Goal: Information Seeking & Learning: Learn about a topic

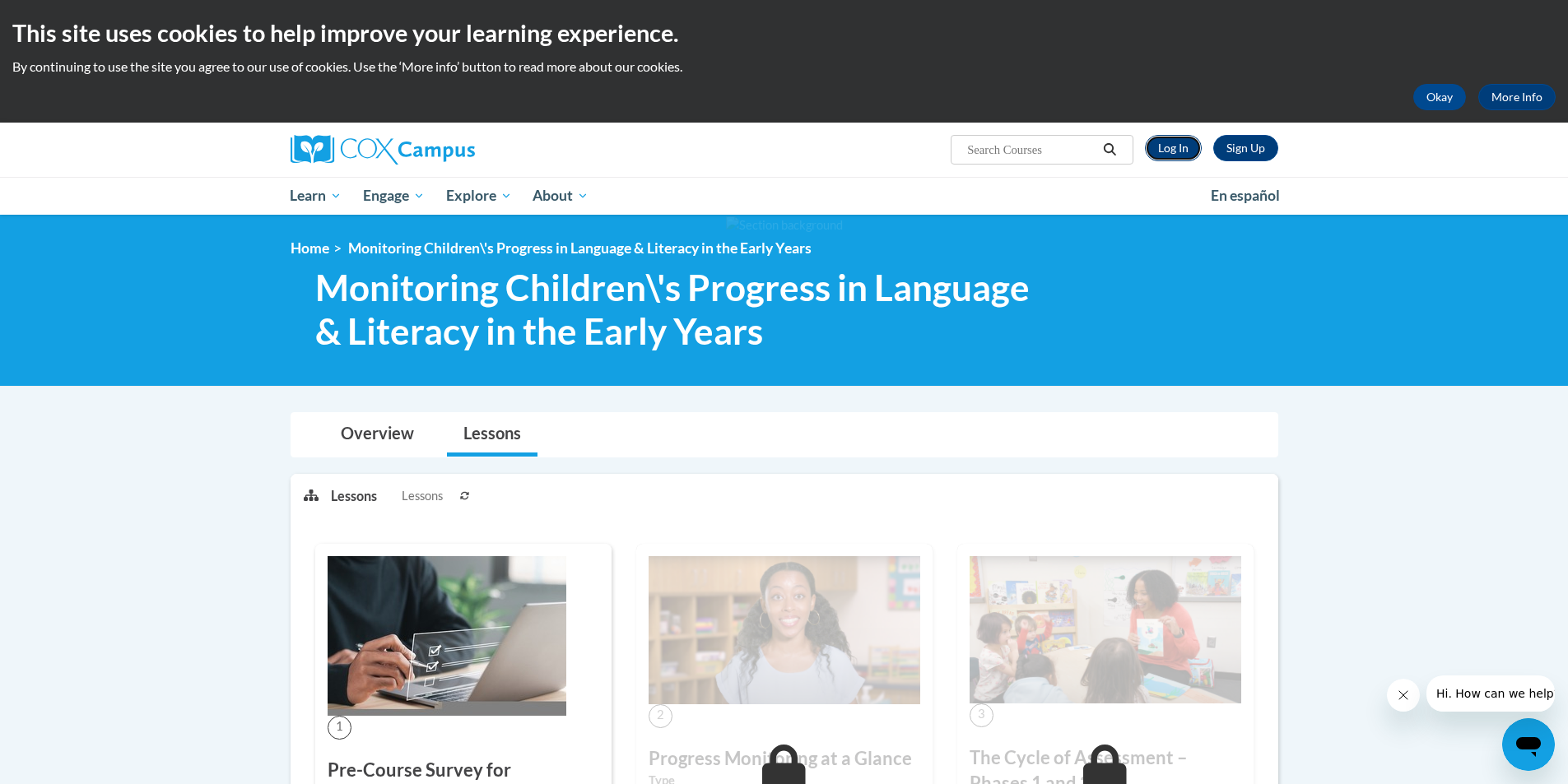
click at [1166, 147] on link "Log In" at bounding box center [1173, 148] width 57 height 26
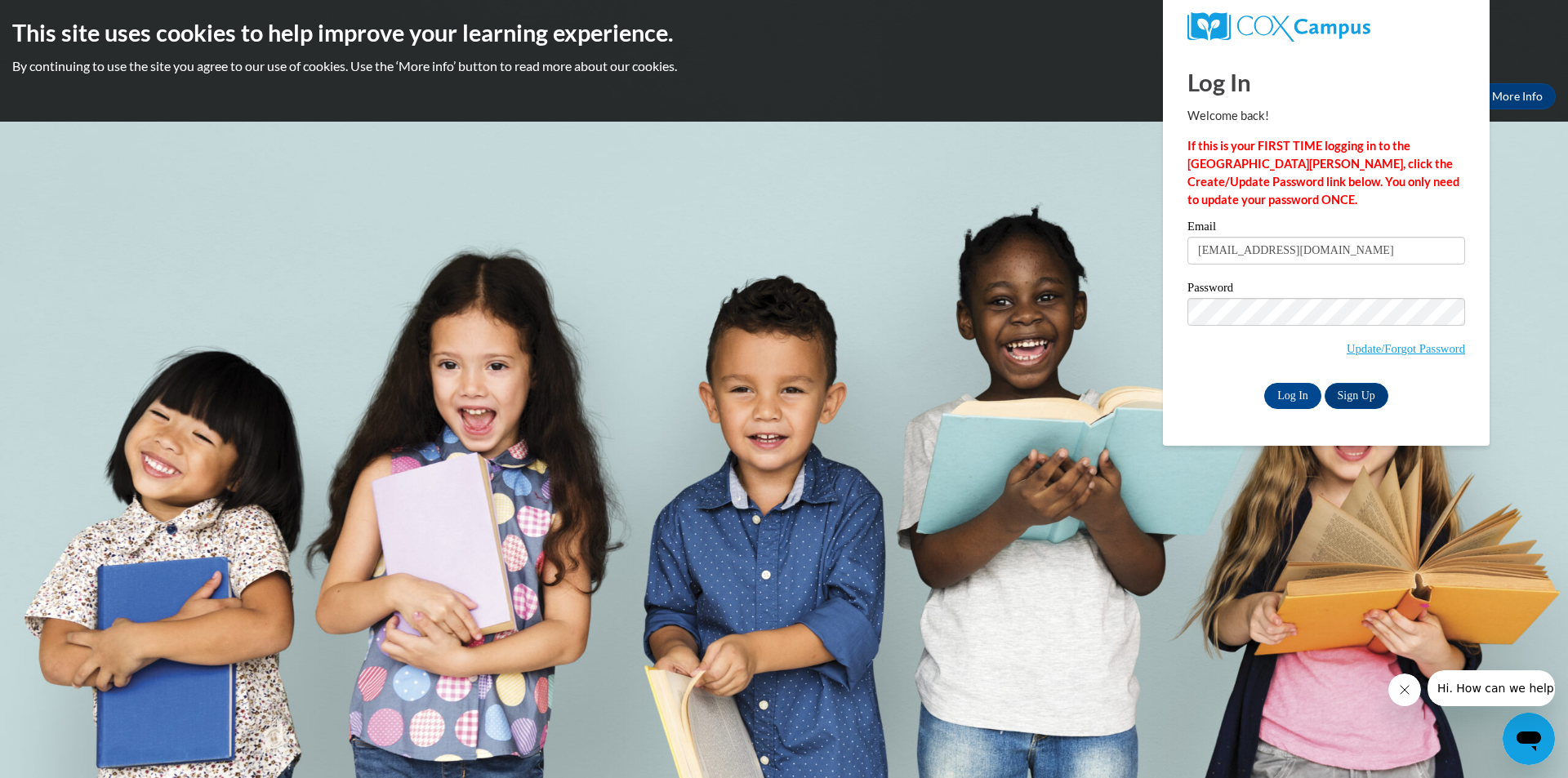
type input "tlic_99@yahoo.com"
click at [1299, 394] on input "Log In" at bounding box center [1293, 396] width 57 height 26
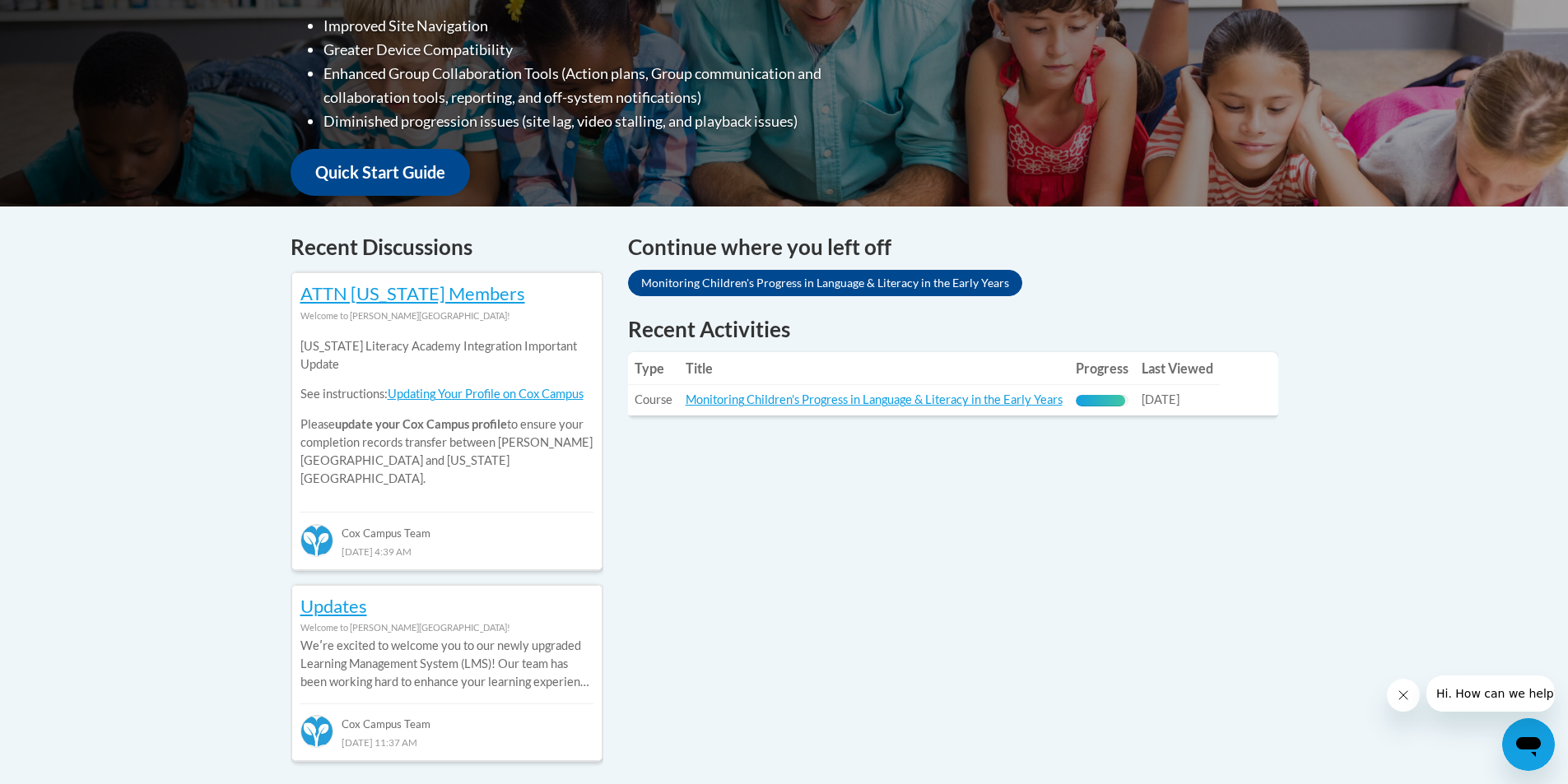
scroll to position [576, 0]
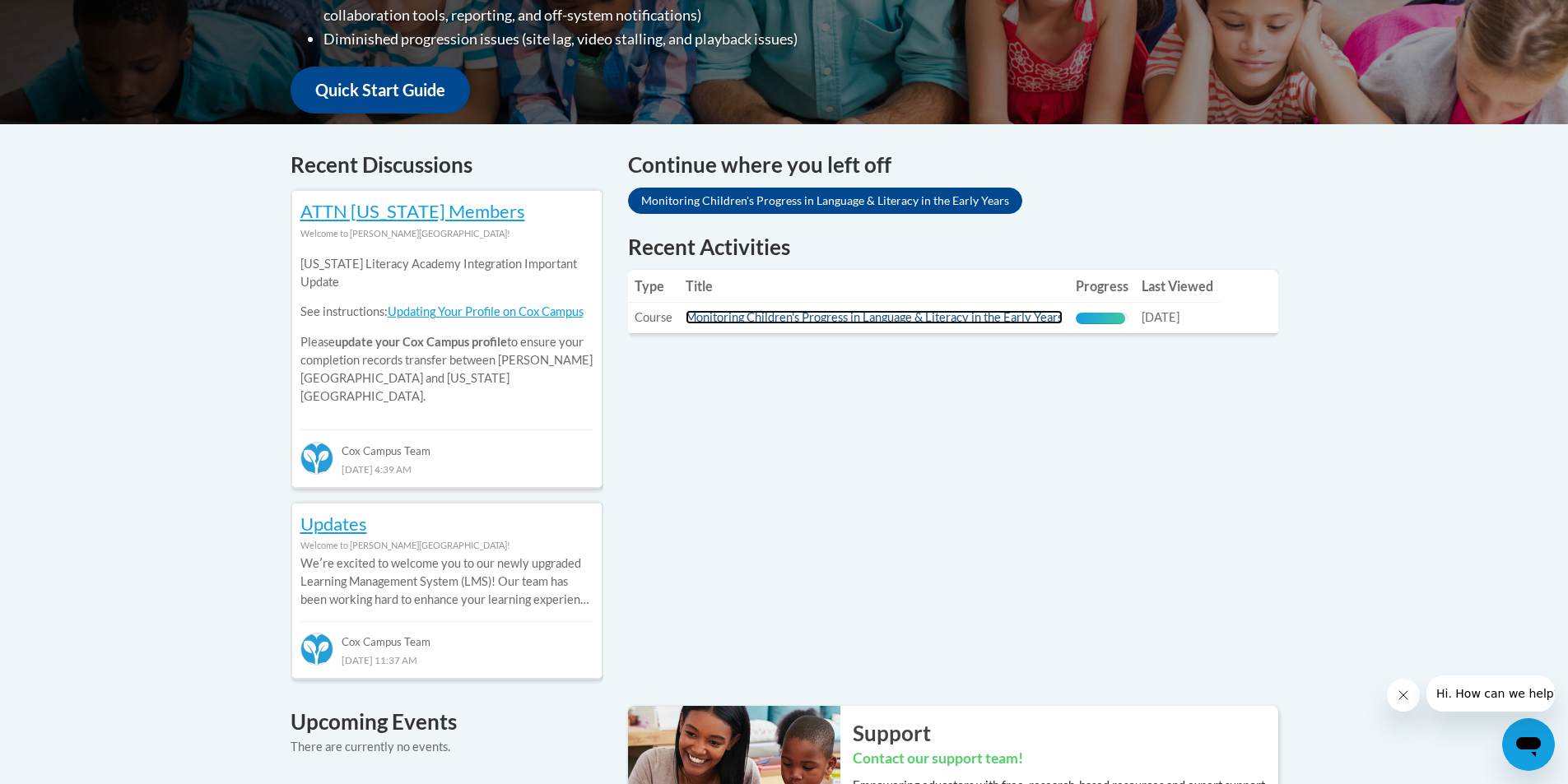
click at [757, 320] on link "Monitoring Children's Progress in Language & Literacy in the Early Years" at bounding box center [874, 317] width 377 height 14
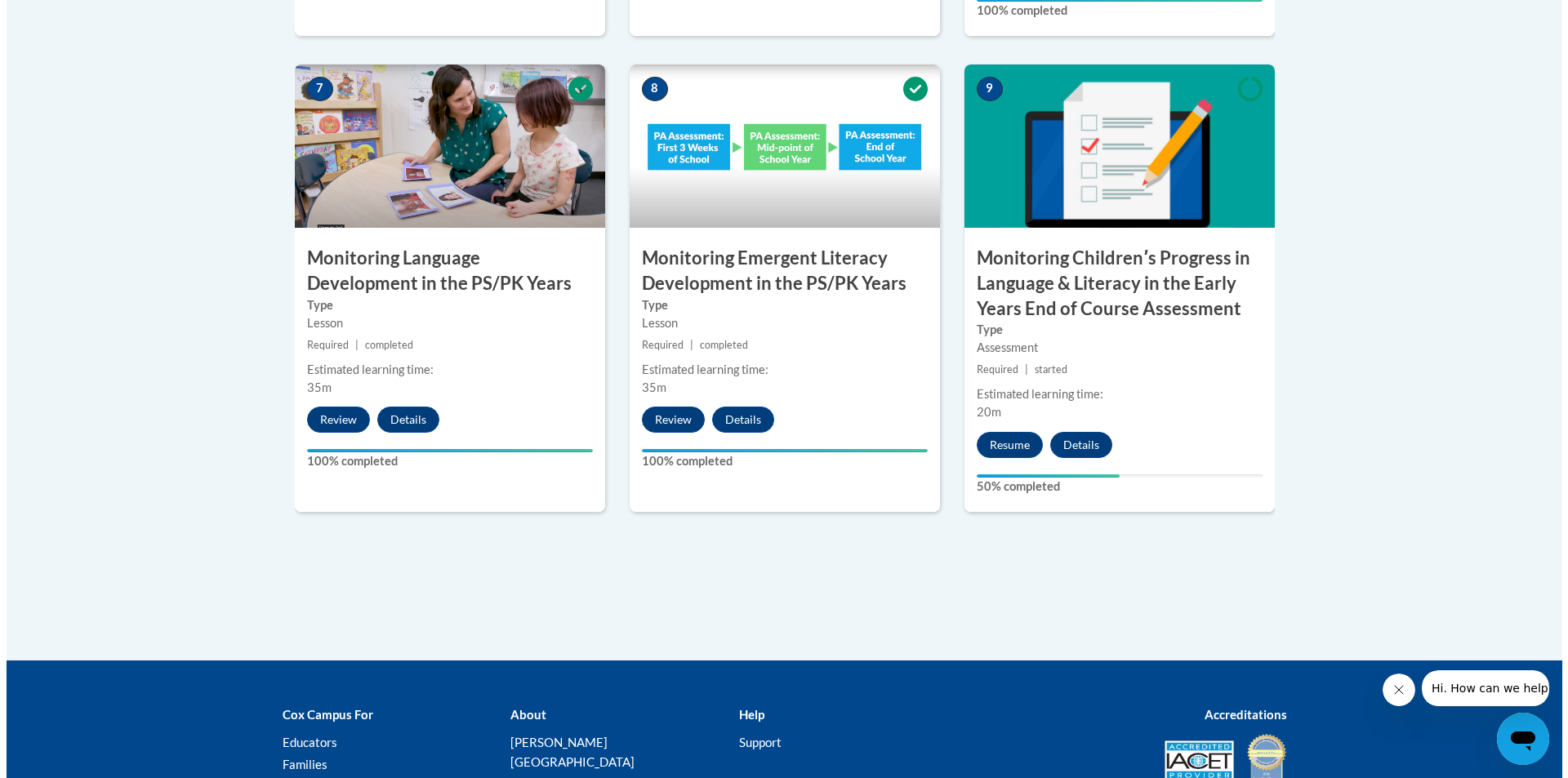
scroll to position [1525, 0]
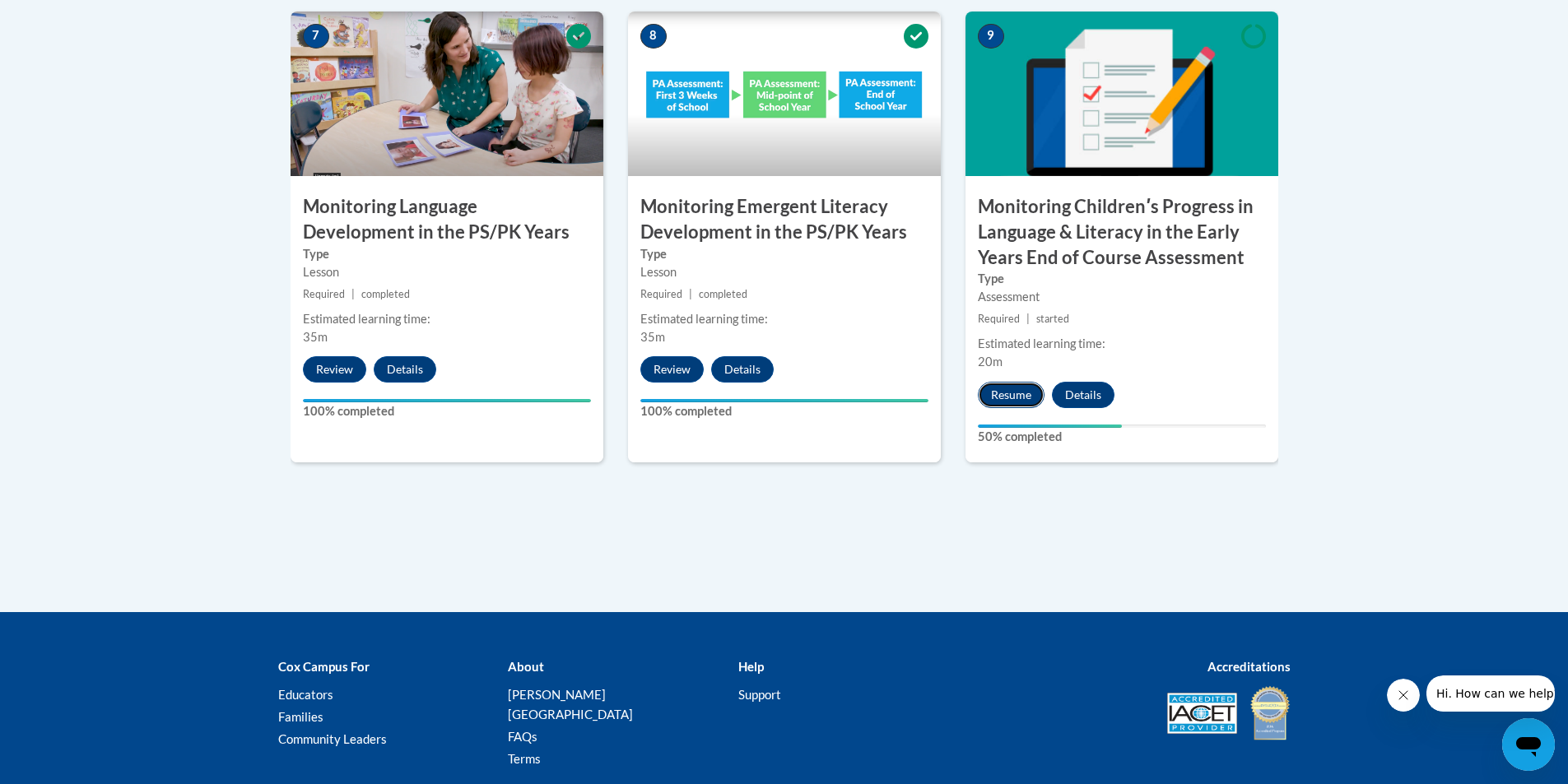
click at [1018, 397] on button "Resume" at bounding box center [1010, 395] width 67 height 26
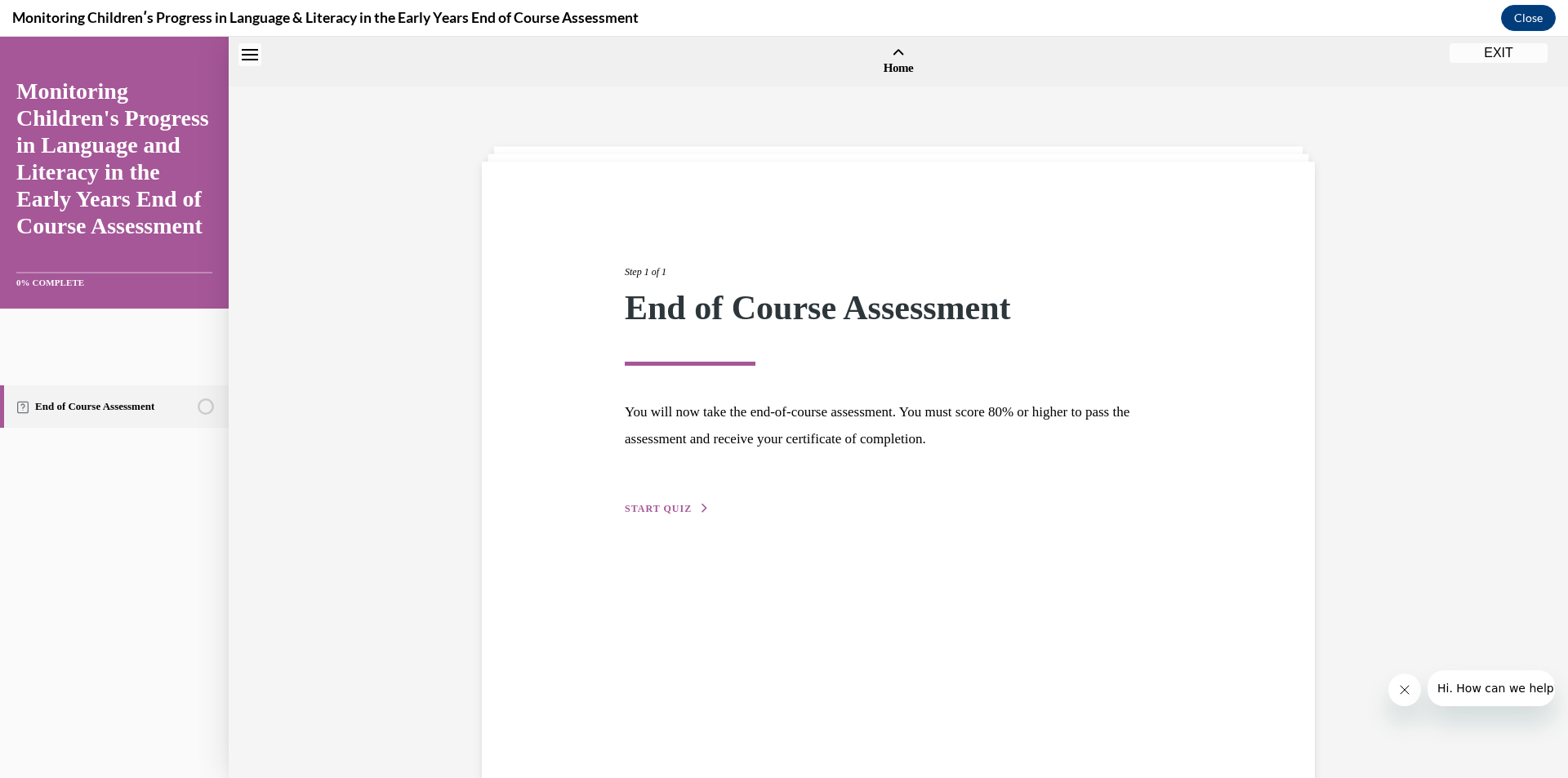
scroll to position [50, 0]
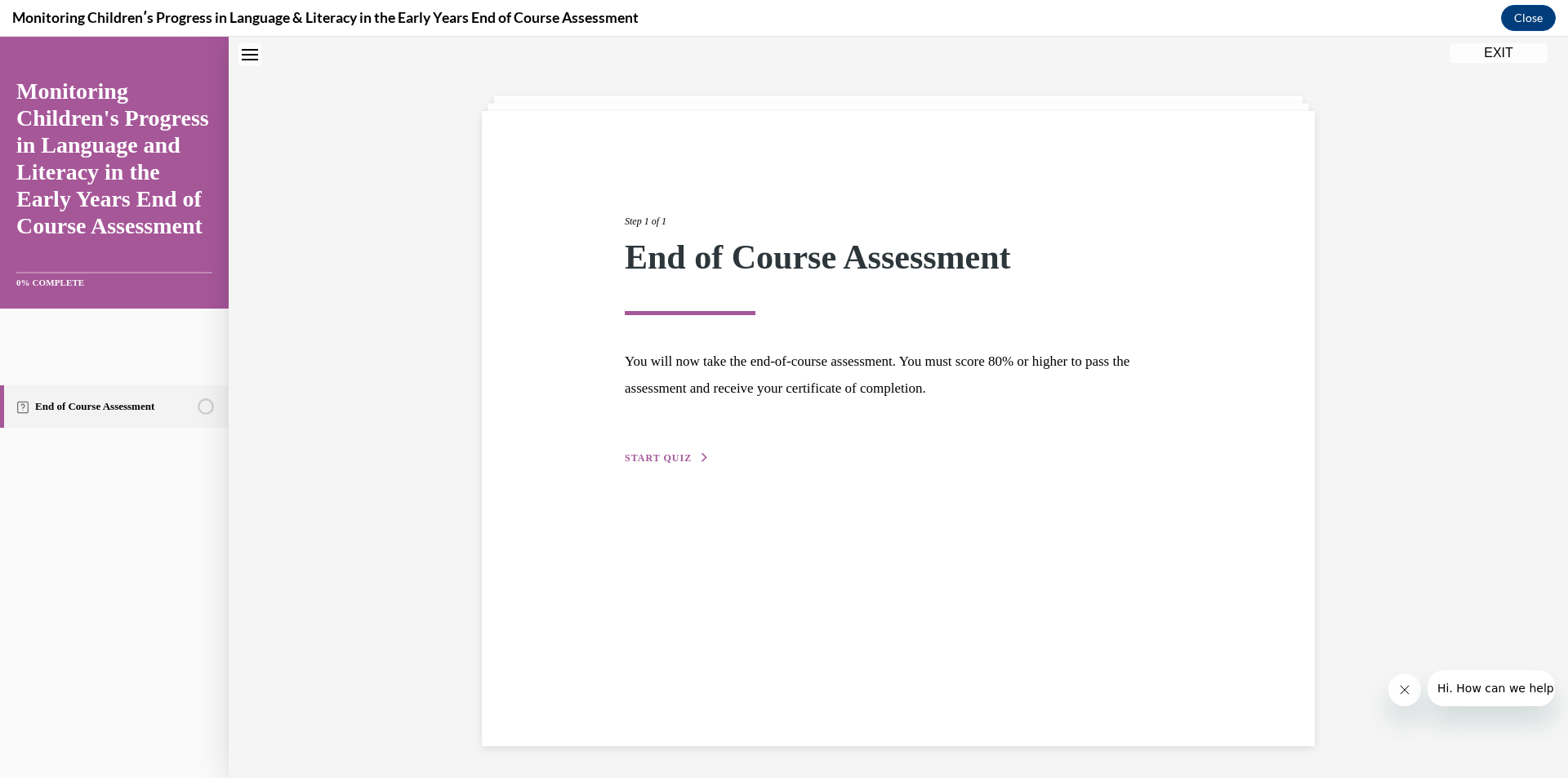
click at [681, 459] on span "START QUIZ" at bounding box center [659, 458] width 67 height 12
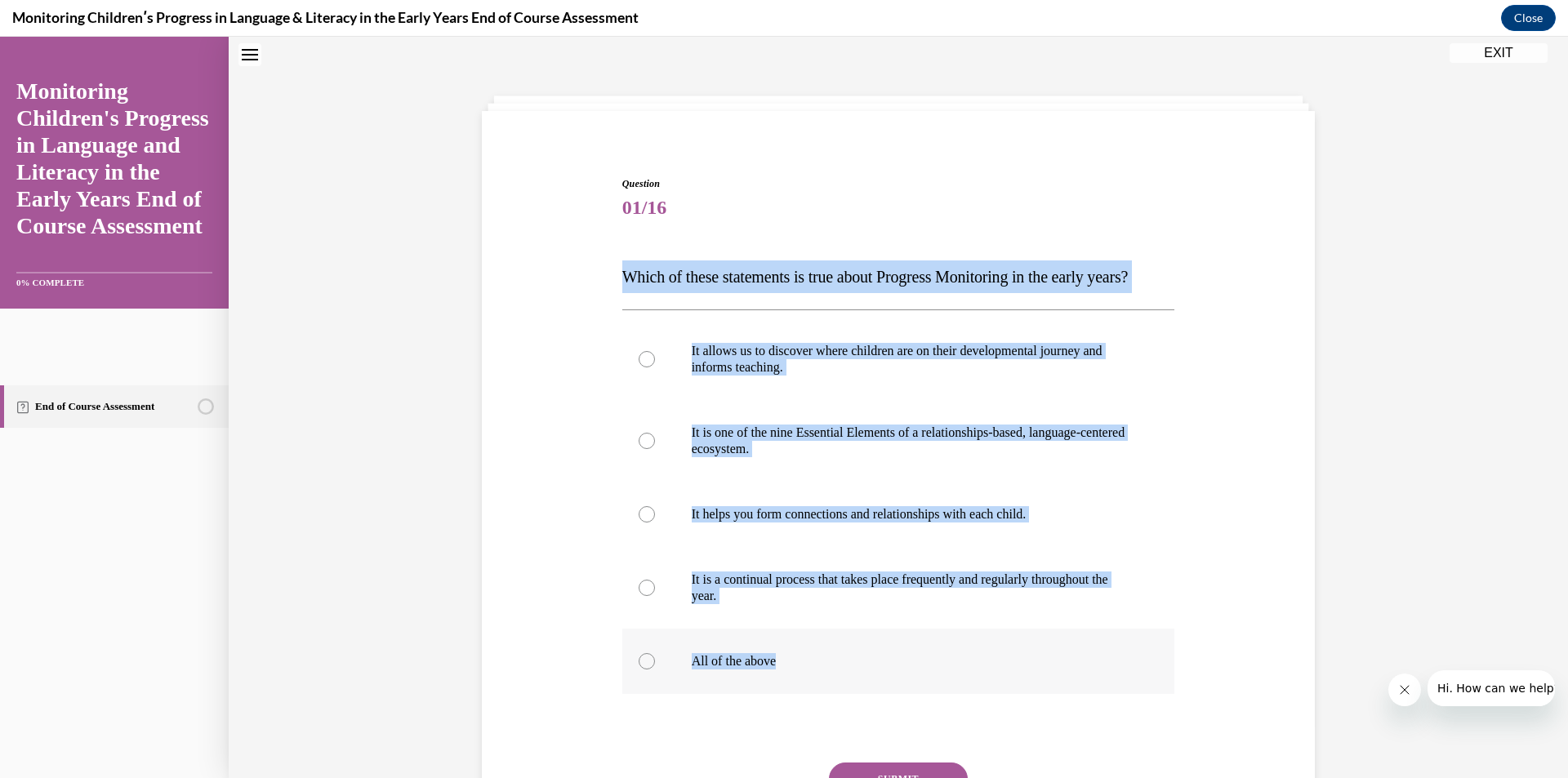
drag, startPoint x: 614, startPoint y: 272, endPoint x: 929, endPoint y: 690, distance: 523.4
click at [929, 690] on div "Question 01/16 Which of these statements is true about Progress Monitoring in t…" at bounding box center [899, 524] width 561 height 744
copy div "Which of these statements is true about Progress Monitoring in the early years?…"
click at [640, 669] on div at bounding box center [647, 661] width 17 height 17
click at [640, 669] on input "All of the above" at bounding box center [647, 661] width 17 height 17
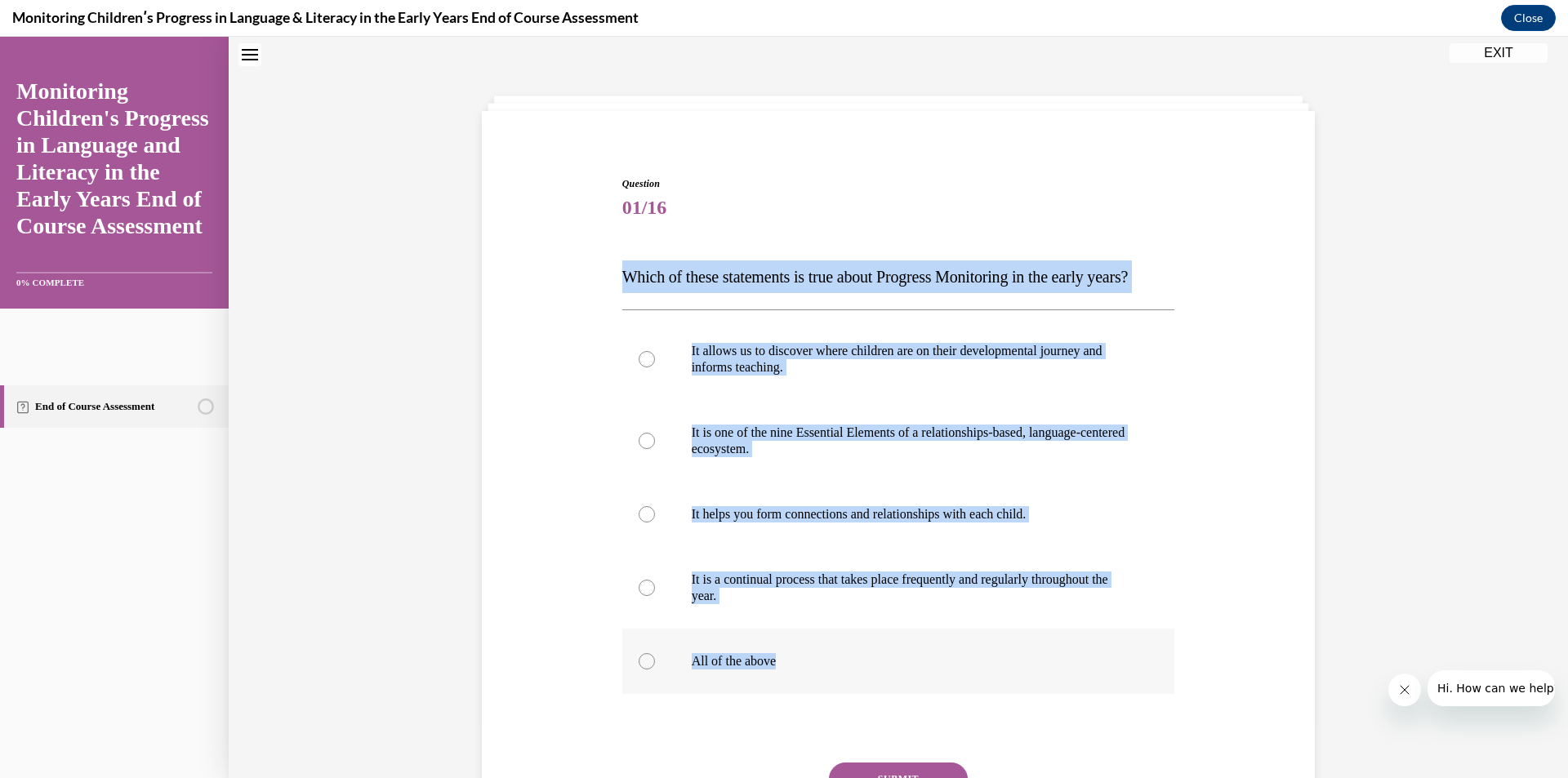
radio input "true"
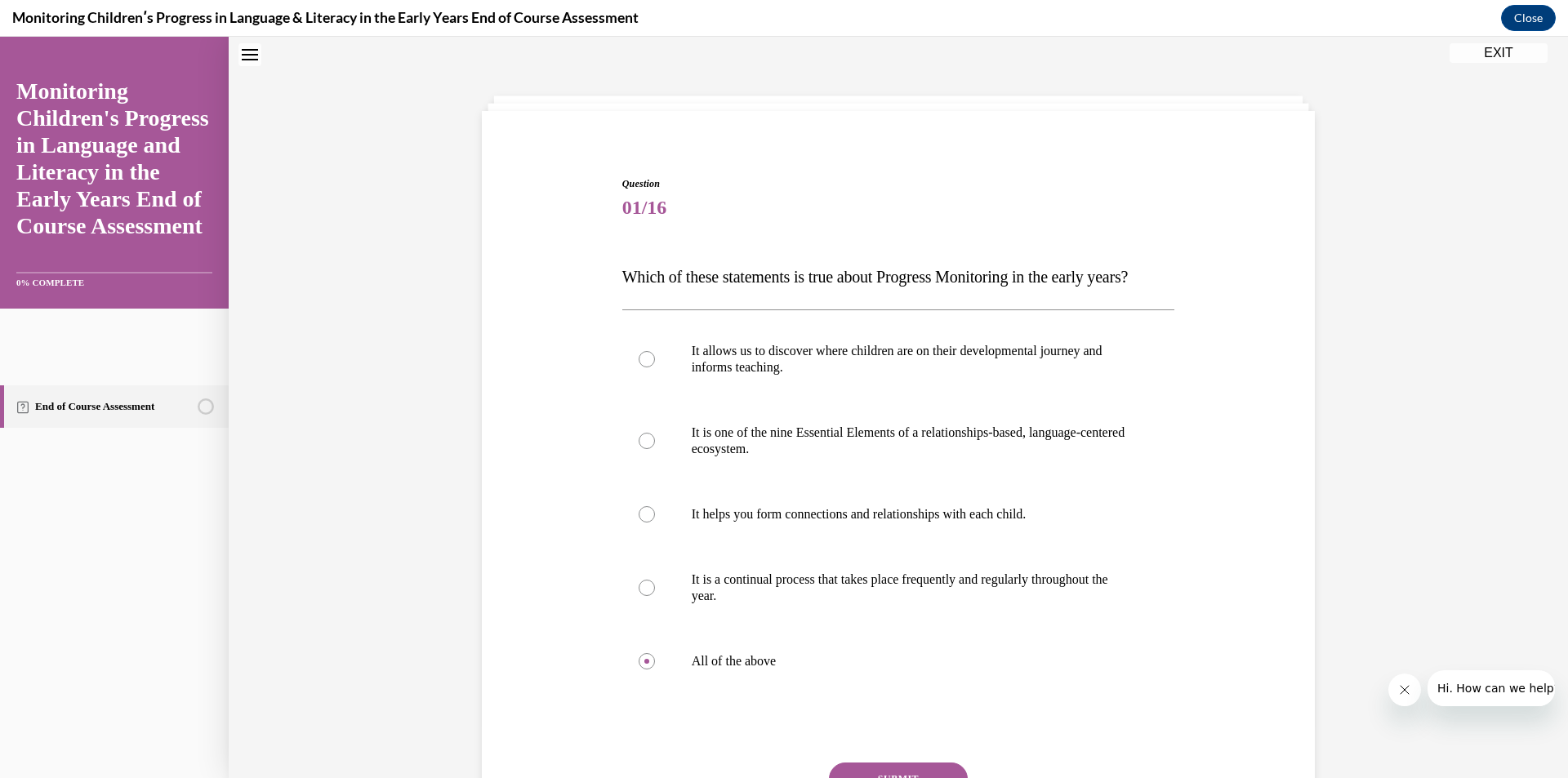
scroll to position [234, 0]
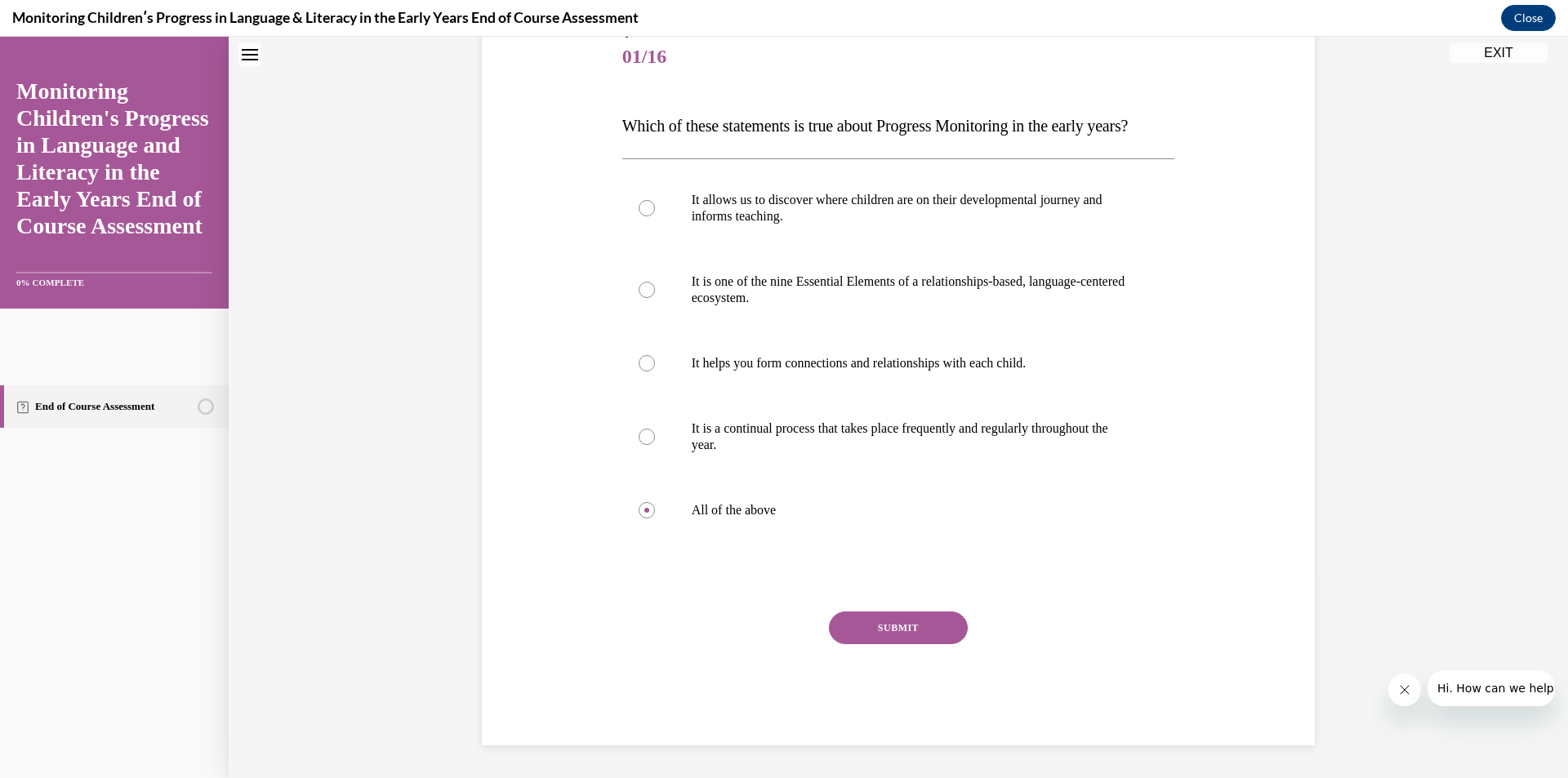
click at [875, 634] on button "SUBMIT" at bounding box center [898, 627] width 139 height 33
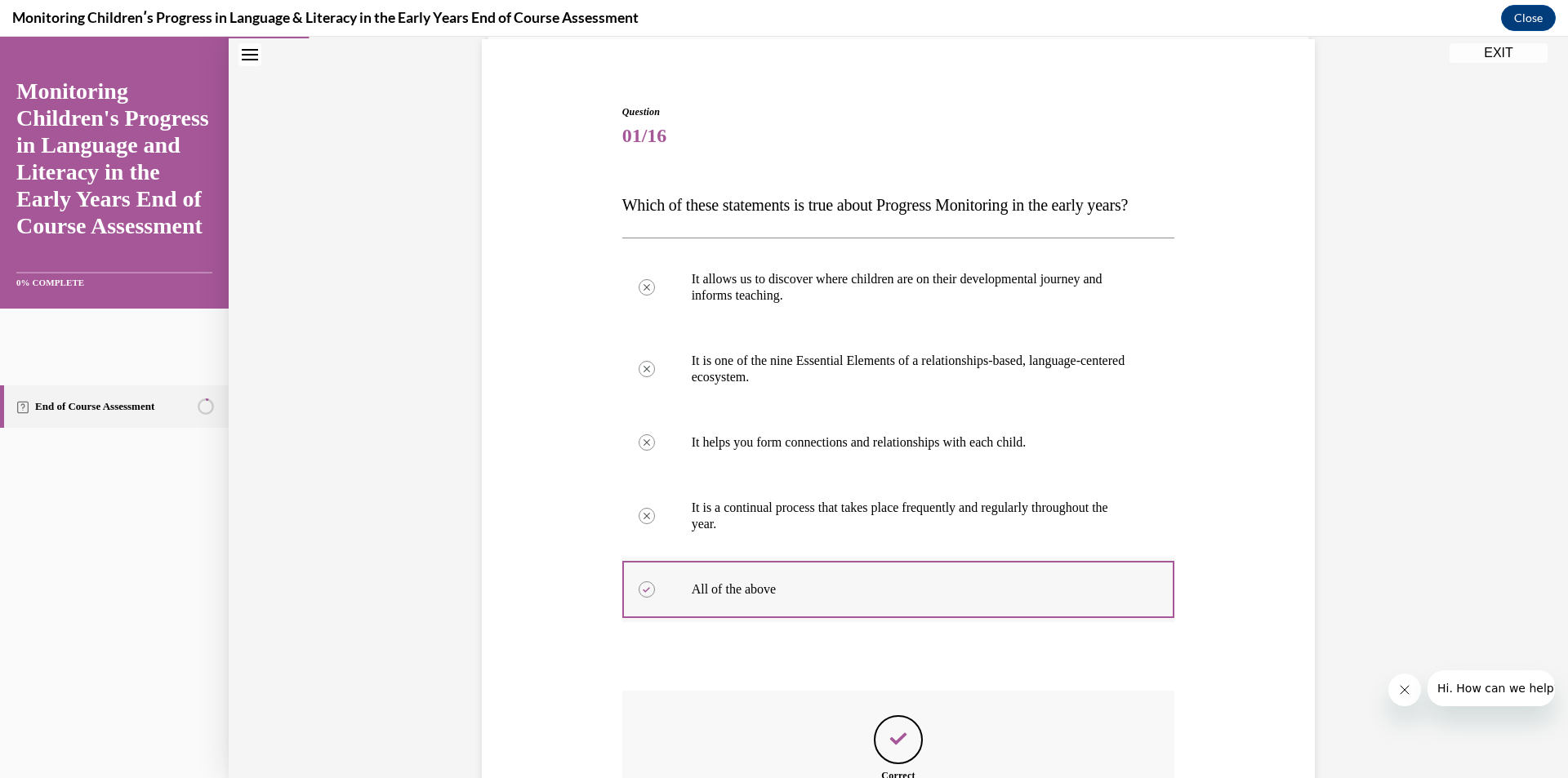
scroll to position [121, 0]
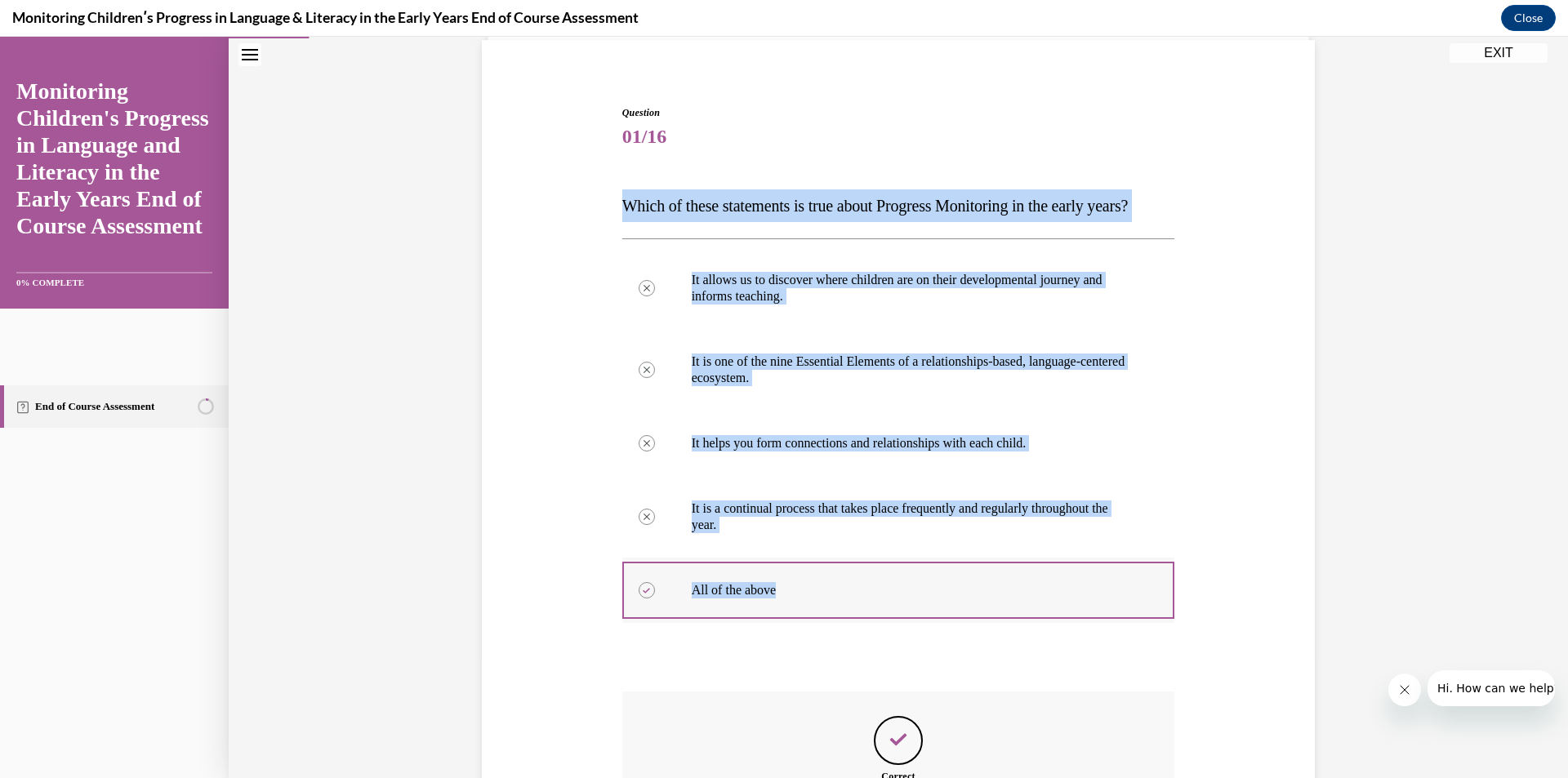
drag, startPoint x: 616, startPoint y: 200, endPoint x: 1026, endPoint y: 624, distance: 589.8
click at [1026, 624] on div "Question 01/16 Which of these statements is true about Progress Monitoring in t…" at bounding box center [899, 531] width 553 height 852
copy div "Which of these statements is true about Progress Monitoring in the early years?…"
click at [534, 503] on div "Question 01/16 Which of these statements is true about Progress Monitoring in t…" at bounding box center [899, 506] width 841 height 901
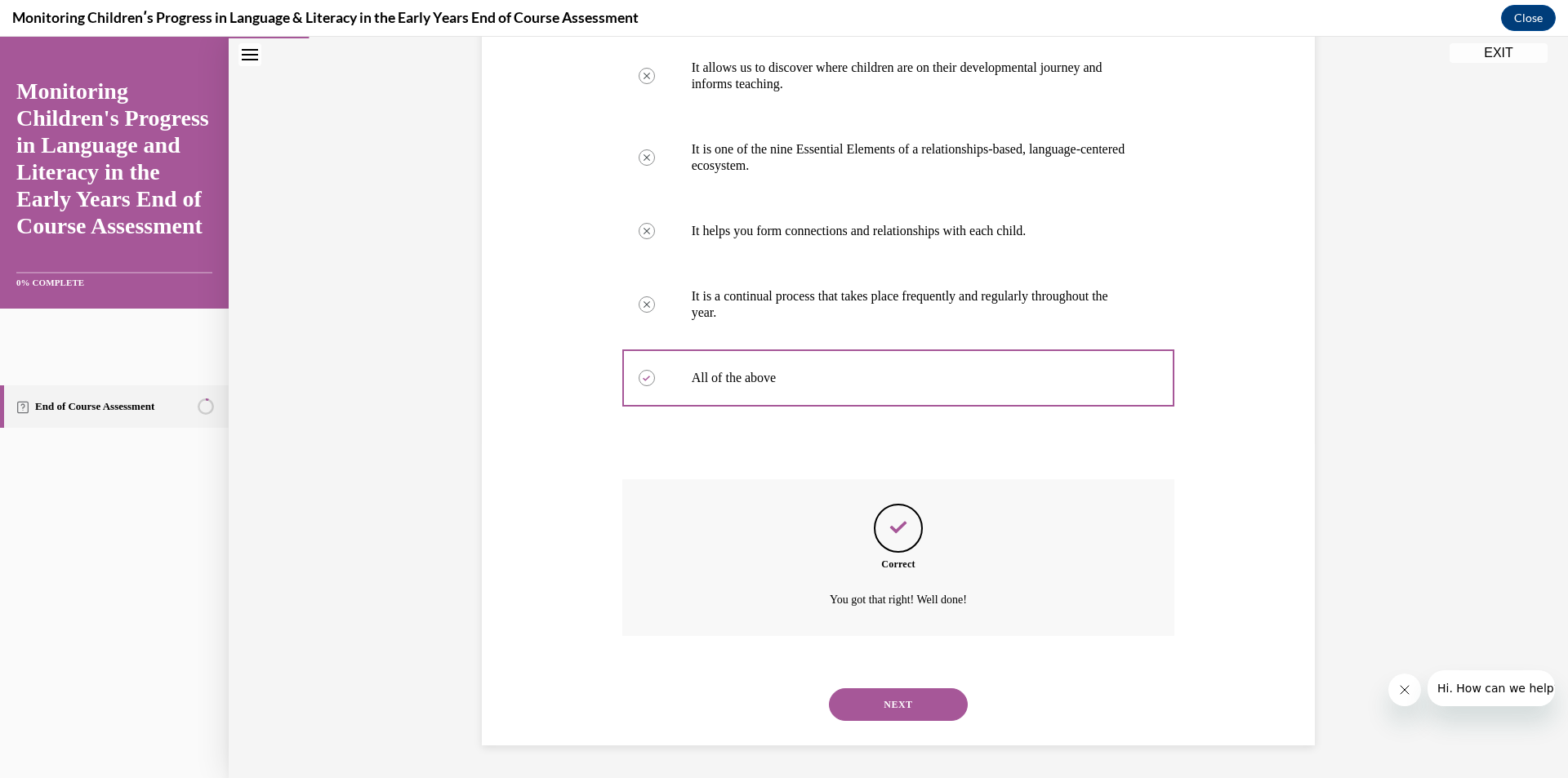
scroll to position [366, 0]
click at [883, 705] on button "NEXT" at bounding box center [898, 704] width 139 height 33
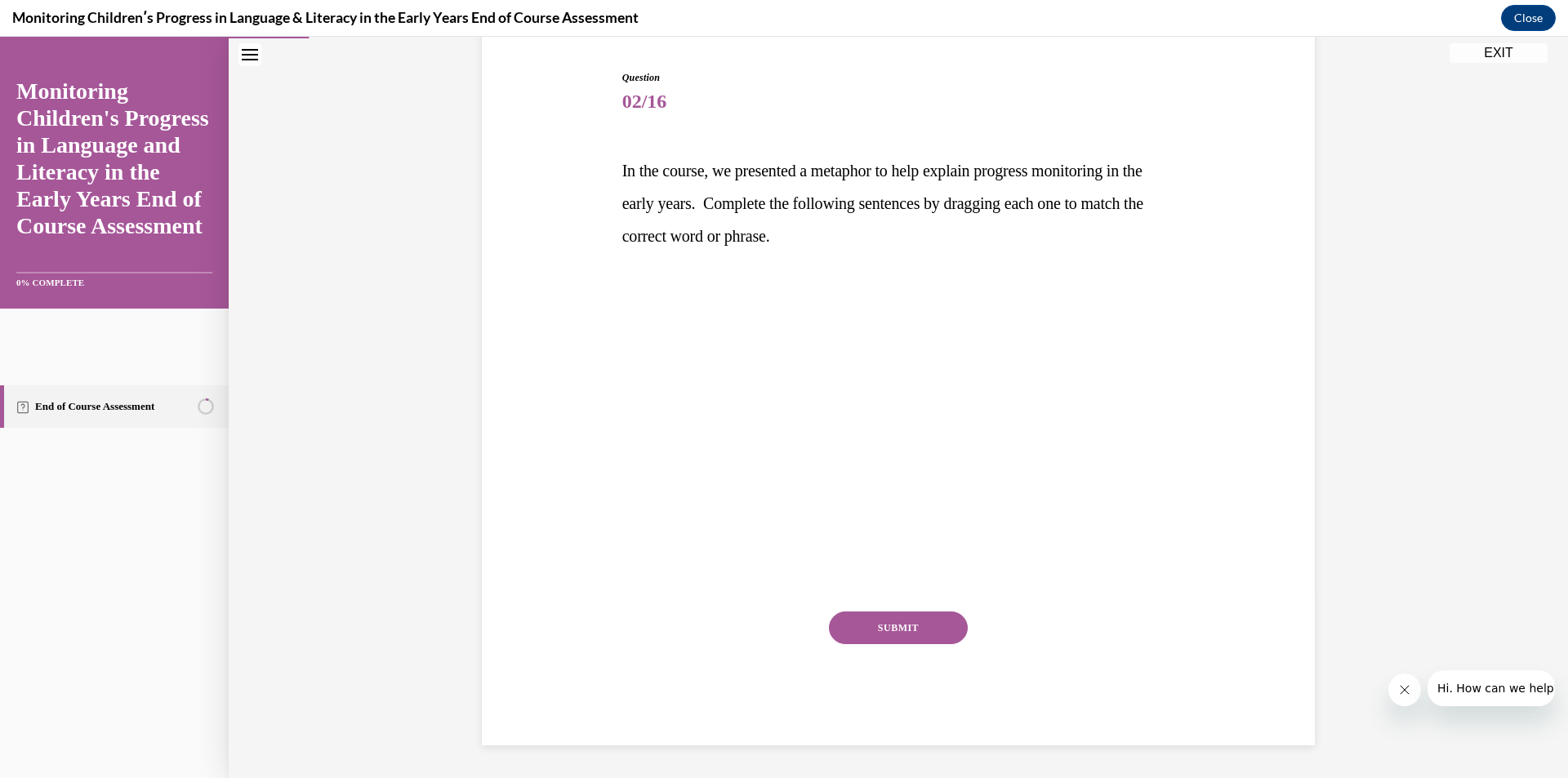
scroll to position [157, 0]
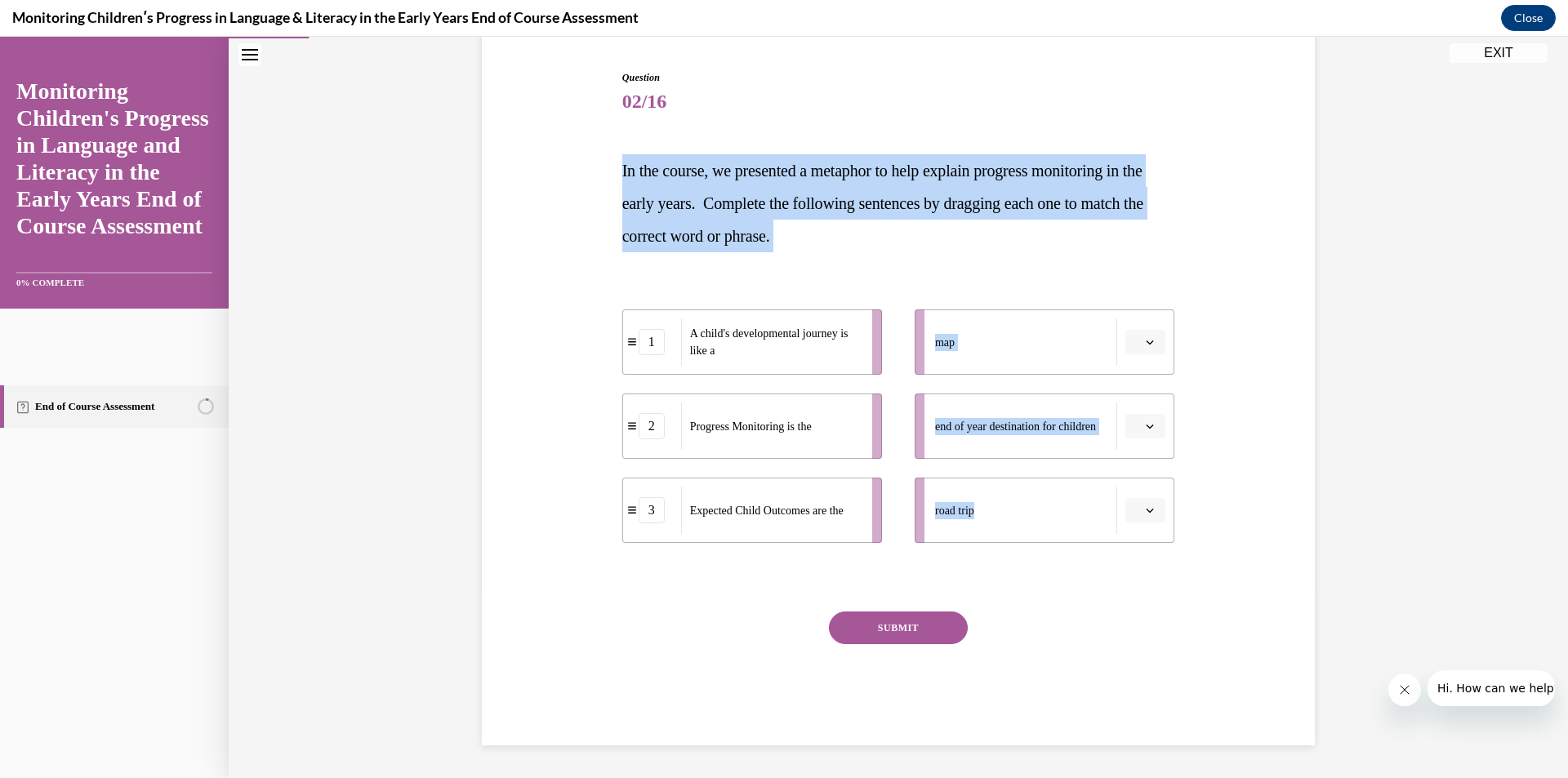
drag, startPoint x: 606, startPoint y: 166, endPoint x: 1078, endPoint y: 523, distance: 591.8
click at [1078, 523] on div "Question 02/16 In the course, we presented a metaphor to help explain progress …" at bounding box center [899, 382] width 841 height 724
click at [592, 151] on div "Question 02/16 In the course, we presented a metaphor to help explain progress …" at bounding box center [899, 382] width 841 height 724
drag, startPoint x: 606, startPoint y: 163, endPoint x: 961, endPoint y: 450, distance: 456.5
click at [989, 493] on div "Question 02/16 In the course, we presented a metaphor to help explain progress …" at bounding box center [899, 382] width 841 height 724
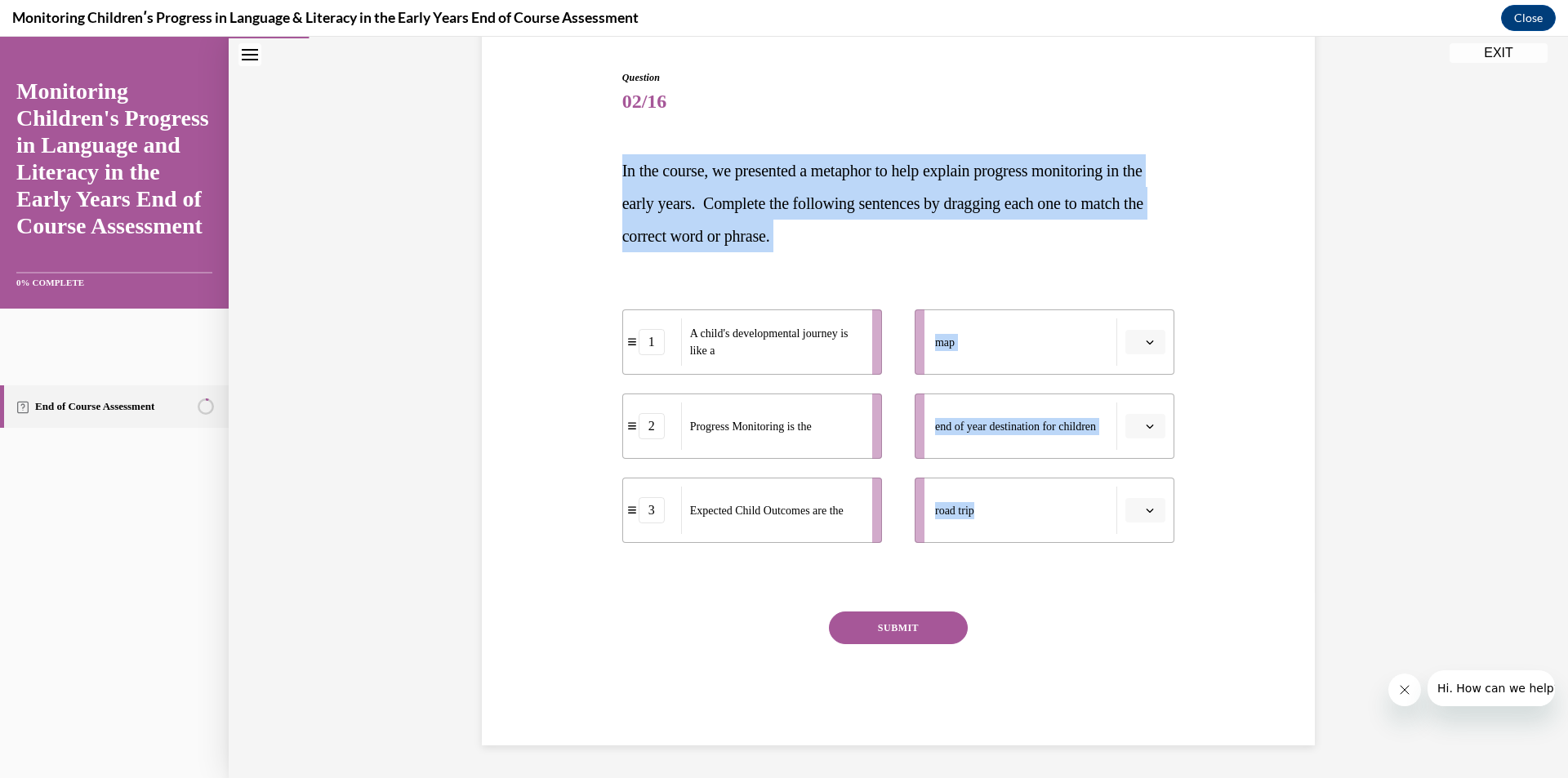
click at [604, 183] on div "Question 02/16 In the course, we presented a metaphor to help explain progress …" at bounding box center [899, 382] width 841 height 724
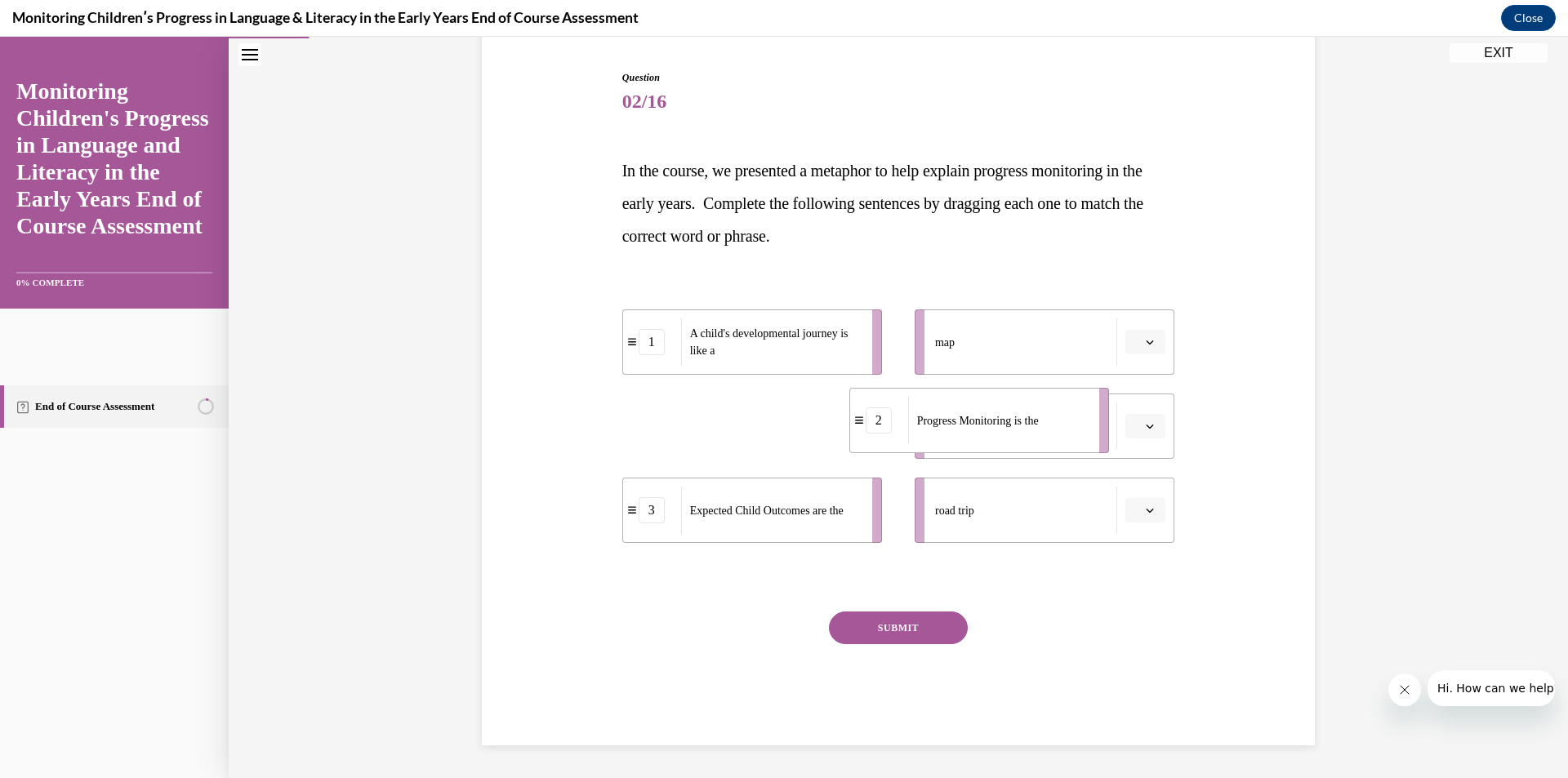
drag, startPoint x: 819, startPoint y: 442, endPoint x: 1057, endPoint y: 436, distance: 238.1
click at [1057, 436] on div "Progress Monitoring is the" at bounding box center [997, 421] width 181 height 47
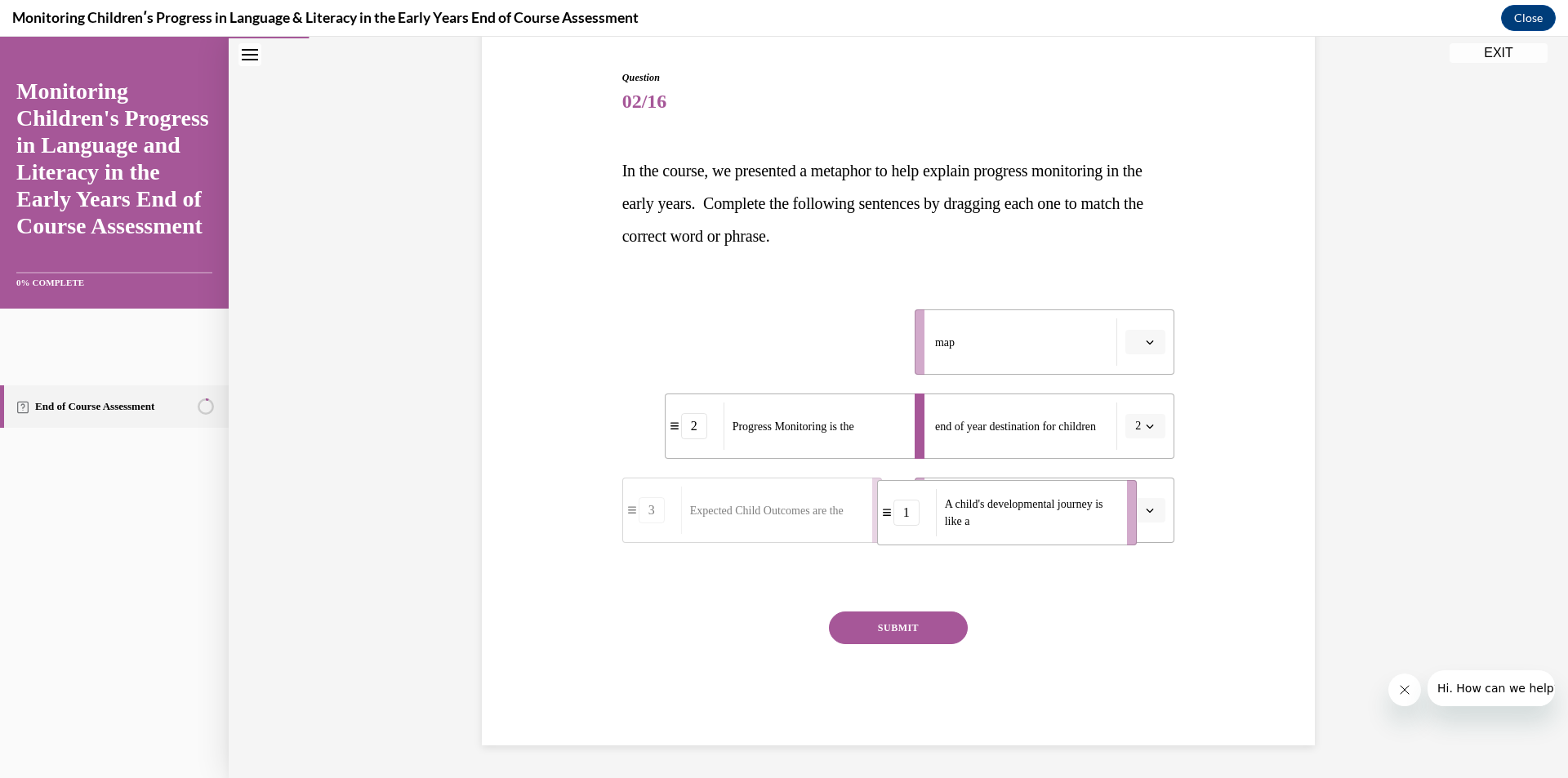
drag, startPoint x: 835, startPoint y: 365, endPoint x: 1099, endPoint y: 534, distance: 313.5
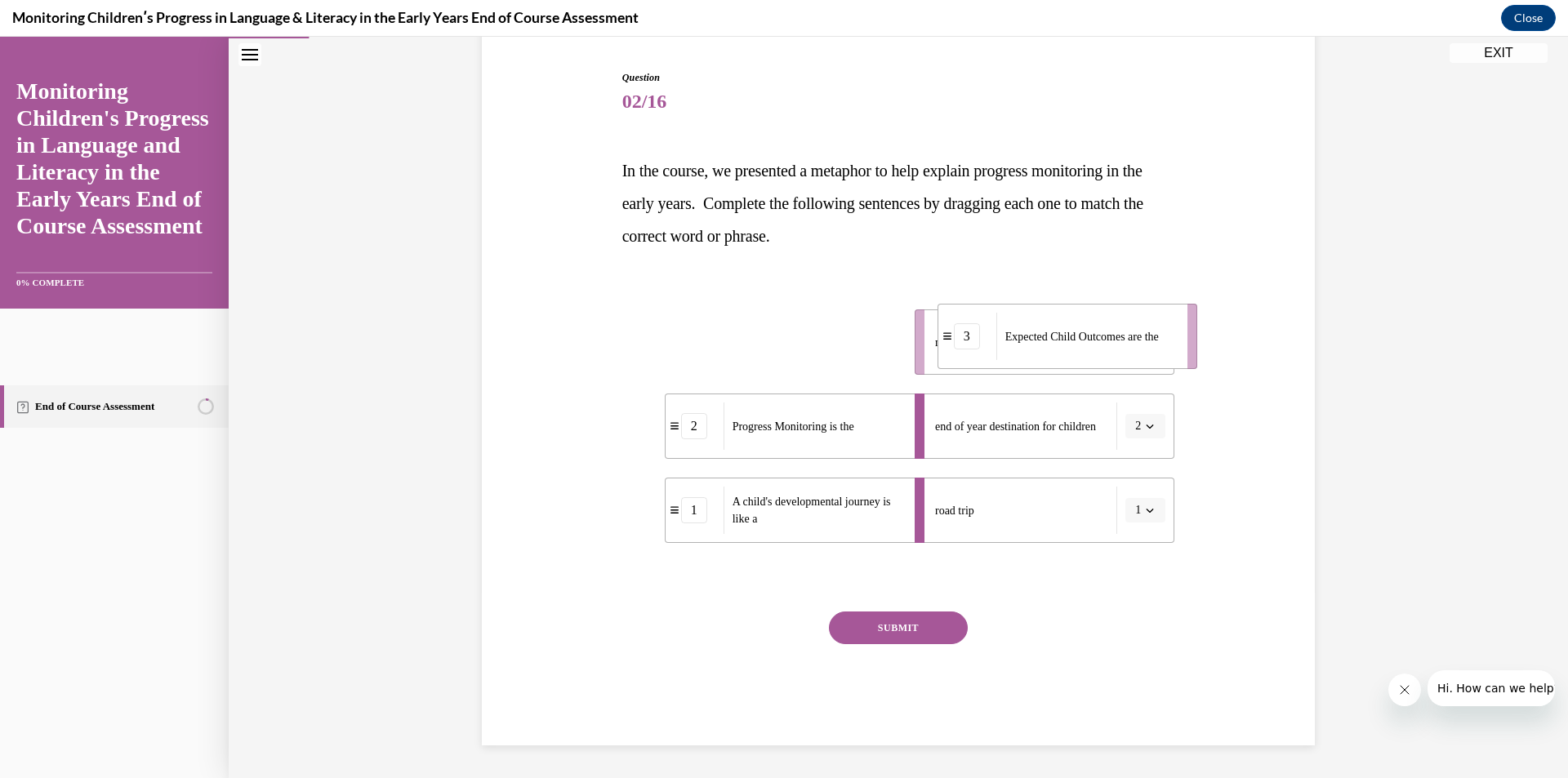
drag, startPoint x: 809, startPoint y: 357, endPoint x: 1124, endPoint y: 351, distance: 315.1
click at [1124, 351] on div "Expected Child Outcomes are the" at bounding box center [1086, 337] width 181 height 47
click at [920, 639] on button "SUBMIT" at bounding box center [898, 627] width 139 height 33
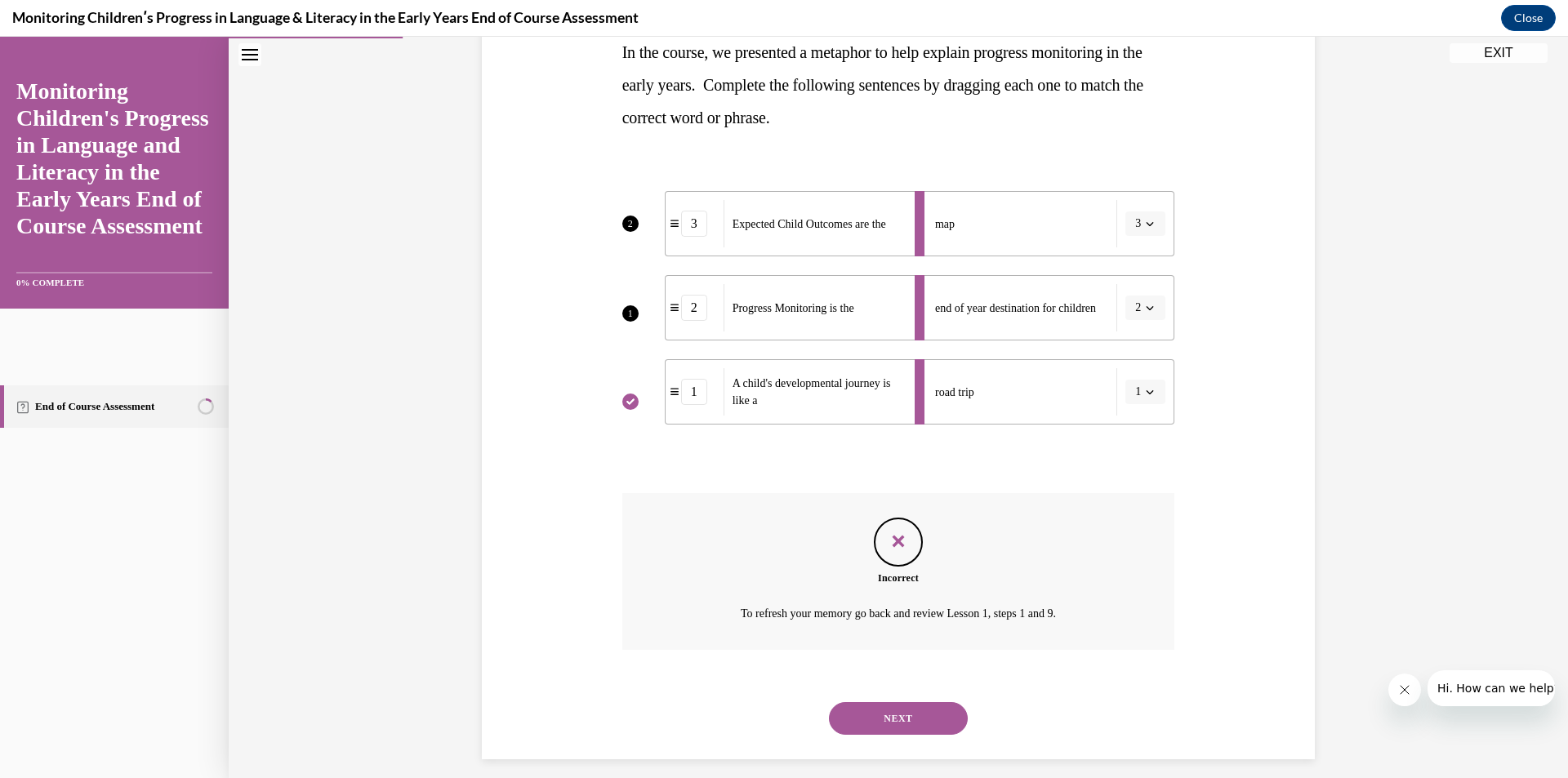
scroll to position [289, 0]
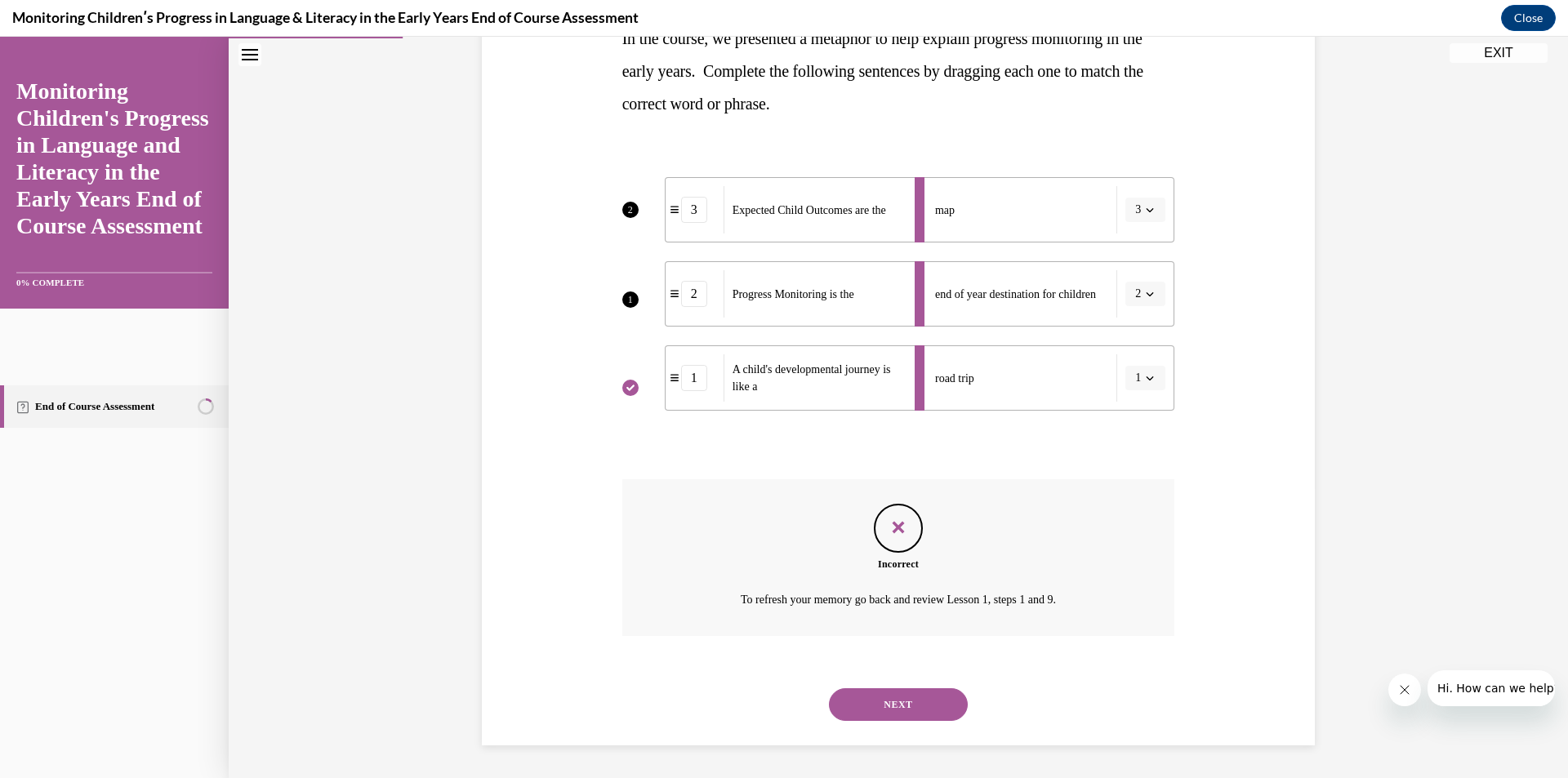
click at [911, 700] on button "NEXT" at bounding box center [898, 704] width 139 height 33
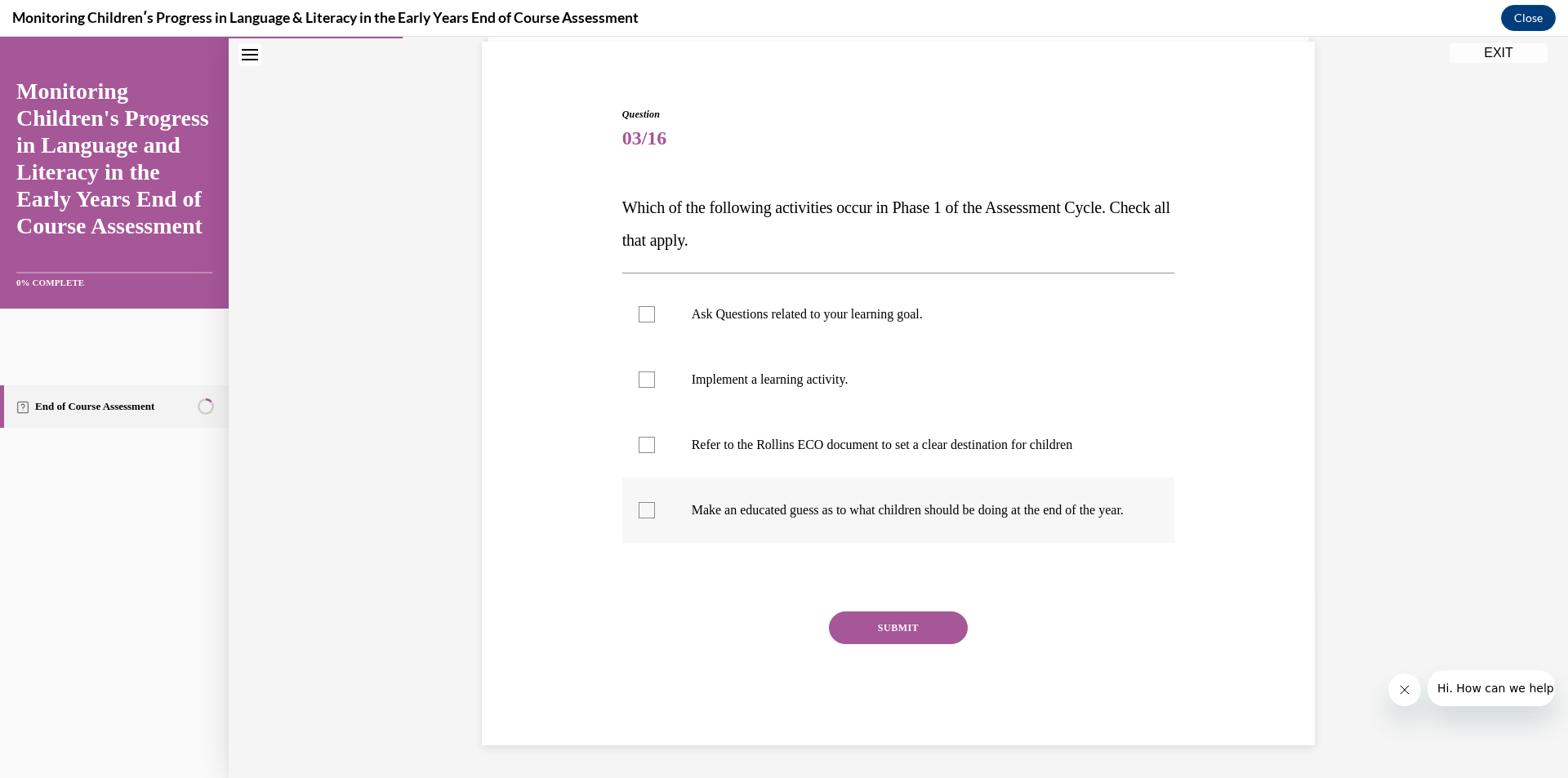
drag, startPoint x: 613, startPoint y: 188, endPoint x: 1035, endPoint y: 477, distance: 511.5
click at [1045, 512] on div "Question 03/16 Which of the following activities occur in Phase 1 of the Assess…" at bounding box center [899, 414] width 561 height 662
copy div "Which of the following activities occur in Phase 1 of the Assessment Cycle. Che…"
click at [591, 318] on div "Question 03/16 Which of the following activities occur in Phase 1 of the Assess…" at bounding box center [899, 402] width 841 height 687
click at [661, 304] on label "Ask Questions related to your learning goal." at bounding box center [899, 314] width 553 height 65
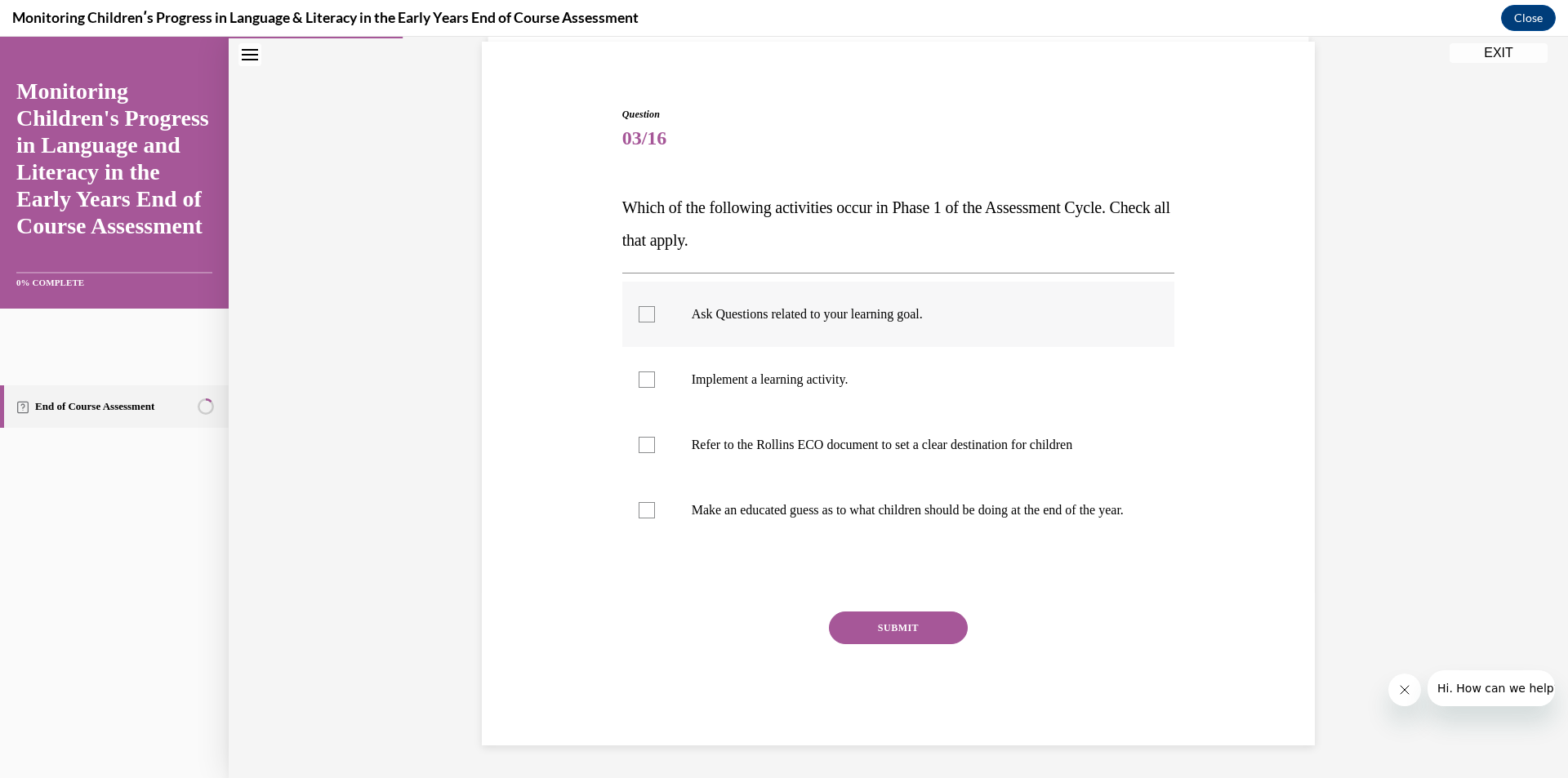
click at [655, 306] on input "Ask Questions related to your learning goal." at bounding box center [647, 314] width 17 height 17
checkbox input "true"
click at [659, 422] on label "Refer to the Rollins ECO document to set a clear destination for children" at bounding box center [899, 445] width 553 height 65
click at [655, 436] on input "Refer to the Rollins ECO document to set a clear destination for children" at bounding box center [647, 444] width 17 height 17
checkbox input "true"
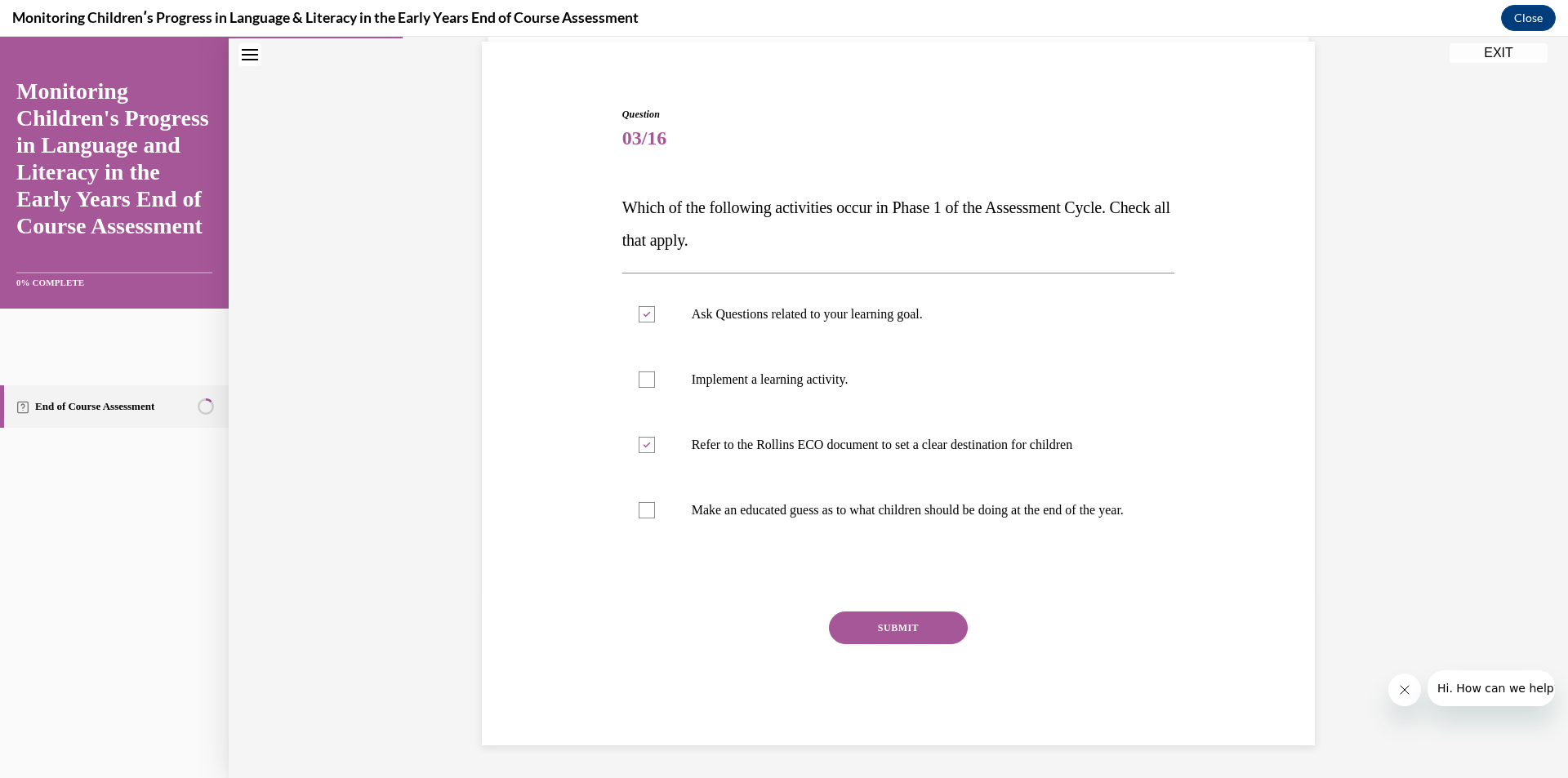
click at [899, 623] on button "SUBMIT" at bounding box center [898, 627] width 139 height 33
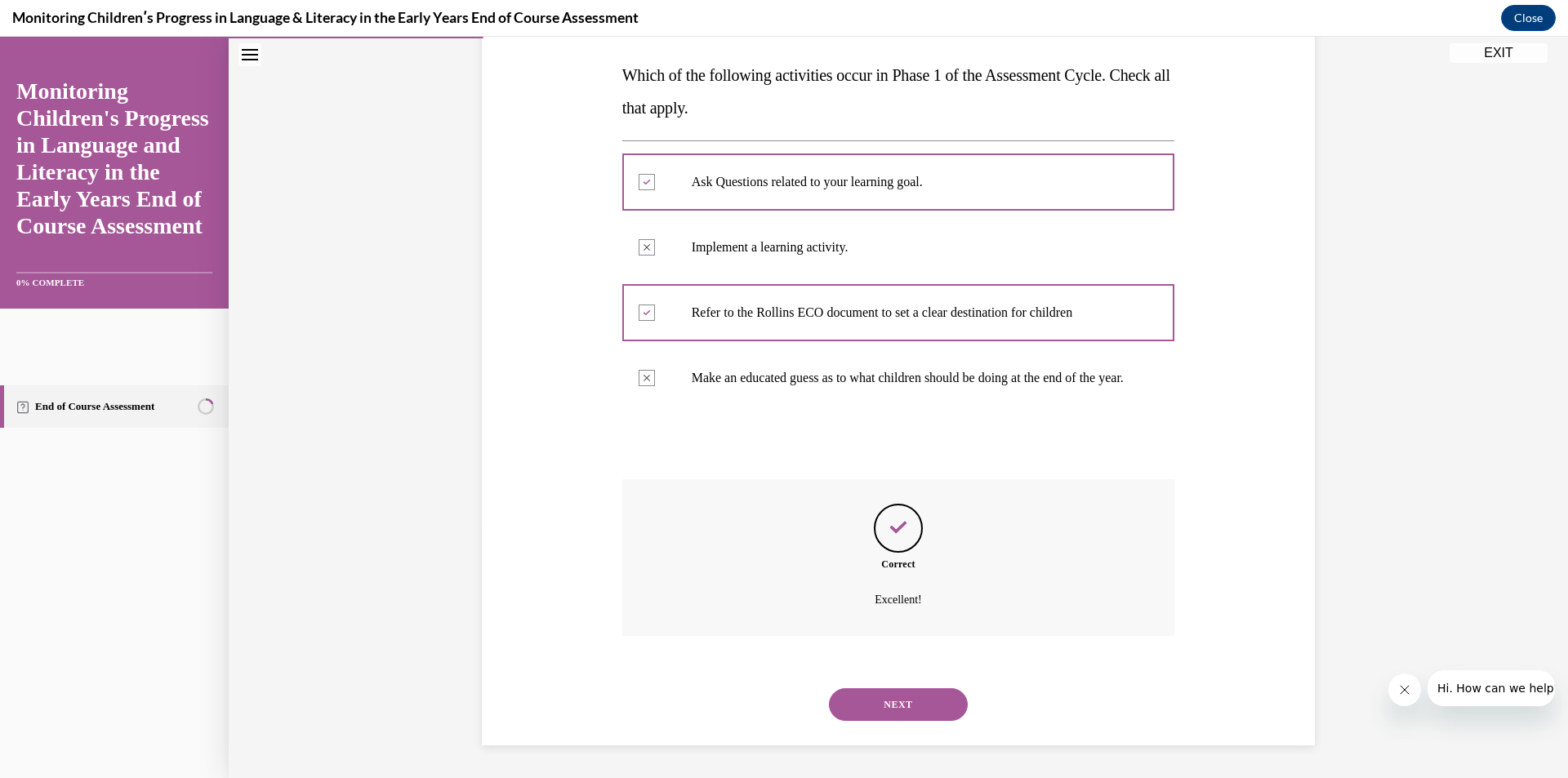
scroll to position [269, 0]
click at [894, 711] on button "NEXT" at bounding box center [898, 704] width 139 height 33
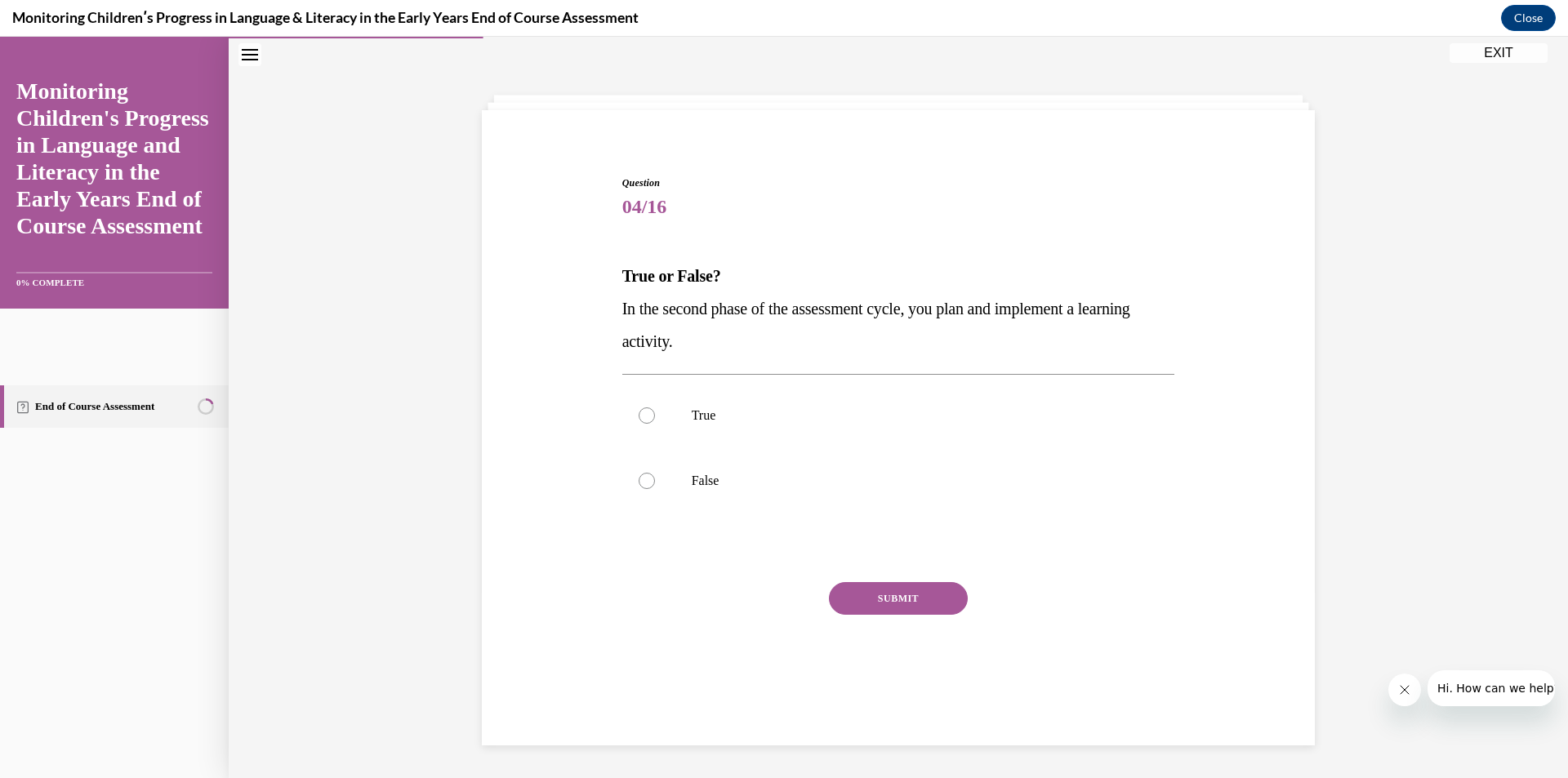
scroll to position [51, 0]
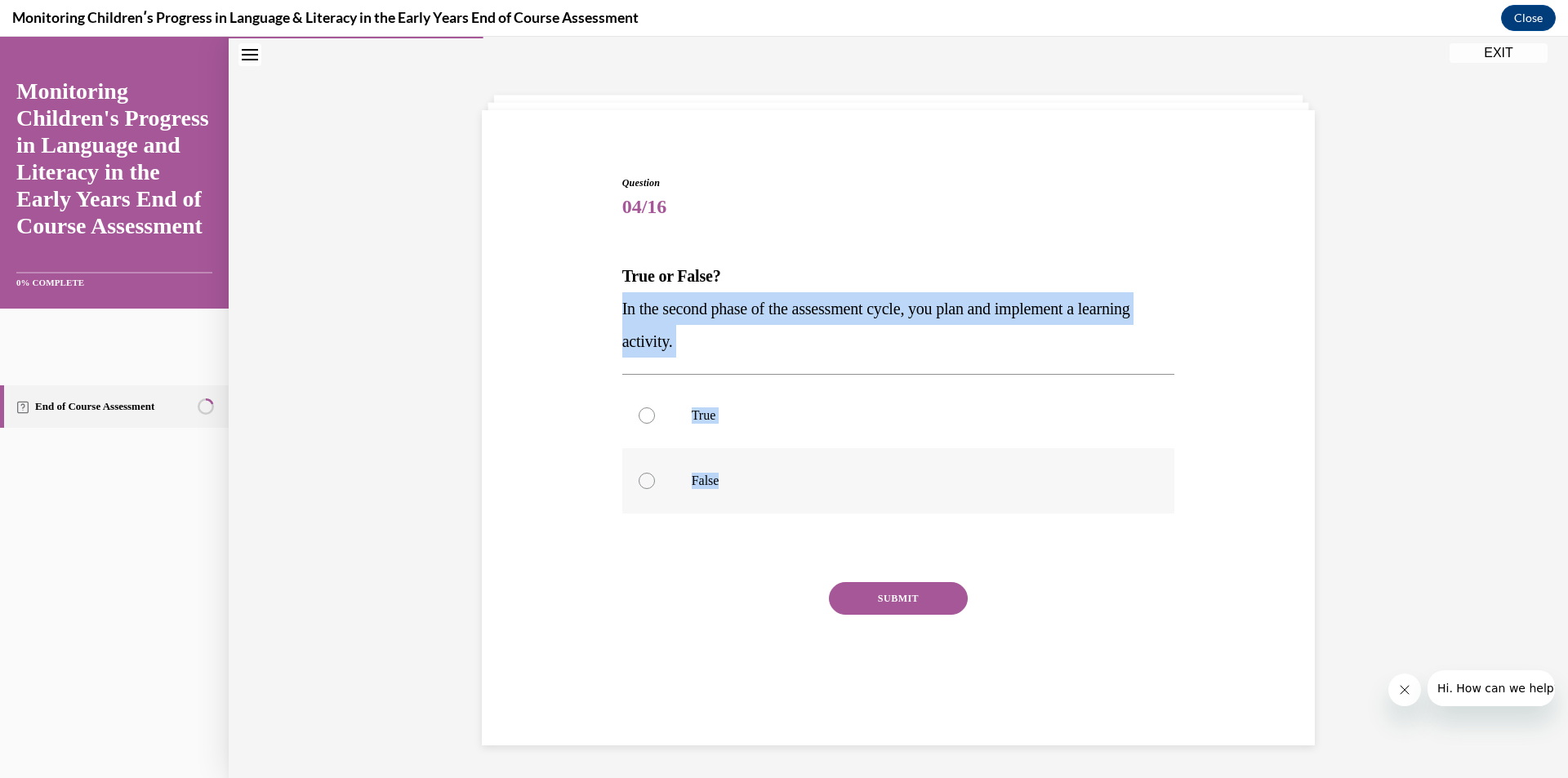
drag, startPoint x: 606, startPoint y: 299, endPoint x: 830, endPoint y: 477, distance: 286.1
click at [830, 477] on div "Question 04/16 True or False? In the second phase of the assessment cycle, you …" at bounding box center [899, 421] width 841 height 589
copy div "In the second phase of the assessment cycle, you plan and implement a learning …"
click at [643, 424] on label "True" at bounding box center [899, 416] width 553 height 65
click at [643, 424] on input "True" at bounding box center [647, 416] width 17 height 17
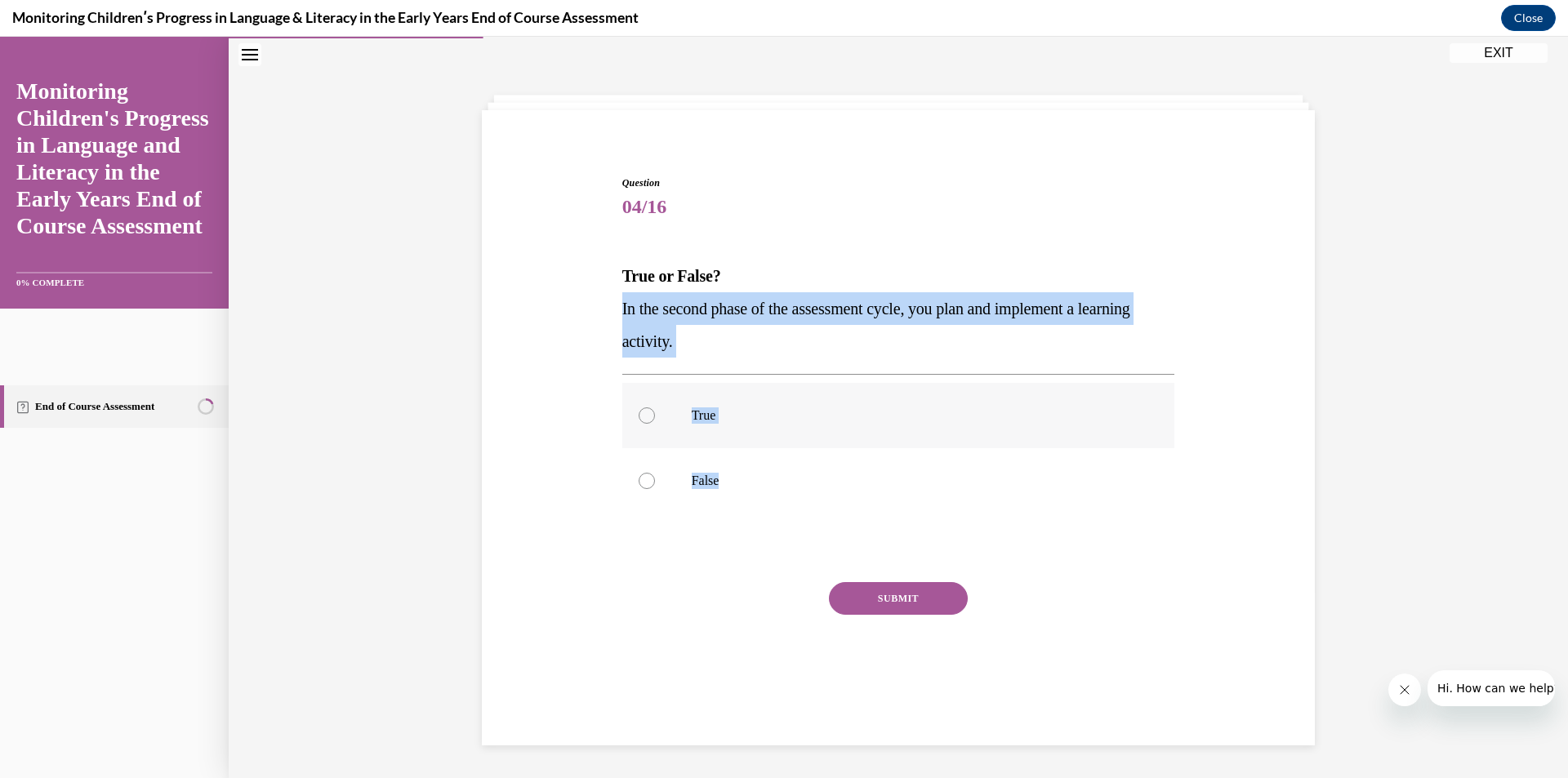
radio input "true"
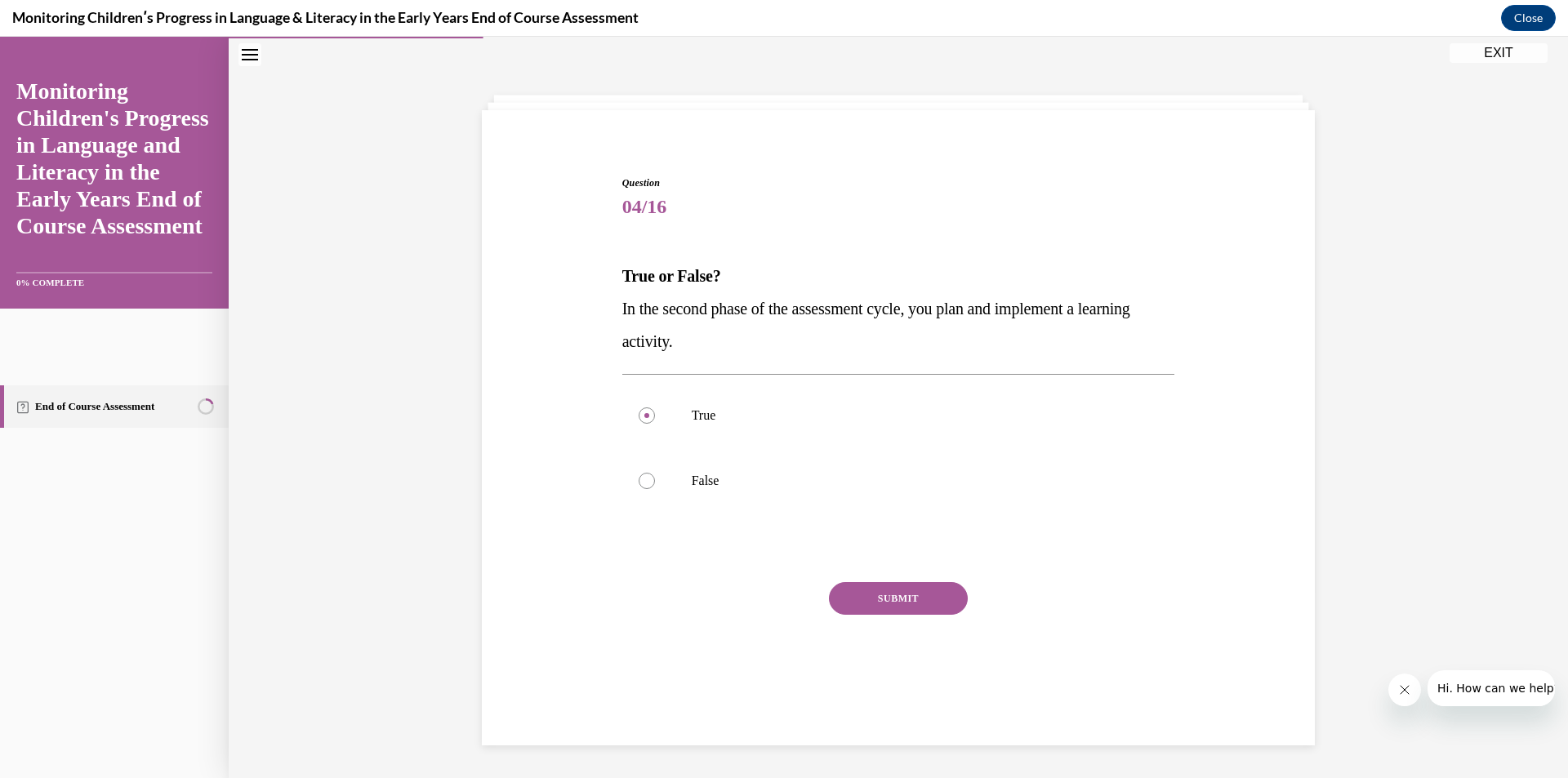
click at [882, 591] on button "SUBMIT" at bounding box center [898, 598] width 139 height 33
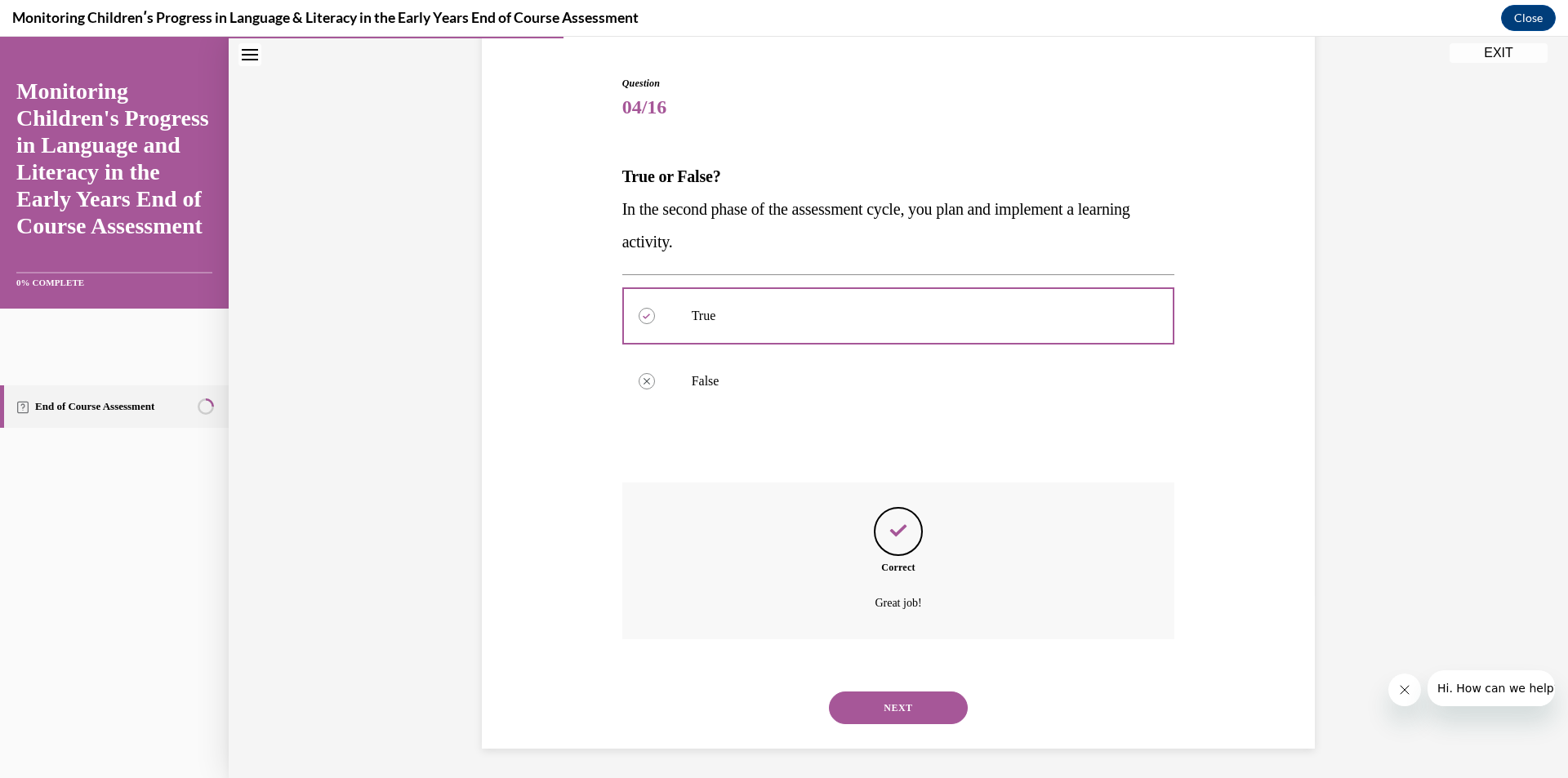
scroll to position [154, 0]
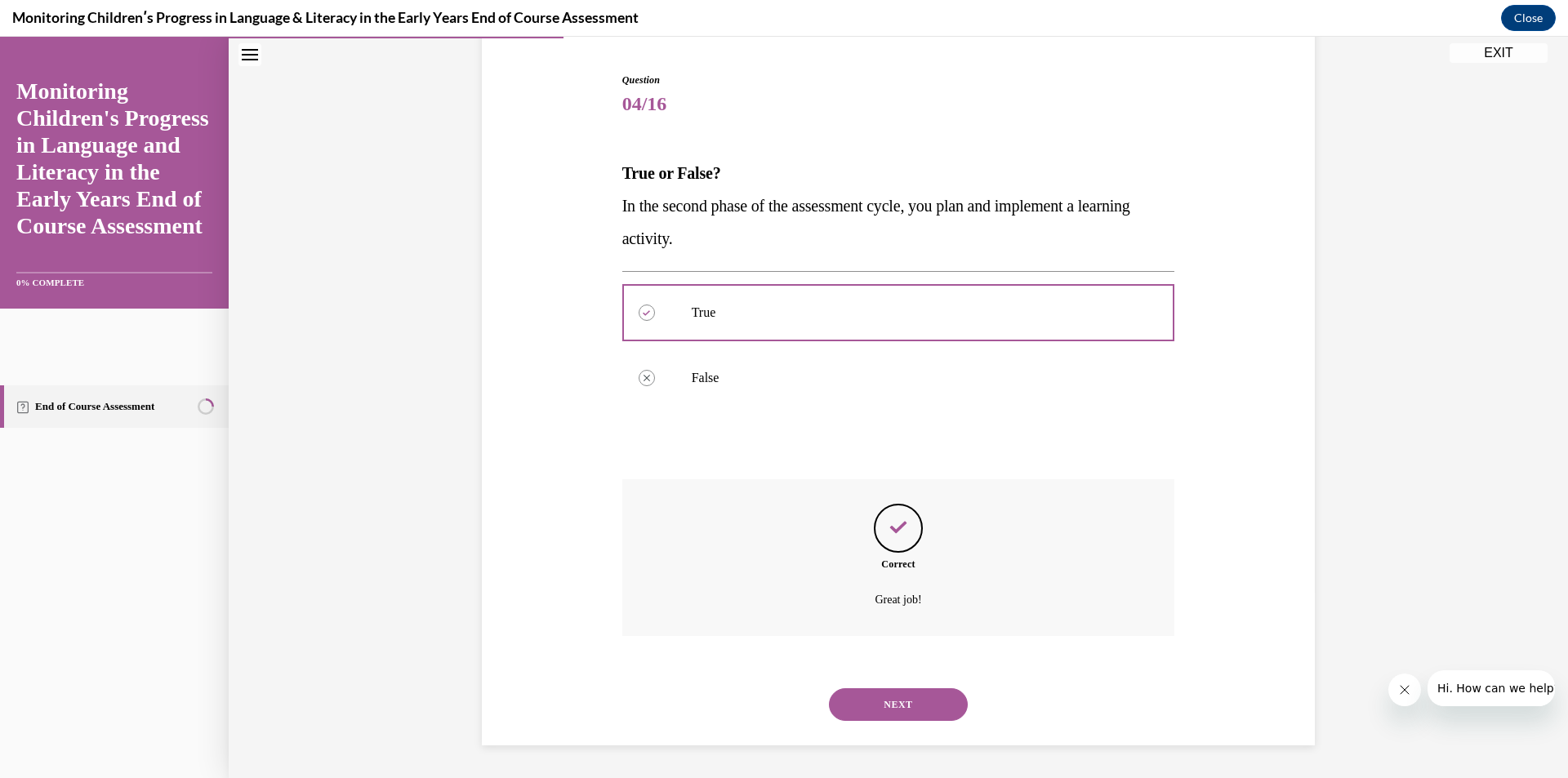
click at [891, 709] on button "NEXT" at bounding box center [898, 704] width 139 height 33
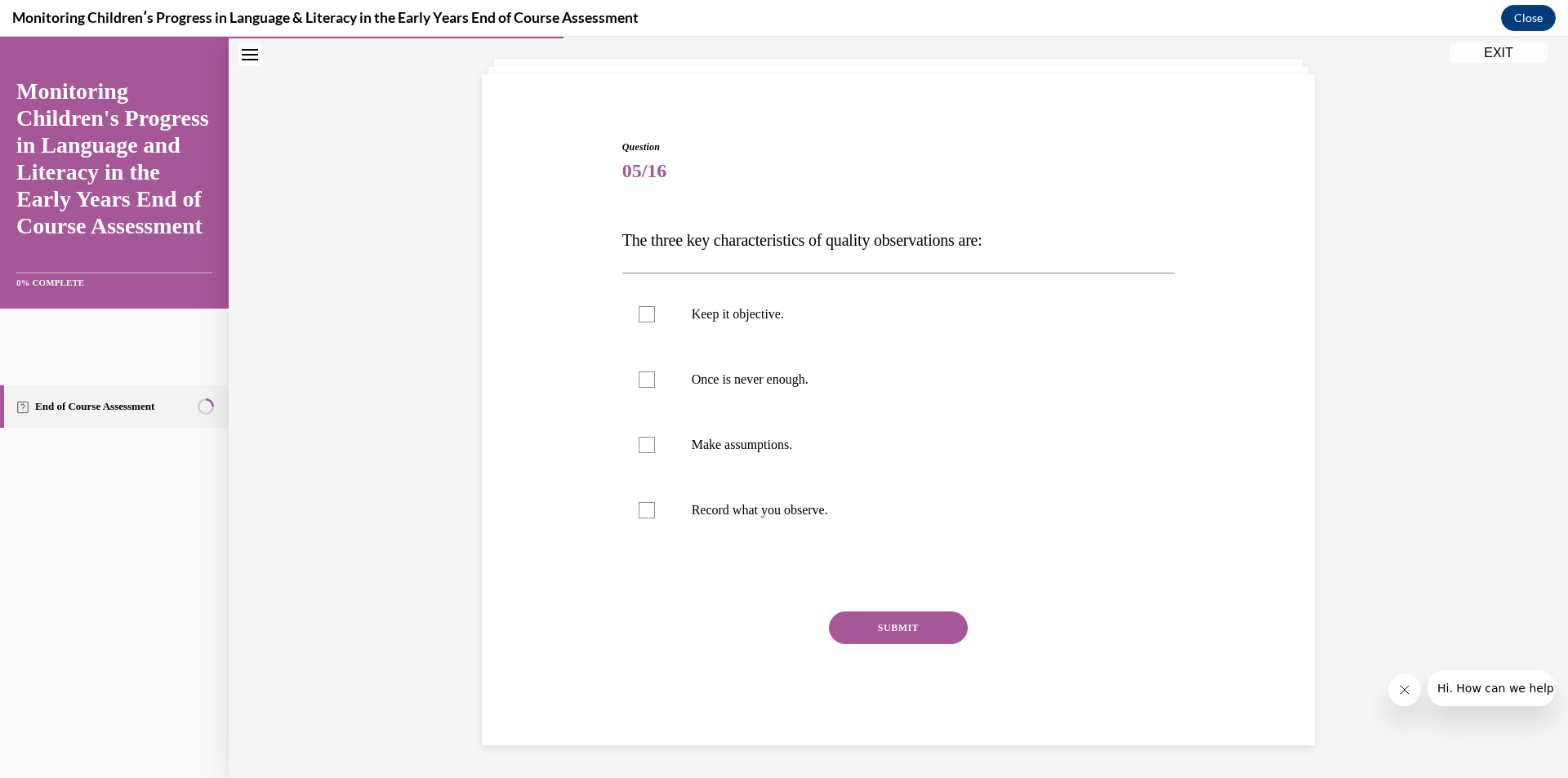
scroll to position [87, 0]
drag, startPoint x: 616, startPoint y: 239, endPoint x: 865, endPoint y: 498, distance: 359.3
click at [865, 498] on div "Question 05/16 The three key characteristics of quality observations are: Keep …" at bounding box center [899, 442] width 553 height 606
copy div "The three key characteristics of quality observations are: Keep it objective. O…"
click at [1080, 166] on span "05/16" at bounding box center [899, 170] width 553 height 33
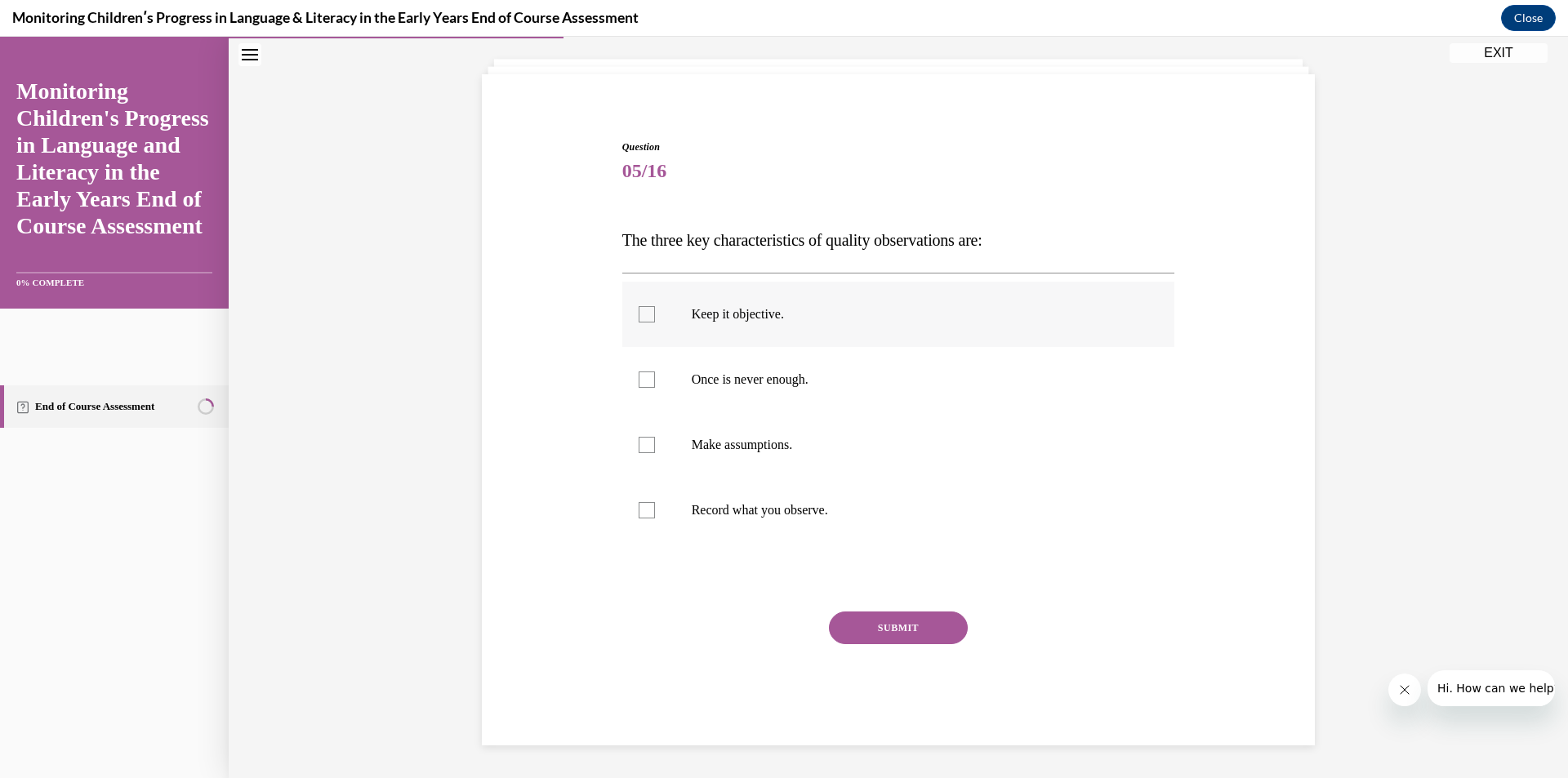
click at [743, 316] on p "Keep it objective." at bounding box center [912, 314] width 442 height 17
click at [655, 316] on input "Keep it objective." at bounding box center [647, 314] width 17 height 17
checkbox input "true"
click at [691, 505] on p "Record what you observe." at bounding box center [912, 510] width 442 height 17
click at [655, 505] on input "Record what you observe." at bounding box center [647, 510] width 17 height 17
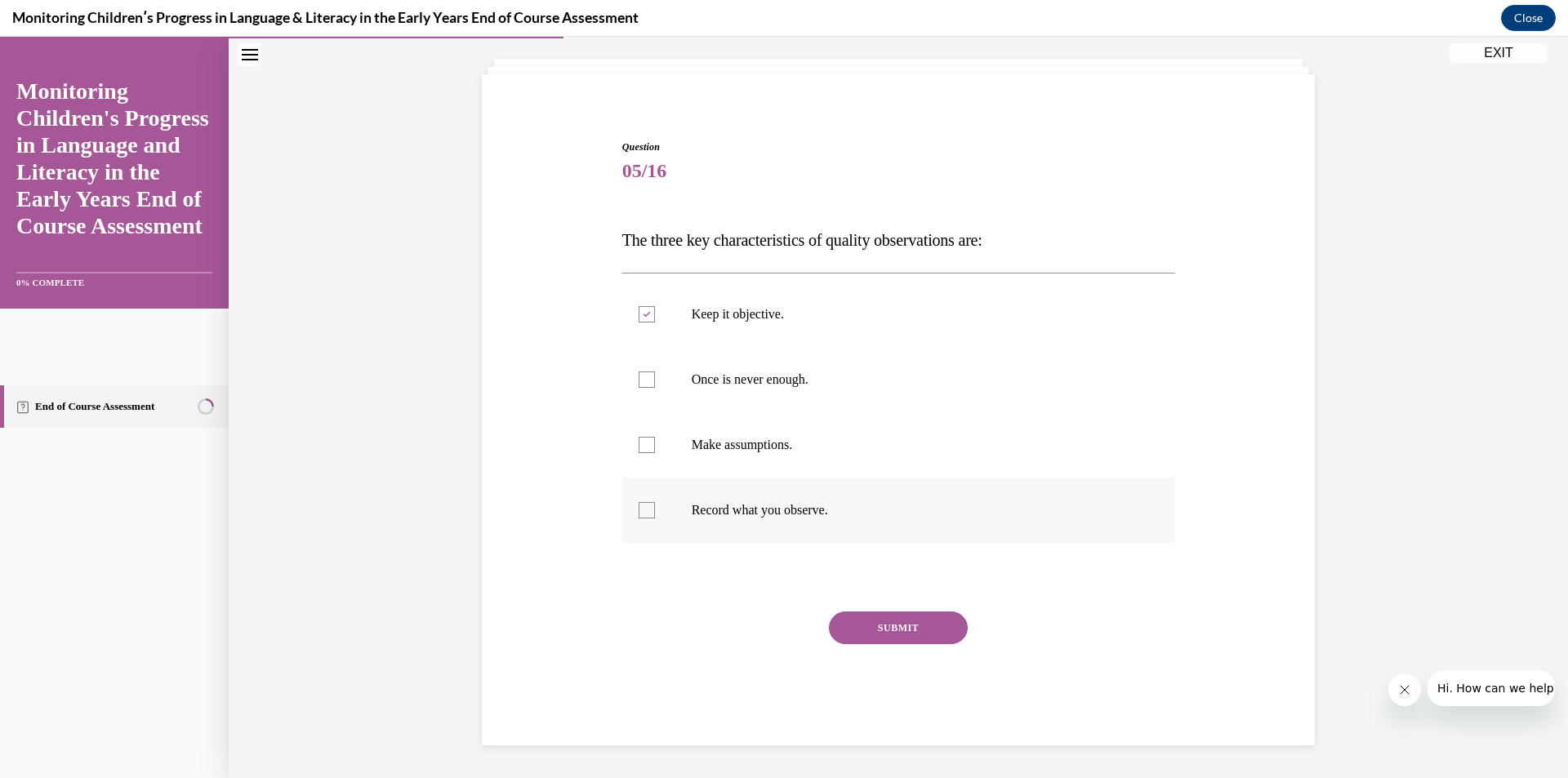
checkbox input "true"
click at [732, 378] on p "Once is never enough." at bounding box center [912, 379] width 442 height 17
click at [655, 378] on input "Once is never enough." at bounding box center [647, 379] width 17 height 17
checkbox input "true"
click at [870, 615] on button "SUBMIT" at bounding box center [898, 627] width 139 height 33
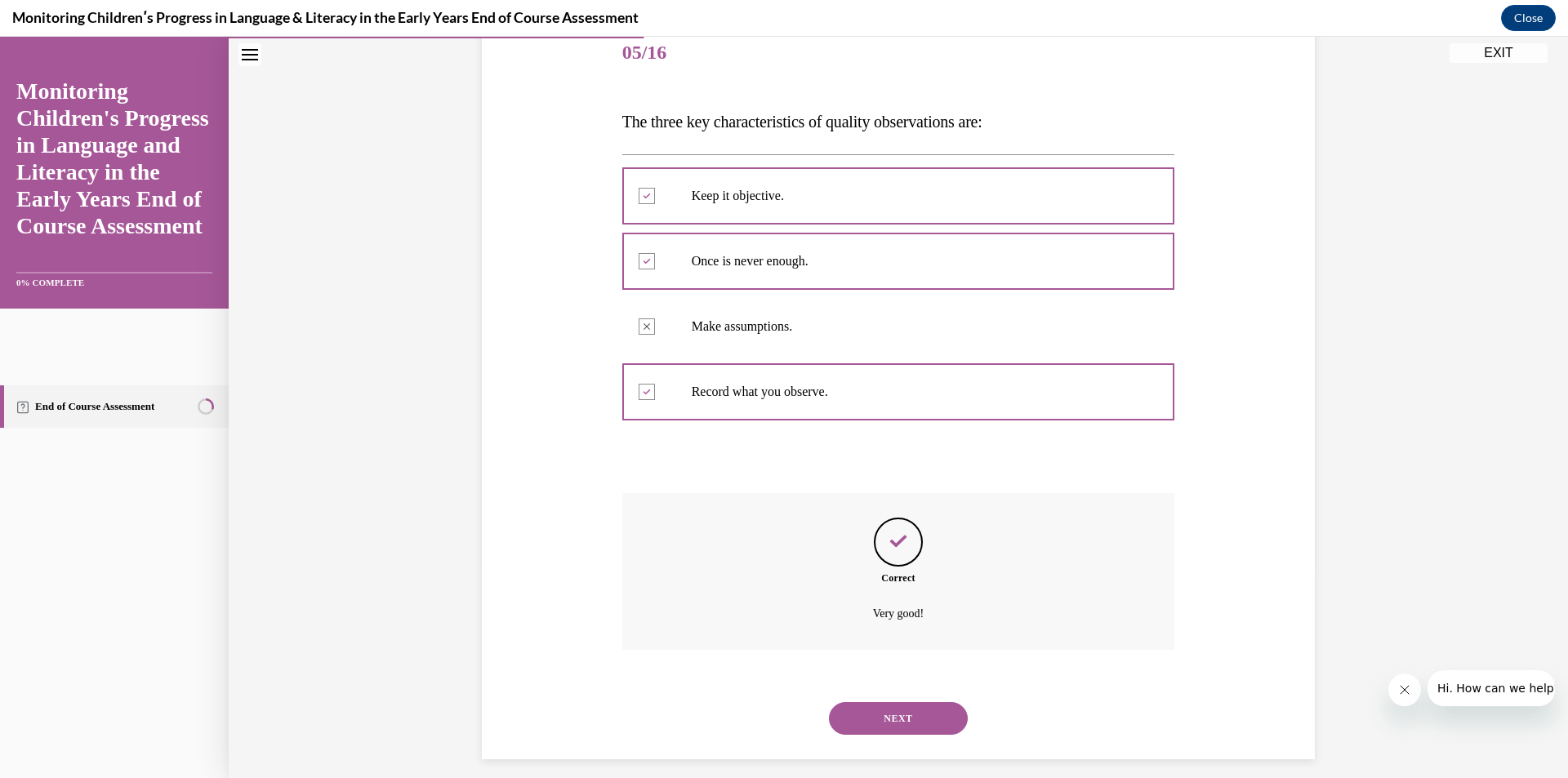
scroll to position [219, 0]
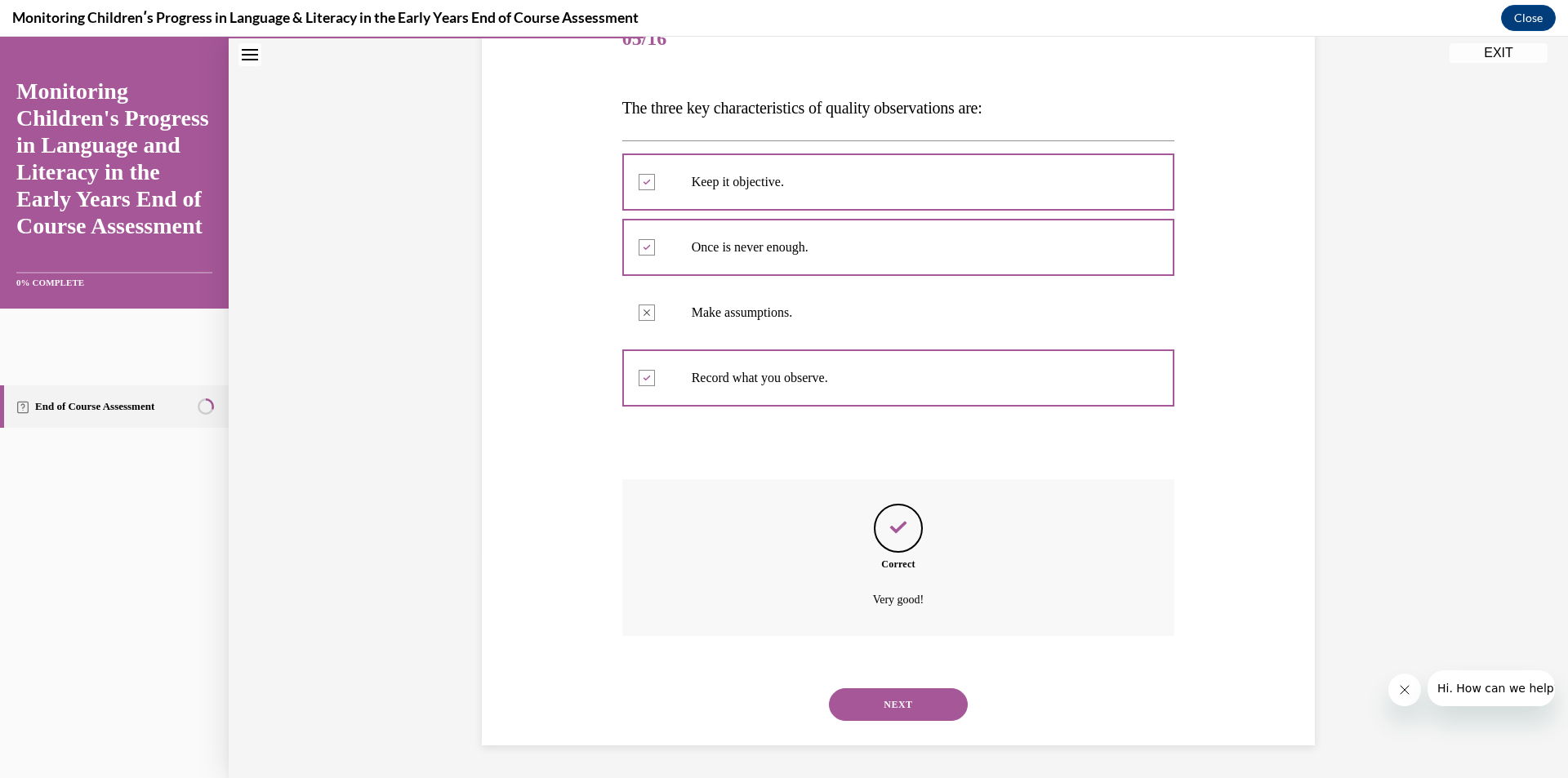
click at [932, 701] on button "NEXT" at bounding box center [898, 704] width 139 height 33
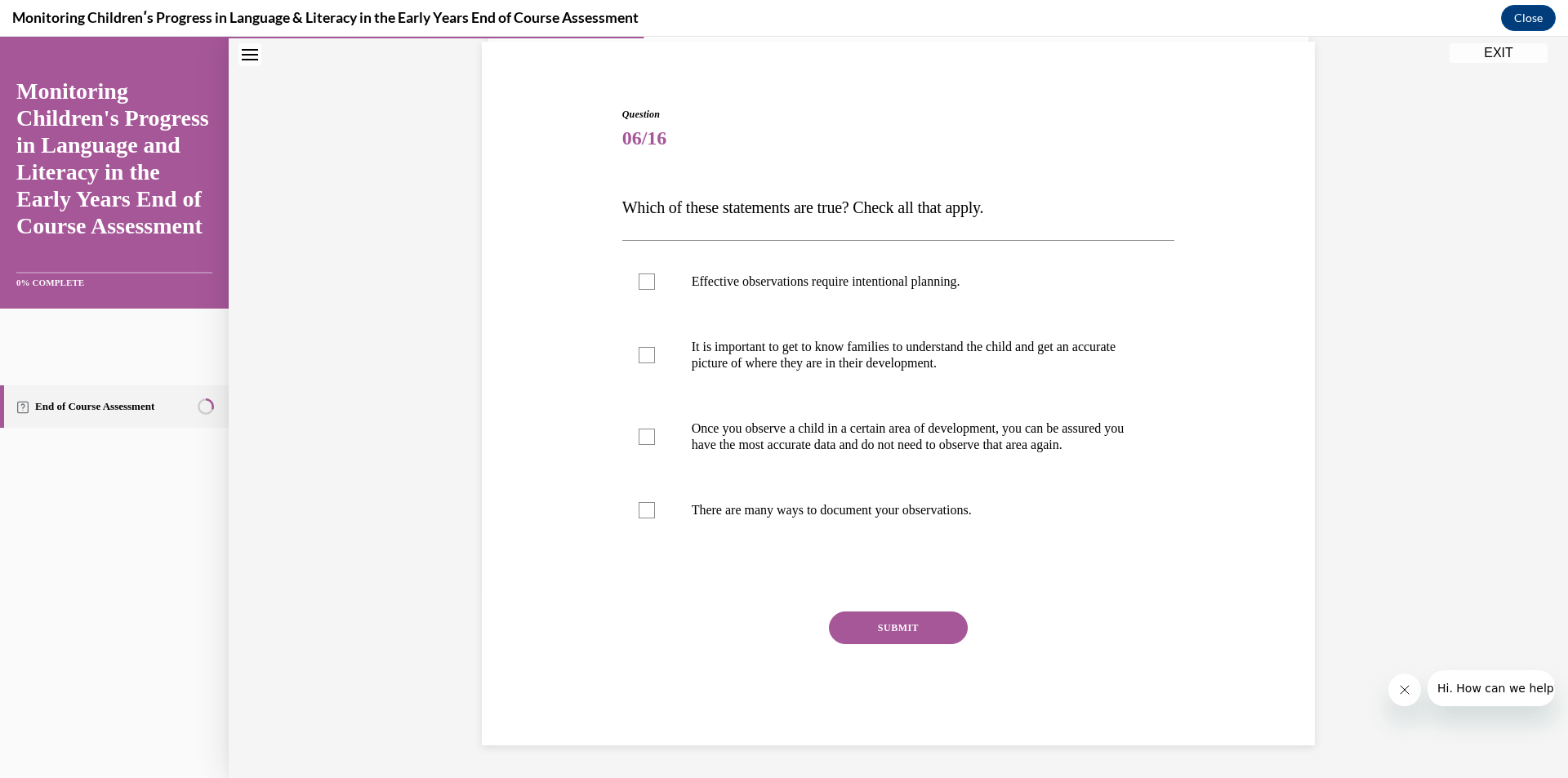
scroll to position [136, 0]
drag, startPoint x: 611, startPoint y: 182, endPoint x: 1027, endPoint y: 500, distance: 523.6
click at [1027, 500] on div "Question 06/16 Which of these statements are true? Check all that apply. Effect…" at bounding box center [899, 414] width 561 height 662
copy div "Which of these statements are true? Check all that apply. Effective observation…"
click at [1179, 293] on div "Question 06/16 Which of these statements are true? Check all that apply. Effect…" at bounding box center [899, 402] width 841 height 687
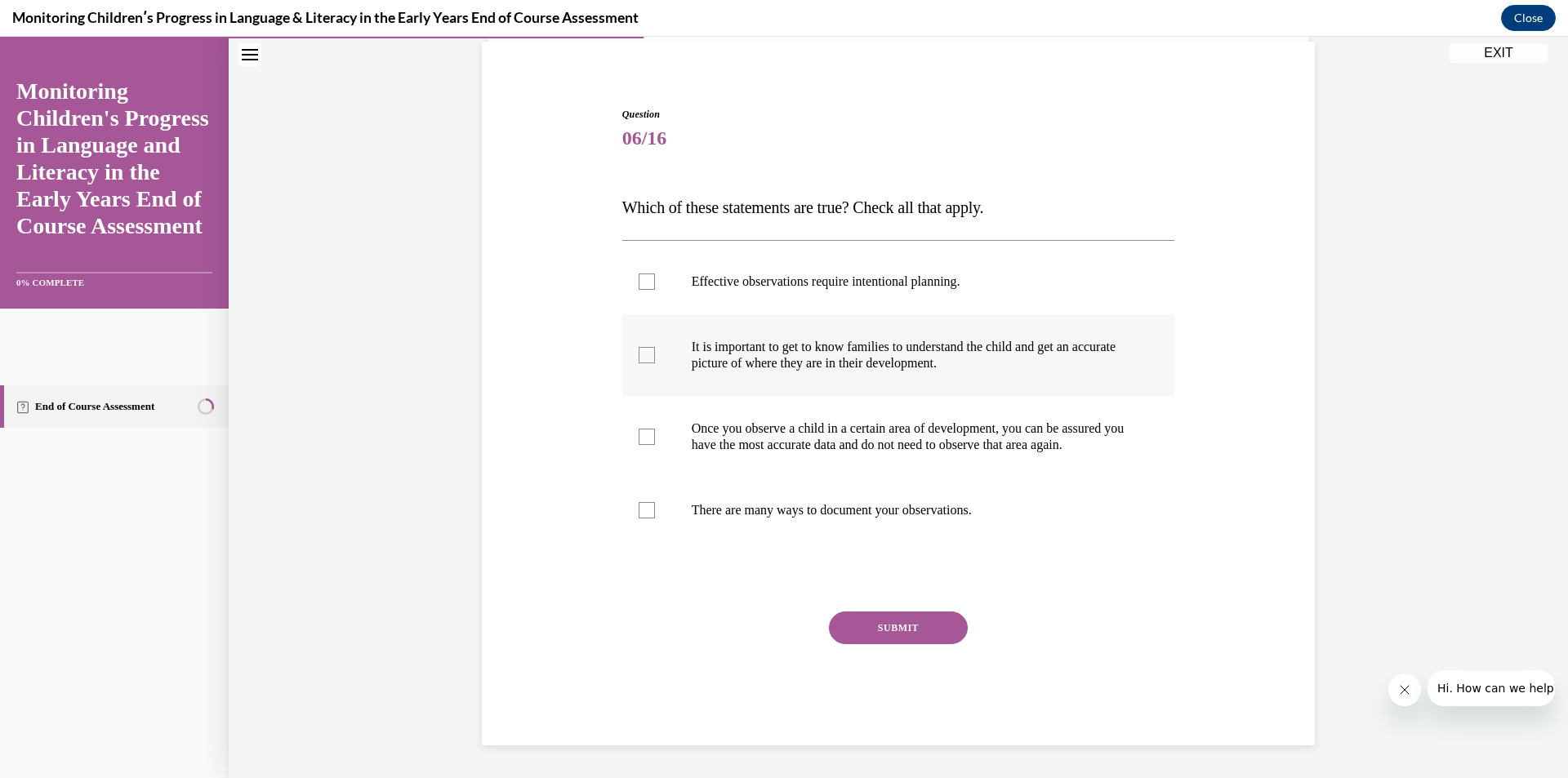
click at [1058, 339] on p "It is important to get to know families to understand the child and get an accu…" at bounding box center [912, 354] width 442 height 33
click at [655, 347] on input "It is important to get to know families to understand the child and get an accu…" at bounding box center [647, 354] width 17 height 17
checkbox input "true"
click at [773, 275] on label "Effective observations require intentional planning." at bounding box center [899, 281] width 553 height 65
click at [655, 275] on input "Effective observations require intentional planning." at bounding box center [647, 281] width 17 height 17
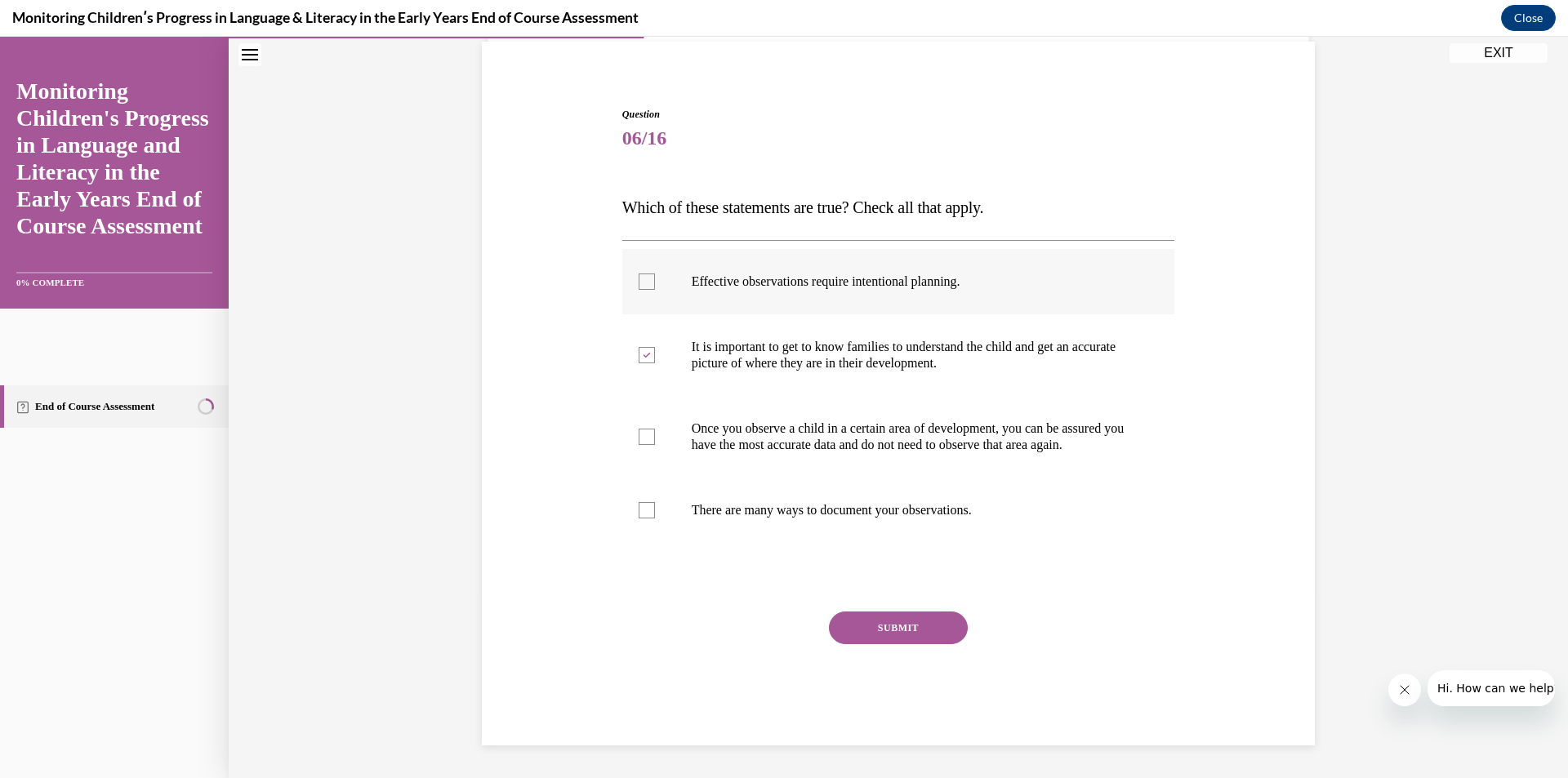
checkbox input "true"
click at [870, 636] on button "SUBMIT" at bounding box center [898, 627] width 139 height 33
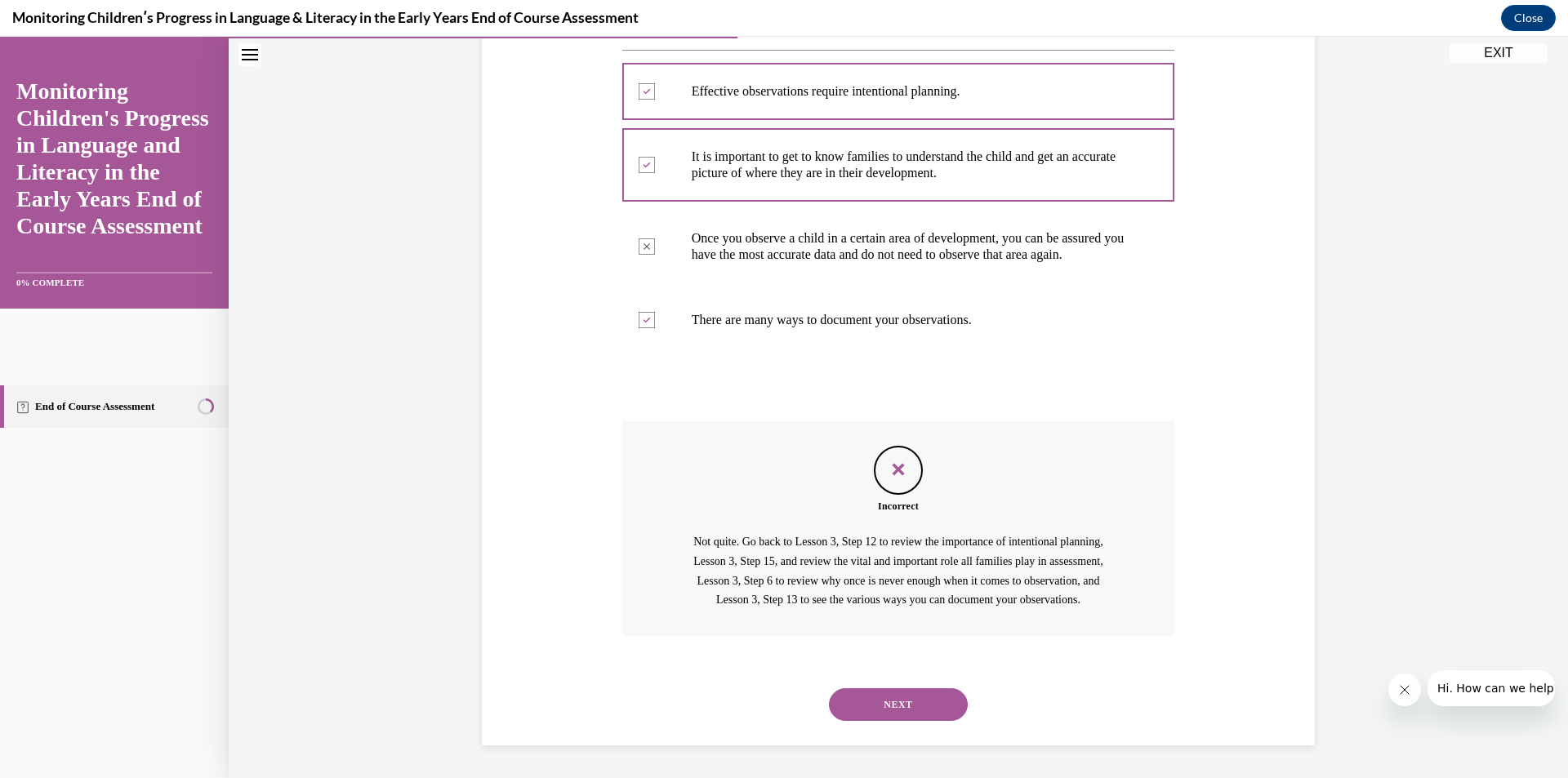
scroll to position [347, 0]
click at [888, 713] on button "NEXT" at bounding box center [898, 704] width 139 height 33
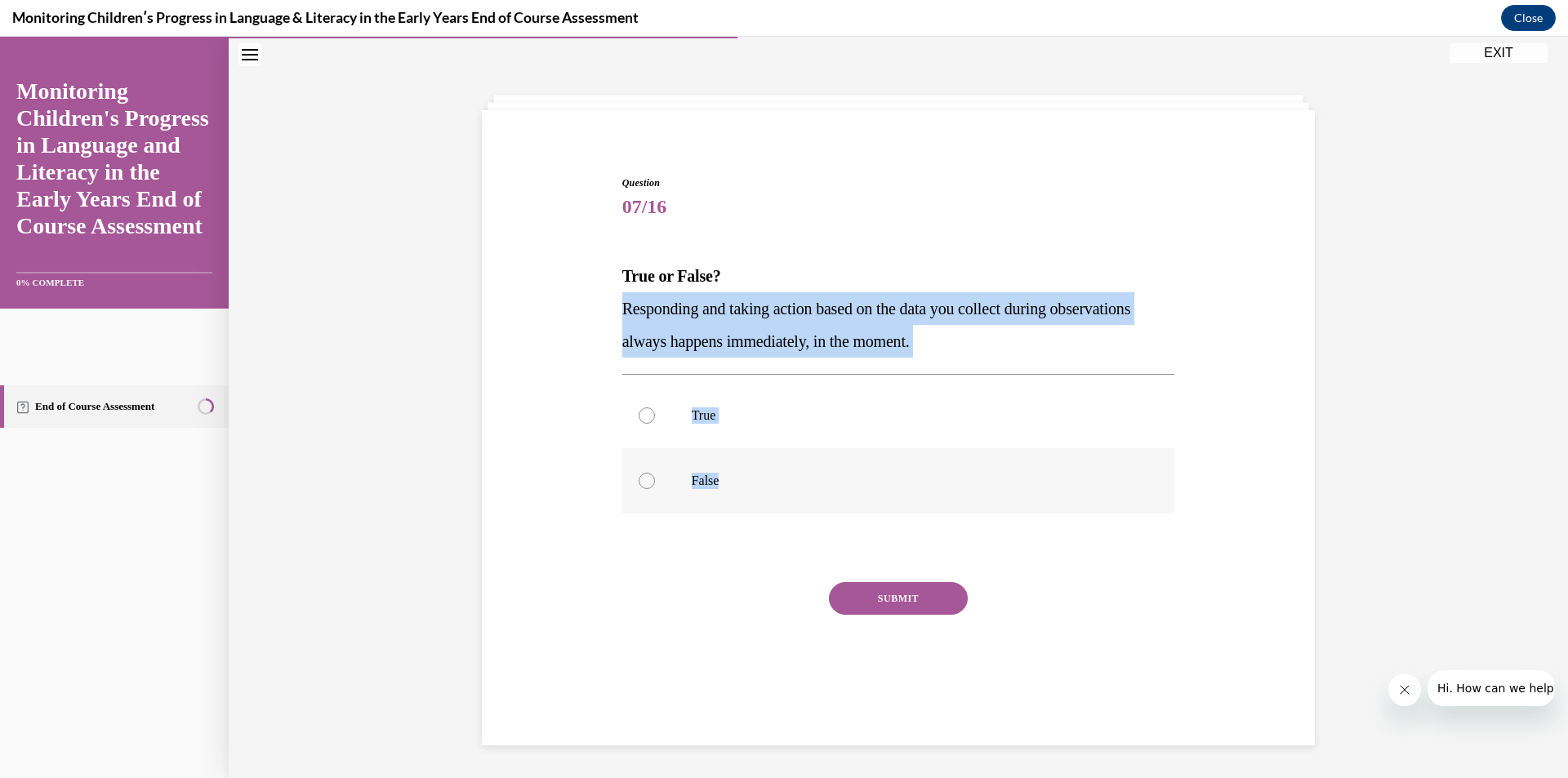
drag, startPoint x: 601, startPoint y: 303, endPoint x: 794, endPoint y: 470, distance: 255.2
click at [794, 470] on div "Question 07/16 True or False? Responding and taking action based on the data yo…" at bounding box center [899, 421] width 841 height 589
copy div "Responding and taking action based on the data you collect during observations …"
click at [631, 475] on label "False" at bounding box center [899, 481] width 553 height 65
click at [639, 475] on input "False" at bounding box center [647, 481] width 17 height 17
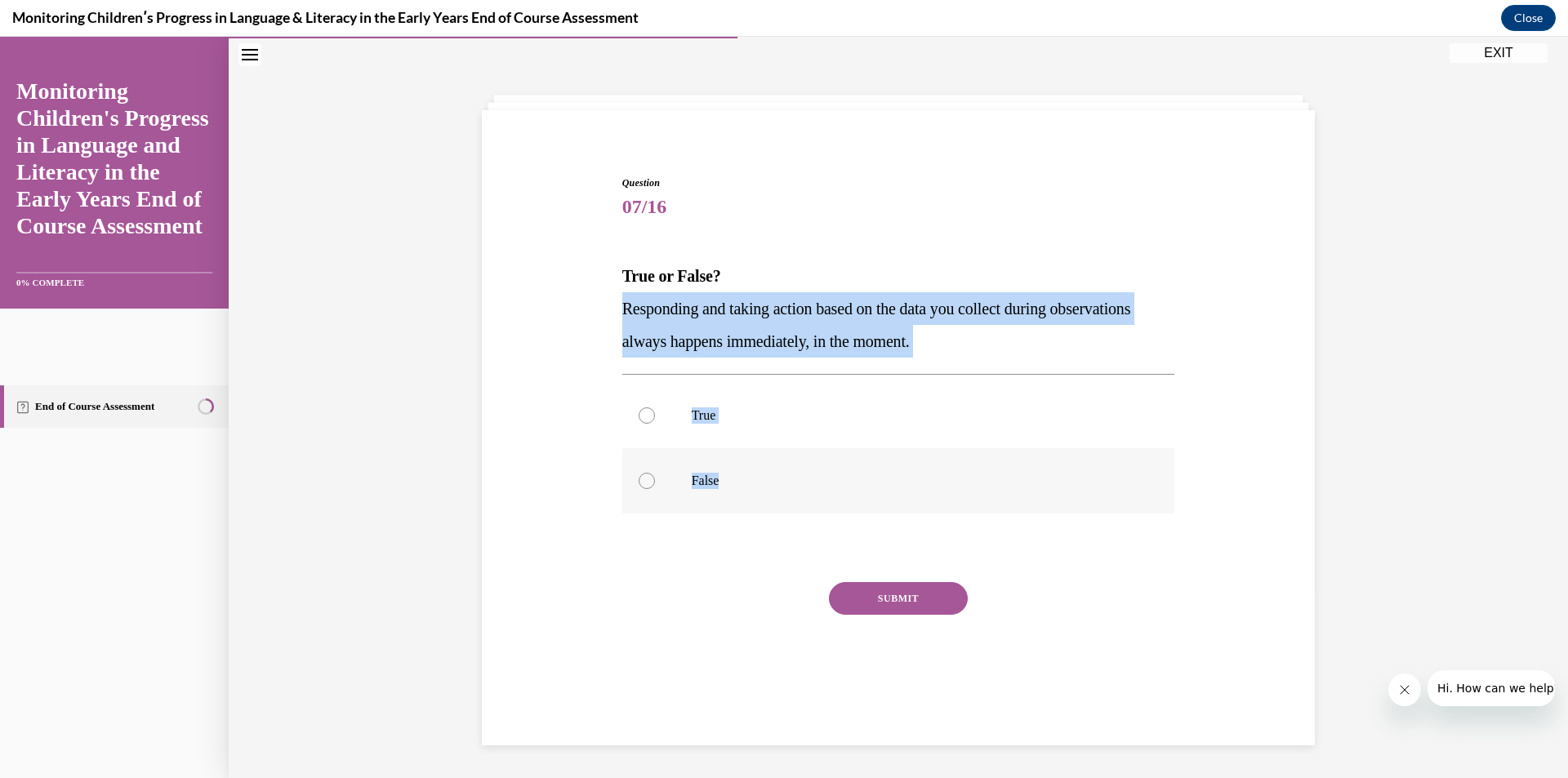
radio input "true"
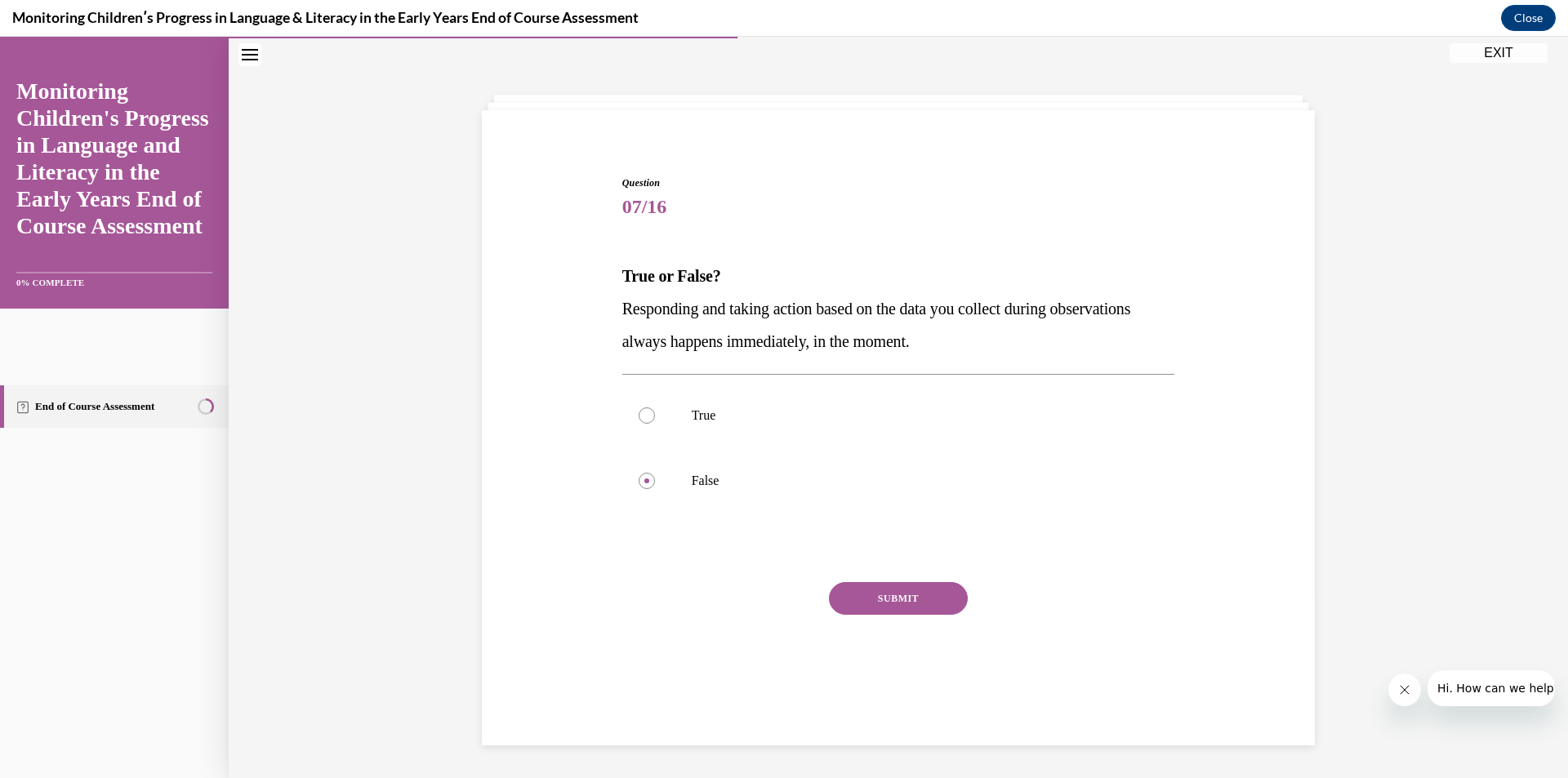
click at [864, 596] on button "SUBMIT" at bounding box center [898, 598] width 139 height 33
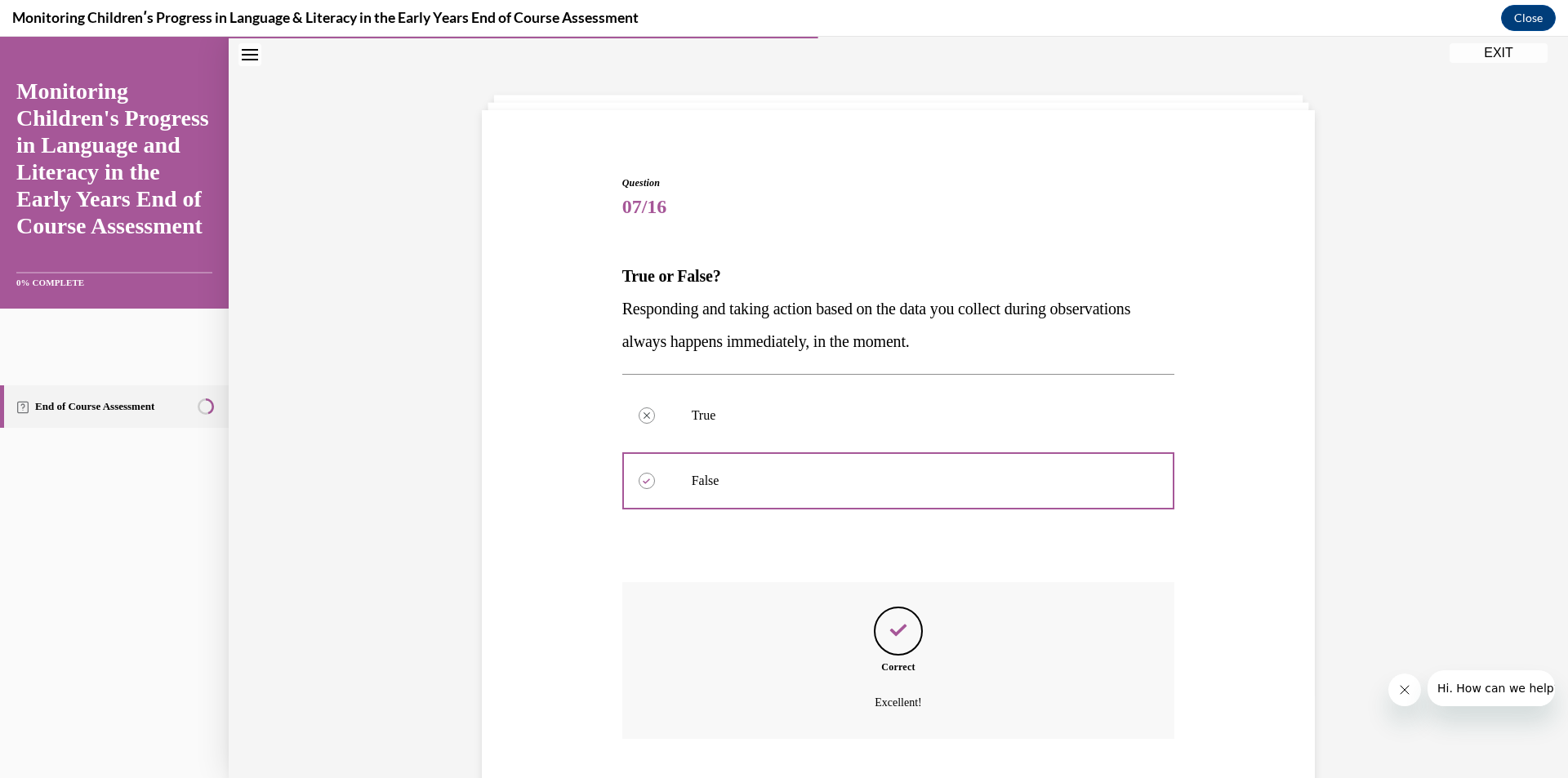
scroll to position [154, 0]
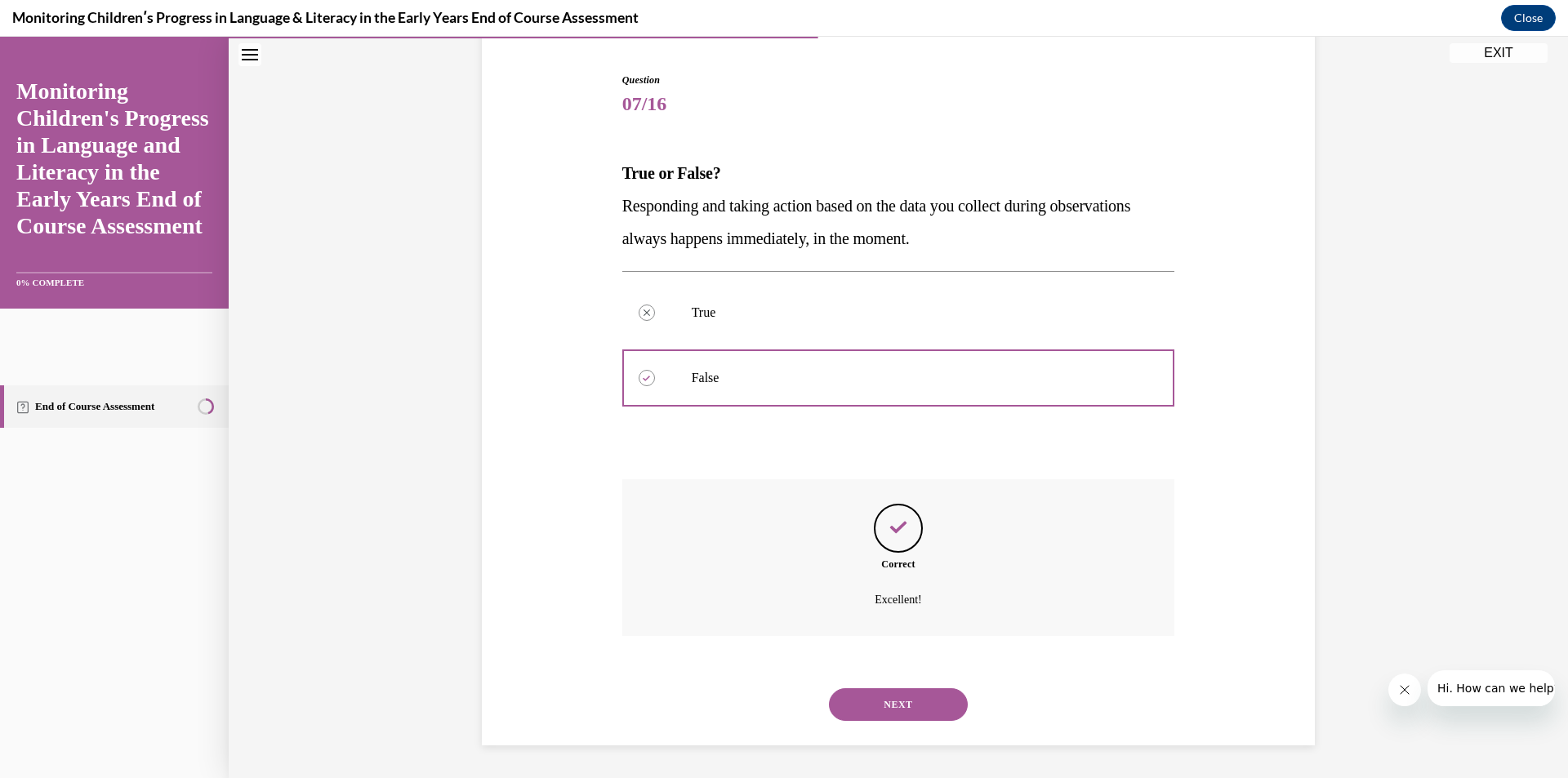
click at [905, 693] on button "NEXT" at bounding box center [898, 704] width 139 height 33
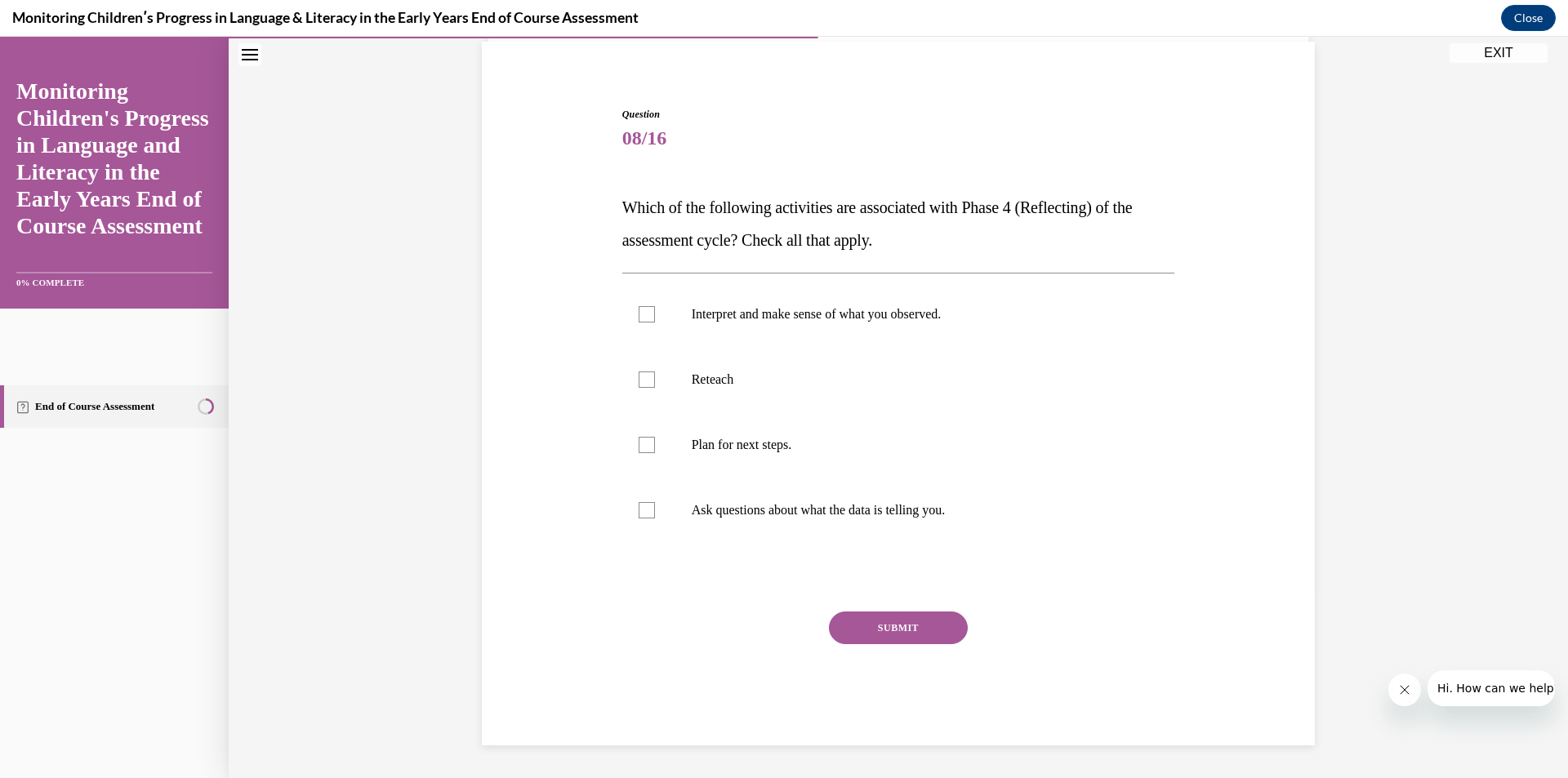
scroll to position [51, 0]
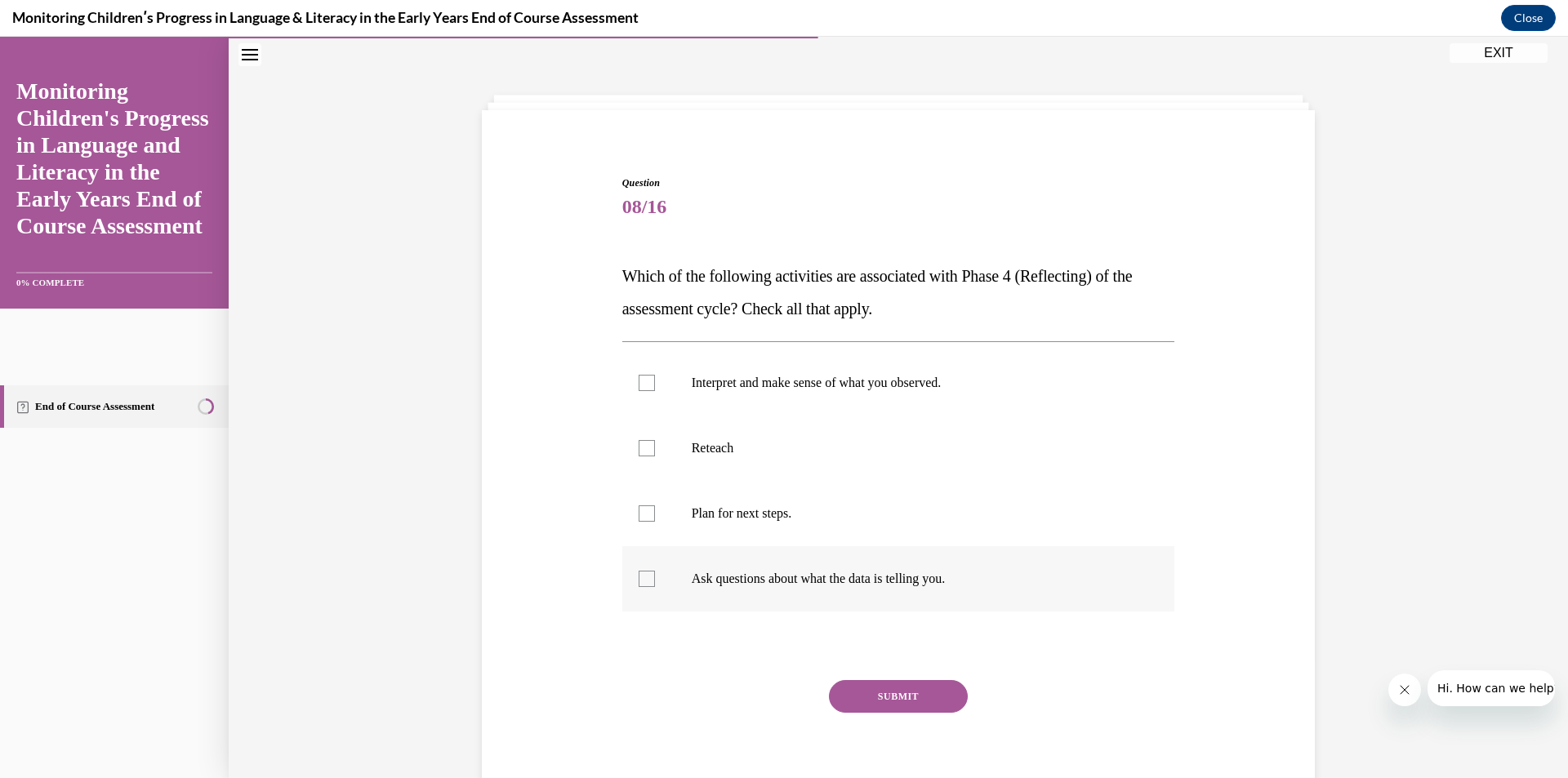
drag, startPoint x: 619, startPoint y: 267, endPoint x: 1009, endPoint y: 608, distance: 518.1
click at [1009, 608] on div "Question 08/16 Which of the following activities are associated with Phase 4 (R…" at bounding box center [899, 495] width 553 height 639
copy div "Which of the following activities are associated with Phase 4 (Reflecting) of t…"
click at [1031, 402] on label "Interpret and make sense of what you observed." at bounding box center [899, 383] width 553 height 65
click at [655, 391] on input "Interpret and make sense of what you observed." at bounding box center [647, 383] width 17 height 17
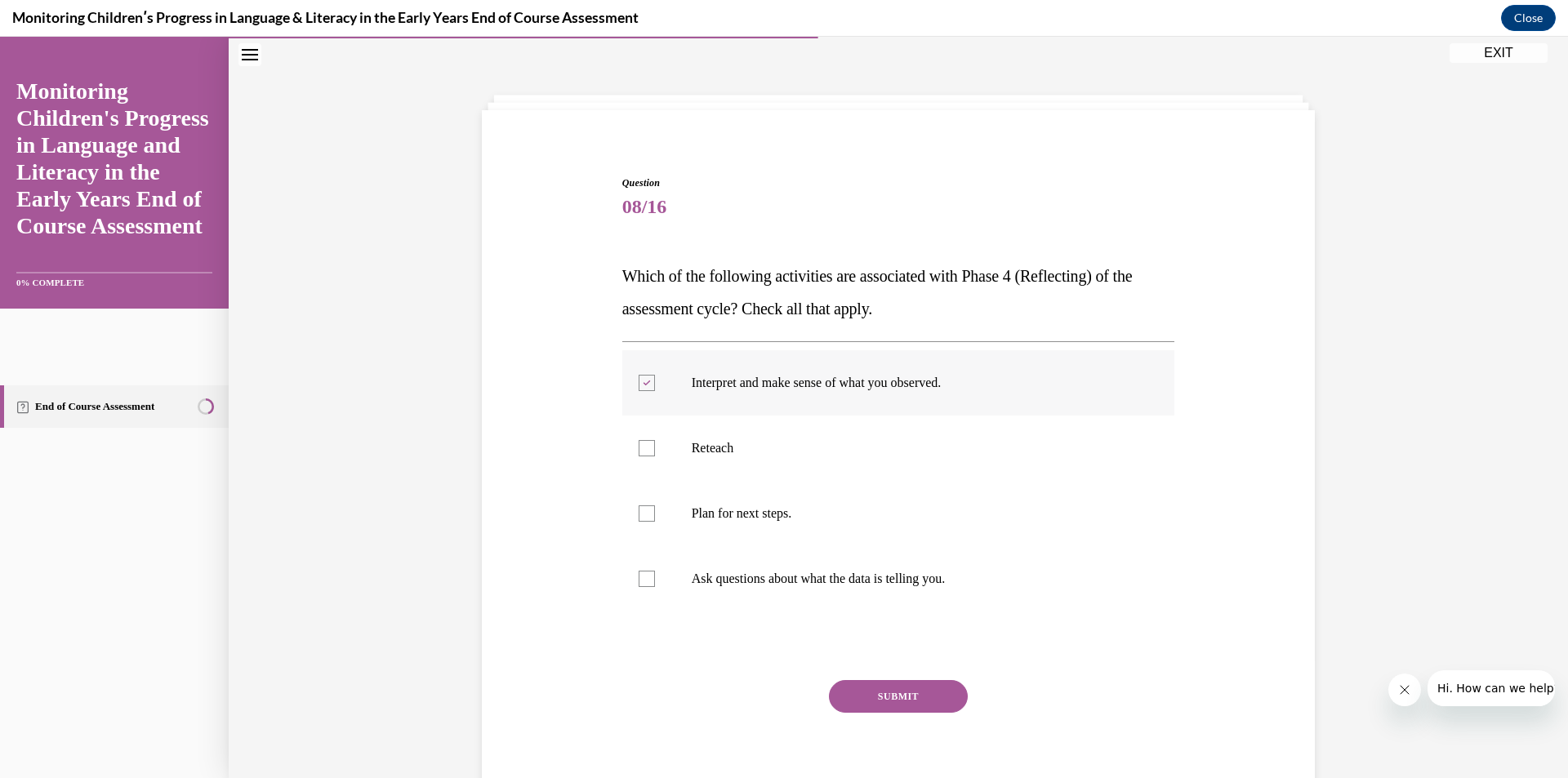
click at [972, 389] on p "Interpret and make sense of what you observed." at bounding box center [912, 383] width 442 height 17
click at [655, 389] on input "Interpret and make sense of what you observed." at bounding box center [647, 383] width 17 height 17
click at [852, 385] on p "Interpret and make sense of what you observed." at bounding box center [912, 383] width 442 height 17
click at [655, 385] on input "Interpret and make sense of what you observed." at bounding box center [647, 383] width 17 height 17
checkbox input "true"
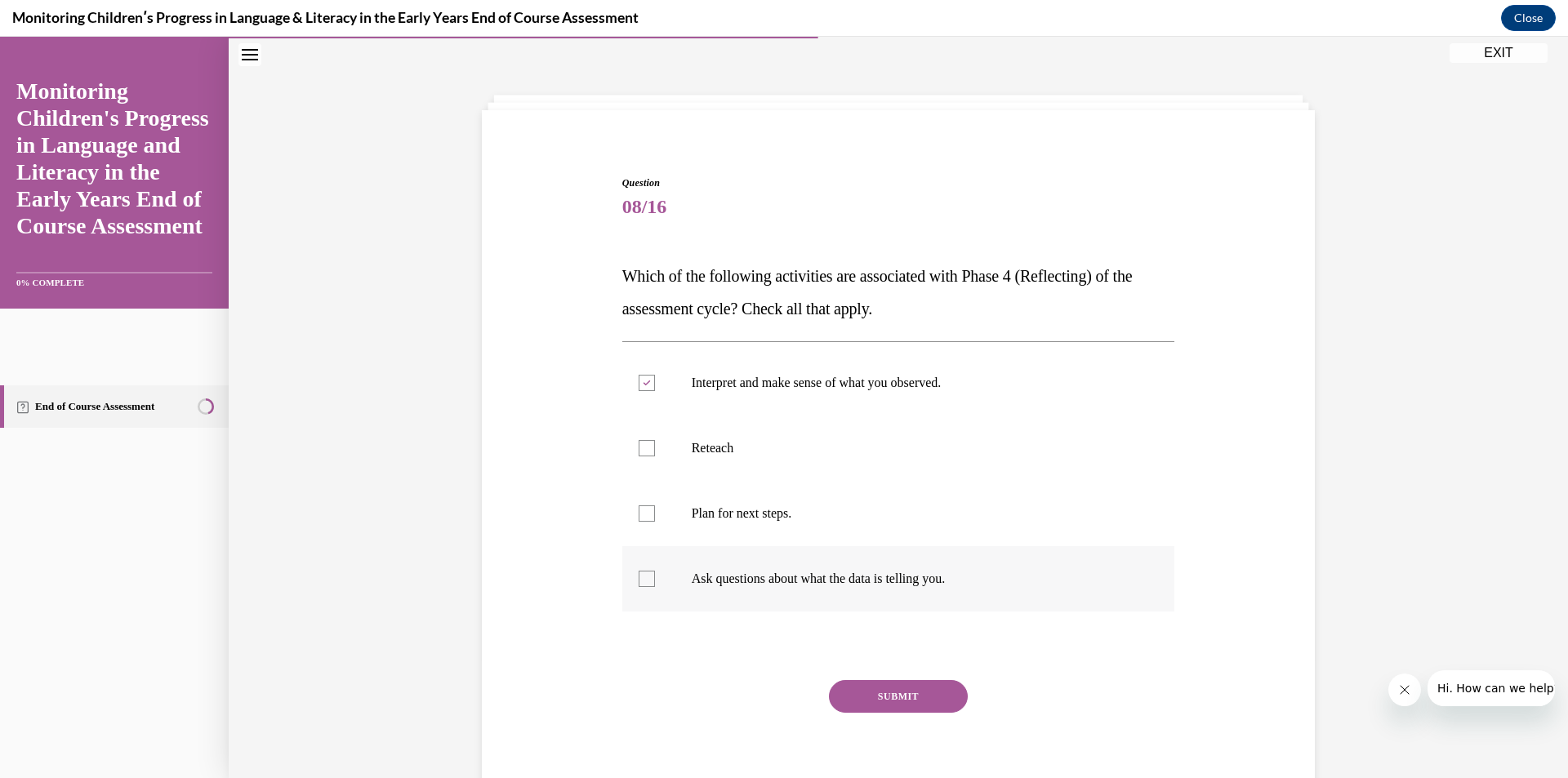
click at [822, 582] on p "Ask questions about what the data is telling you." at bounding box center [912, 579] width 442 height 17
click at [655, 582] on input "Ask questions about what the data is telling you." at bounding box center [647, 579] width 17 height 17
checkbox input "true"
click at [936, 695] on button "SUBMIT" at bounding box center [898, 696] width 139 height 33
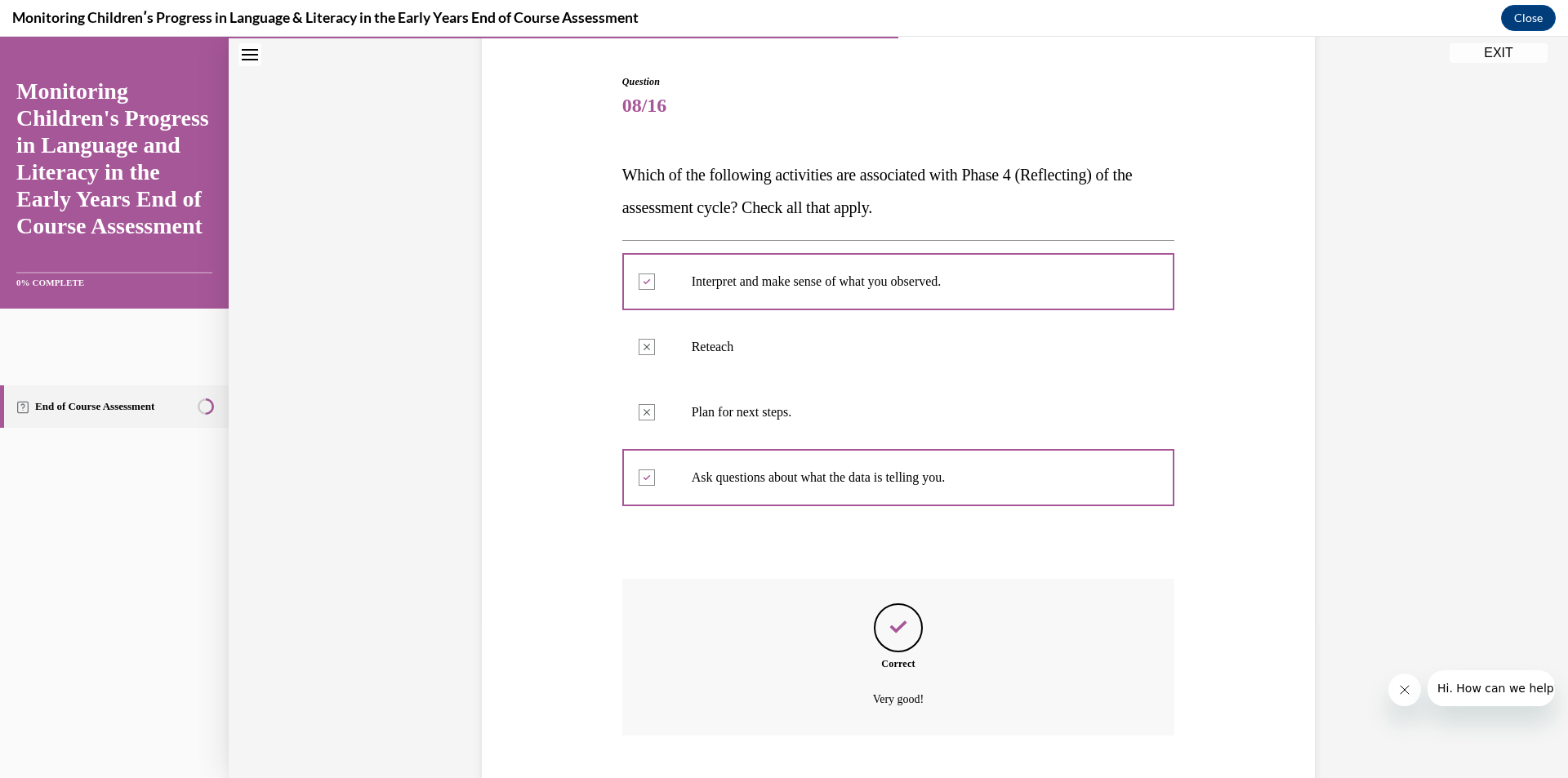
scroll to position [253, 0]
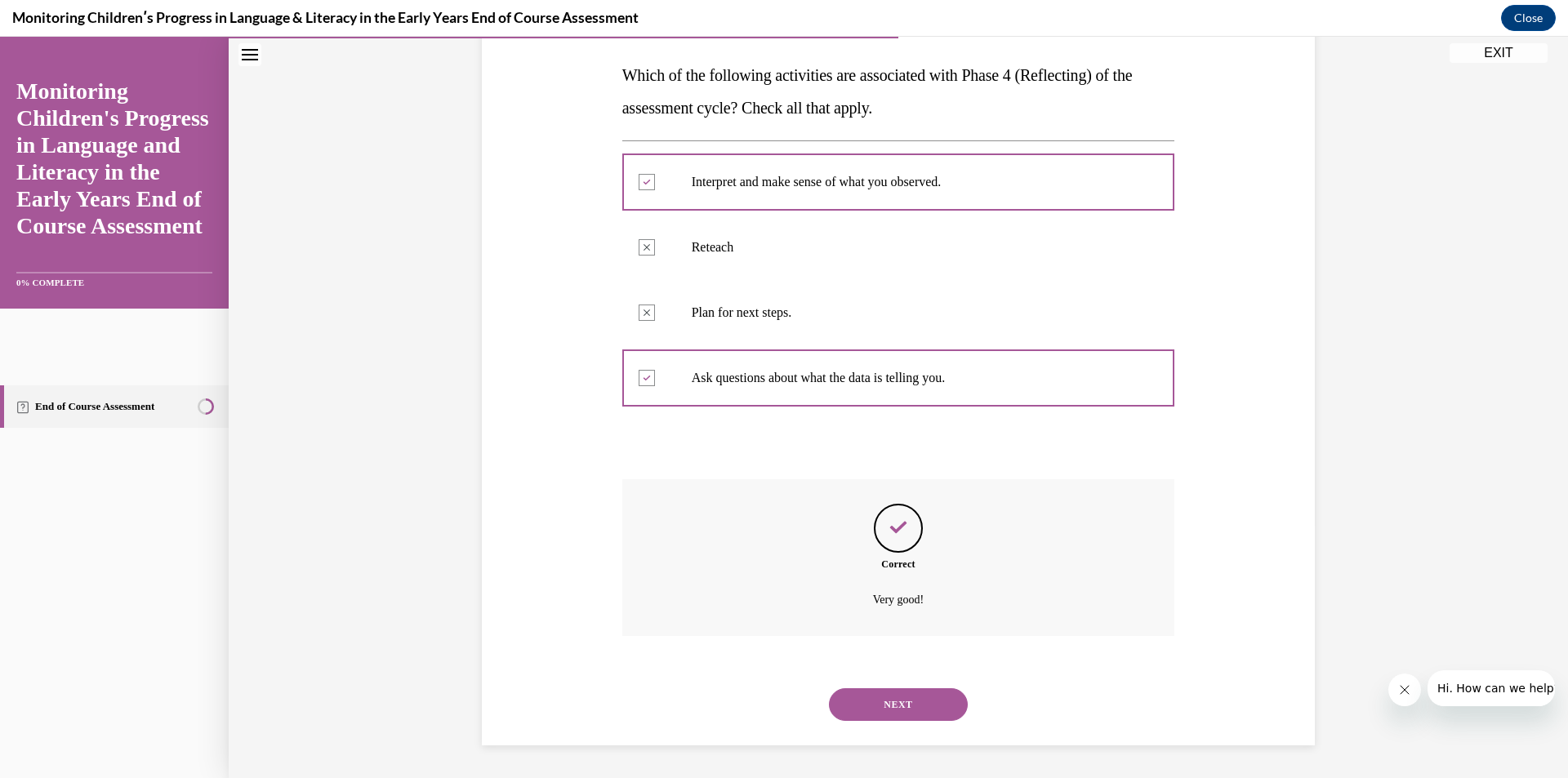
click at [925, 700] on button "NEXT" at bounding box center [898, 704] width 139 height 33
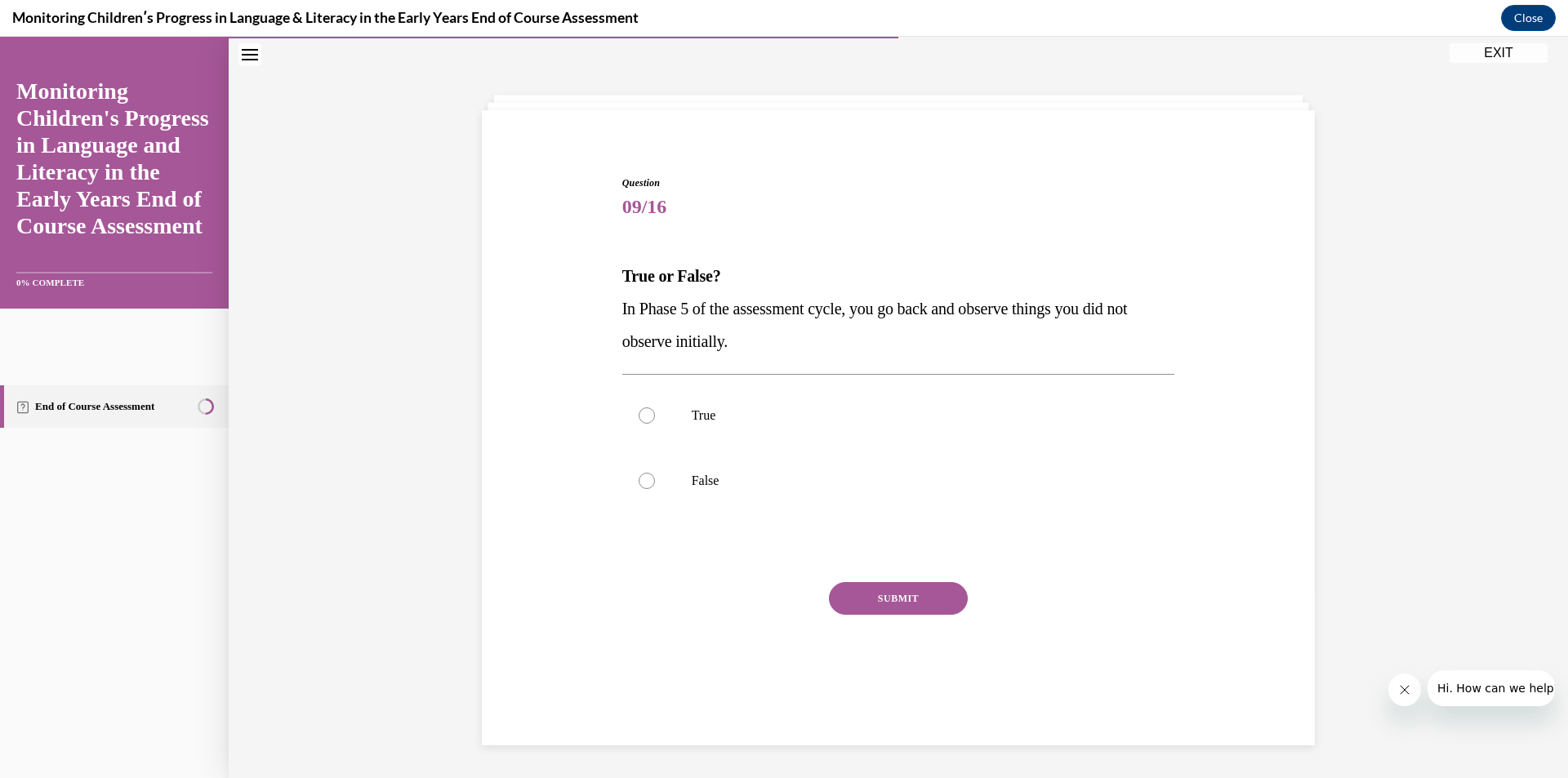
scroll to position [51, 0]
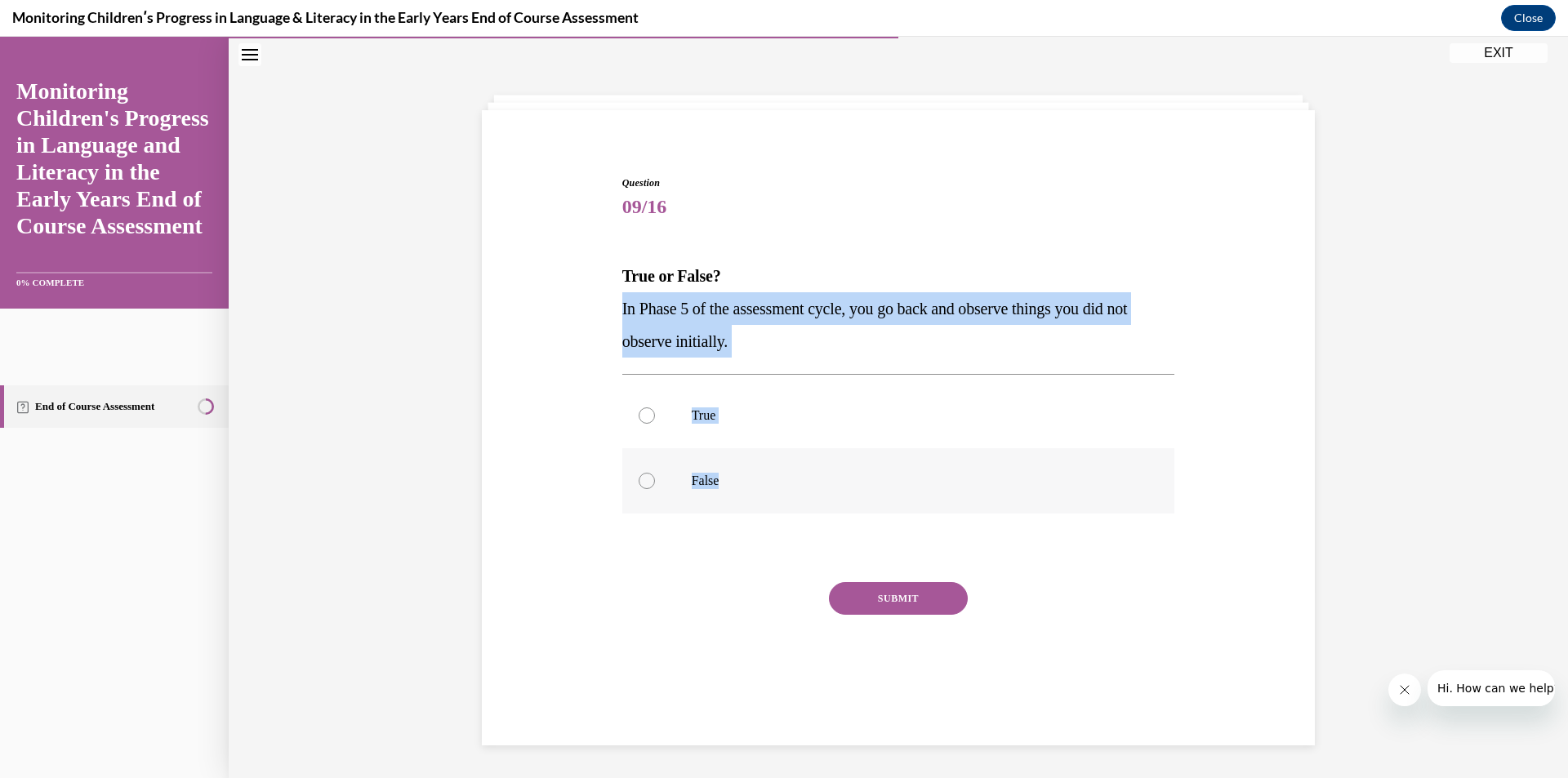
drag, startPoint x: 615, startPoint y: 304, endPoint x: 846, endPoint y: 469, distance: 283.9
click at [846, 469] on div "Question 09/16 True or False? In Phase 5 of the assessment cycle, you go back a…" at bounding box center [899, 445] width 553 height 540
copy div "In Phase 5 of the assessment cycle, you go back and observe things you did not …"
click at [679, 479] on label "False" at bounding box center [899, 481] width 553 height 65
click at [655, 479] on input "False" at bounding box center [647, 481] width 17 height 17
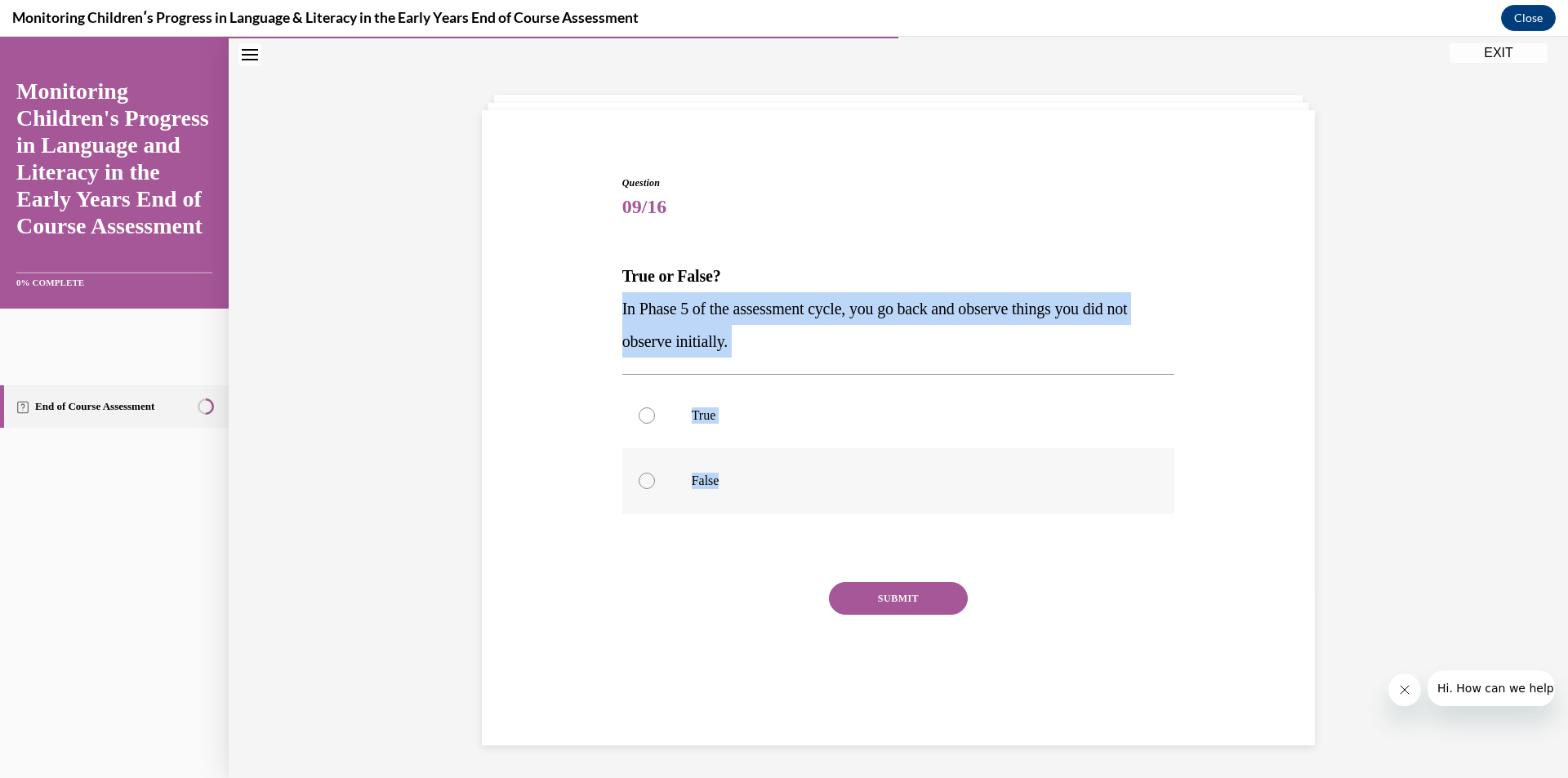
radio input "true"
click at [871, 486] on p "False" at bounding box center [912, 481] width 442 height 17
click at [655, 486] on input "False" at bounding box center [647, 481] width 17 height 17
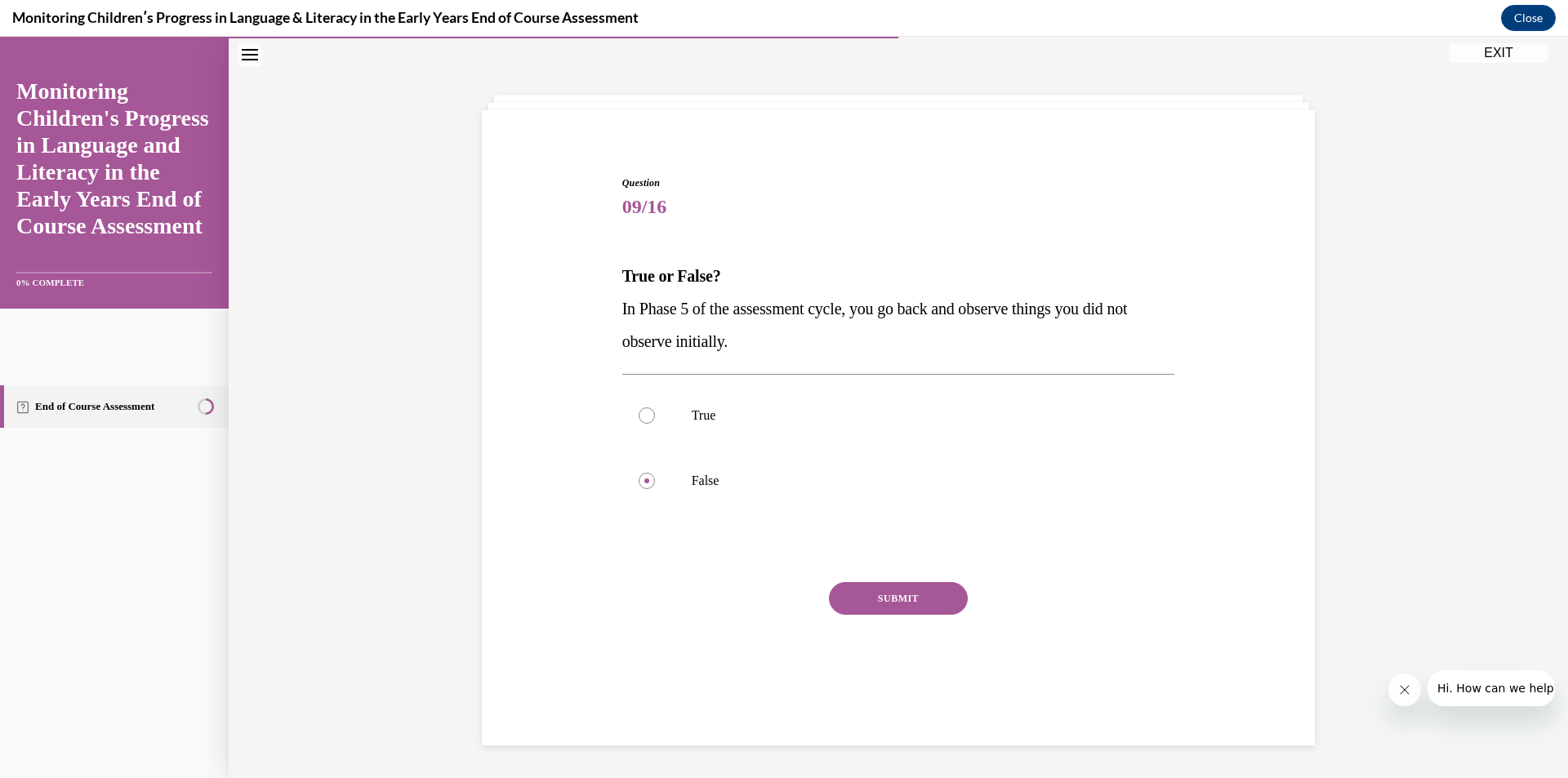
click at [895, 590] on button "SUBMIT" at bounding box center [898, 598] width 139 height 33
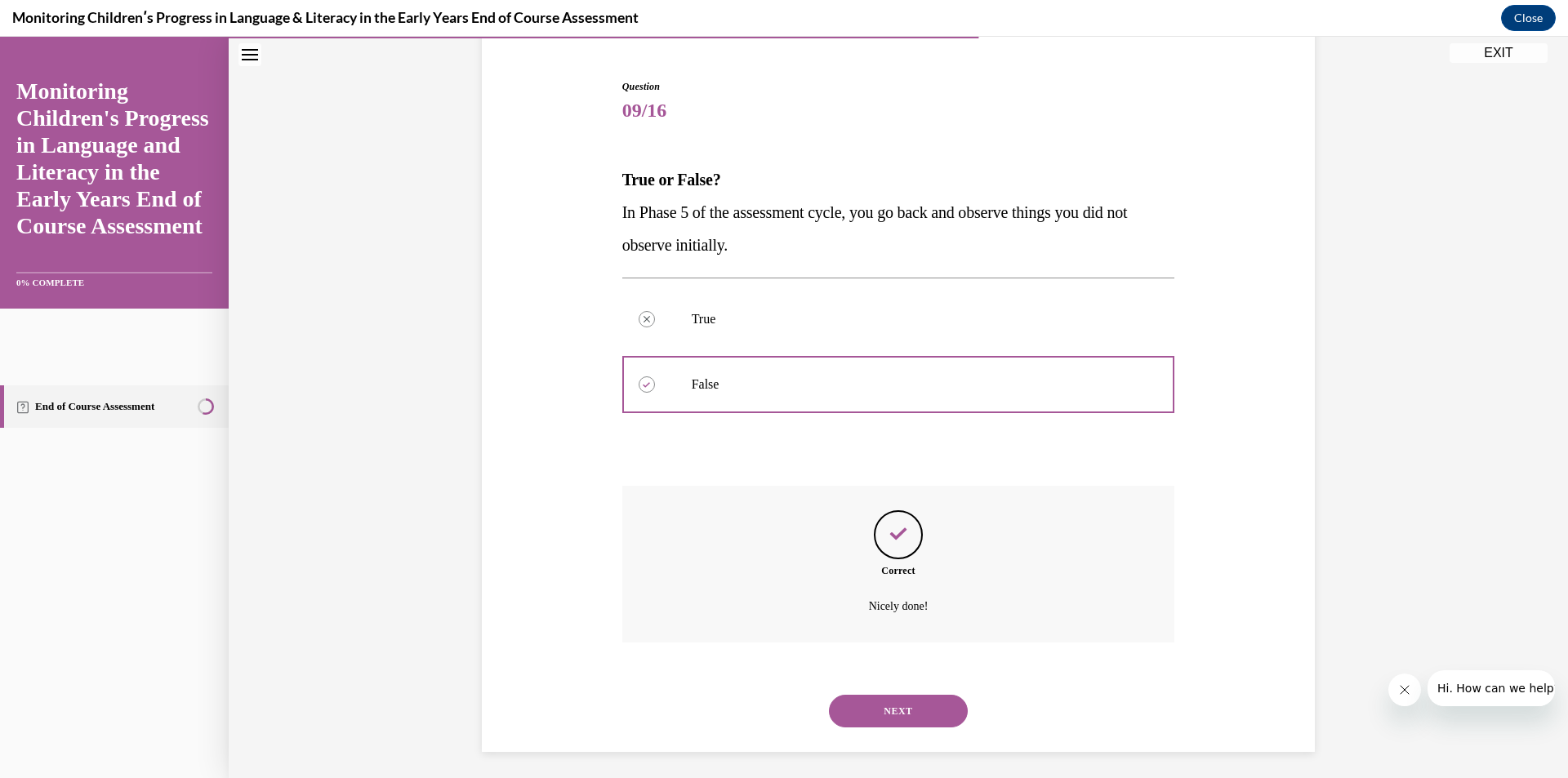
scroll to position [154, 0]
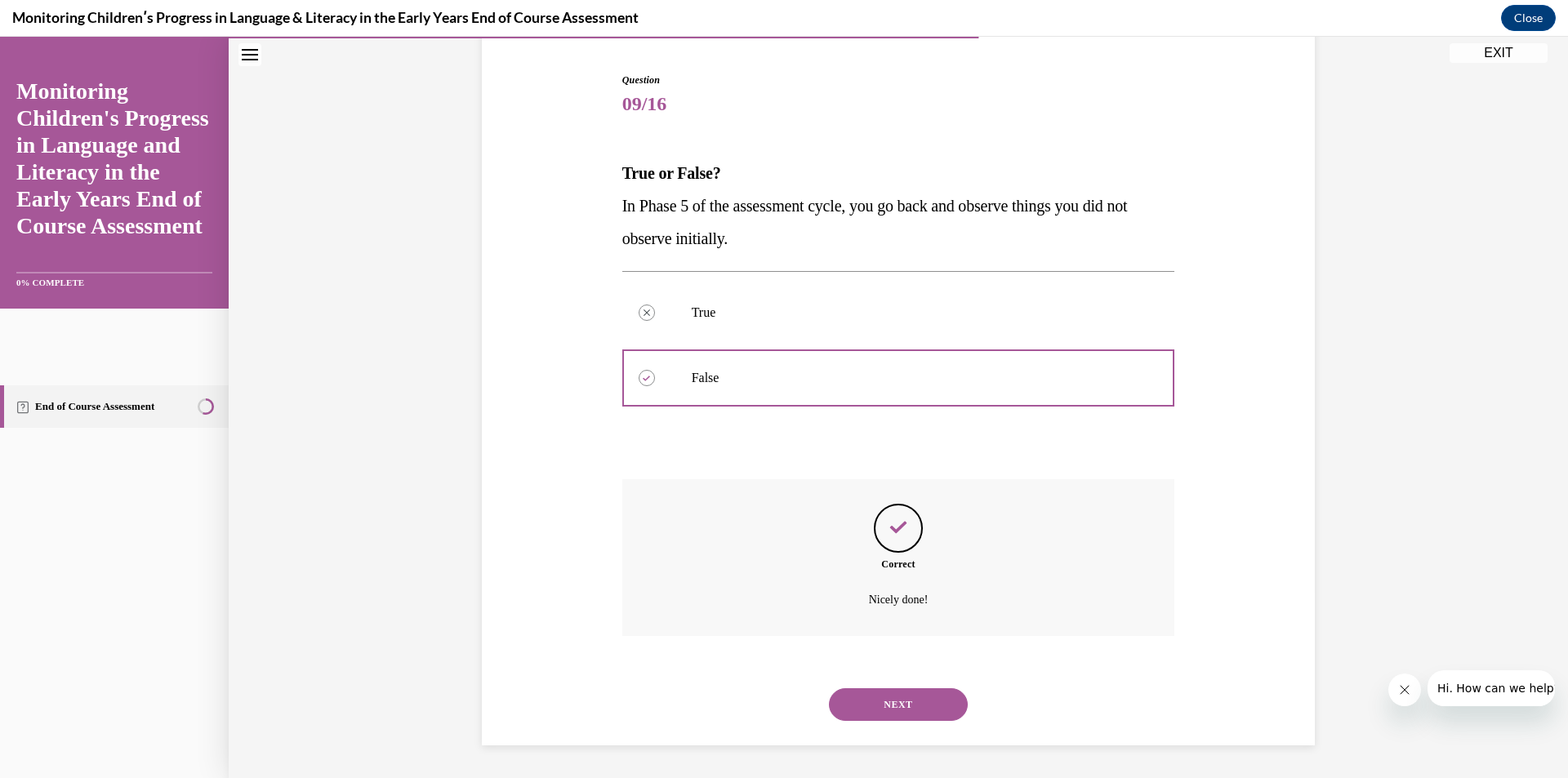
click at [906, 708] on button "NEXT" at bounding box center [898, 704] width 139 height 33
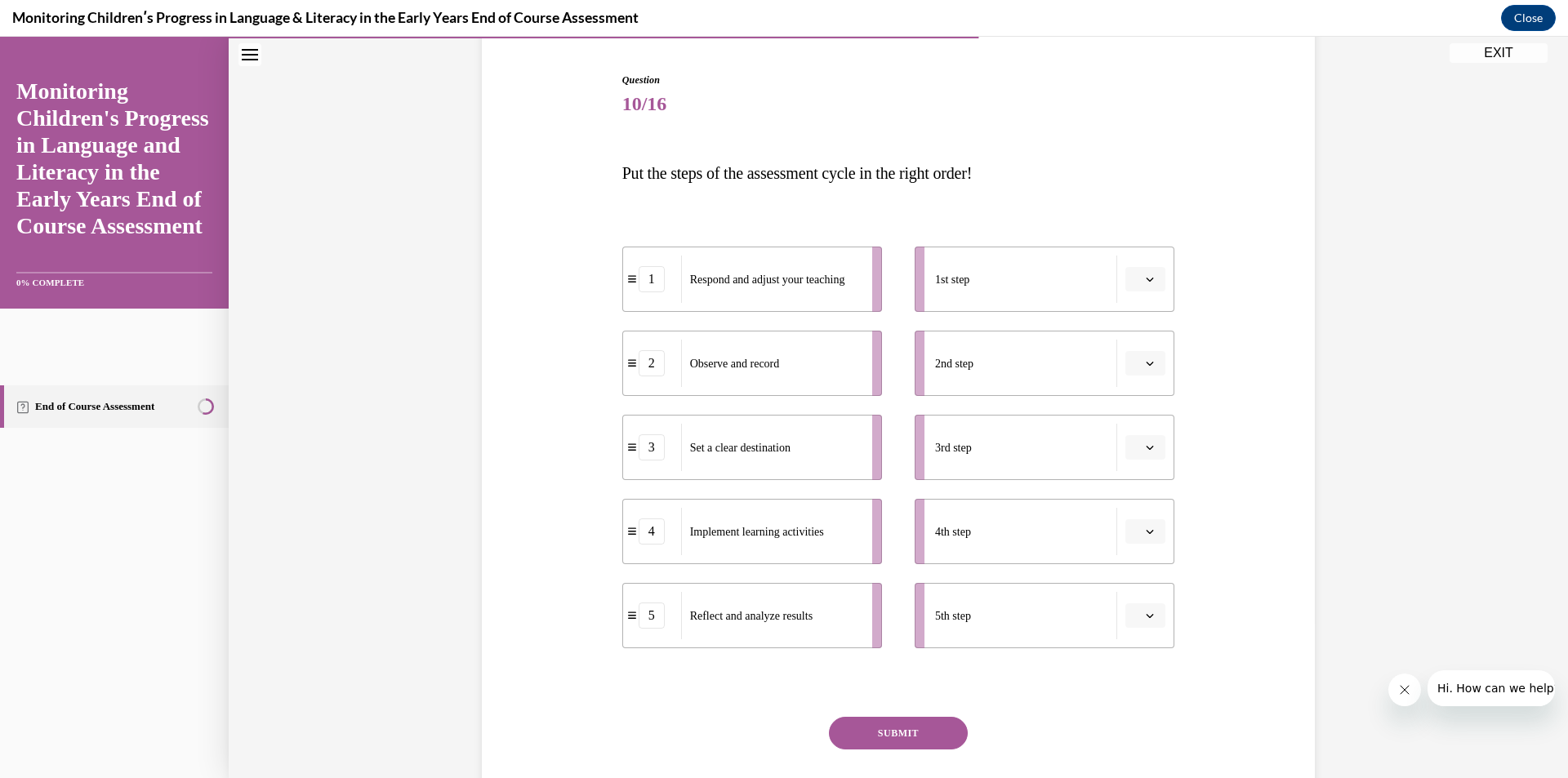
scroll to position [86, 0]
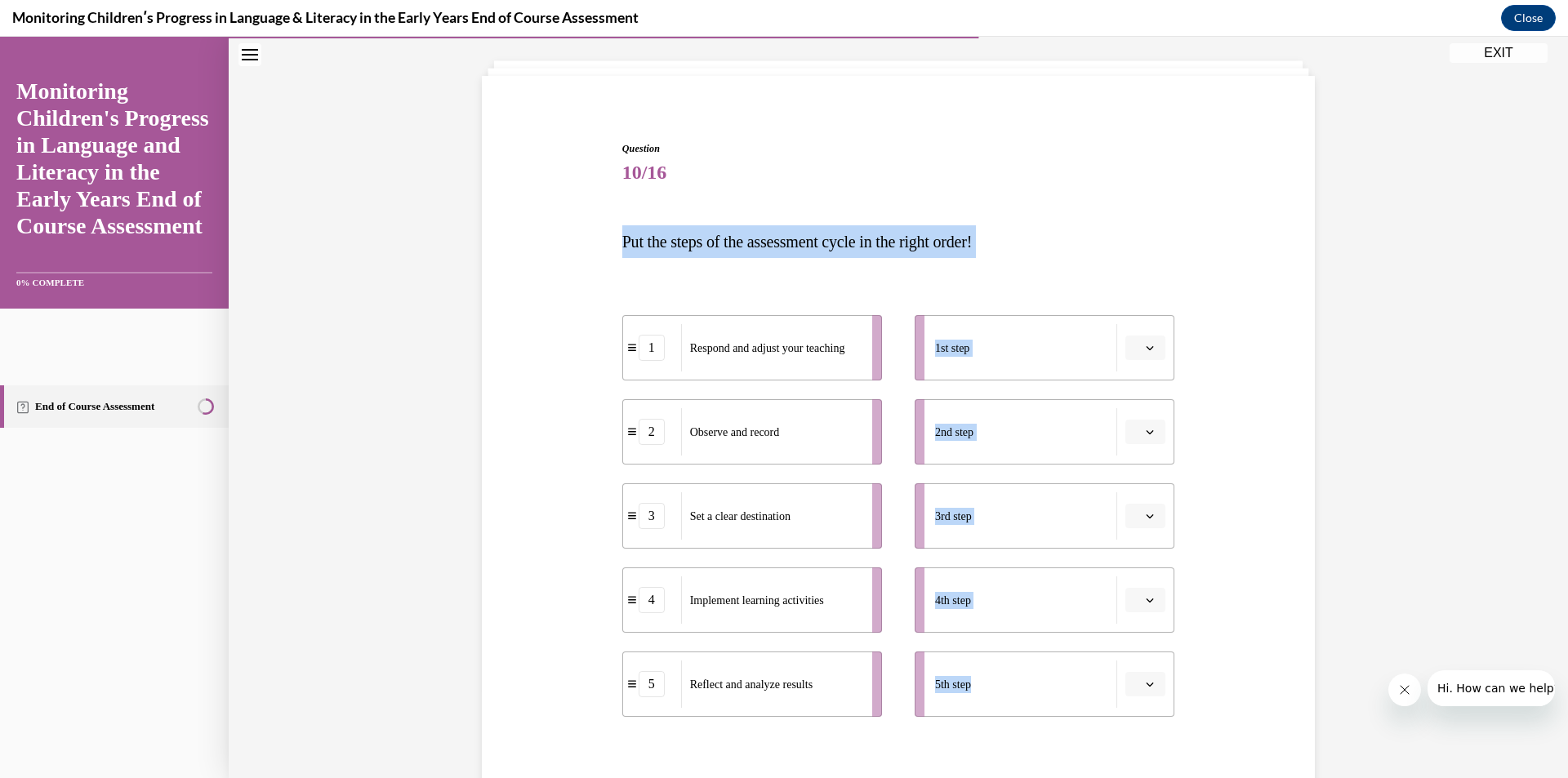
drag, startPoint x: 610, startPoint y: 239, endPoint x: 1039, endPoint y: 709, distance: 636.3
click at [1039, 709] on div "Question 10/16 Put the steps of the assessment cycle in the right order! 1 Resp…" at bounding box center [899, 506] width 841 height 827
copy div "Put the steps of the assessment cycle in the right order! 1 Respond and adjust …"
click at [1254, 233] on div "Question 10/16 Put the steps of the assessment cycle in the right order! 1 Resp…" at bounding box center [899, 506] width 841 height 827
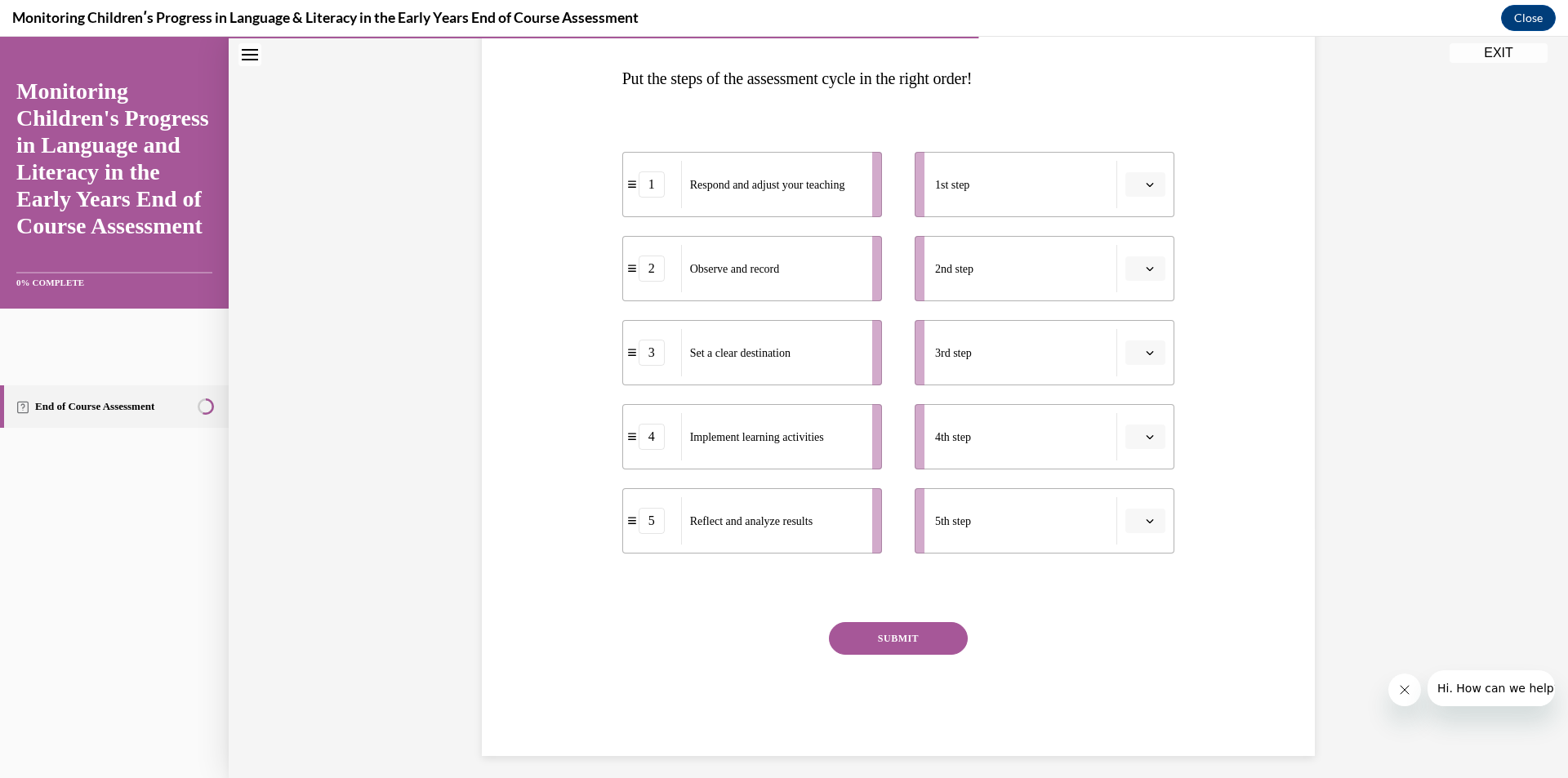
scroll to position [168, 0]
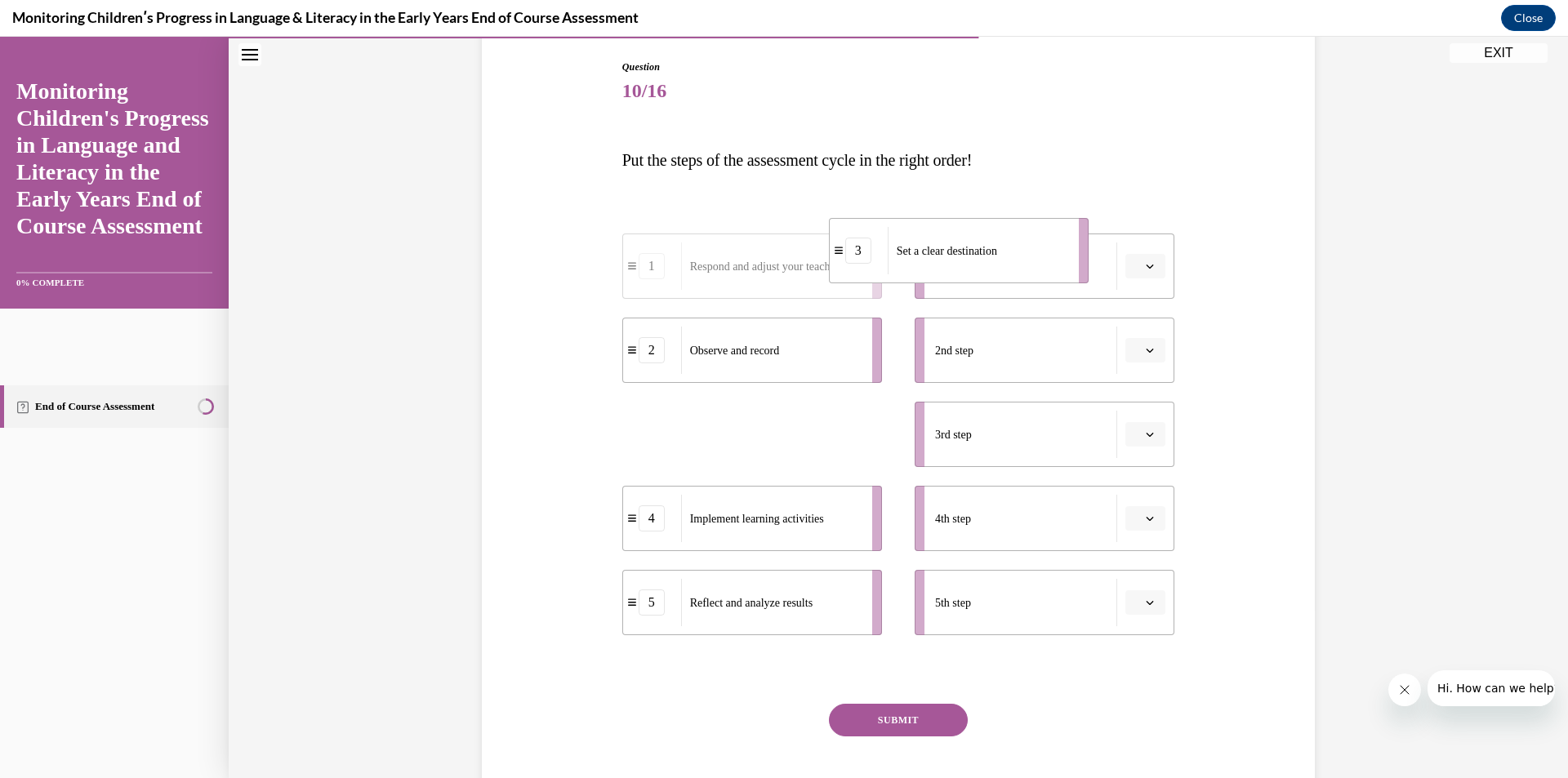
drag, startPoint x: 814, startPoint y: 450, endPoint x: 1030, endPoint y: 257, distance: 289.7
click at [1030, 257] on div "Set a clear destination" at bounding box center [978, 251] width 181 height 47
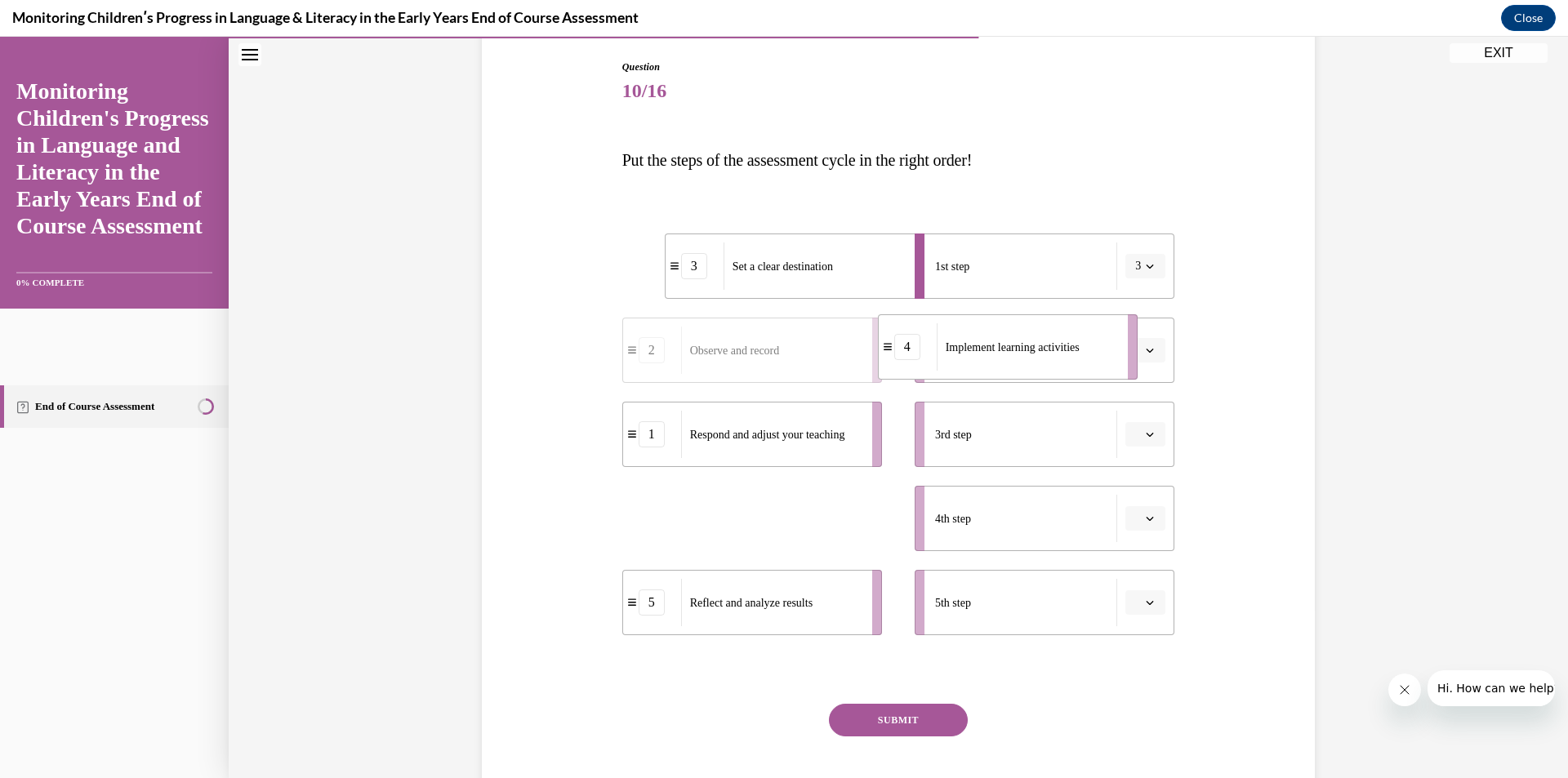
drag, startPoint x: 792, startPoint y: 526, endPoint x: 1055, endPoint y: 351, distance: 315.9
click at [1055, 351] on span "Implement learning activities" at bounding box center [1013, 347] width 134 height 17
drag, startPoint x: 766, startPoint y: 528, endPoint x: 1069, endPoint y: 436, distance: 316.7
click at [1069, 436] on div "Observe and record" at bounding box center [1074, 427] width 181 height 47
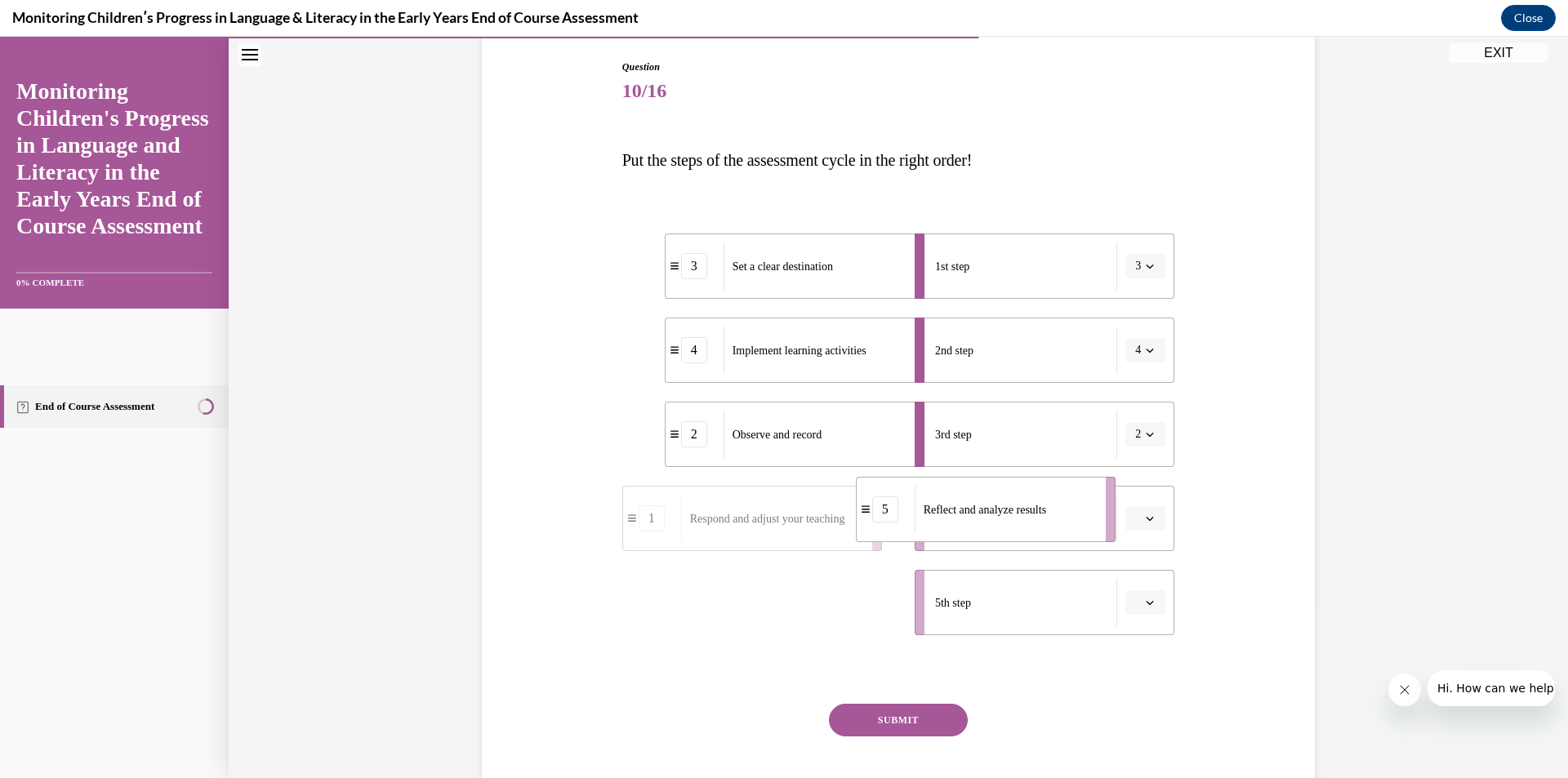
drag, startPoint x: 795, startPoint y: 590, endPoint x: 1029, endPoint y: 498, distance: 251.4
click at [1029, 498] on div "Reflect and analyze results" at bounding box center [1004, 509] width 181 height 47
drag, startPoint x: 779, startPoint y: 620, endPoint x: 1048, endPoint y: 617, distance: 269.0
click at [1048, 617] on div "Respond and adjust your teaching" at bounding box center [965, 598] width 181 height 47
click at [902, 715] on button "SUBMIT" at bounding box center [898, 720] width 139 height 33
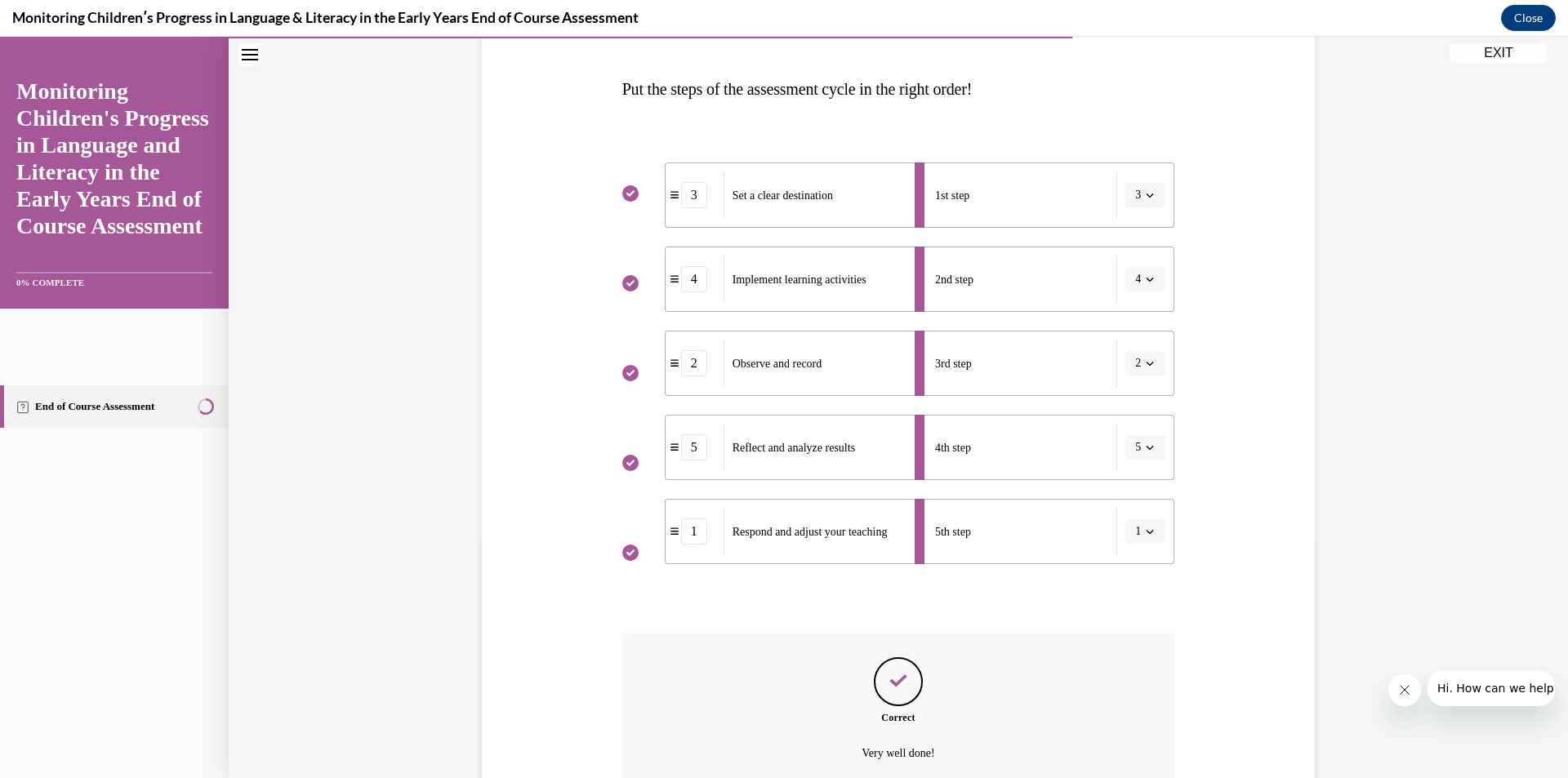
scroll to position [147, 0]
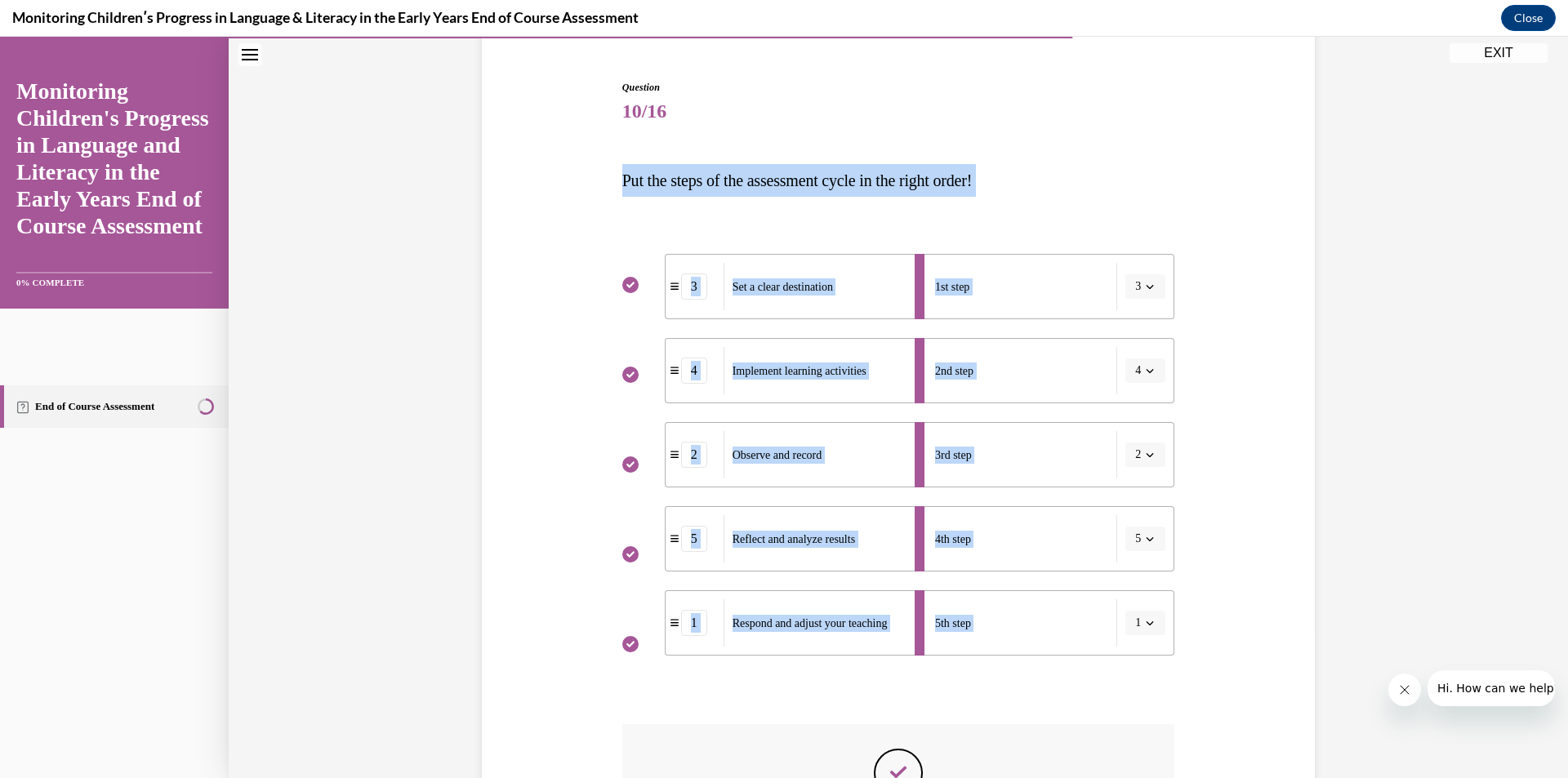
drag, startPoint x: 615, startPoint y: 174, endPoint x: 1120, endPoint y: 606, distance: 664.6
click at [1139, 634] on div "Question 10/16 Put the steps of the assessment cycle in the right order! 3 Set …" at bounding box center [899, 522] width 561 height 935
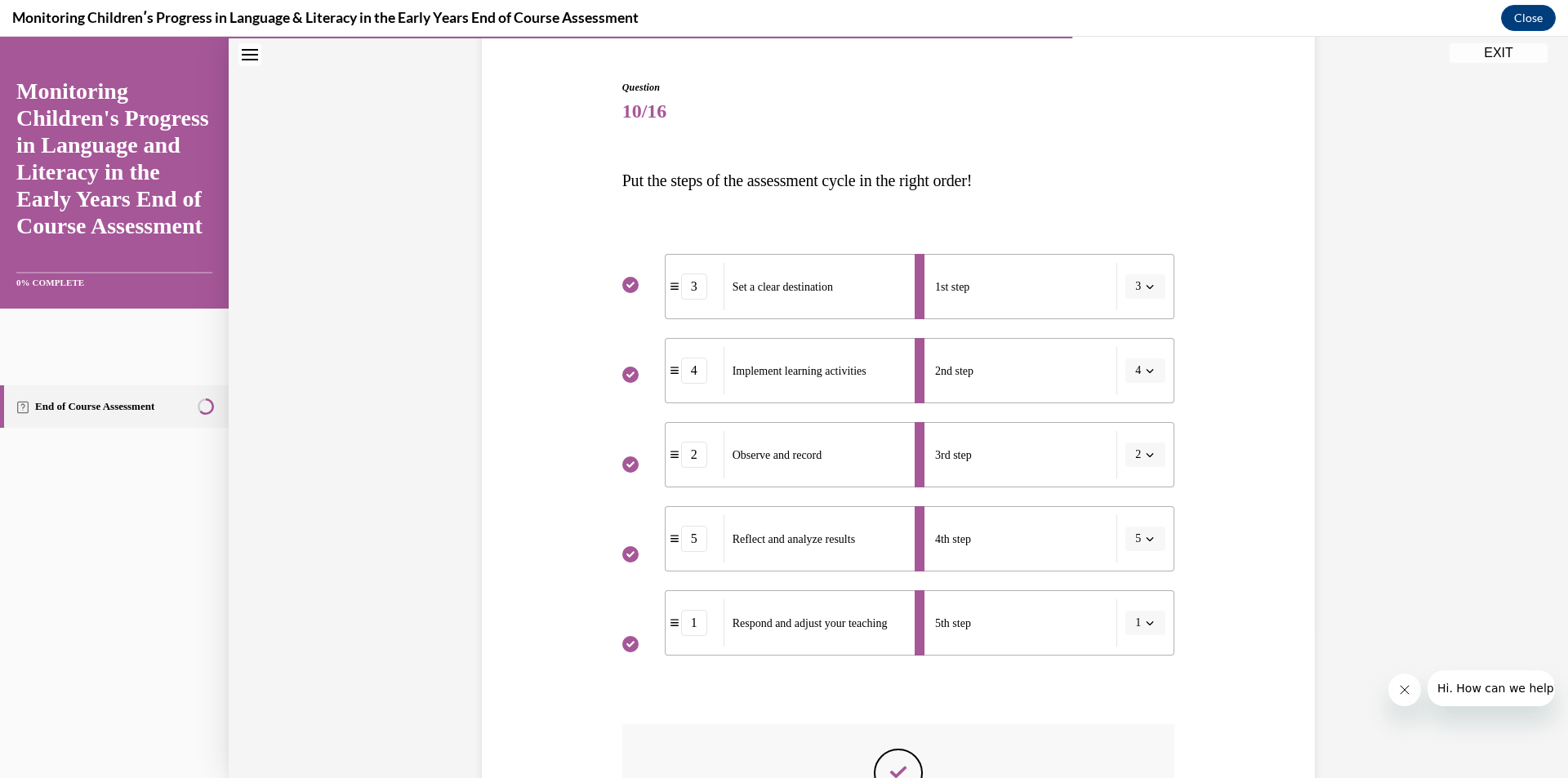
click at [1133, 102] on span "10/16" at bounding box center [899, 111] width 553 height 33
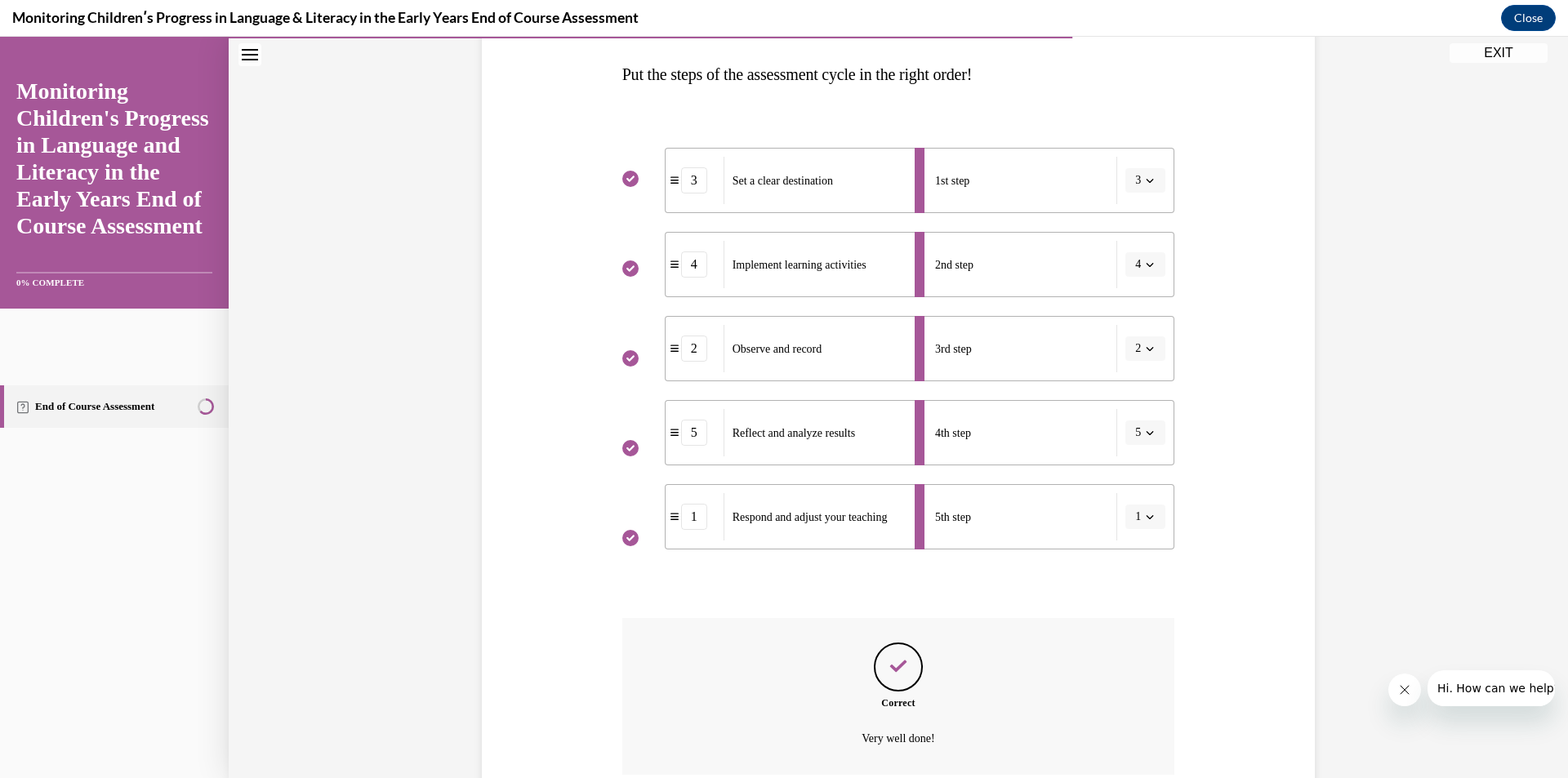
scroll to position [392, 0]
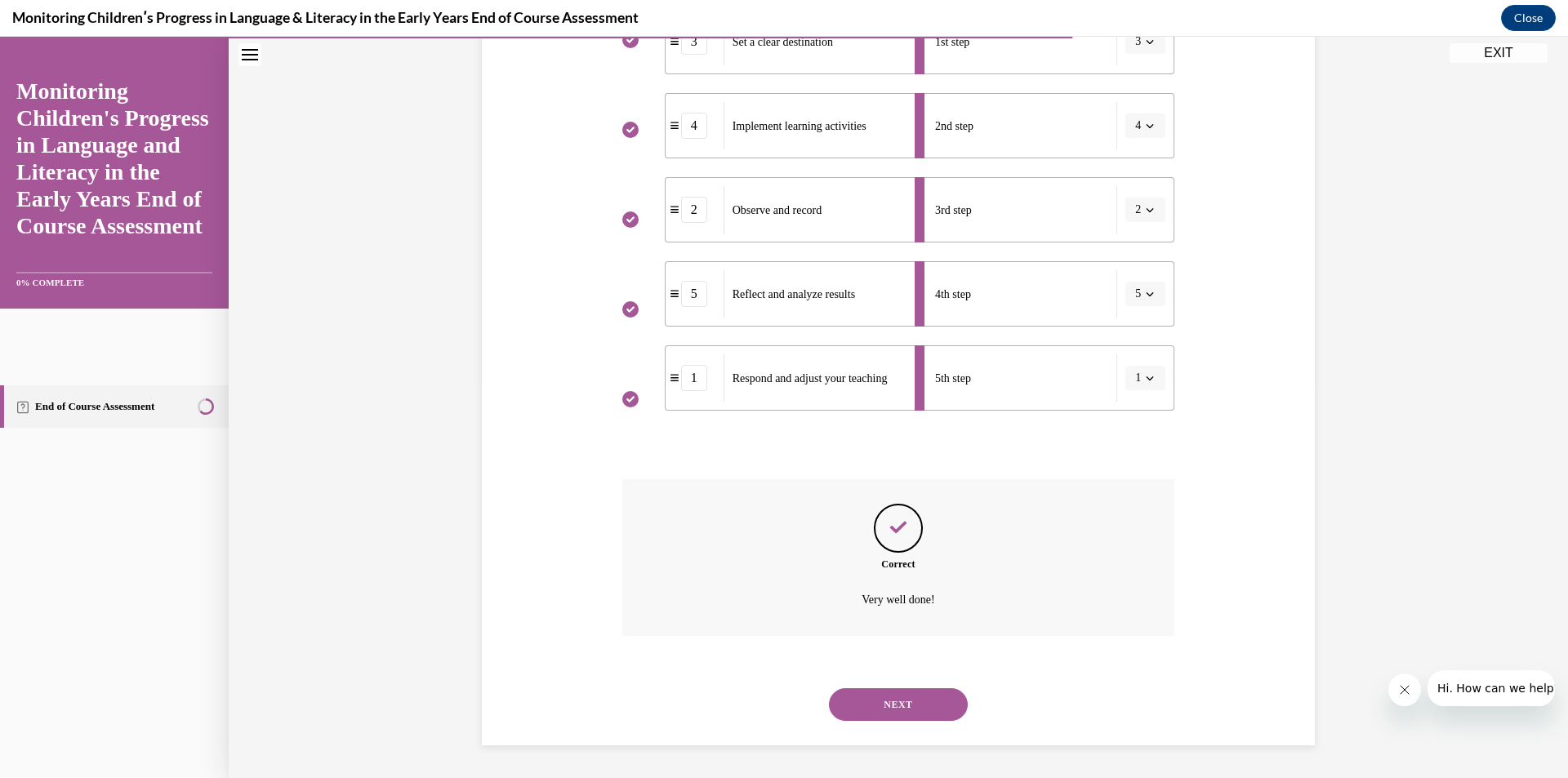
click at [893, 714] on button "NEXT" at bounding box center [898, 704] width 139 height 33
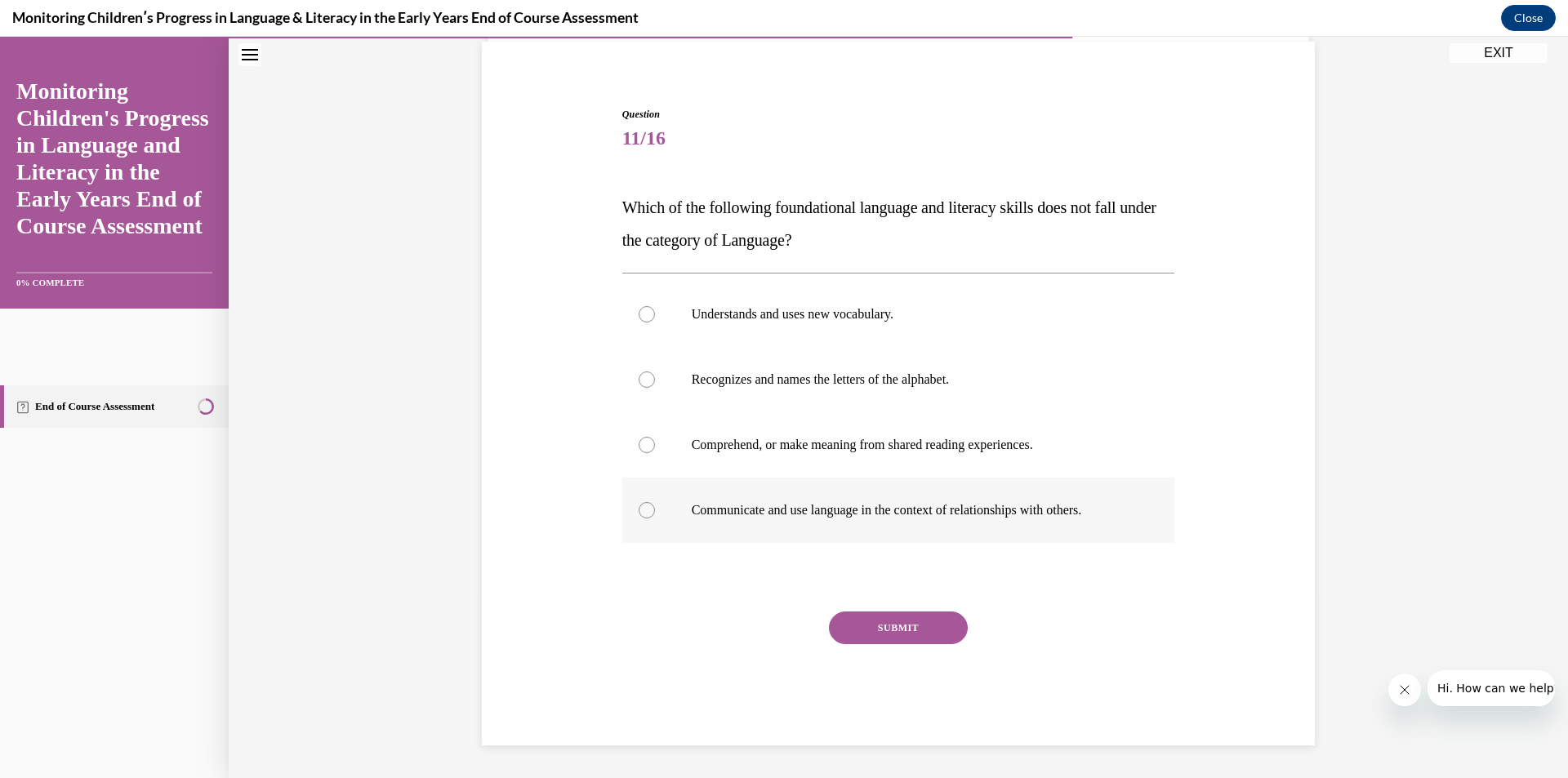
drag, startPoint x: 600, startPoint y: 205, endPoint x: 1129, endPoint y: 519, distance: 615.2
click at [1129, 519] on div "Question 11/16 Which of the following foundational language and literacy skills…" at bounding box center [899, 402] width 841 height 687
click at [1035, 116] on span "Question" at bounding box center [899, 114] width 553 height 15
click at [770, 392] on label "Recognizes and names the letters of the alphabet." at bounding box center [899, 379] width 553 height 65
click at [655, 388] on input "Recognizes and names the letters of the alphabet." at bounding box center [647, 379] width 17 height 17
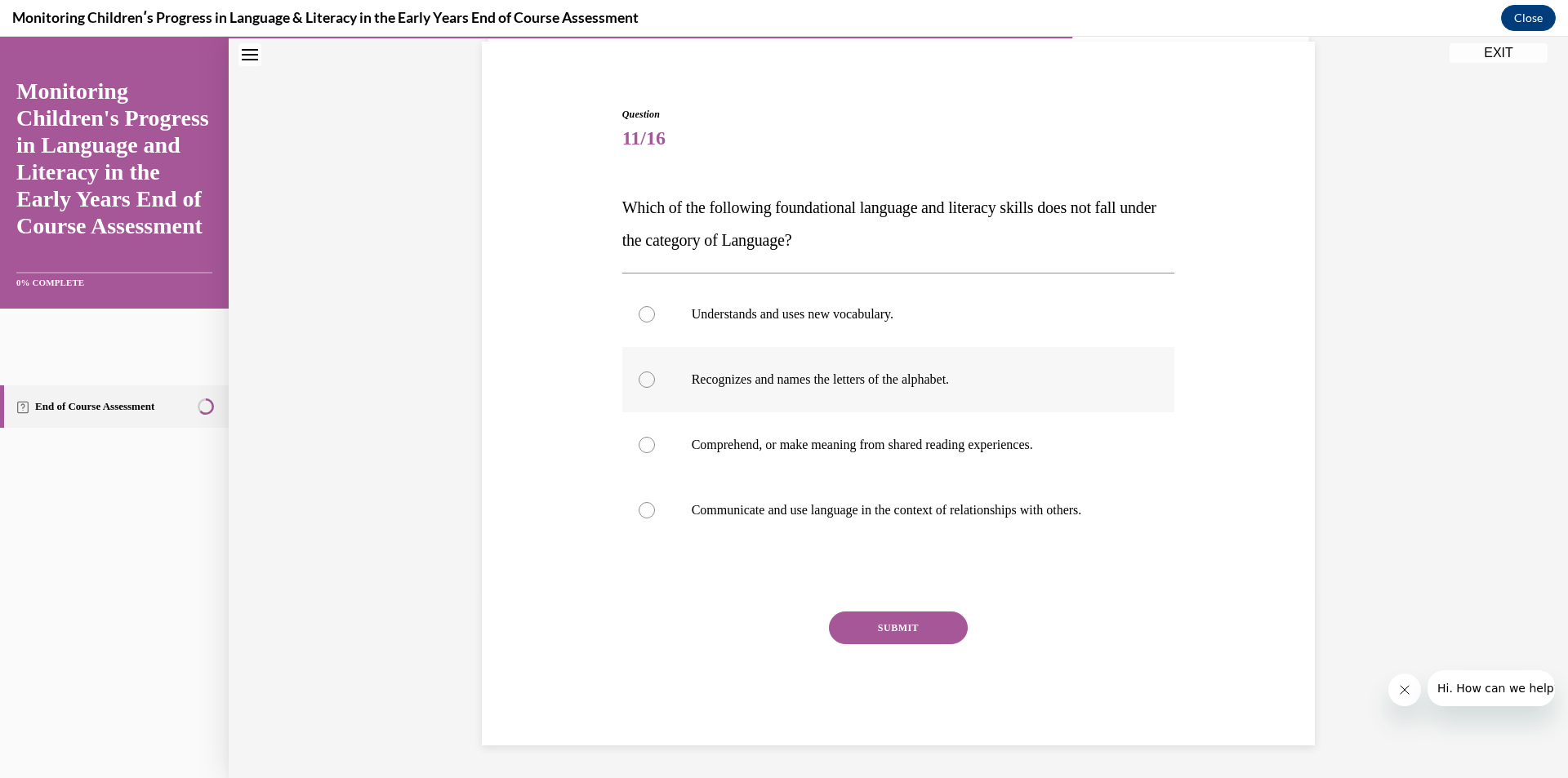
radio input "true"
click at [862, 621] on button "SUBMIT" at bounding box center [898, 627] width 139 height 33
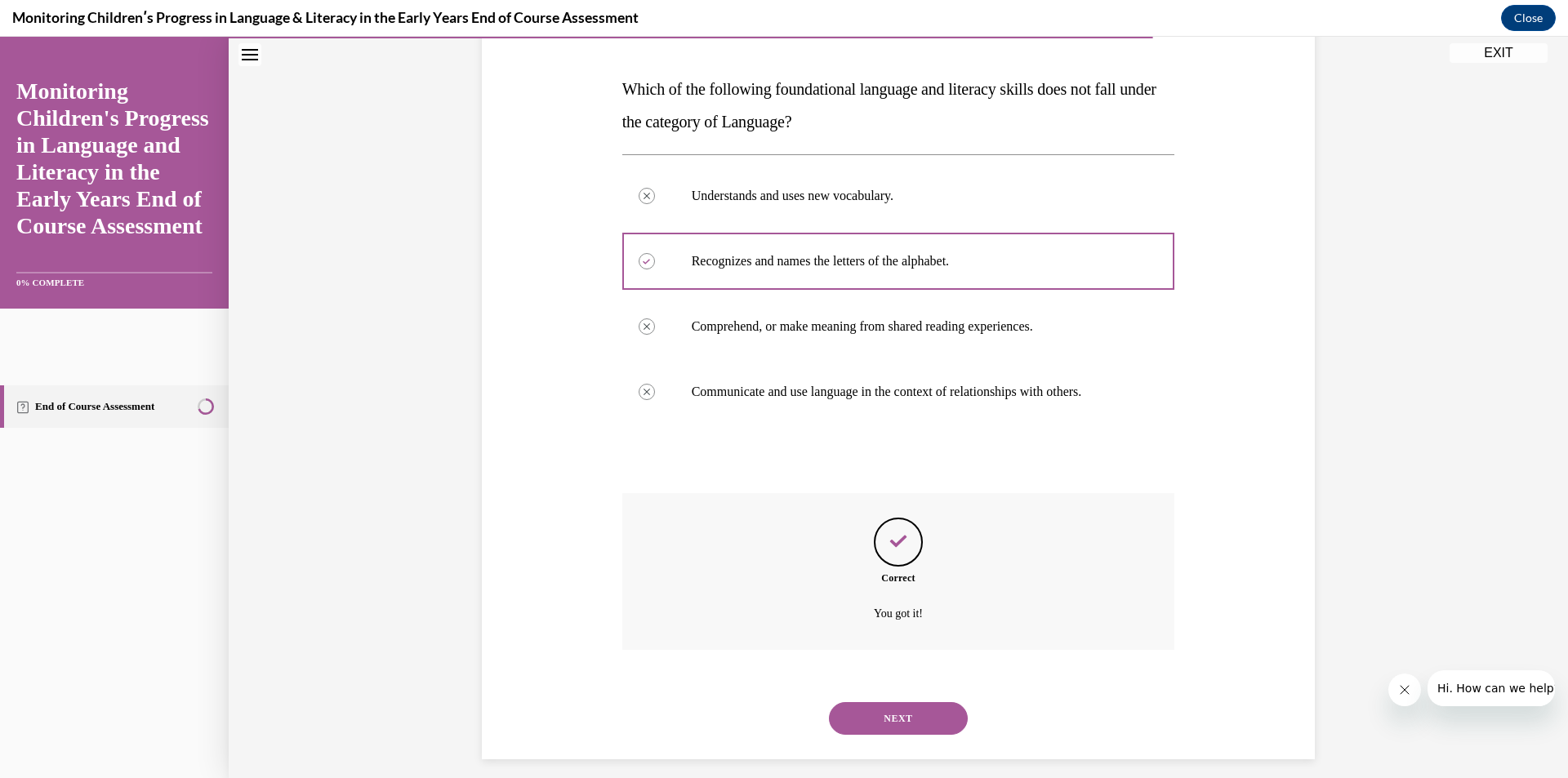
scroll to position [253, 0]
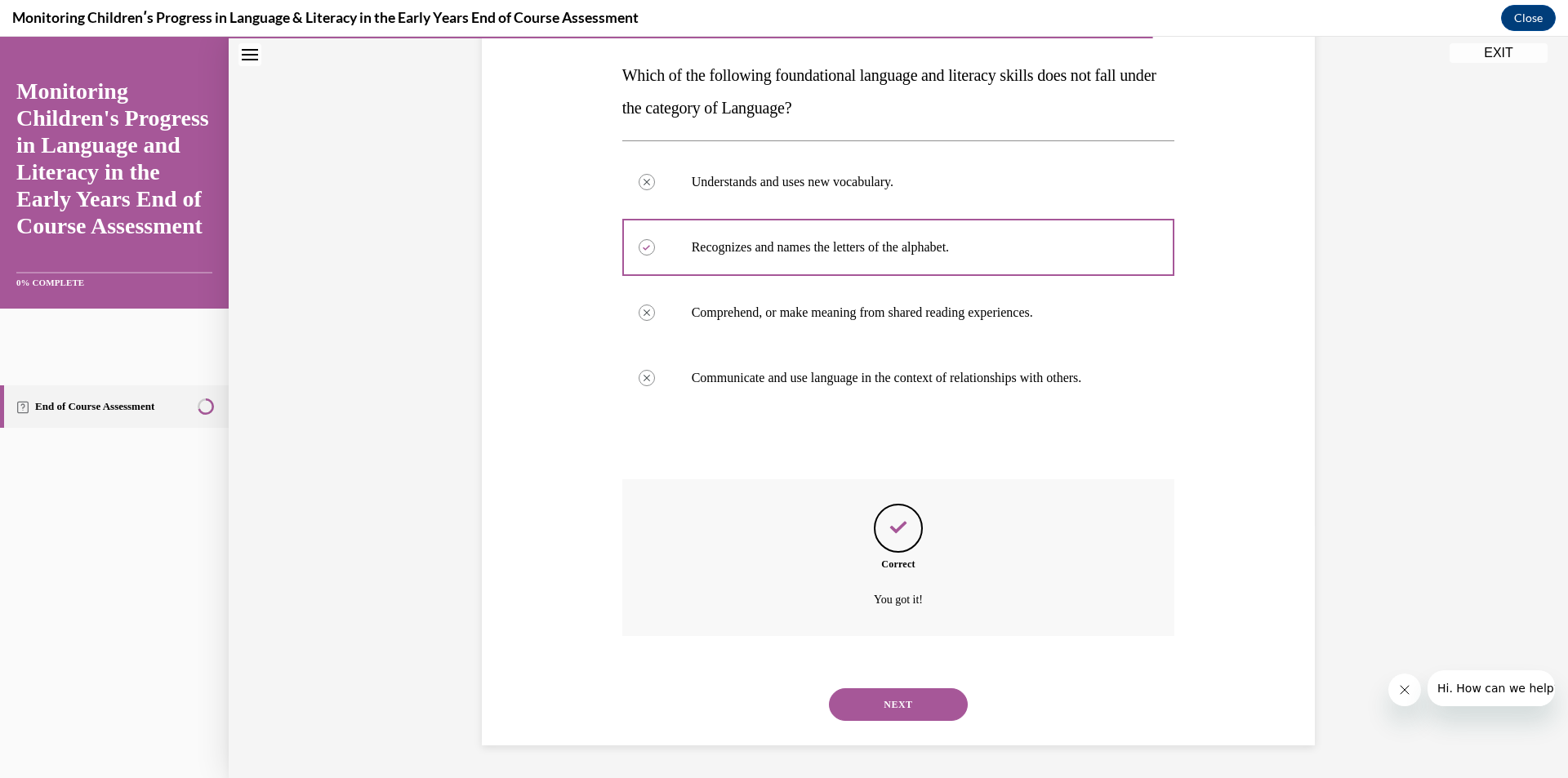
click at [930, 710] on button "NEXT" at bounding box center [898, 704] width 139 height 33
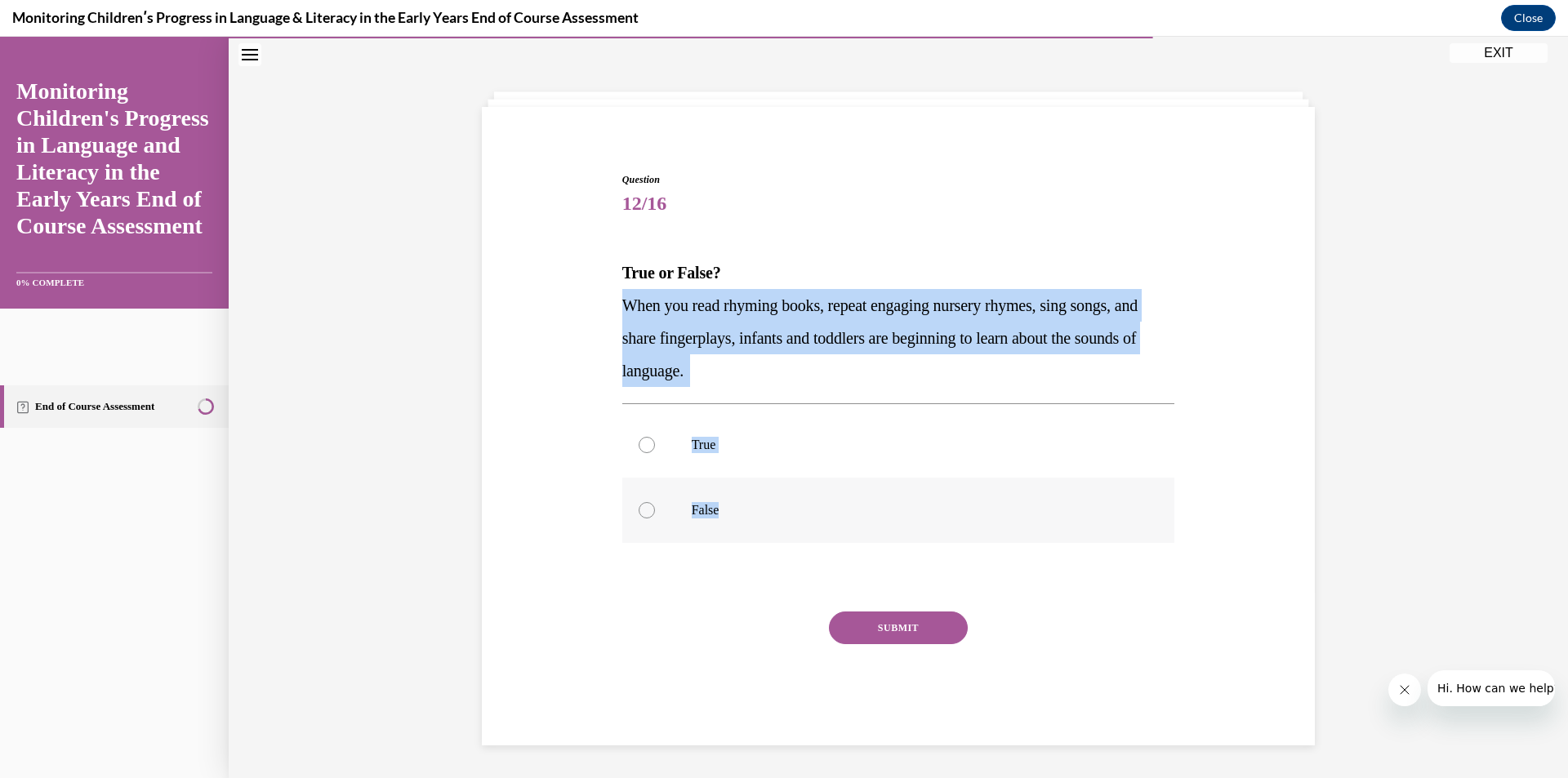
drag, startPoint x: 615, startPoint y: 299, endPoint x: 822, endPoint y: 500, distance: 288.5
click at [822, 502] on div "Question 12/16 True or False? When you read rhyming books, repeat engaging nurs…" at bounding box center [899, 458] width 553 height 573
click at [649, 443] on div at bounding box center [647, 444] width 17 height 17
click at [649, 443] on input "True" at bounding box center [647, 444] width 17 height 17
radio input "true"
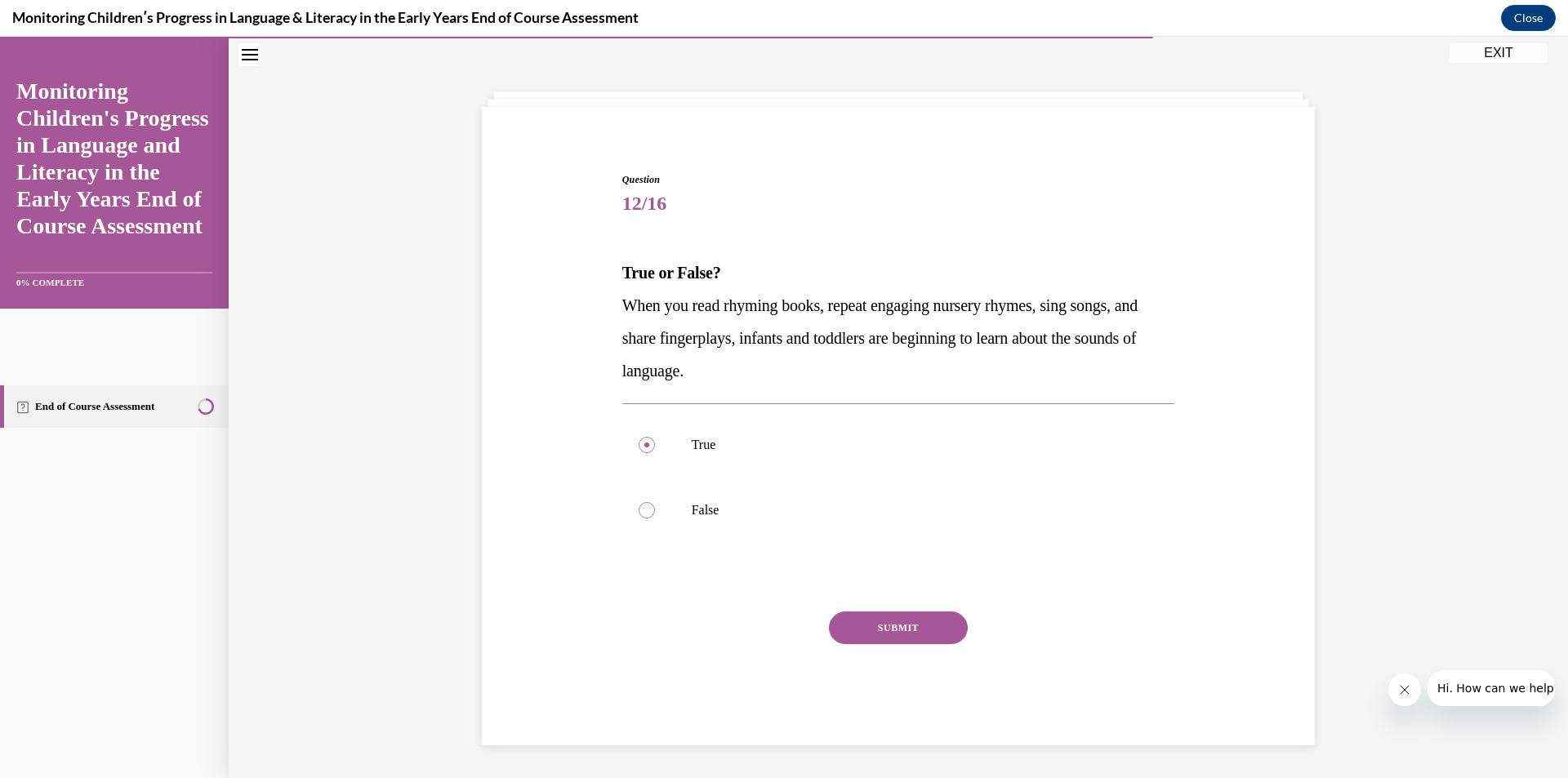
click at [890, 625] on button "SUBMIT" at bounding box center [898, 627] width 139 height 33
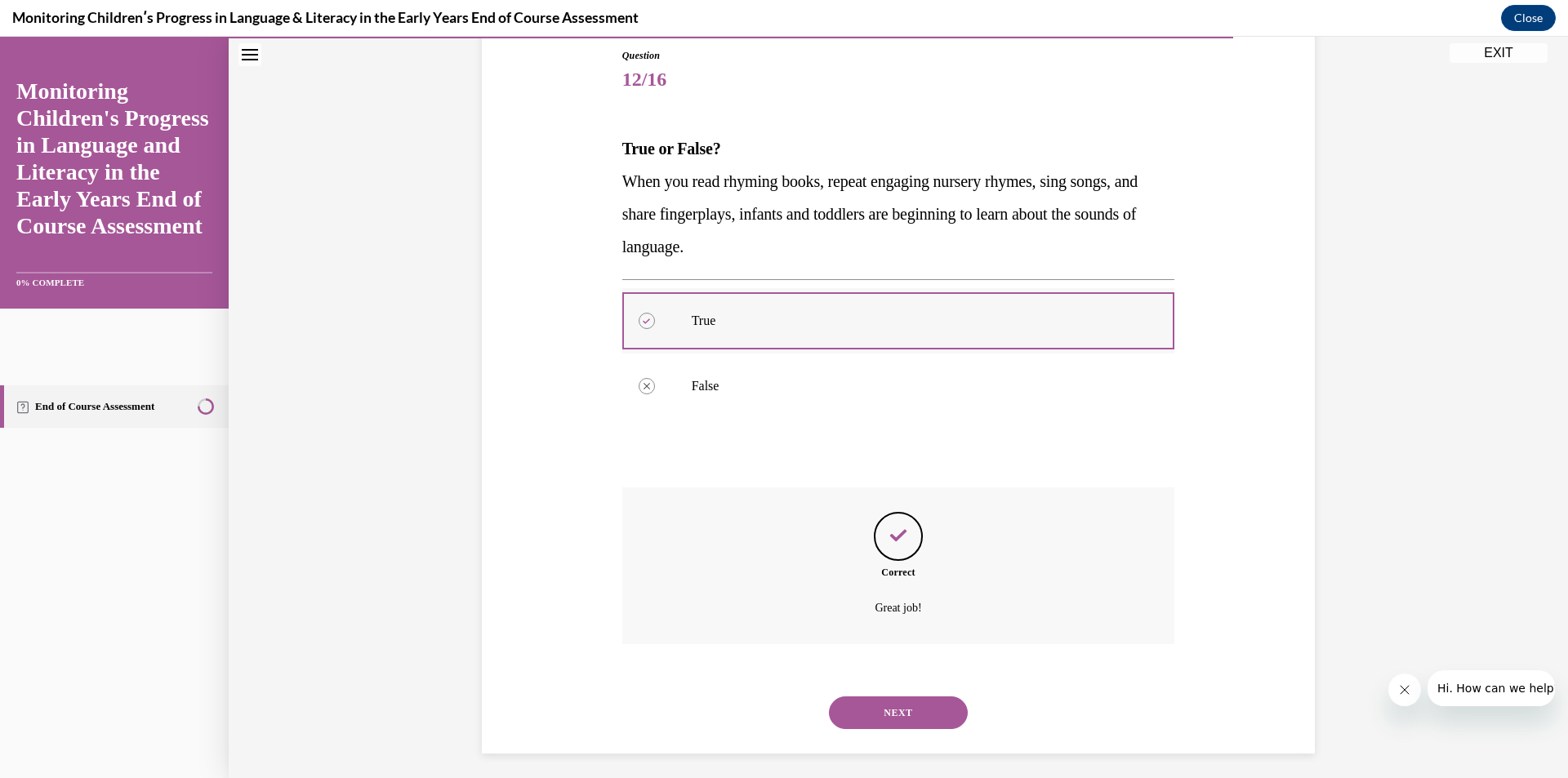
scroll to position [187, 0]
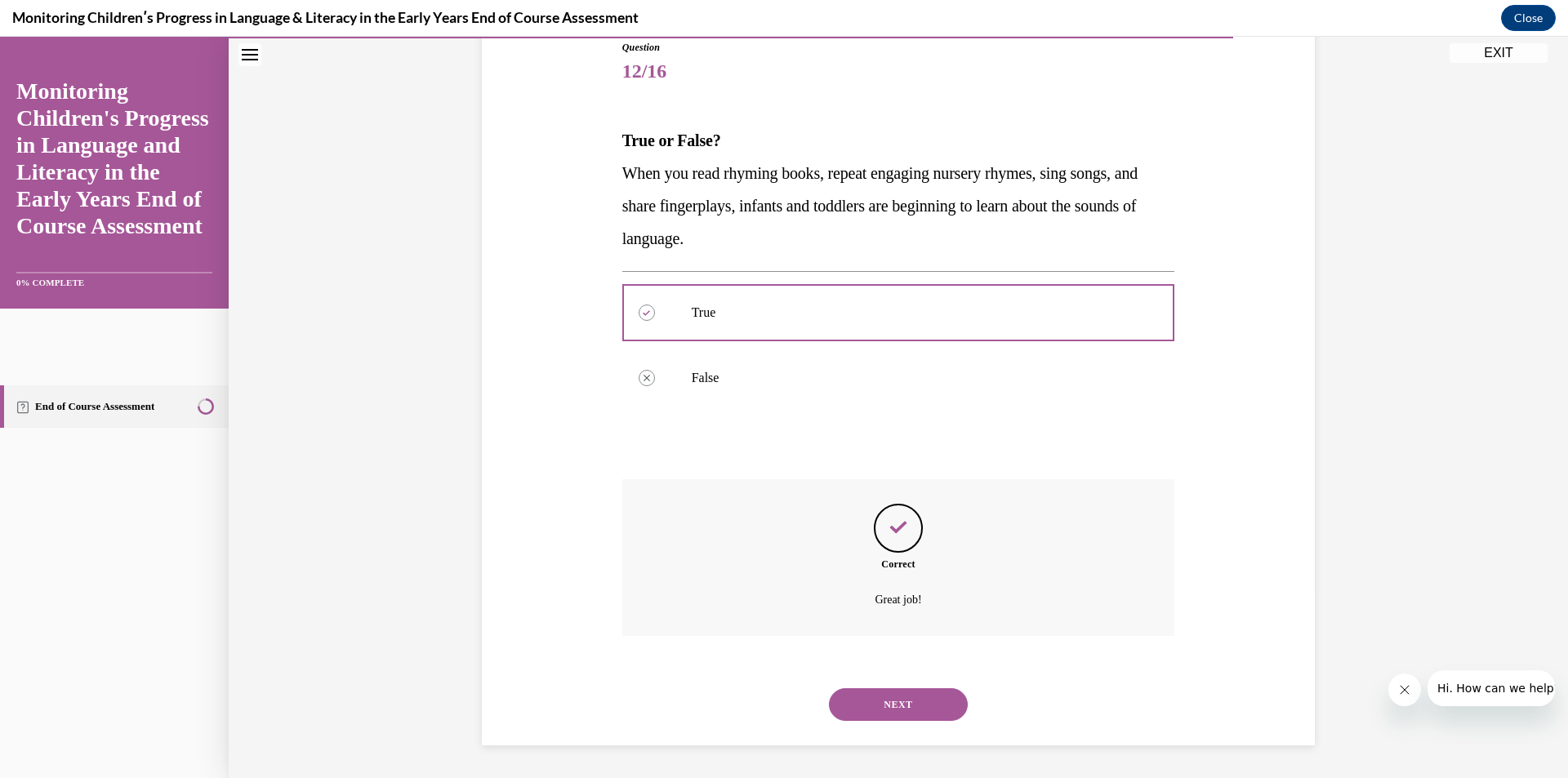
click at [914, 714] on button "NEXT" at bounding box center [898, 704] width 139 height 33
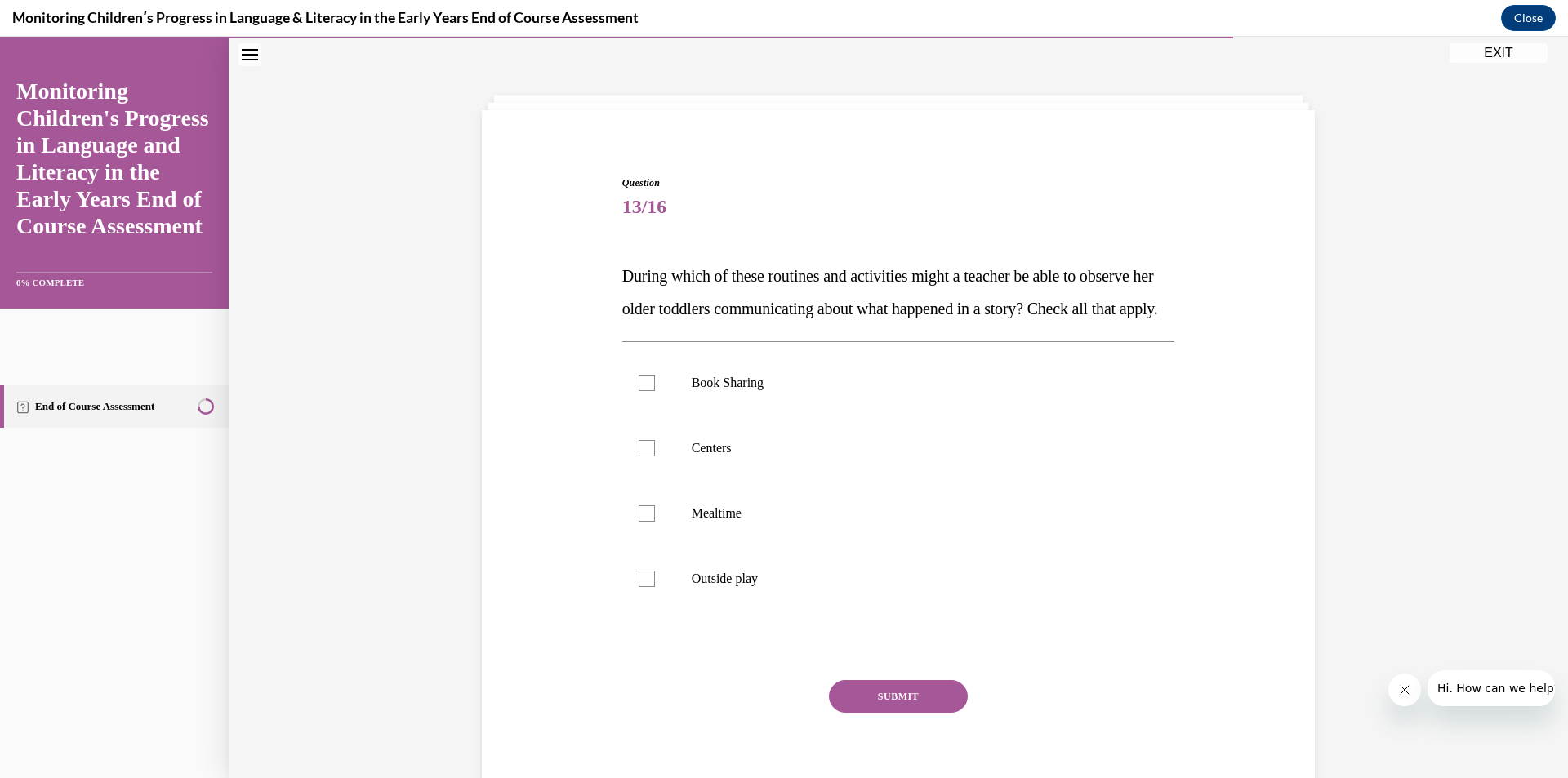
scroll to position [54, 0]
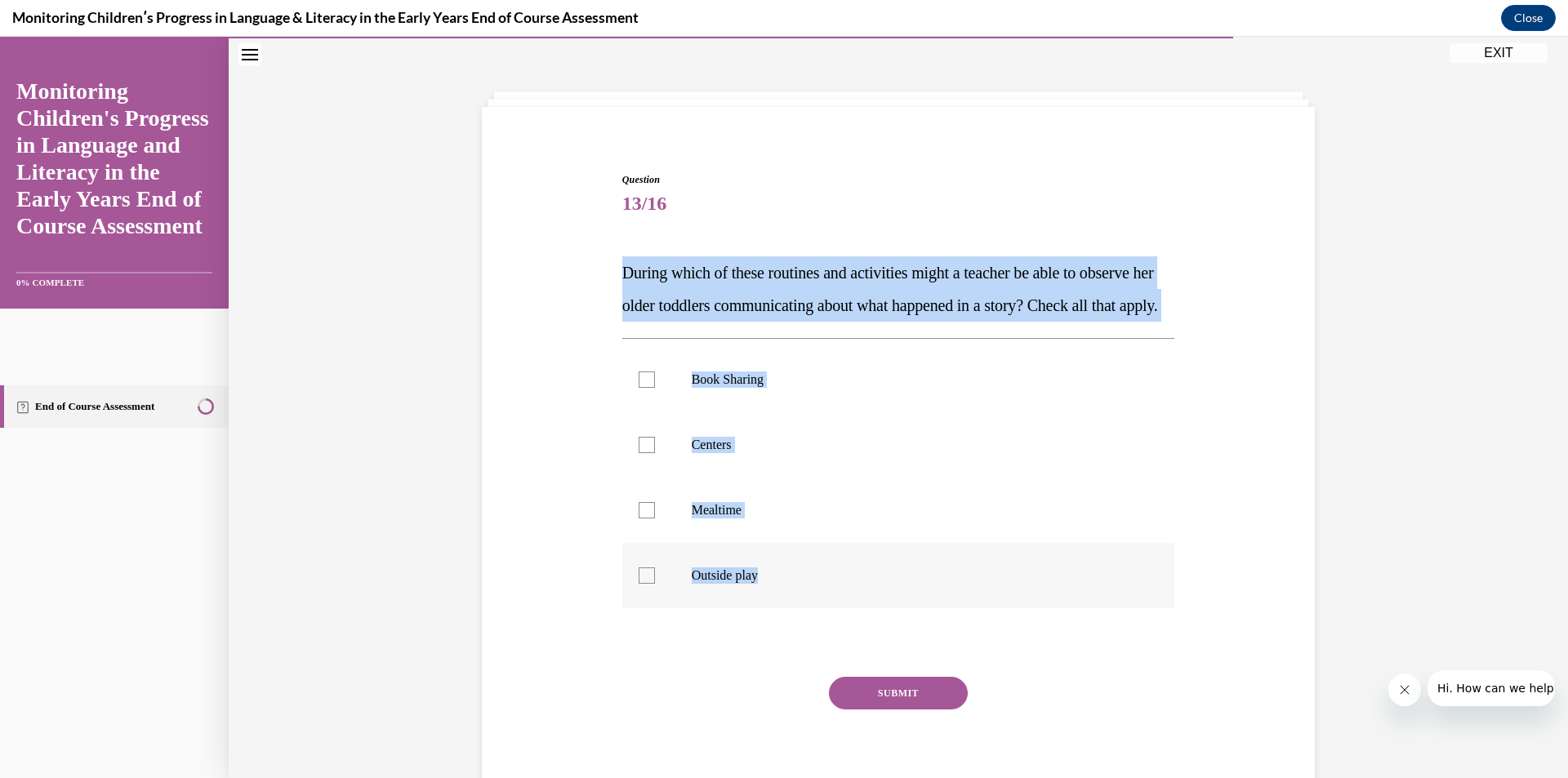
drag, startPoint x: 610, startPoint y: 256, endPoint x: 839, endPoint y: 602, distance: 414.9
click at [839, 602] on div "Question 13/16 During which of these routines and activities might a teacher be…" at bounding box center [899, 467] width 841 height 687
click at [899, 543] on label "Mealtime" at bounding box center [899, 510] width 553 height 65
click at [655, 518] on input "Mealtime" at bounding box center [647, 510] width 17 height 17
checkbox input "true"
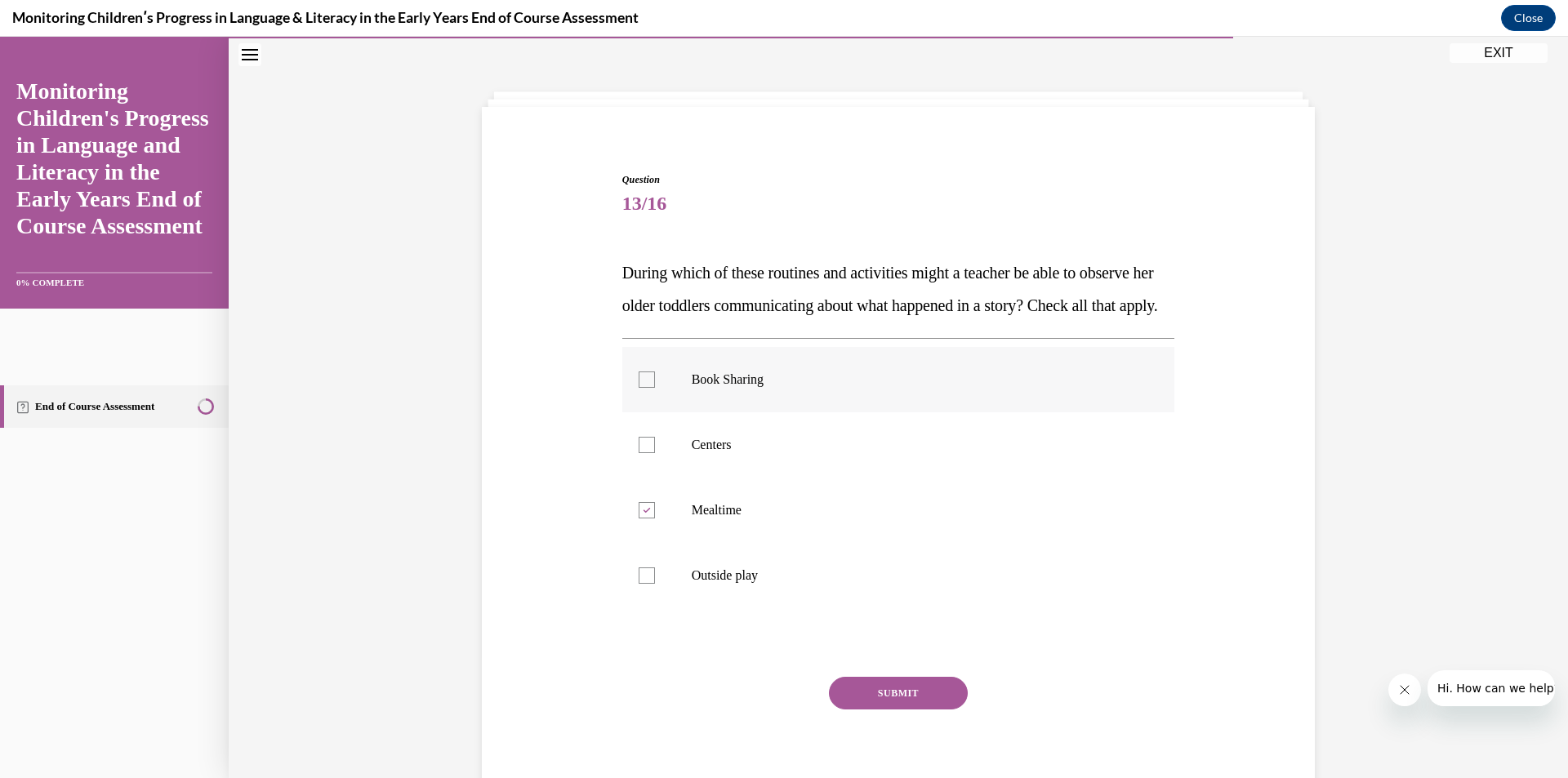
click at [839, 413] on label "Book Sharing" at bounding box center [899, 379] width 553 height 65
click at [655, 388] on input "Book Sharing" at bounding box center [647, 379] width 17 height 17
checkbox input "true"
click at [916, 710] on button "SUBMIT" at bounding box center [898, 692] width 139 height 33
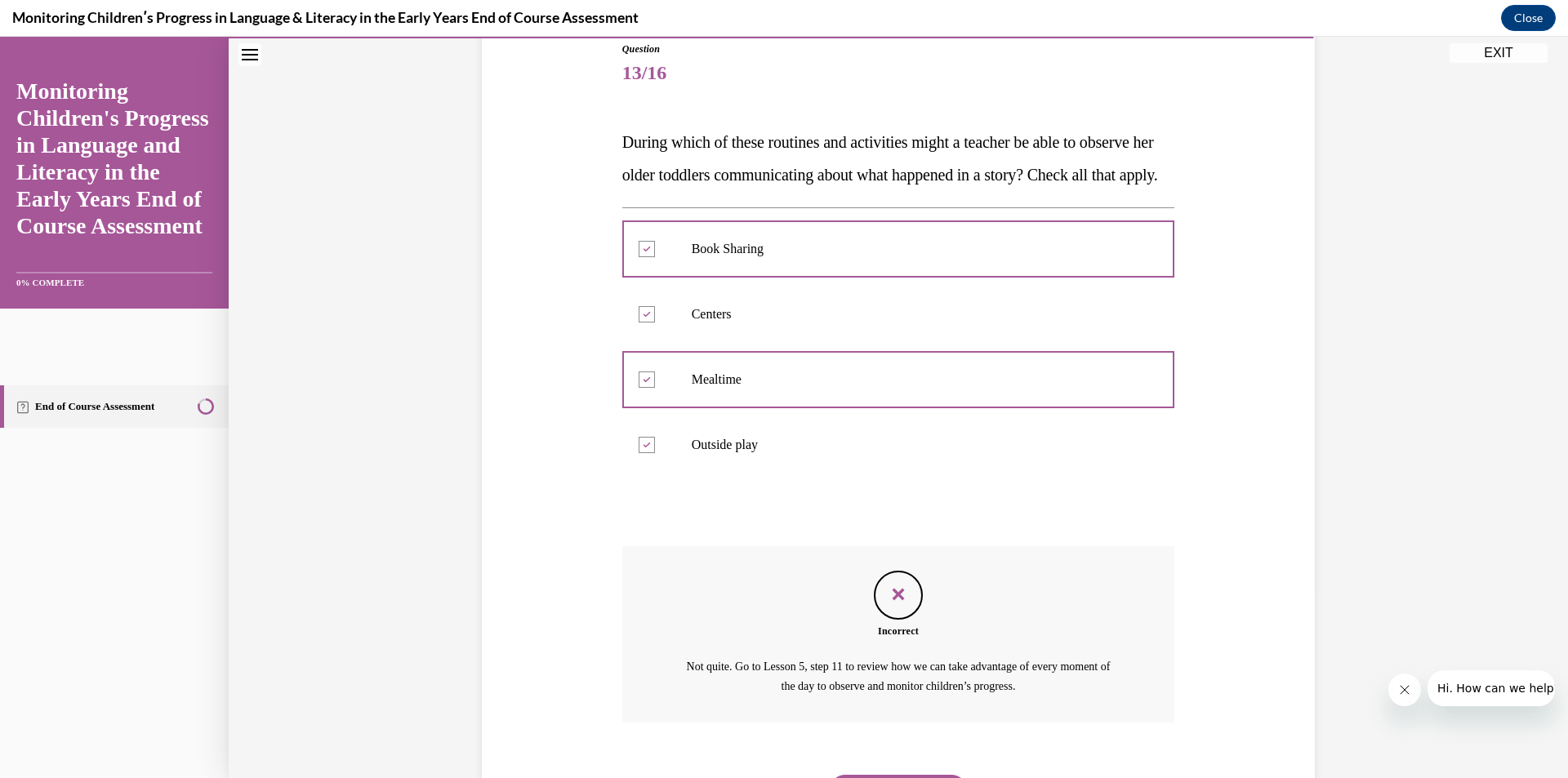
scroll to position [304, 0]
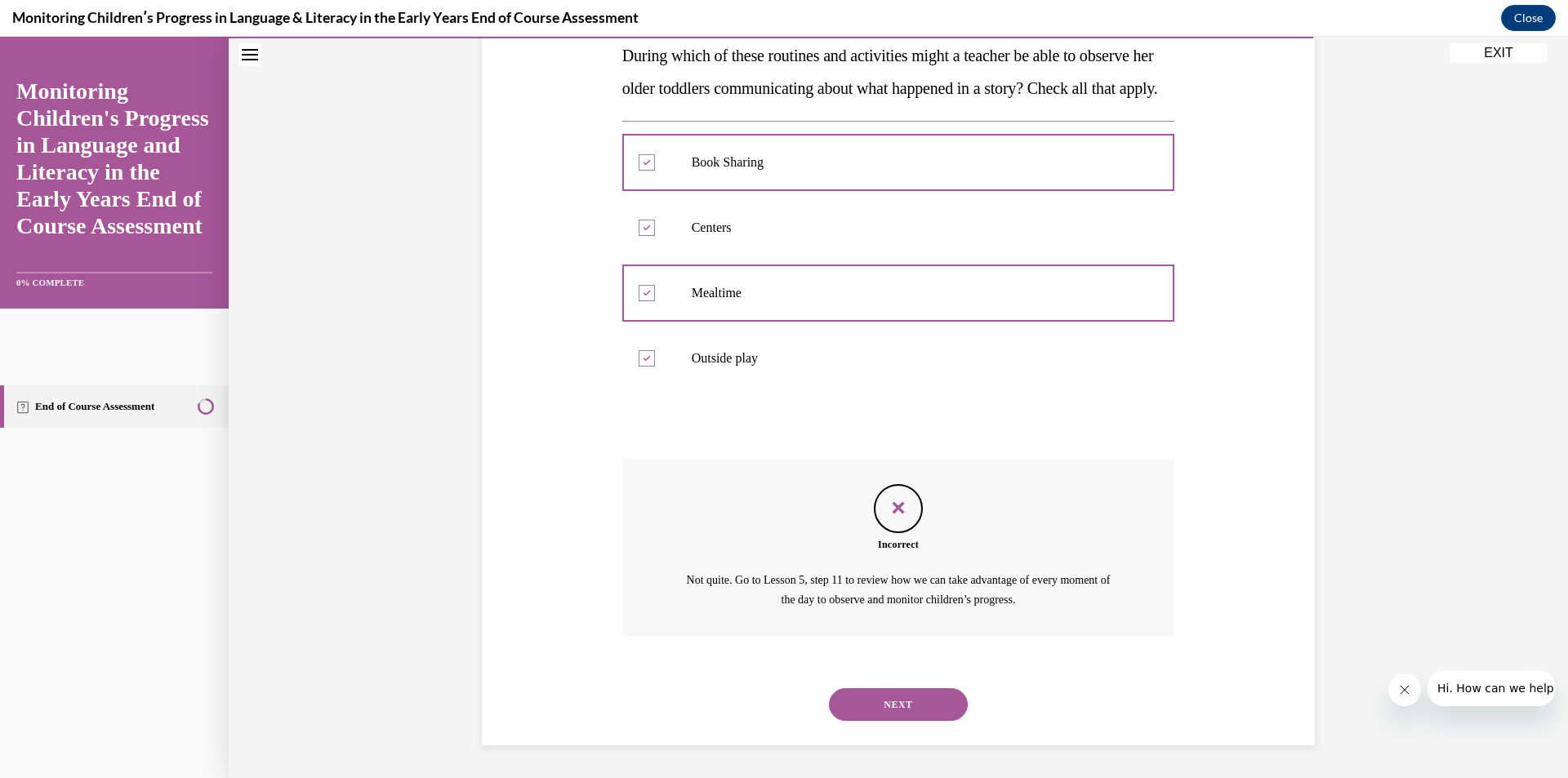
click at [889, 698] on button "NEXT" at bounding box center [898, 704] width 139 height 33
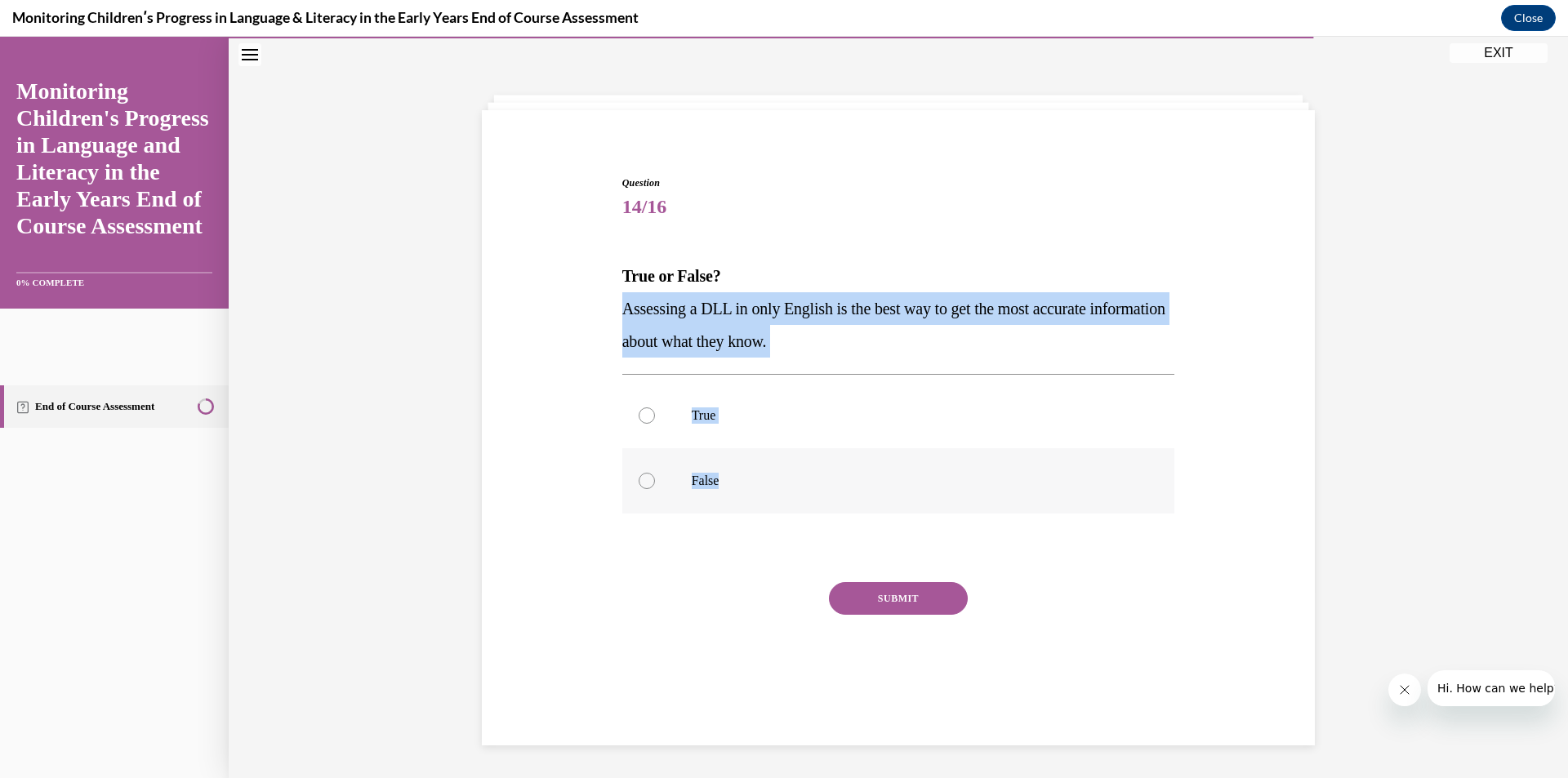
drag, startPoint x: 612, startPoint y: 305, endPoint x: 809, endPoint y: 470, distance: 257.0
click at [809, 470] on div "Question 14/16 True or False? Assessing a DLL in only English is the best way t…" at bounding box center [899, 433] width 561 height 565
click at [688, 467] on label "False" at bounding box center [899, 481] width 553 height 65
click at [655, 473] on input "False" at bounding box center [647, 481] width 17 height 17
radio input "true"
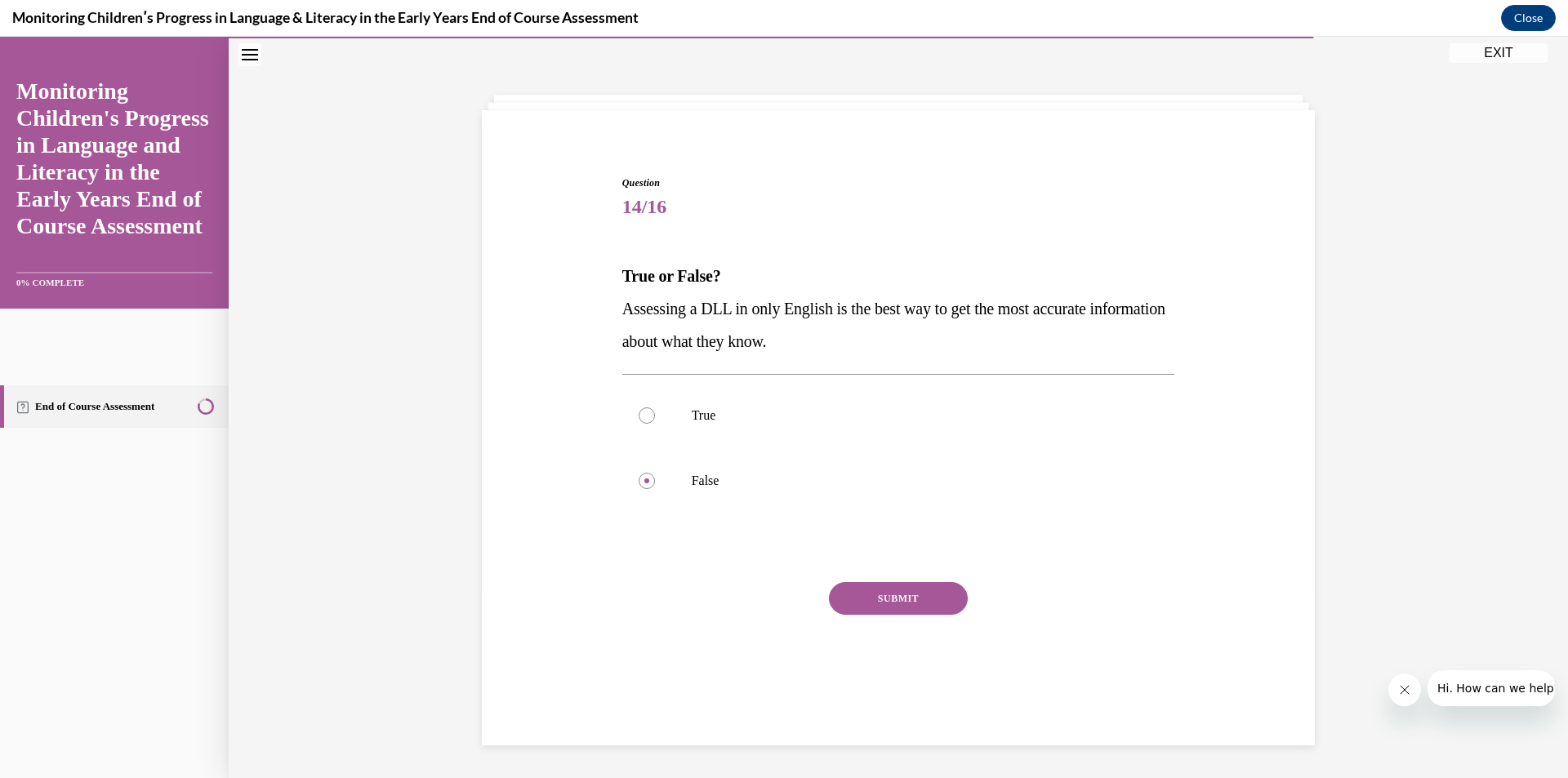
click at [899, 598] on button "SUBMIT" at bounding box center [898, 598] width 139 height 33
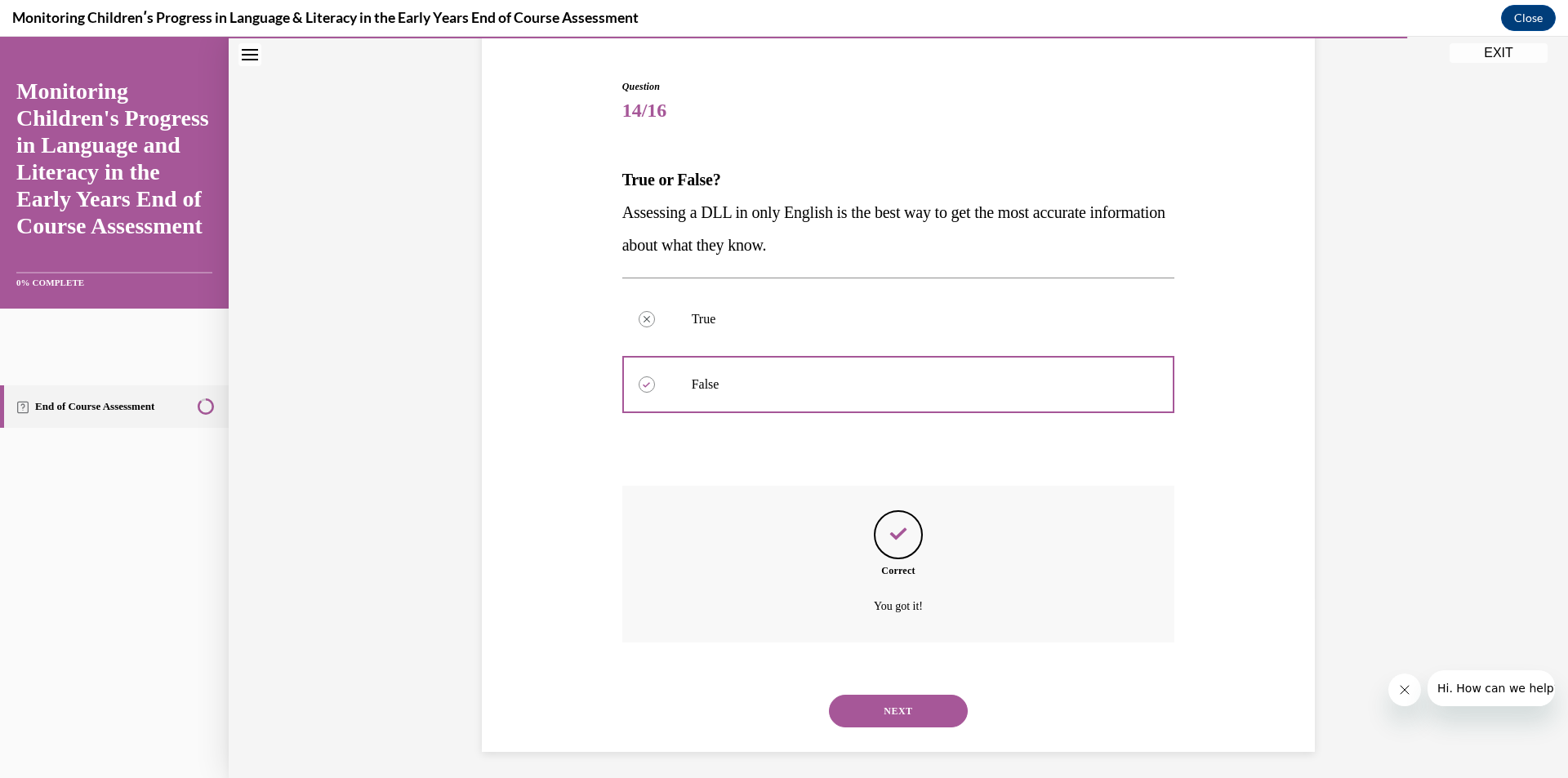
scroll to position [154, 0]
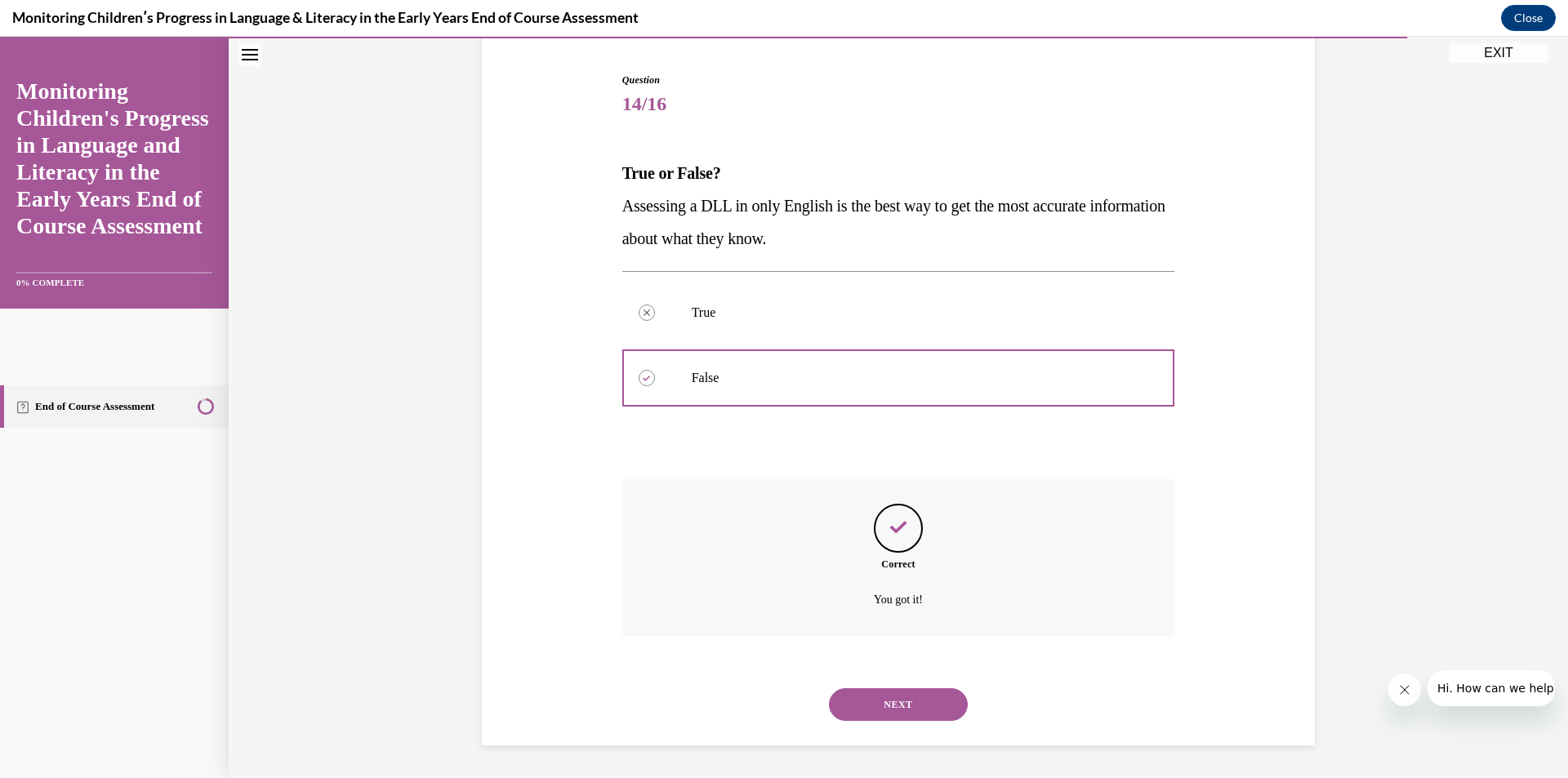
click at [905, 697] on button "NEXT" at bounding box center [898, 704] width 139 height 33
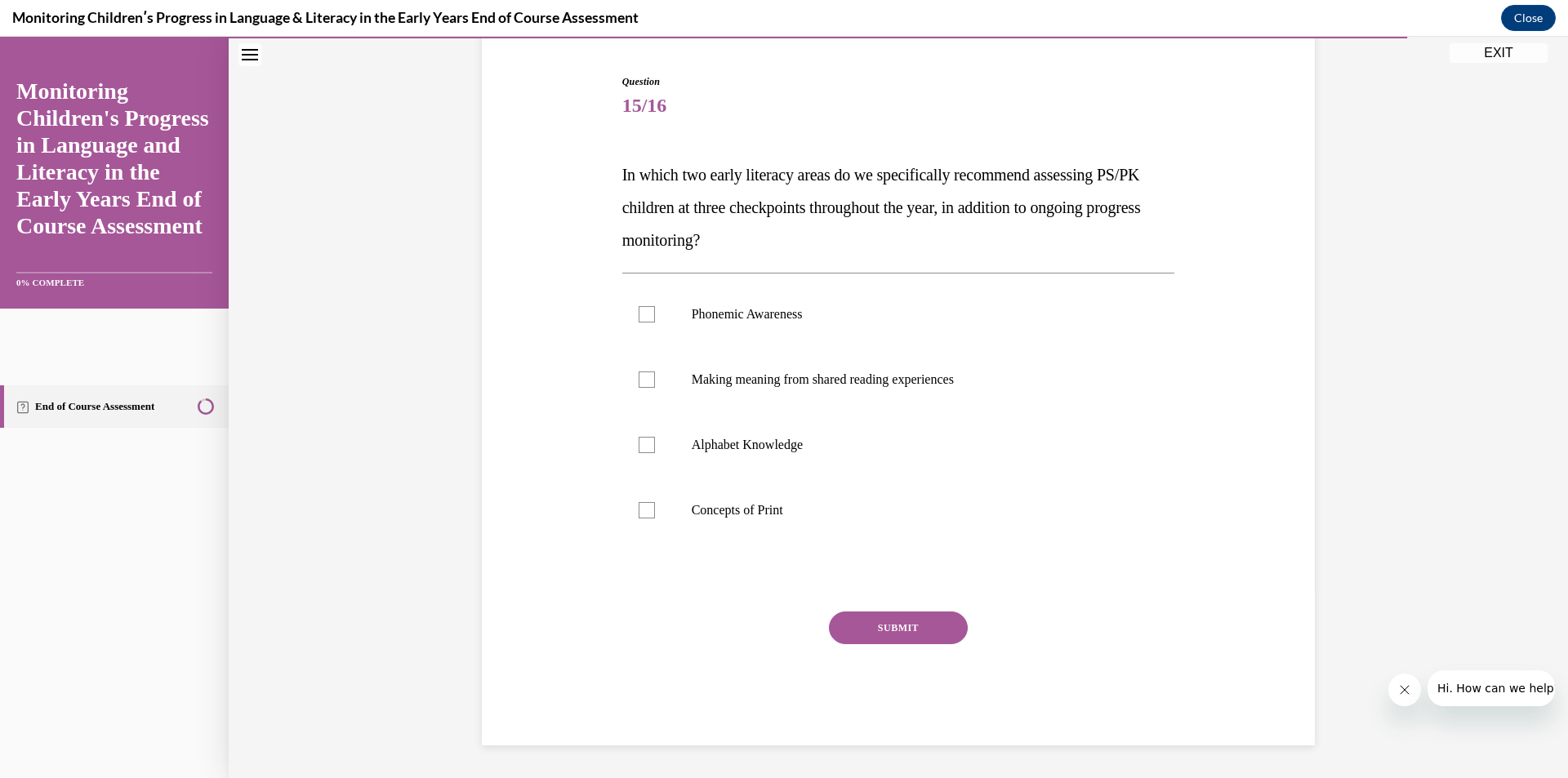
scroll to position [84, 0]
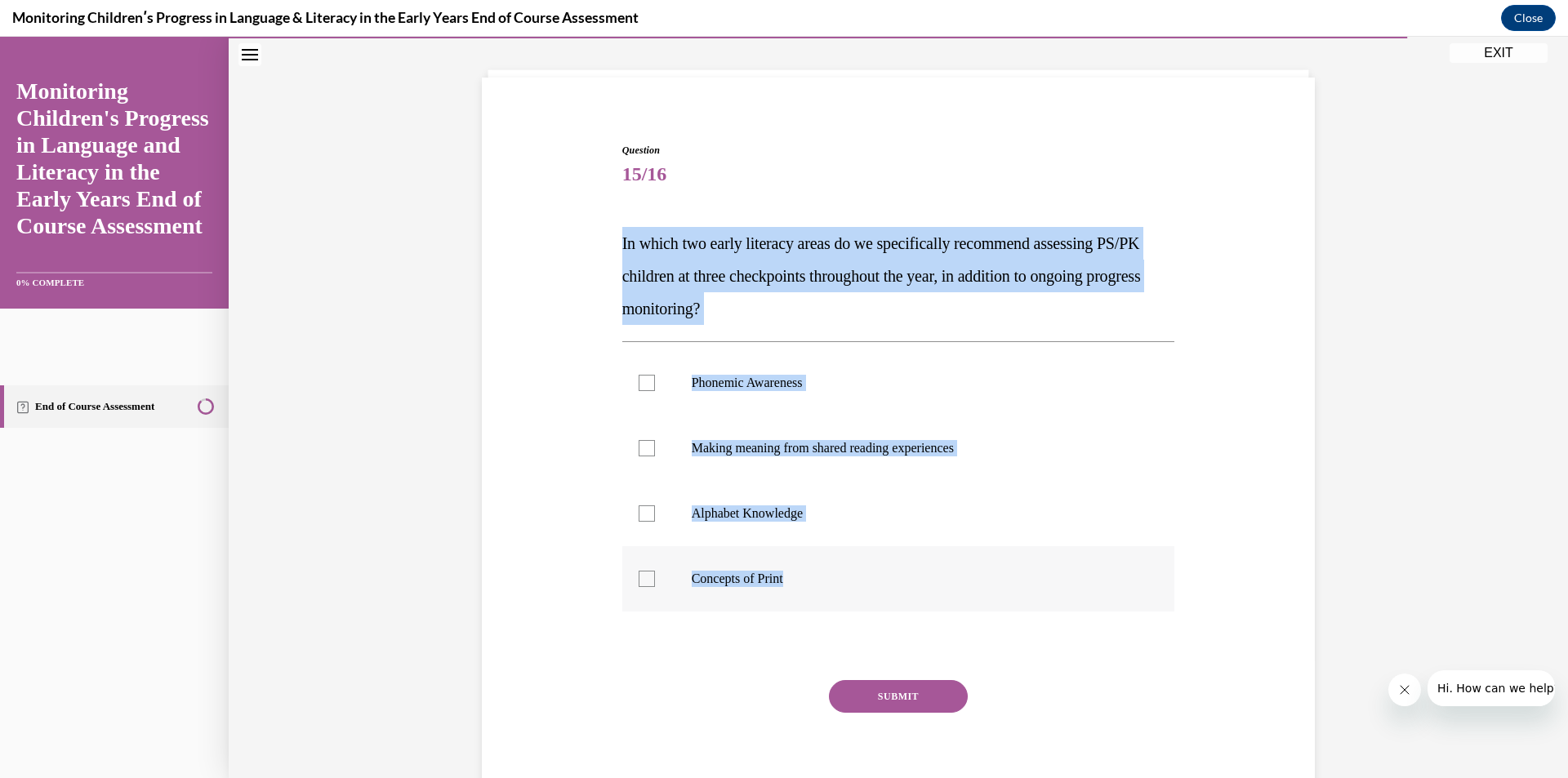
drag, startPoint x: 613, startPoint y: 241, endPoint x: 895, endPoint y: 559, distance: 425.0
click at [895, 559] on div "Question 15/16 In which two early literacy areas do we specifically recommend a…" at bounding box center [899, 466] width 561 height 695
click at [884, 129] on div "Question 15/16 In which two early literacy areas do we specifically recommend a…" at bounding box center [899, 466] width 561 height 695
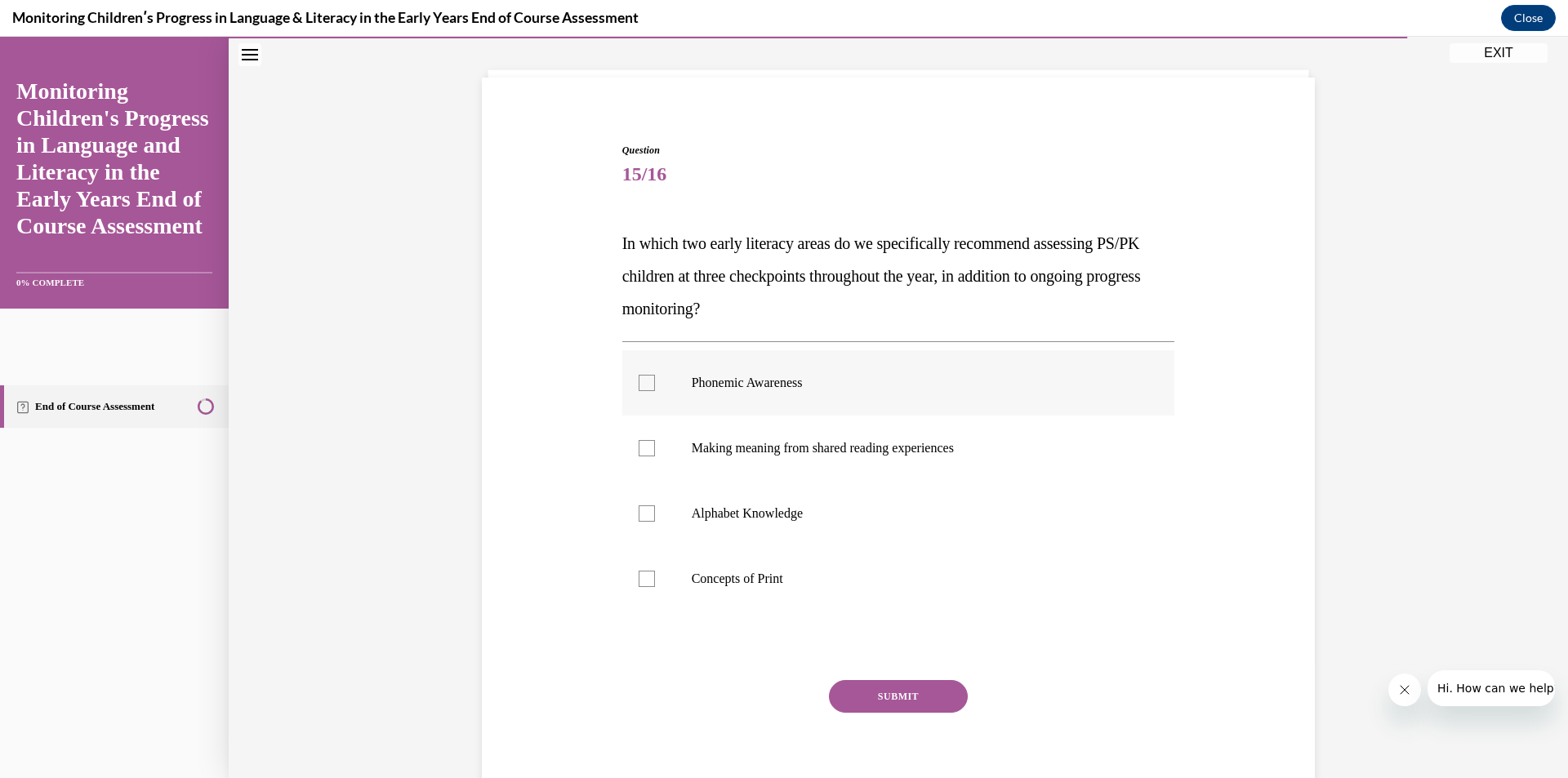
click at [775, 396] on label "Phonemic Awareness" at bounding box center [899, 383] width 553 height 65
click at [655, 391] on input "Phonemic Awareness" at bounding box center [647, 383] width 17 height 17
checkbox input "true"
click at [766, 516] on p "Alphabet Knowledge" at bounding box center [912, 513] width 442 height 17
click at [655, 516] on input "Alphabet Knowledge" at bounding box center [647, 513] width 17 height 17
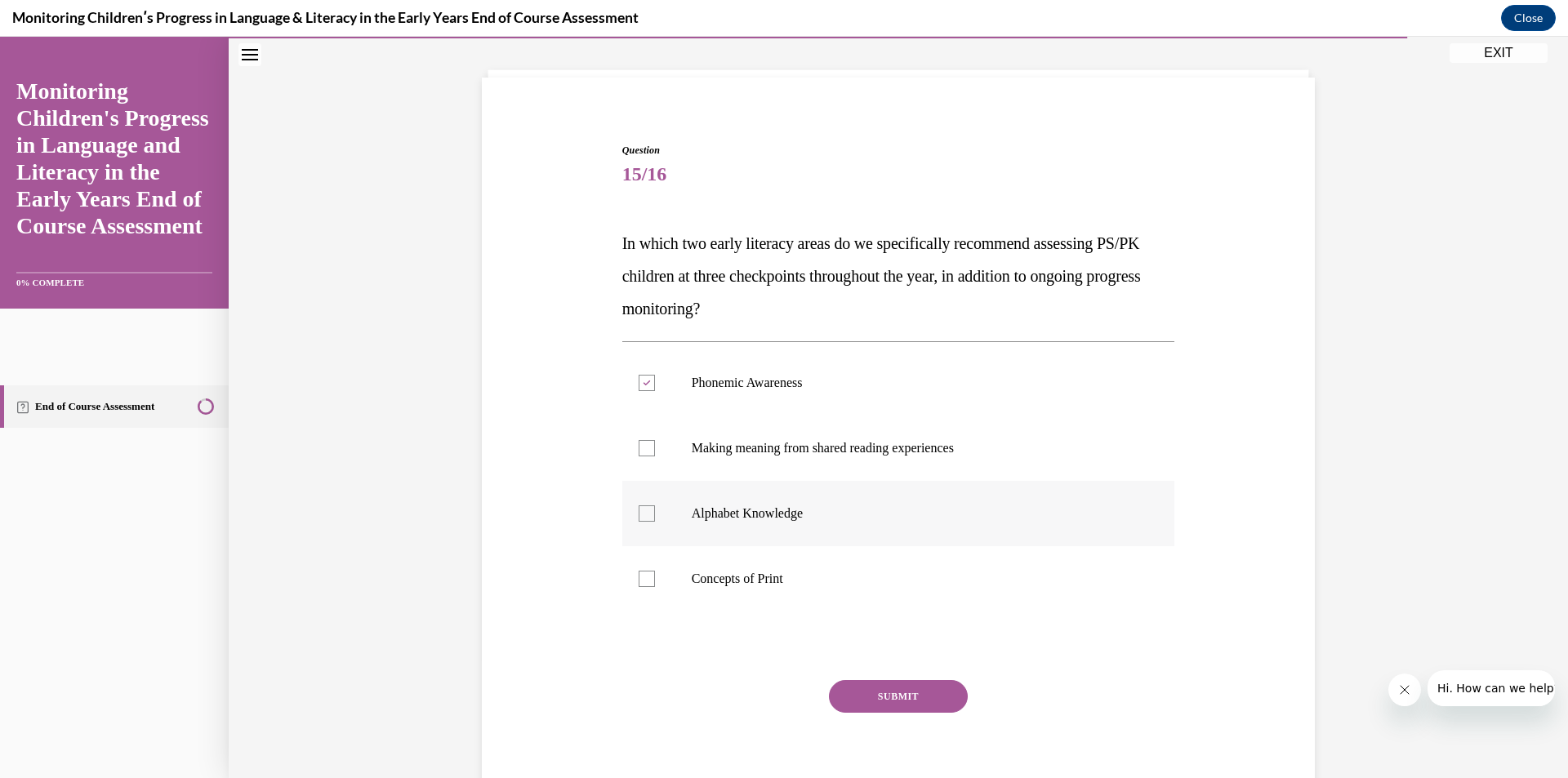
checkbox input "true"
click at [904, 690] on button "SUBMIT" at bounding box center [898, 696] width 139 height 33
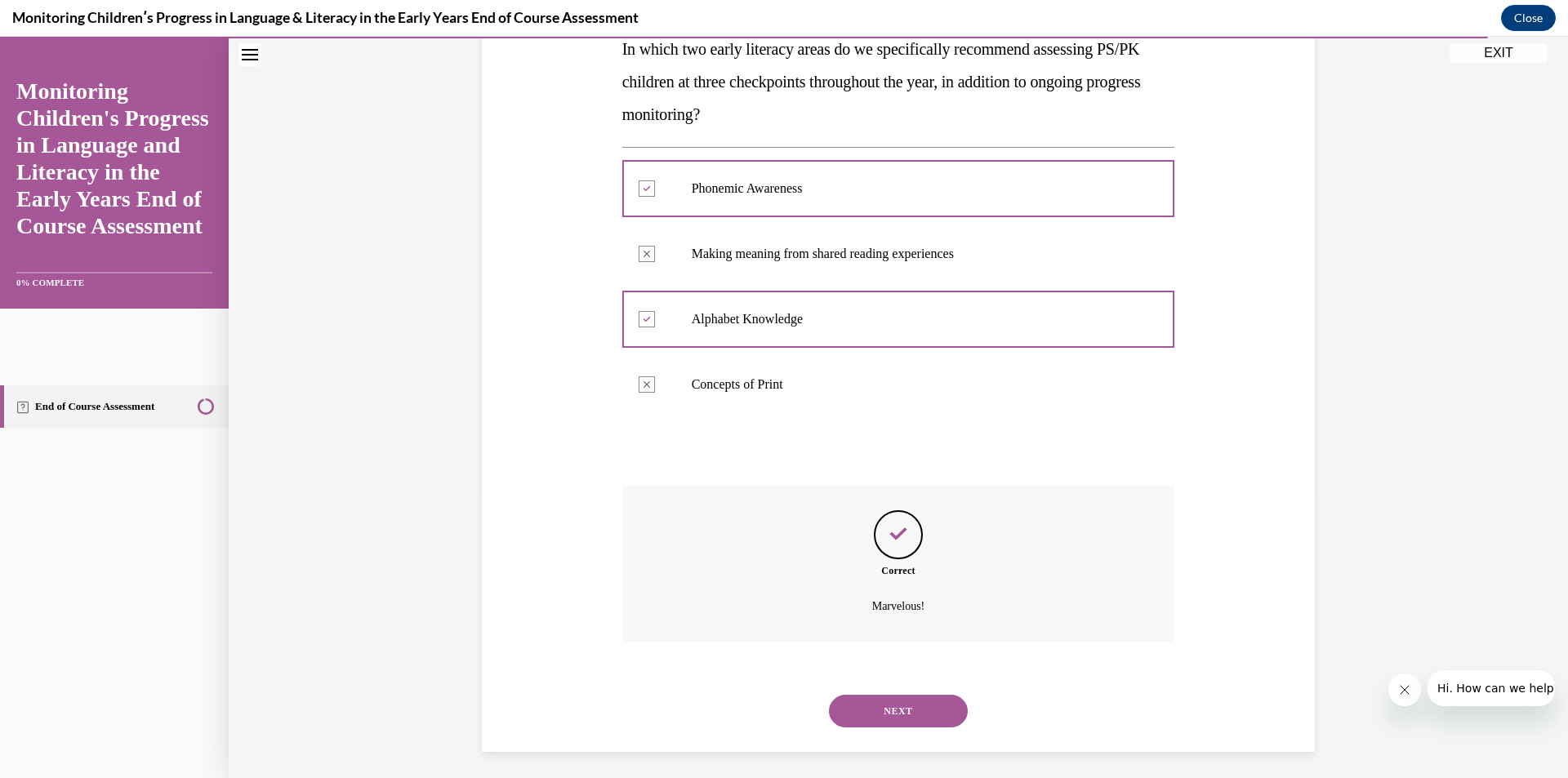
scroll to position [285, 0]
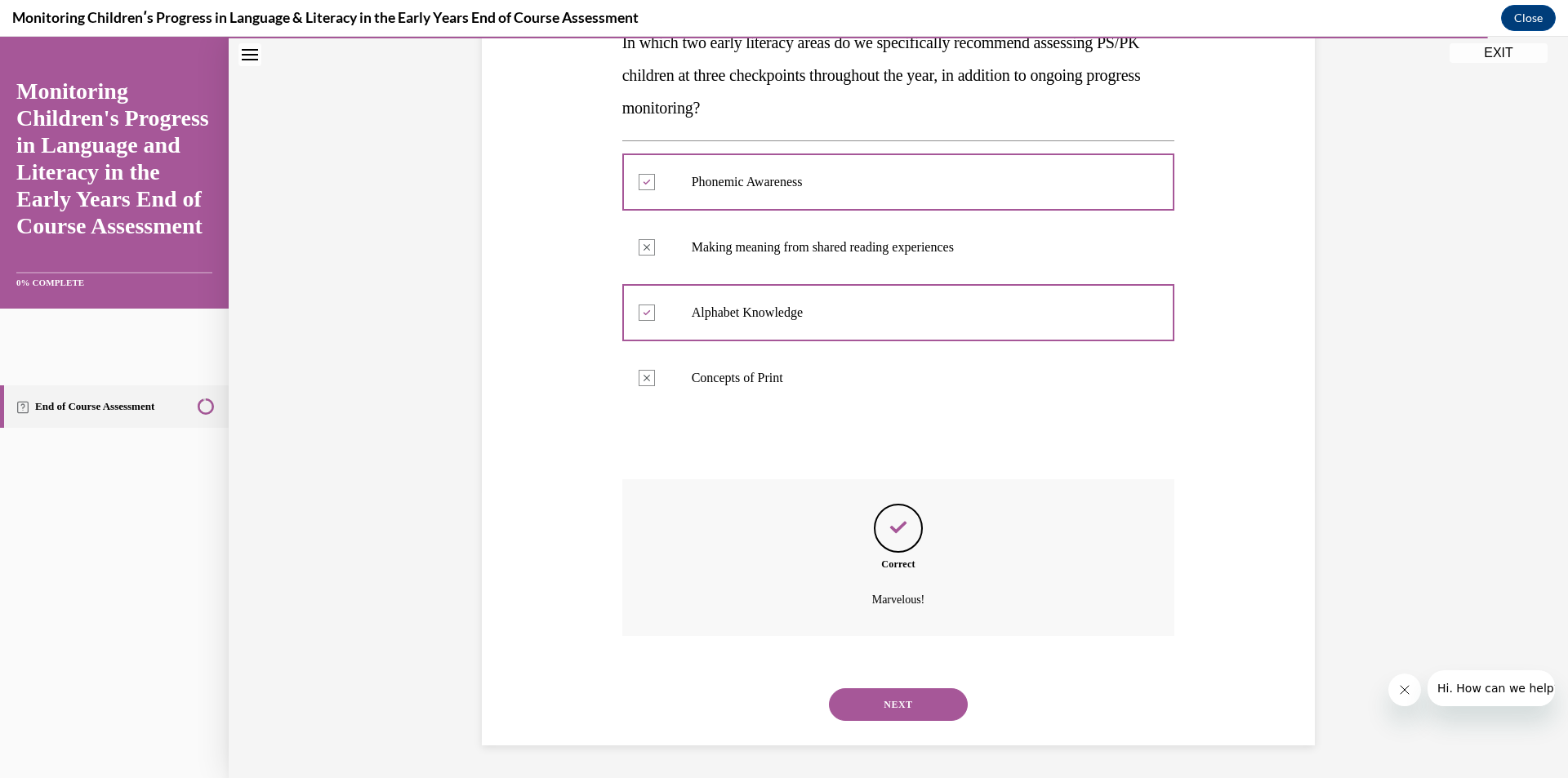
click at [920, 698] on button "NEXT" at bounding box center [898, 704] width 139 height 33
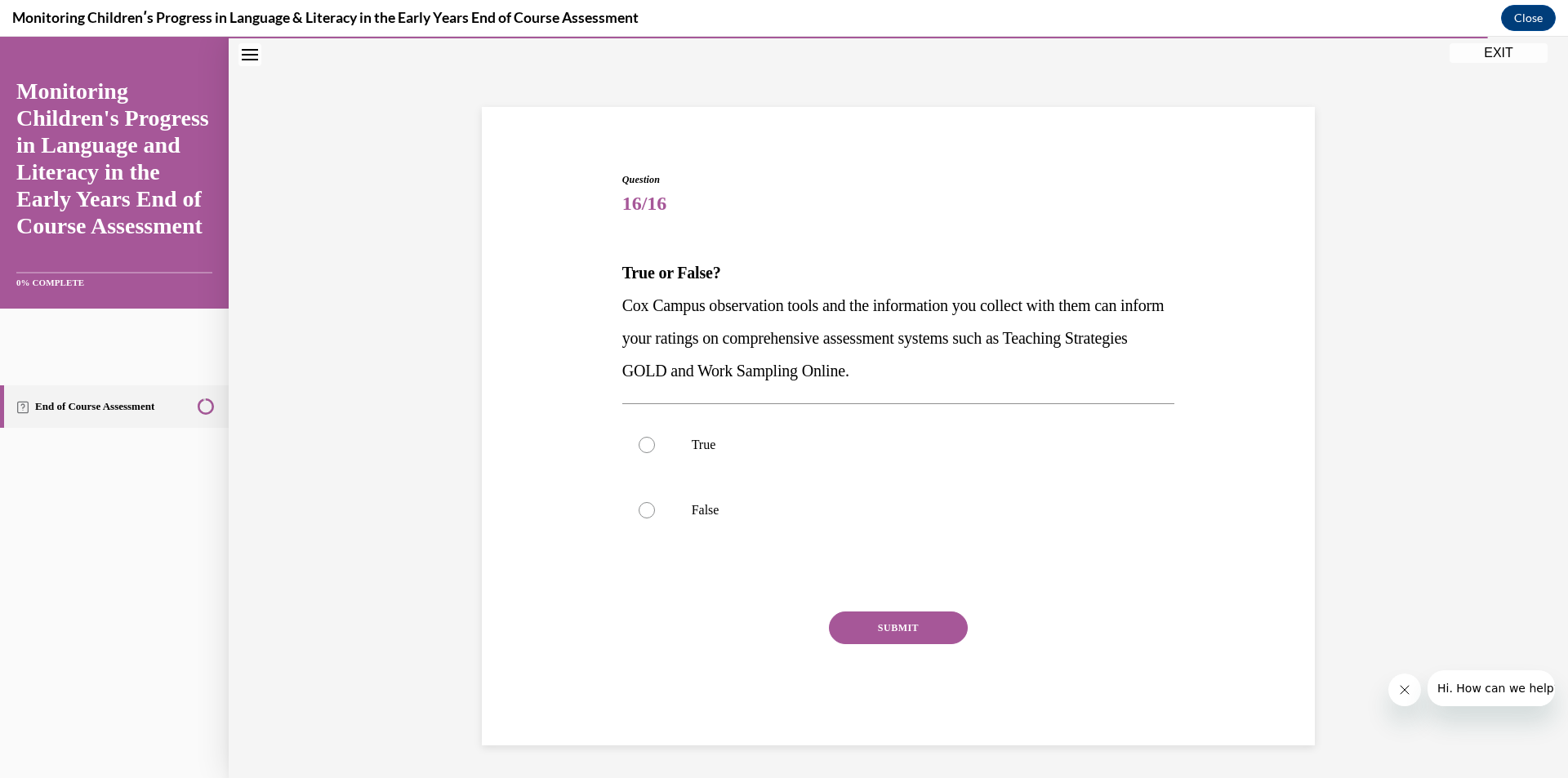
scroll to position [54, 0]
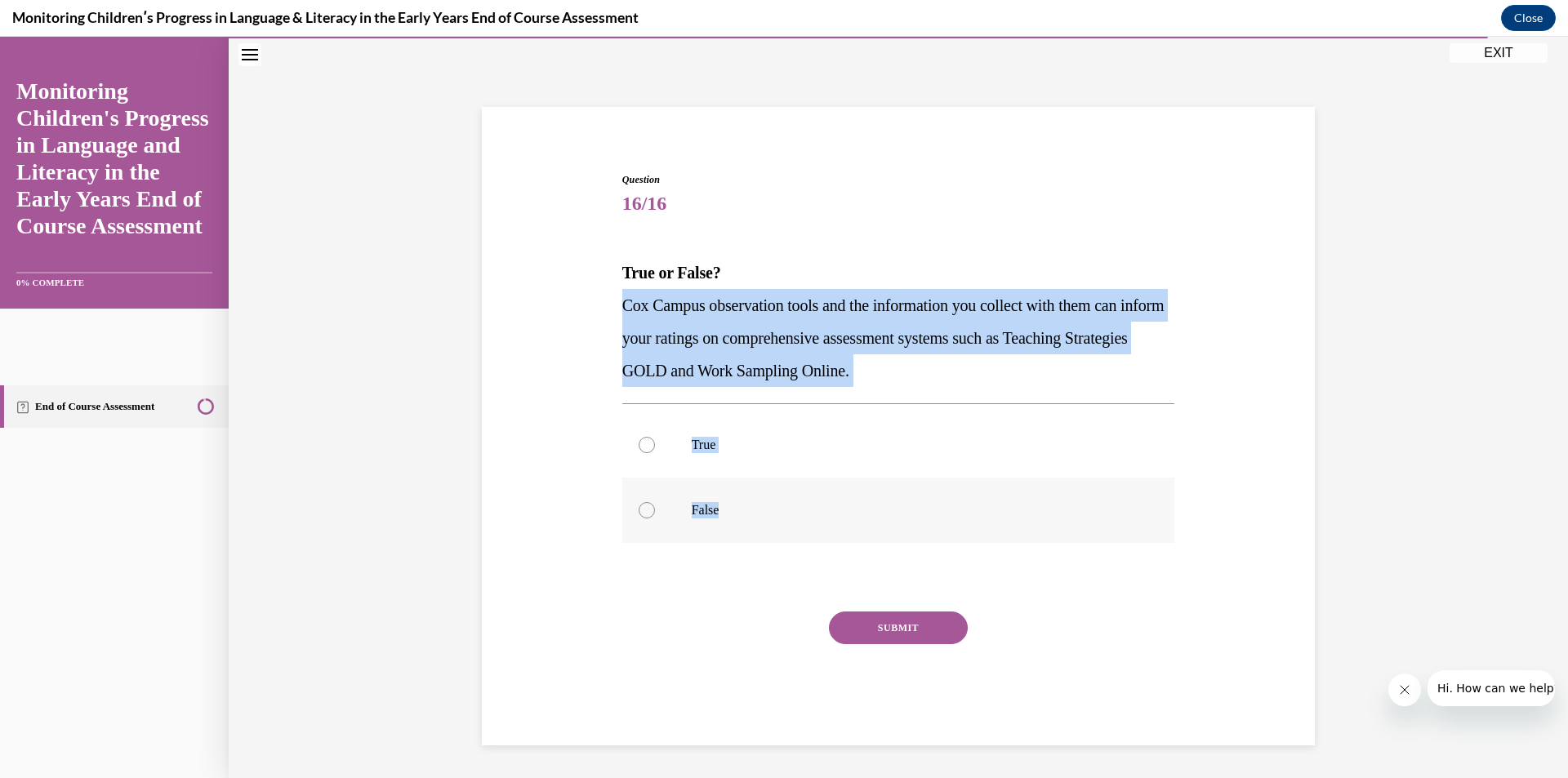
drag, startPoint x: 612, startPoint y: 297, endPoint x: 858, endPoint y: 499, distance: 318.3
click at [858, 499] on div "Question 16/16 True or False? Cox Campus observation tools and the information …" at bounding box center [899, 446] width 561 height 597
click at [645, 438] on div at bounding box center [647, 444] width 17 height 17
click at [645, 438] on input "True" at bounding box center [647, 444] width 17 height 17
radio input "true"
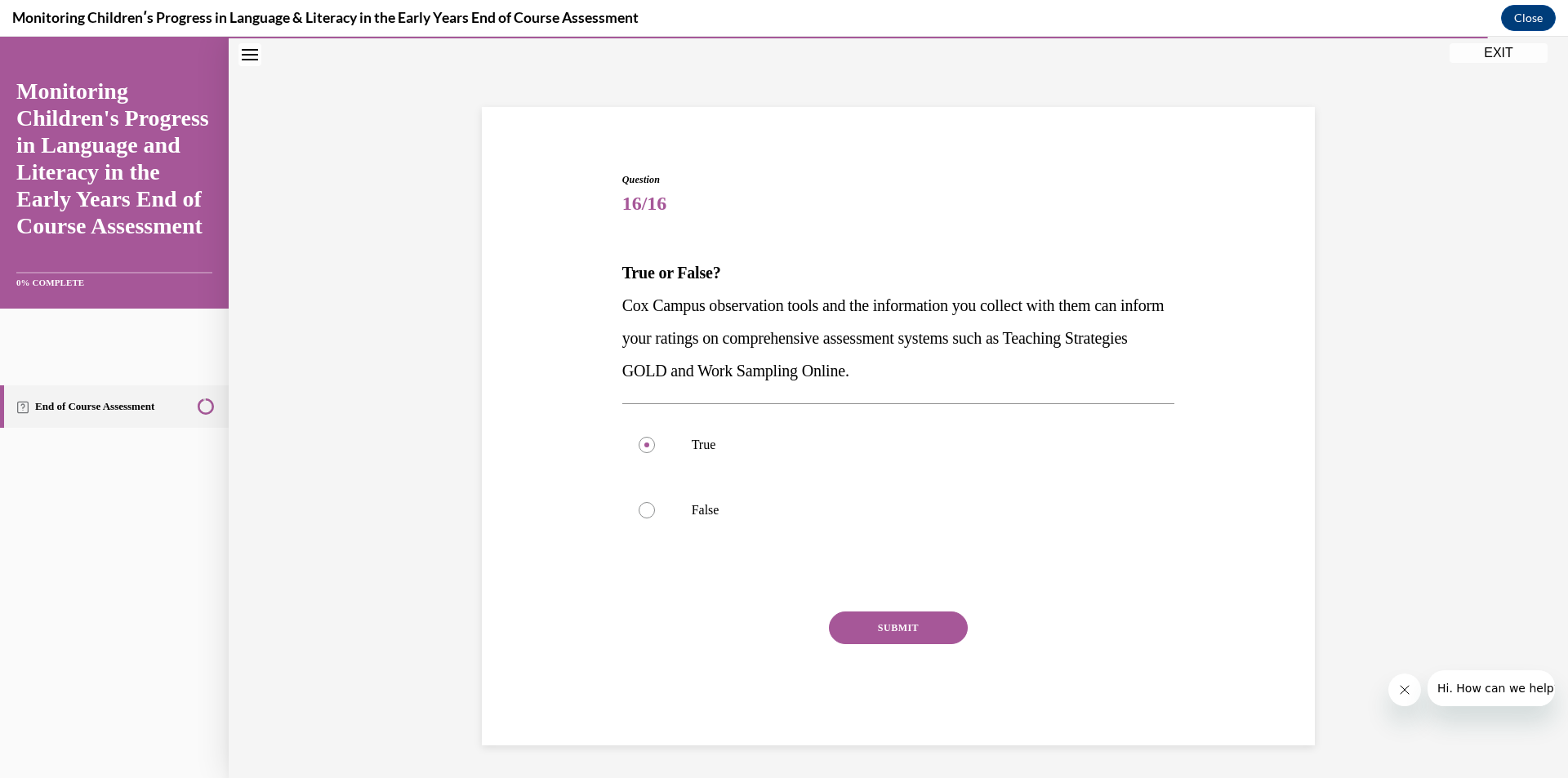
click at [941, 639] on button "SUBMIT" at bounding box center [898, 627] width 139 height 33
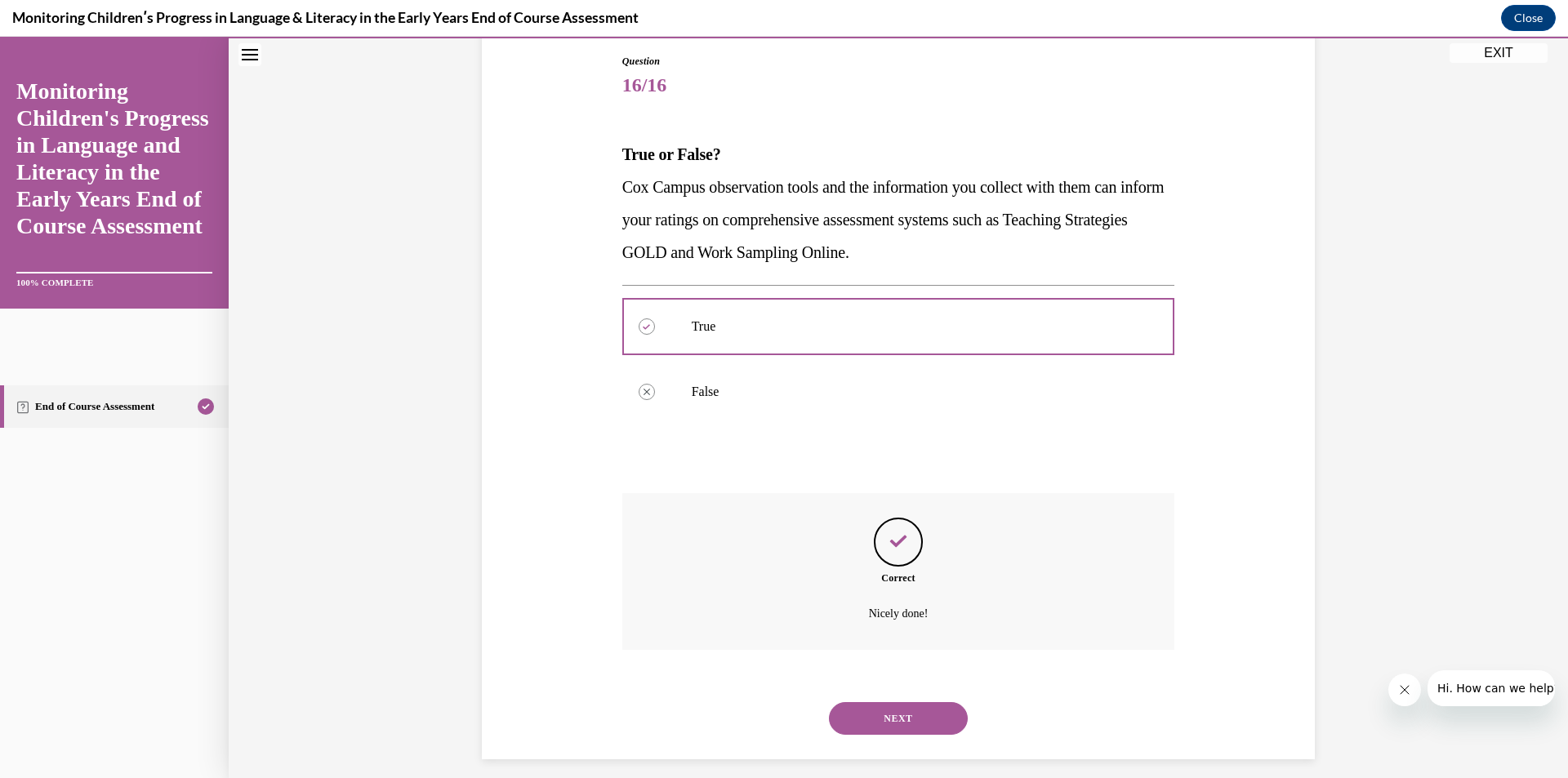
scroll to position [187, 0]
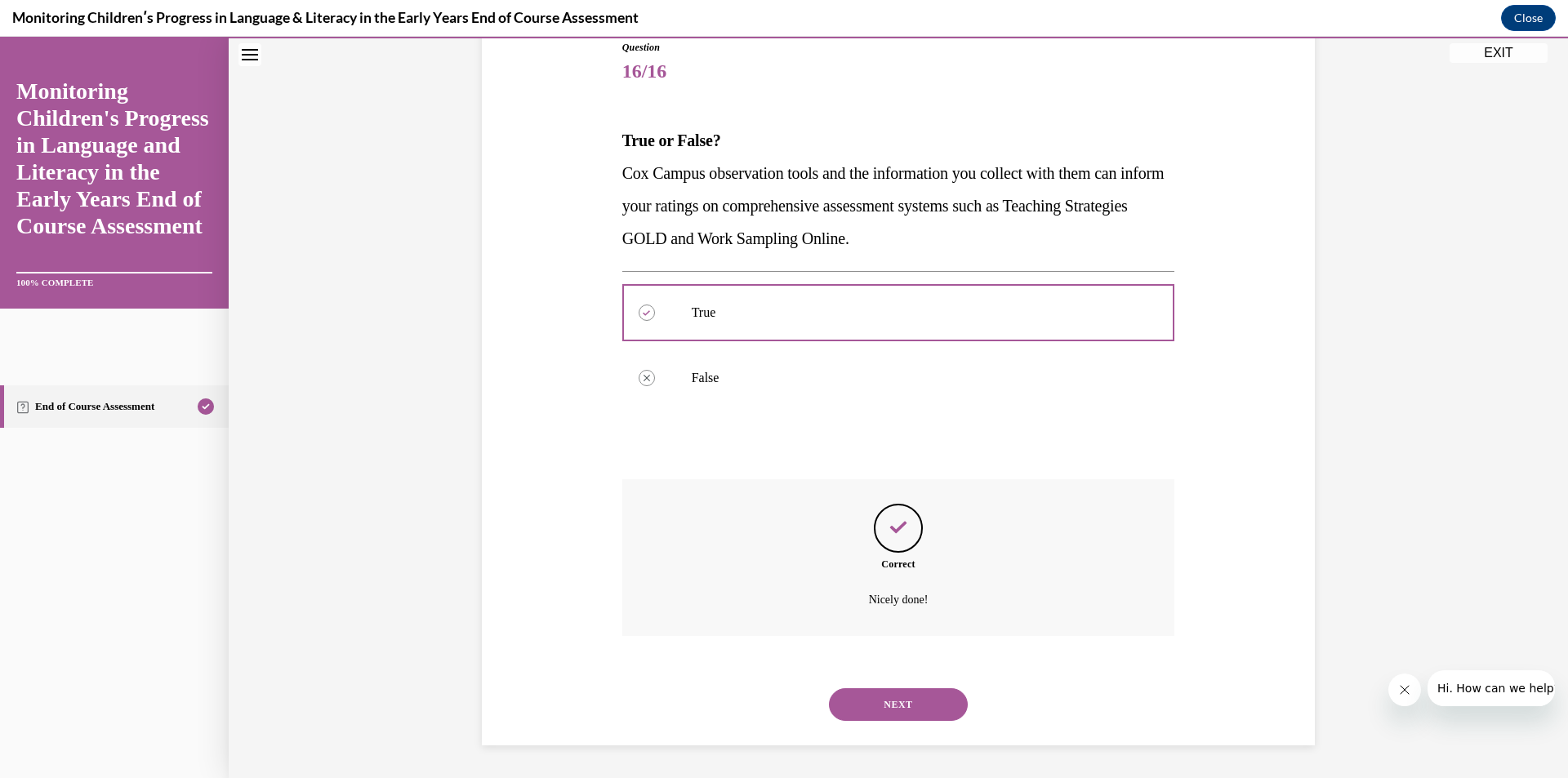
click at [896, 708] on button "NEXT" at bounding box center [898, 704] width 139 height 33
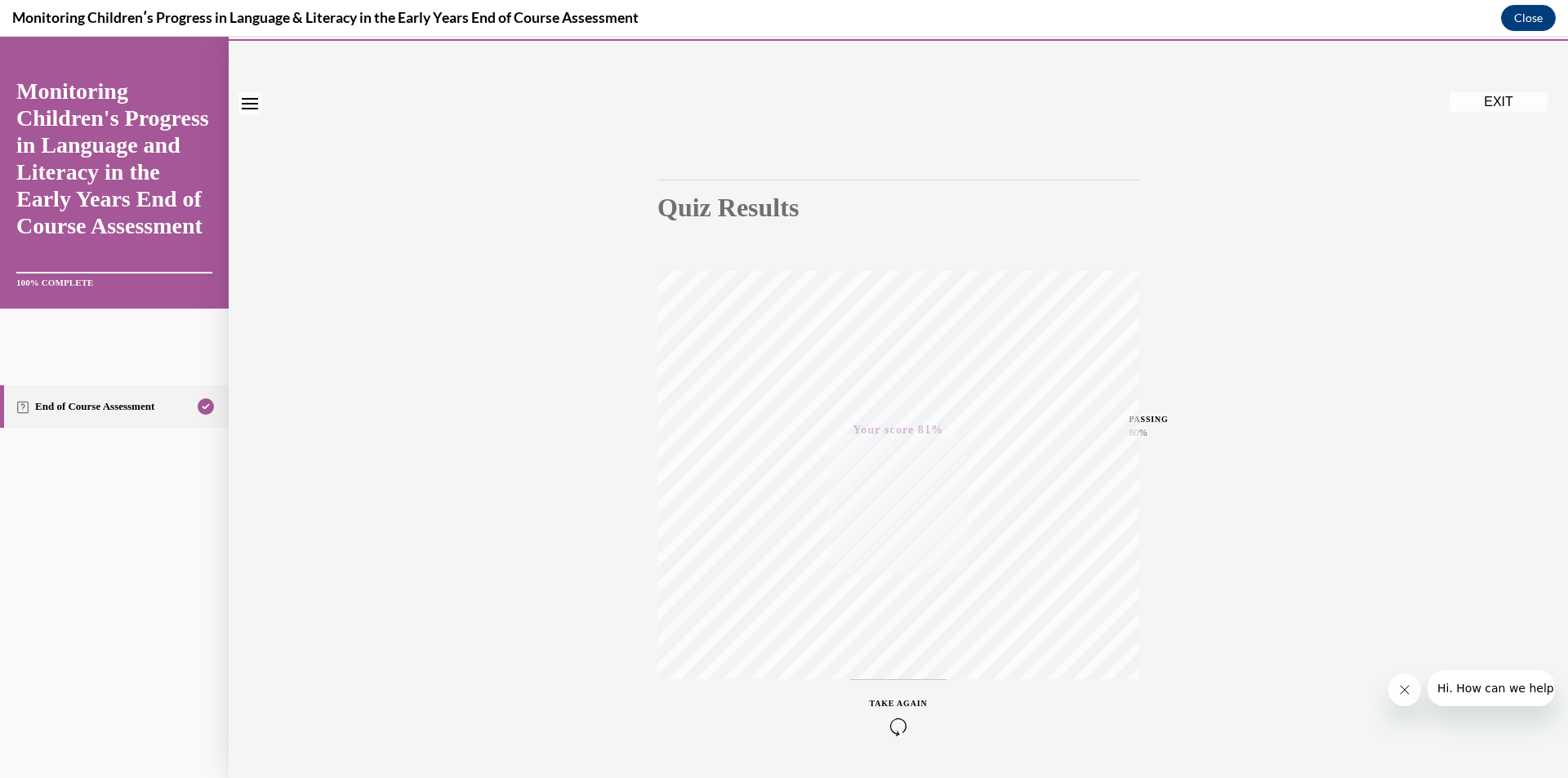
scroll to position [0, 0]
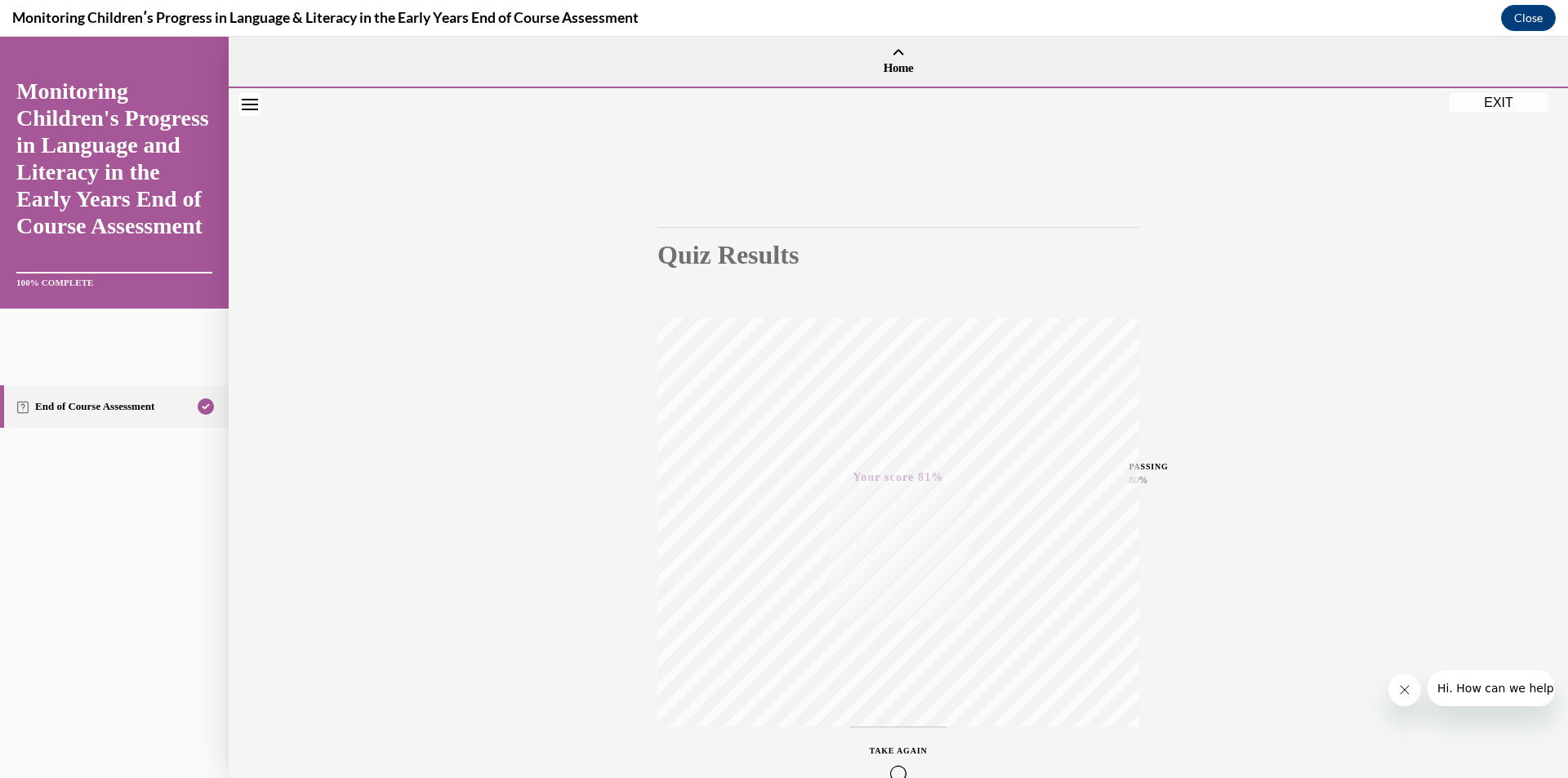
drag, startPoint x: 1511, startPoint y: 106, endPoint x: 1372, endPoint y: 141, distance: 143.3
click at [1511, 106] on button "EXIT" at bounding box center [1498, 103] width 98 height 20
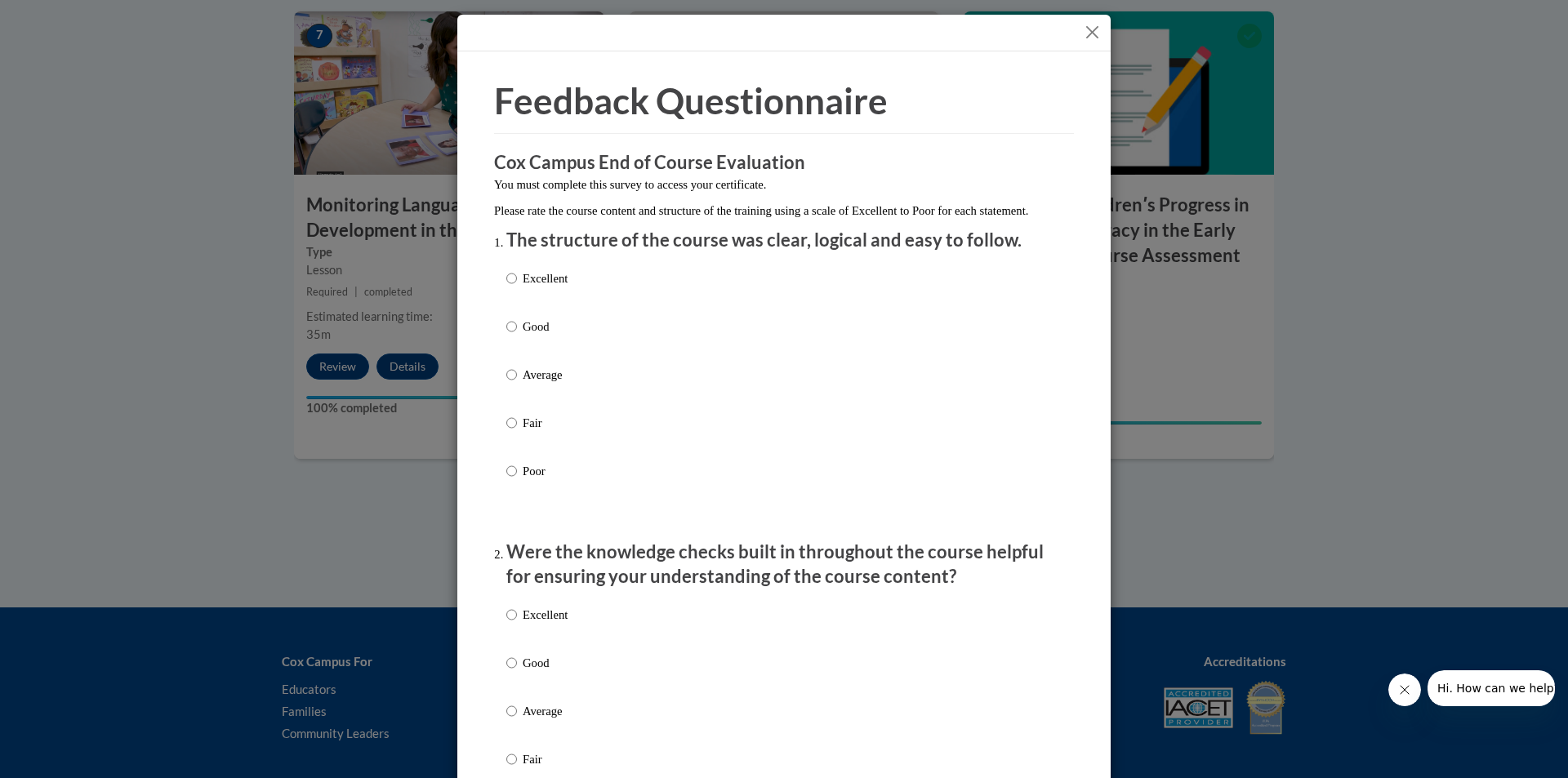
click at [761, 339] on div "Excellent Good Average Fair Poor" at bounding box center [784, 395] width 555 height 267
click at [548, 336] on p "Good" at bounding box center [544, 327] width 44 height 18
click at [516, 336] on input "Good" at bounding box center [511, 327] width 11 height 18
radio input "true"
click at [537, 672] on p "Good" at bounding box center [544, 662] width 44 height 18
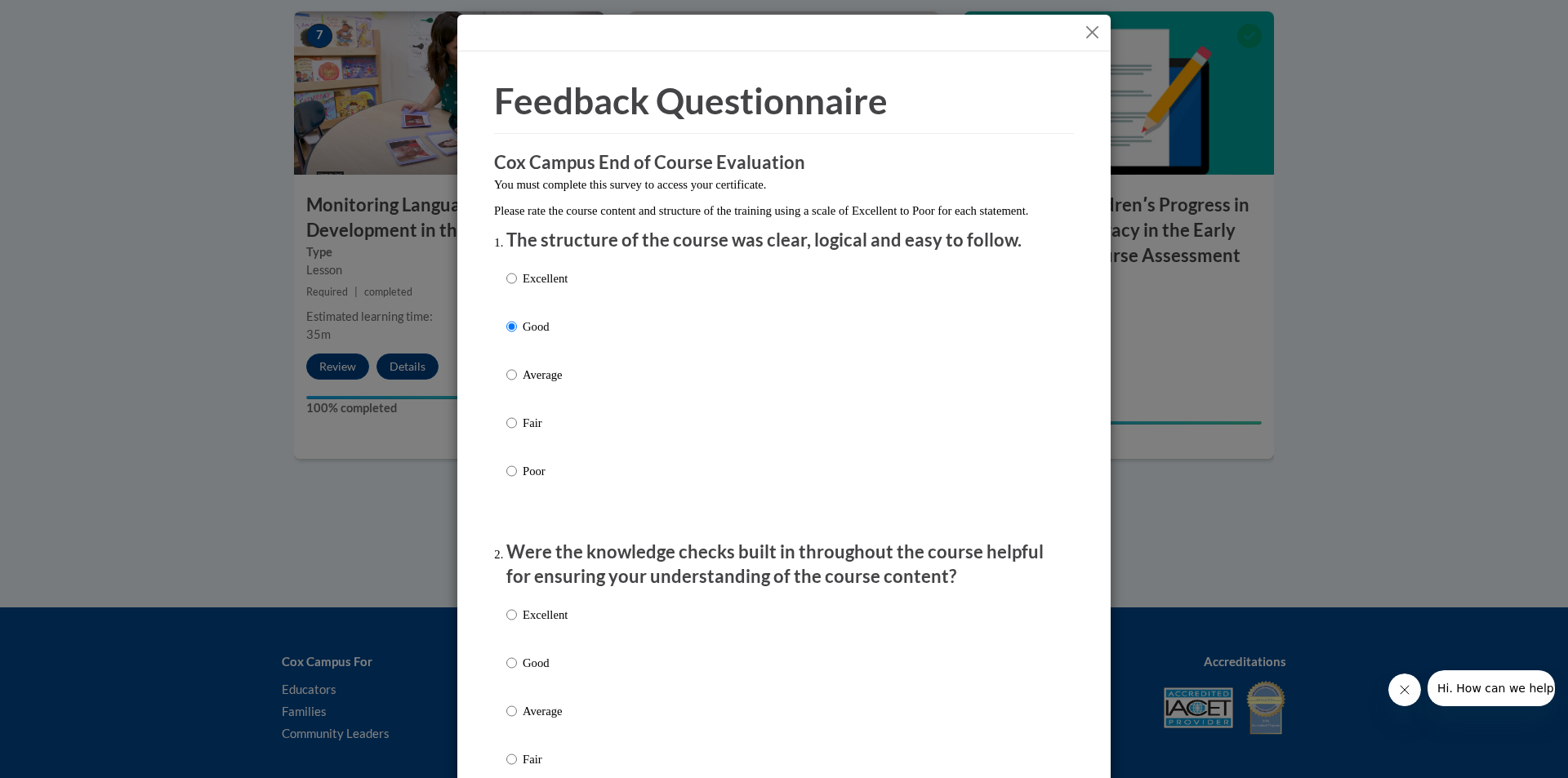
click at [516, 672] on input "Good" at bounding box center [511, 662] width 11 height 18
radio input "true"
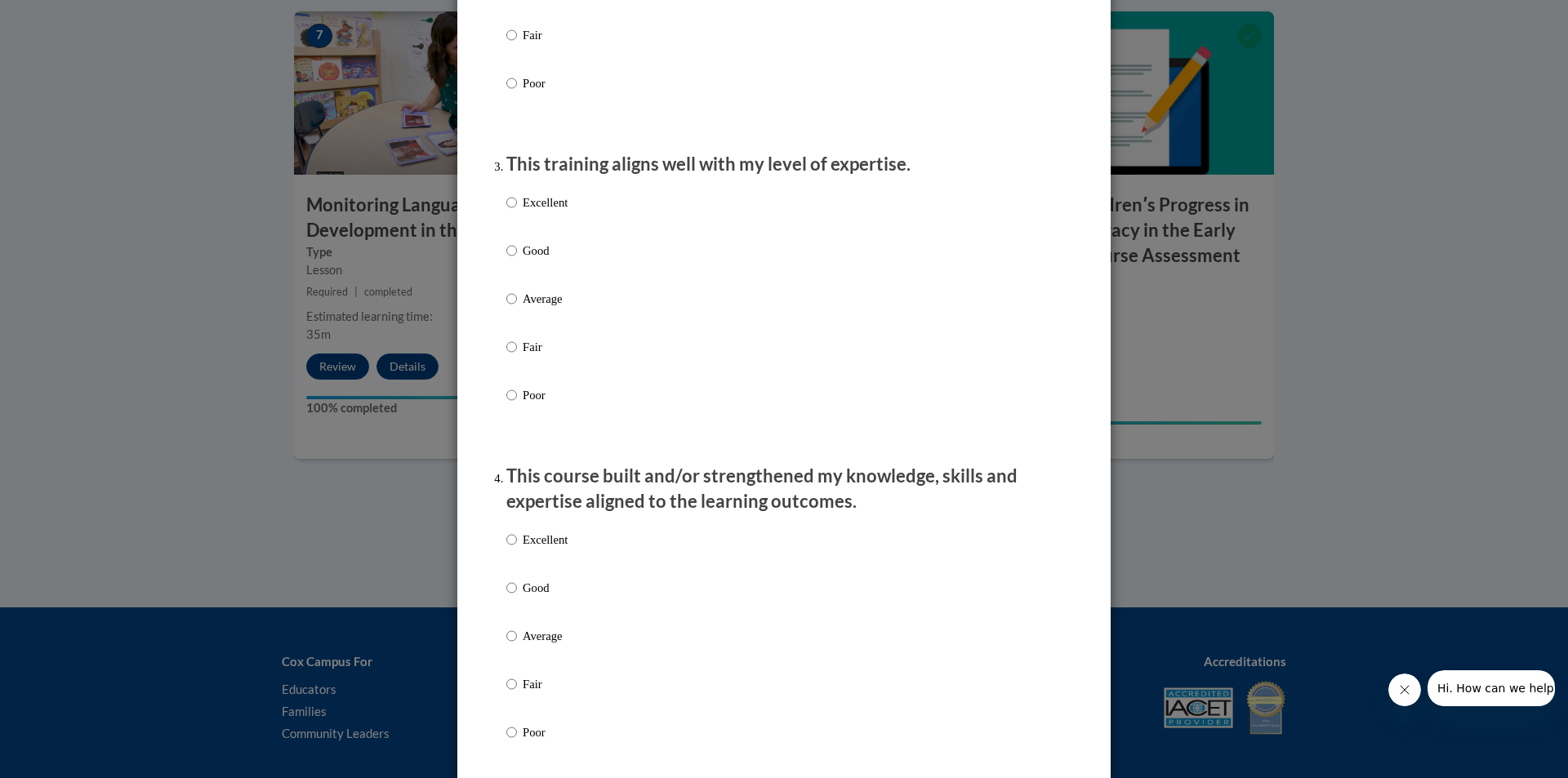
scroll to position [735, 0]
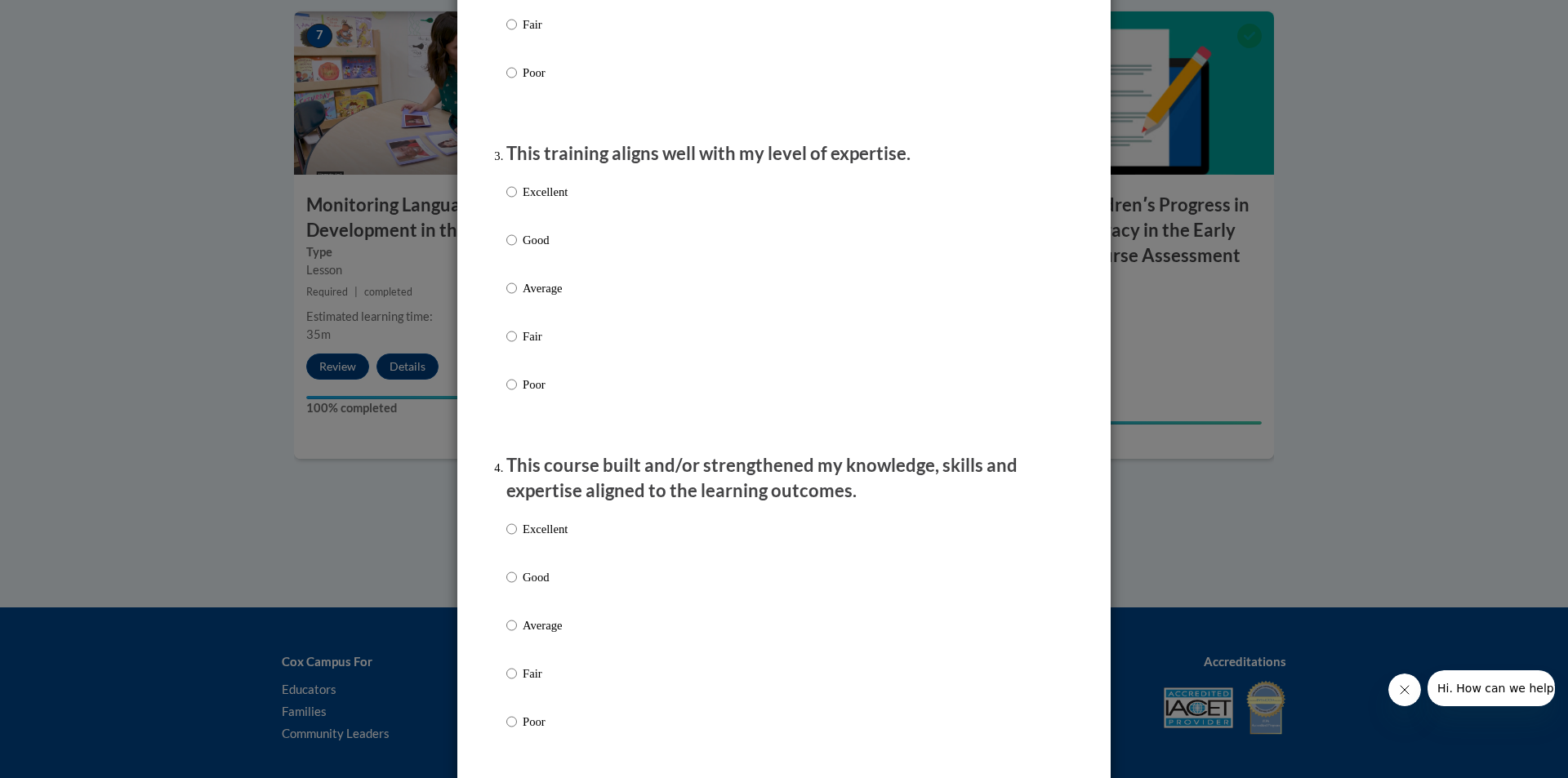
click at [526, 249] on p "Good" at bounding box center [544, 240] width 44 height 18
click at [516, 249] on input "Good" at bounding box center [511, 240] width 11 height 18
radio input "true"
click at [538, 586] on p "Good" at bounding box center [544, 578] width 44 height 18
click at [516, 586] on input "Good" at bounding box center [511, 578] width 11 height 18
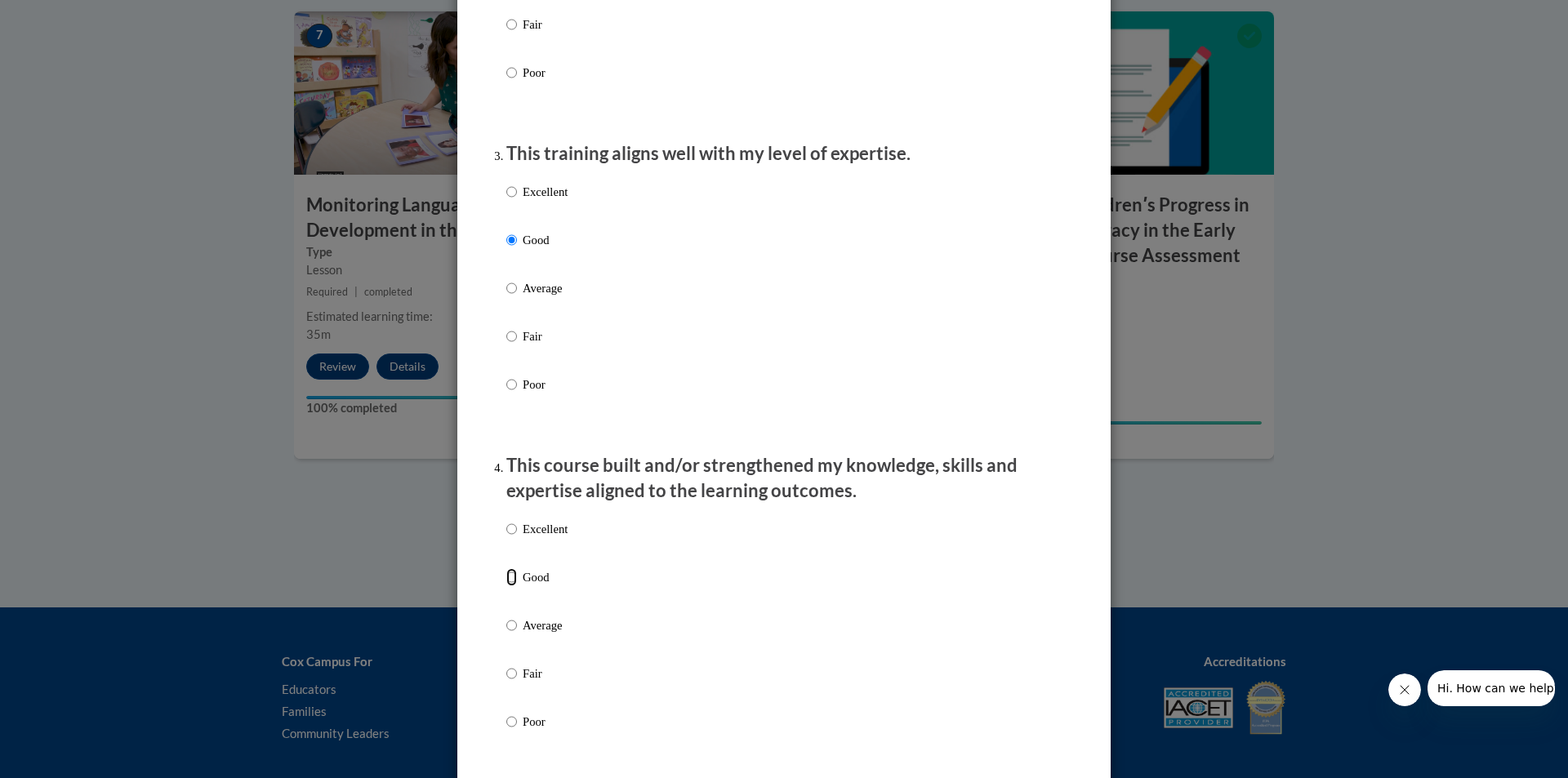
radio input "true"
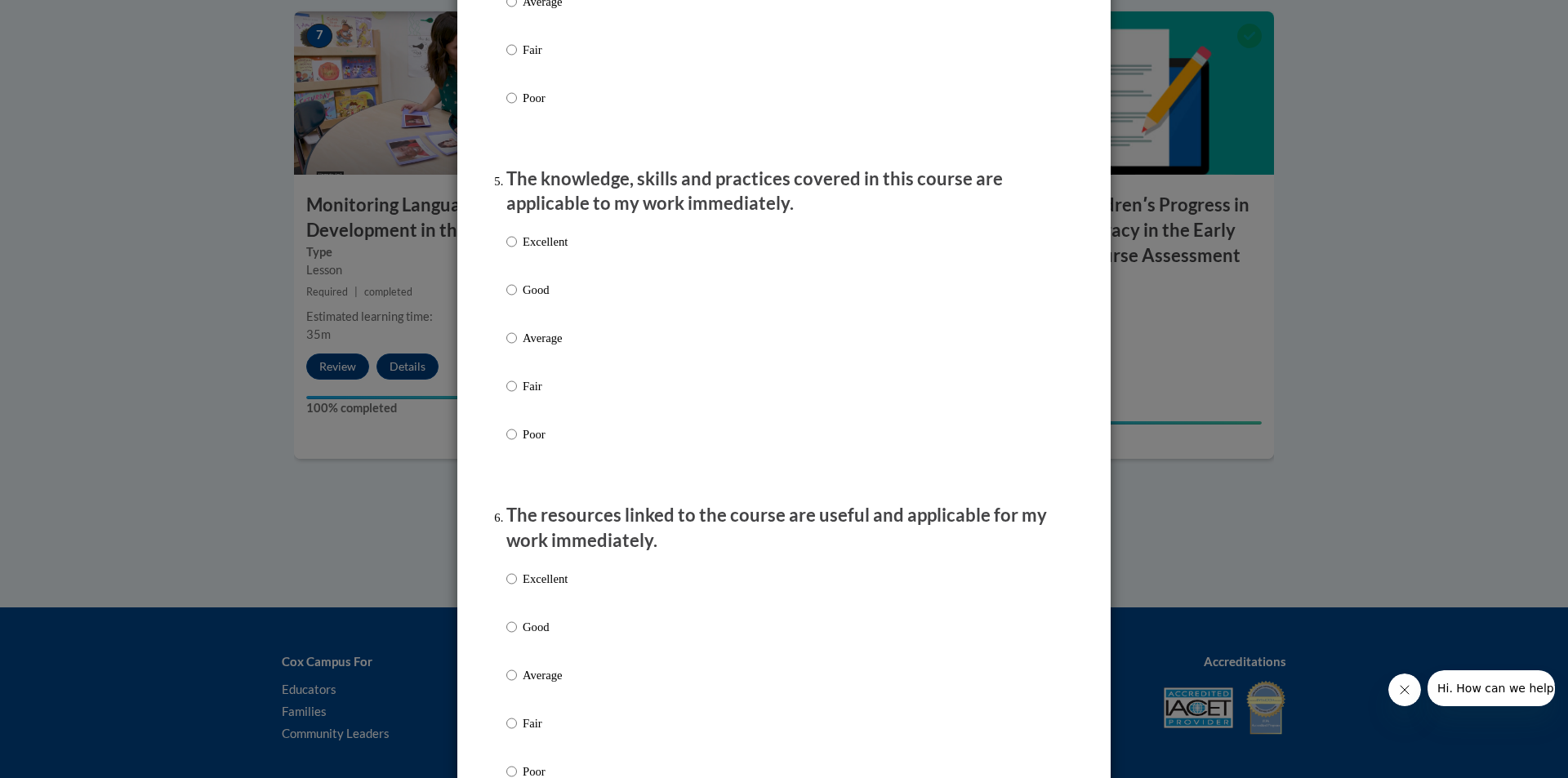
scroll to position [1469, 0]
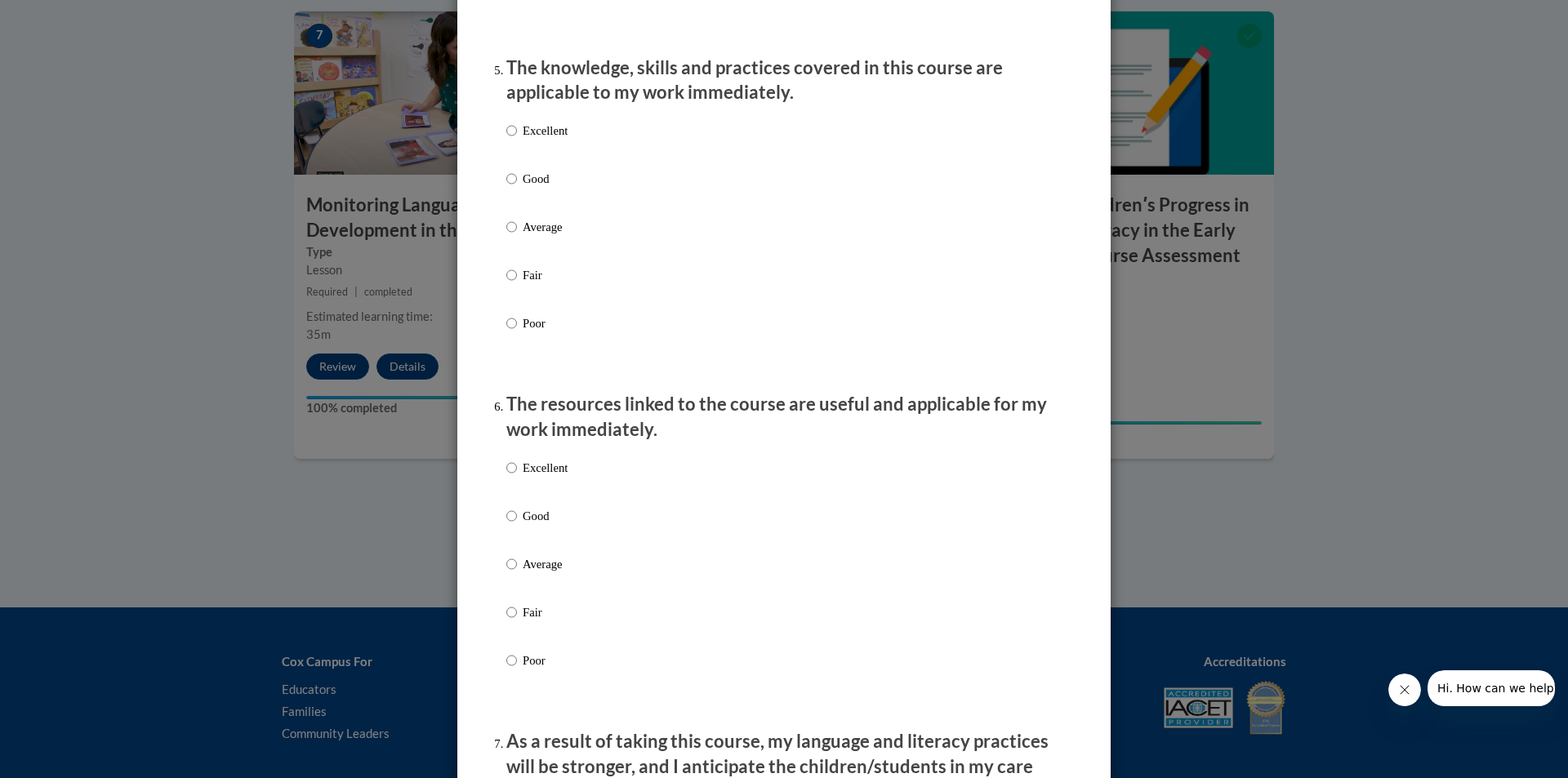
click at [545, 188] on p "Good" at bounding box center [544, 179] width 44 height 18
click at [516, 188] on input "Good" at bounding box center [511, 179] width 11 height 18
radio input "true"
click at [545, 525] on p "Good" at bounding box center [544, 515] width 44 height 18
click at [516, 525] on input "Good" at bounding box center [511, 515] width 11 height 18
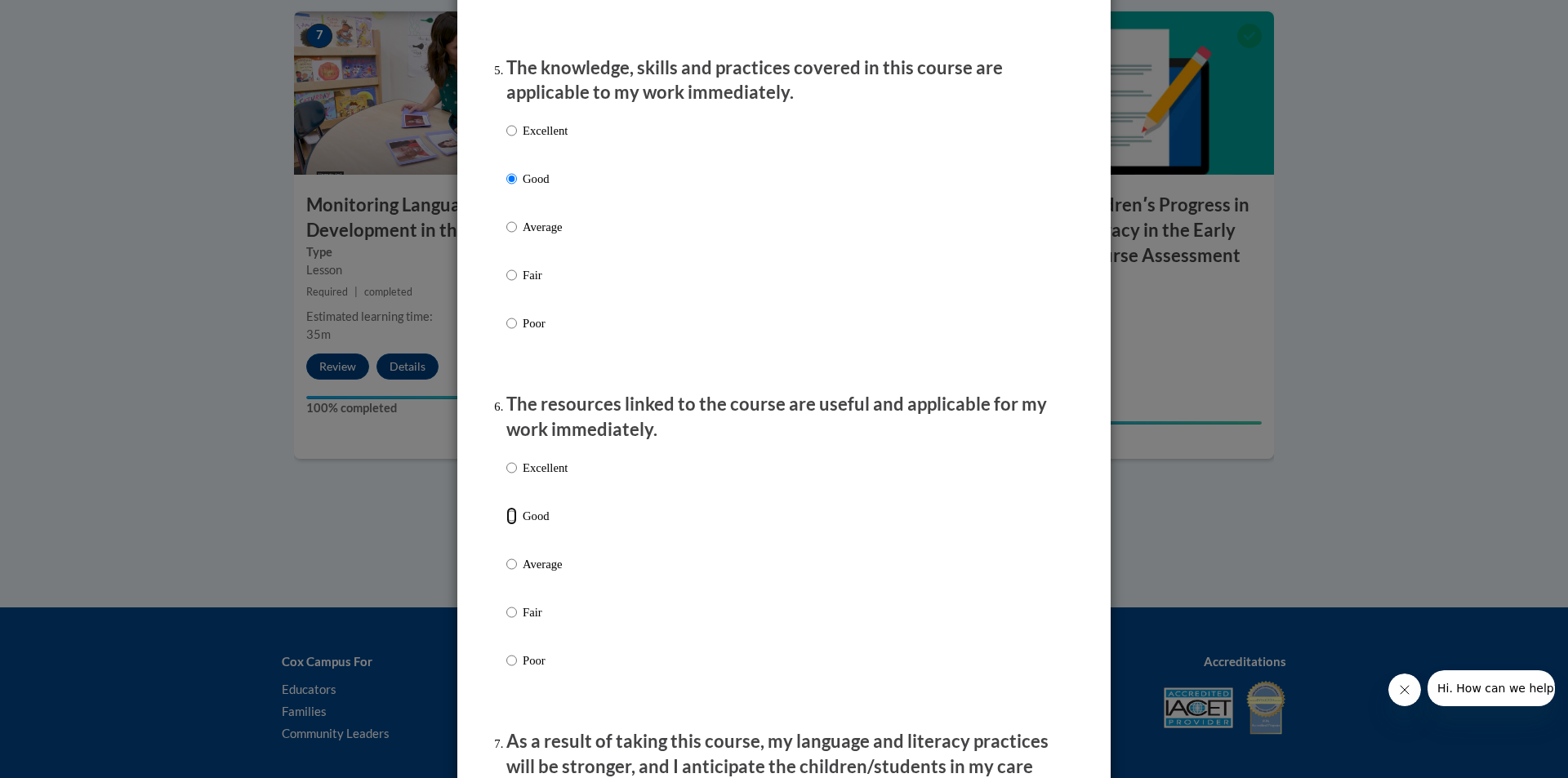
radio input "true"
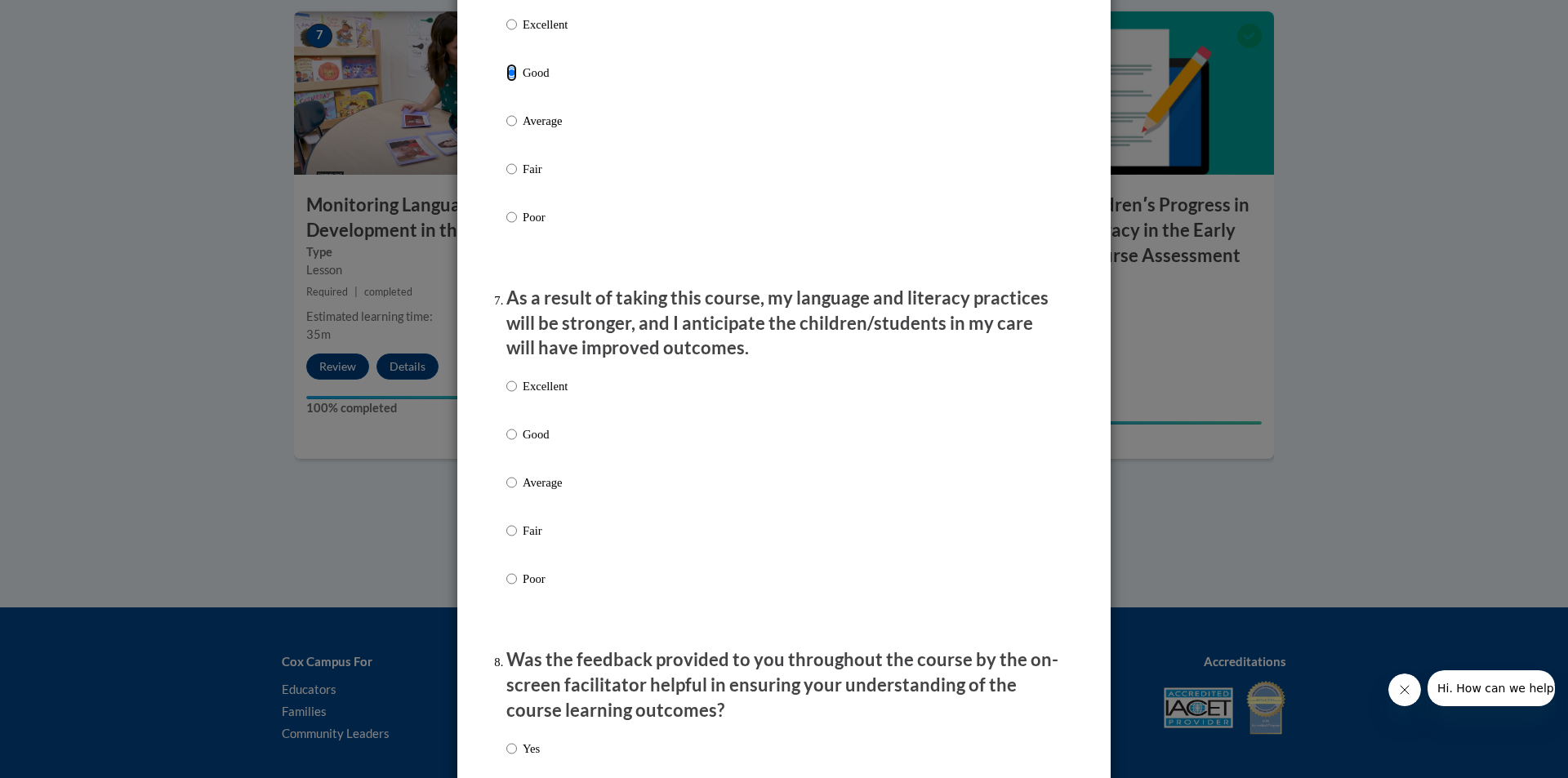
scroll to position [1959, 0]
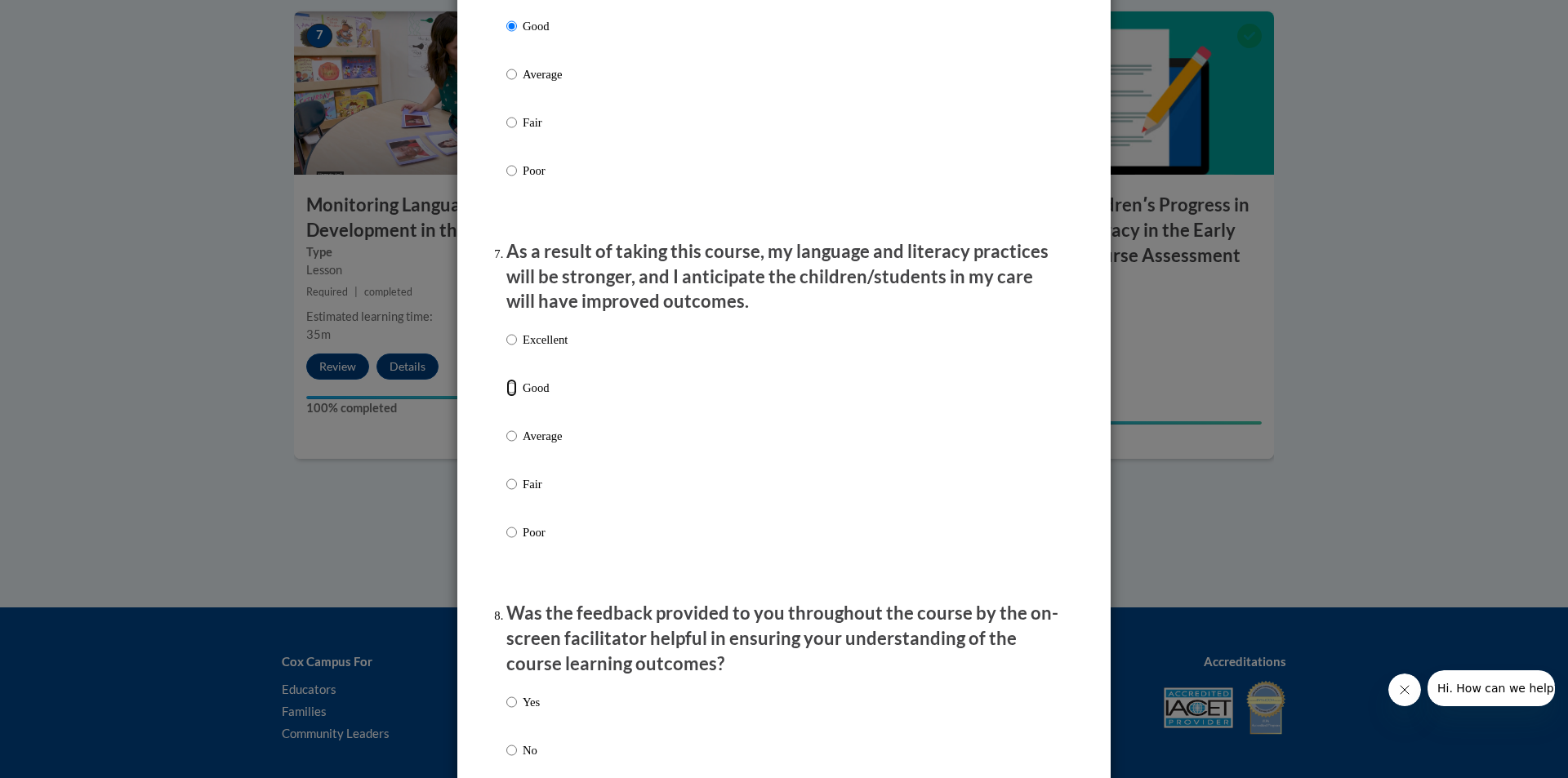
click at [507, 397] on input "Good" at bounding box center [511, 388] width 11 height 18
radio input "true"
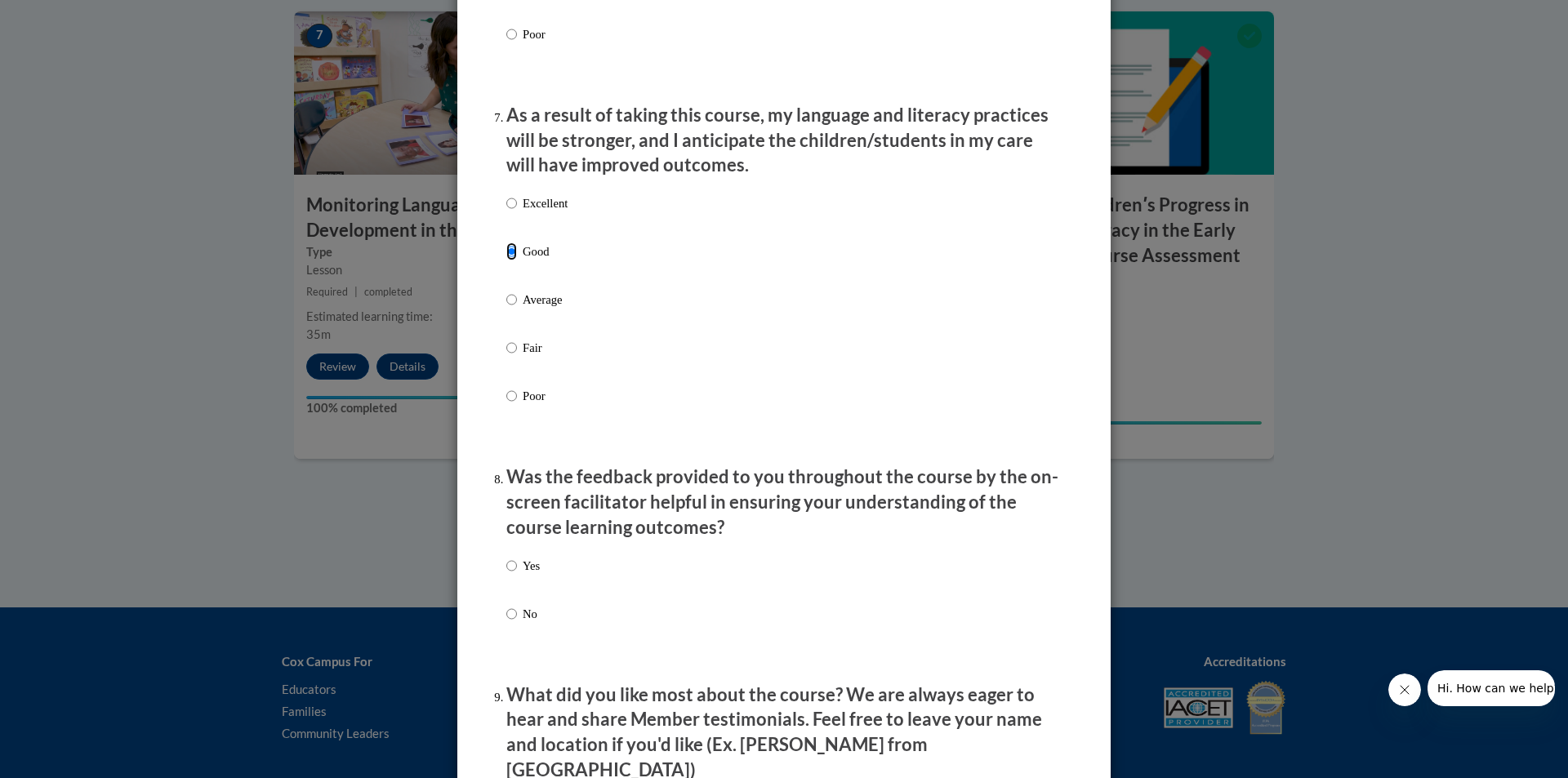
scroll to position [2123, 0]
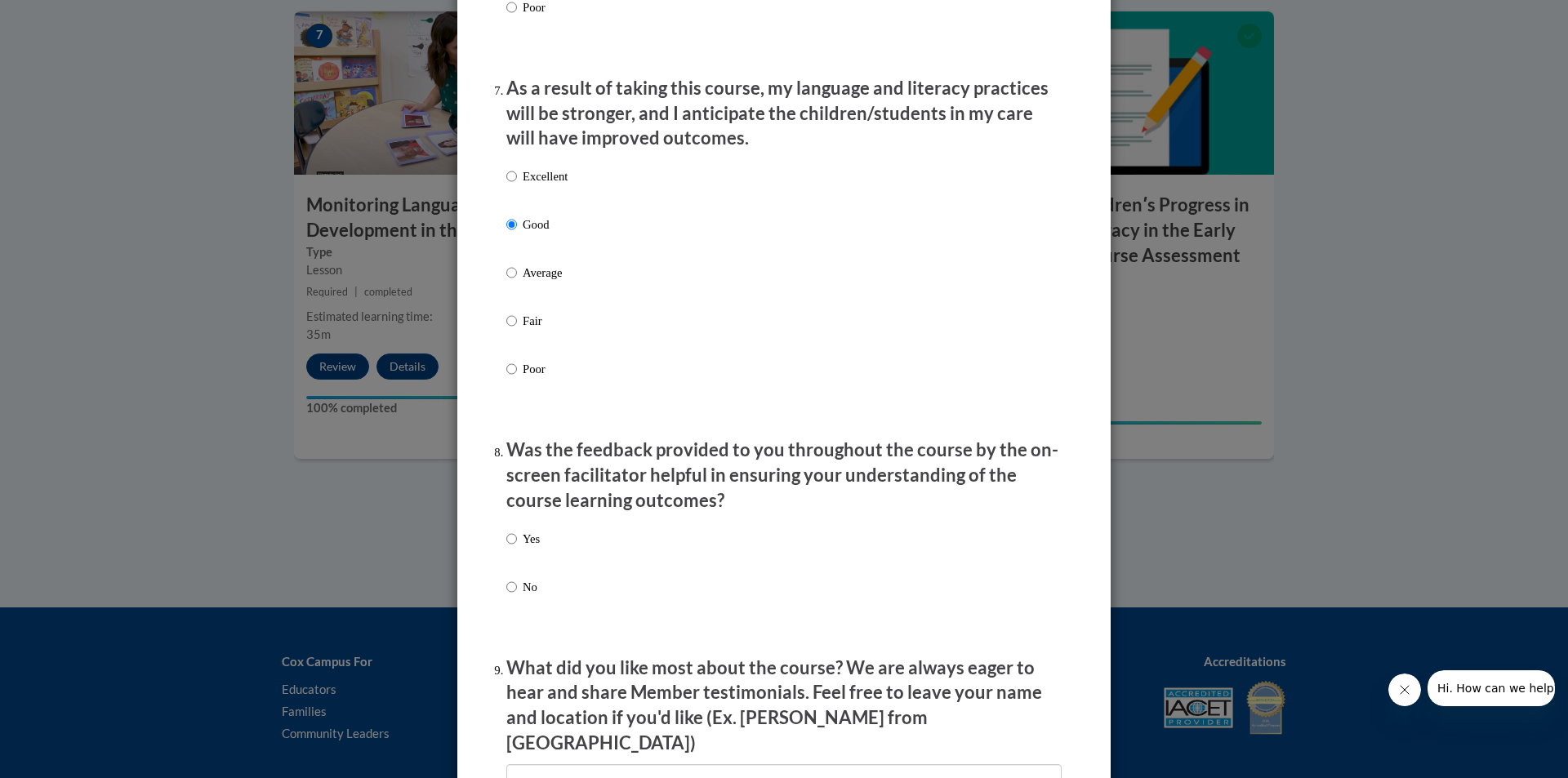
click at [564, 555] on div "Yes No" at bounding box center [784, 582] width 555 height 121
click at [527, 548] on p "Yes" at bounding box center [530, 539] width 17 height 18
click at [516, 548] on input "Yes" at bounding box center [511, 539] width 11 height 18
radio input "true"
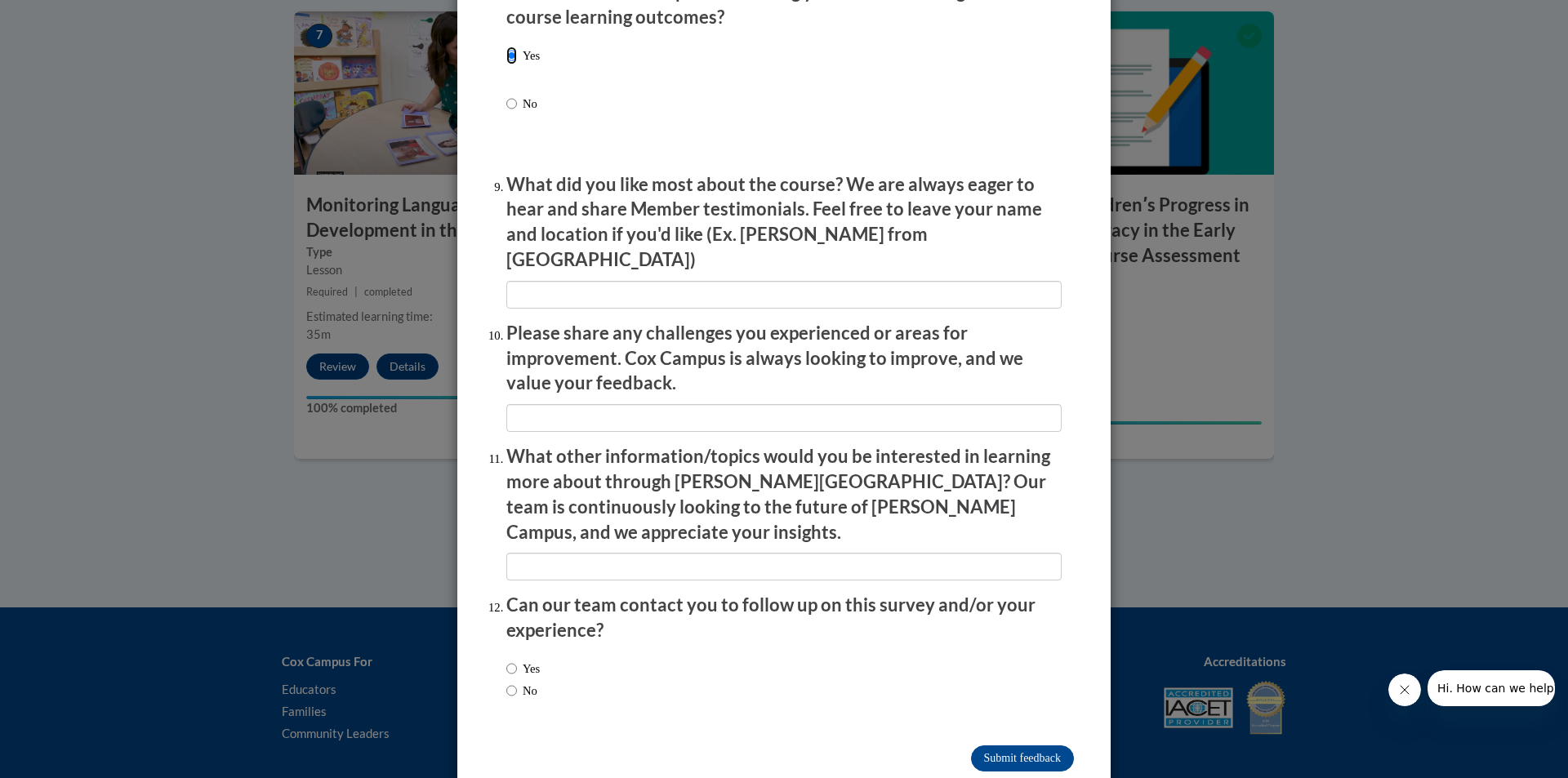
scroll to position [2614, 0]
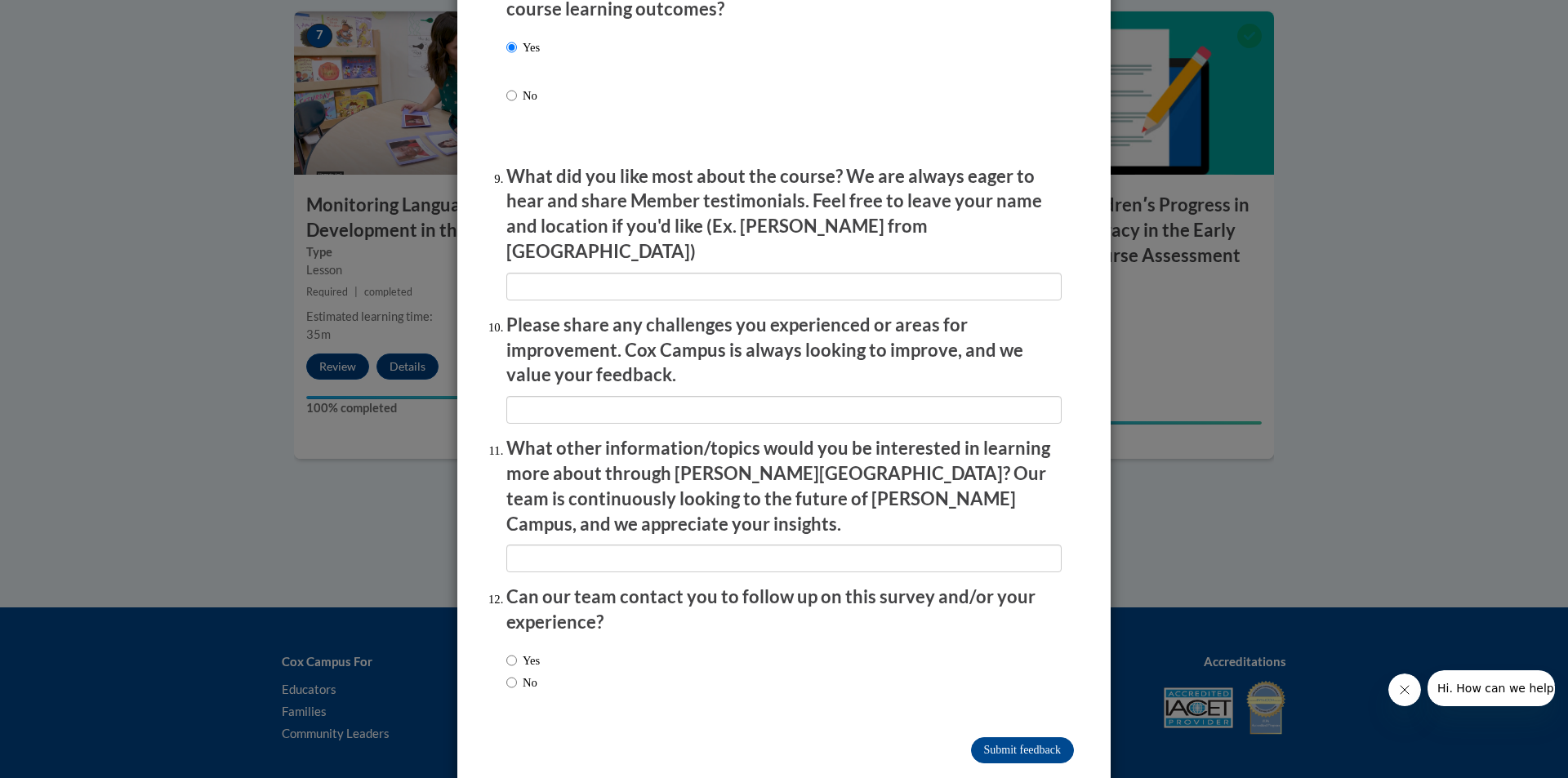
click at [521, 673] on label "No" at bounding box center [521, 682] width 31 height 18
click at [516, 673] on input "No" at bounding box center [511, 682] width 11 height 18
radio input "true"
click at [971, 738] on input "Submit feedback" at bounding box center [1022, 750] width 103 height 26
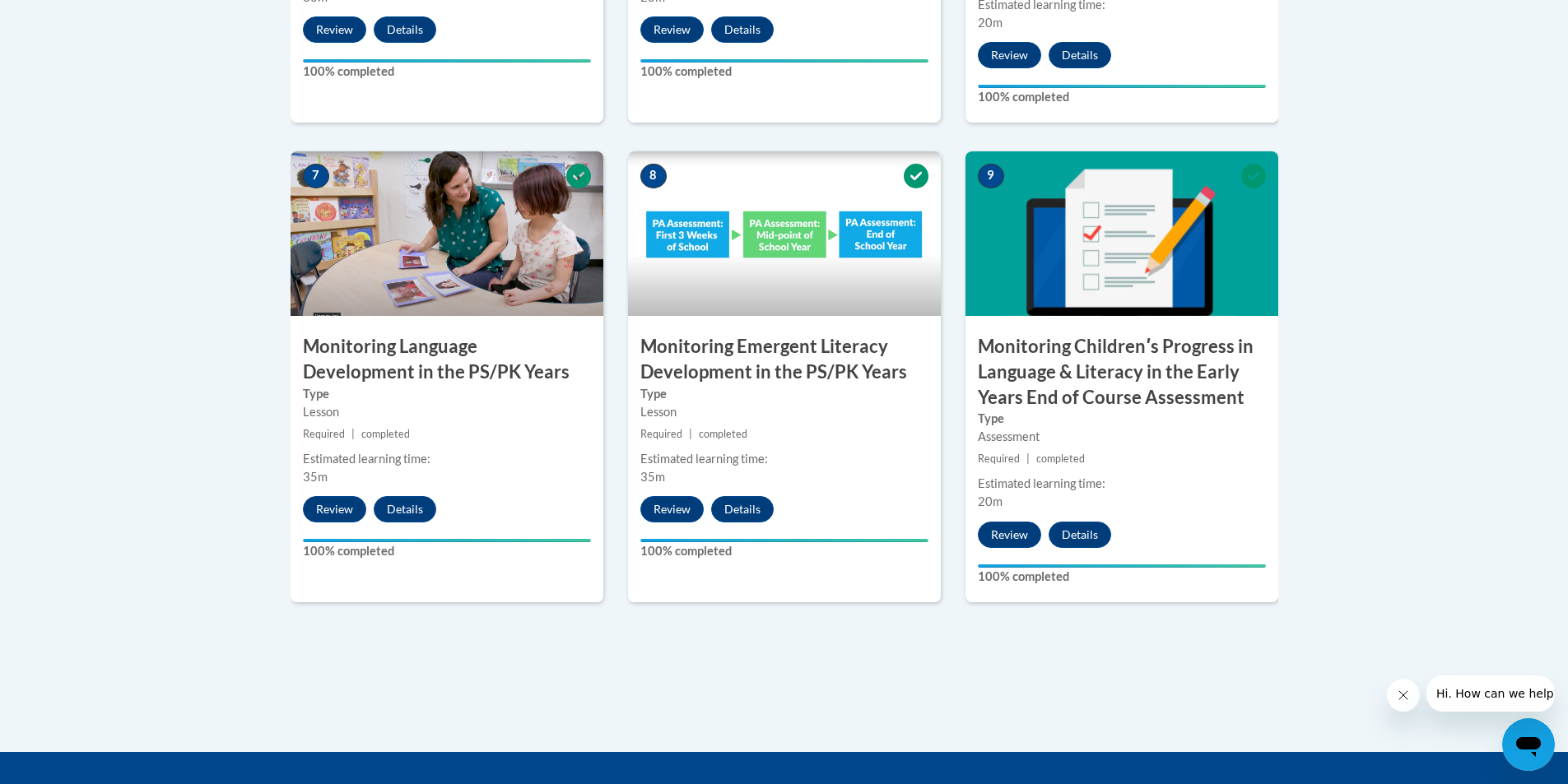
scroll to position [1399, 0]
click at [1062, 544] on button "Details" at bounding box center [1079, 533] width 63 height 26
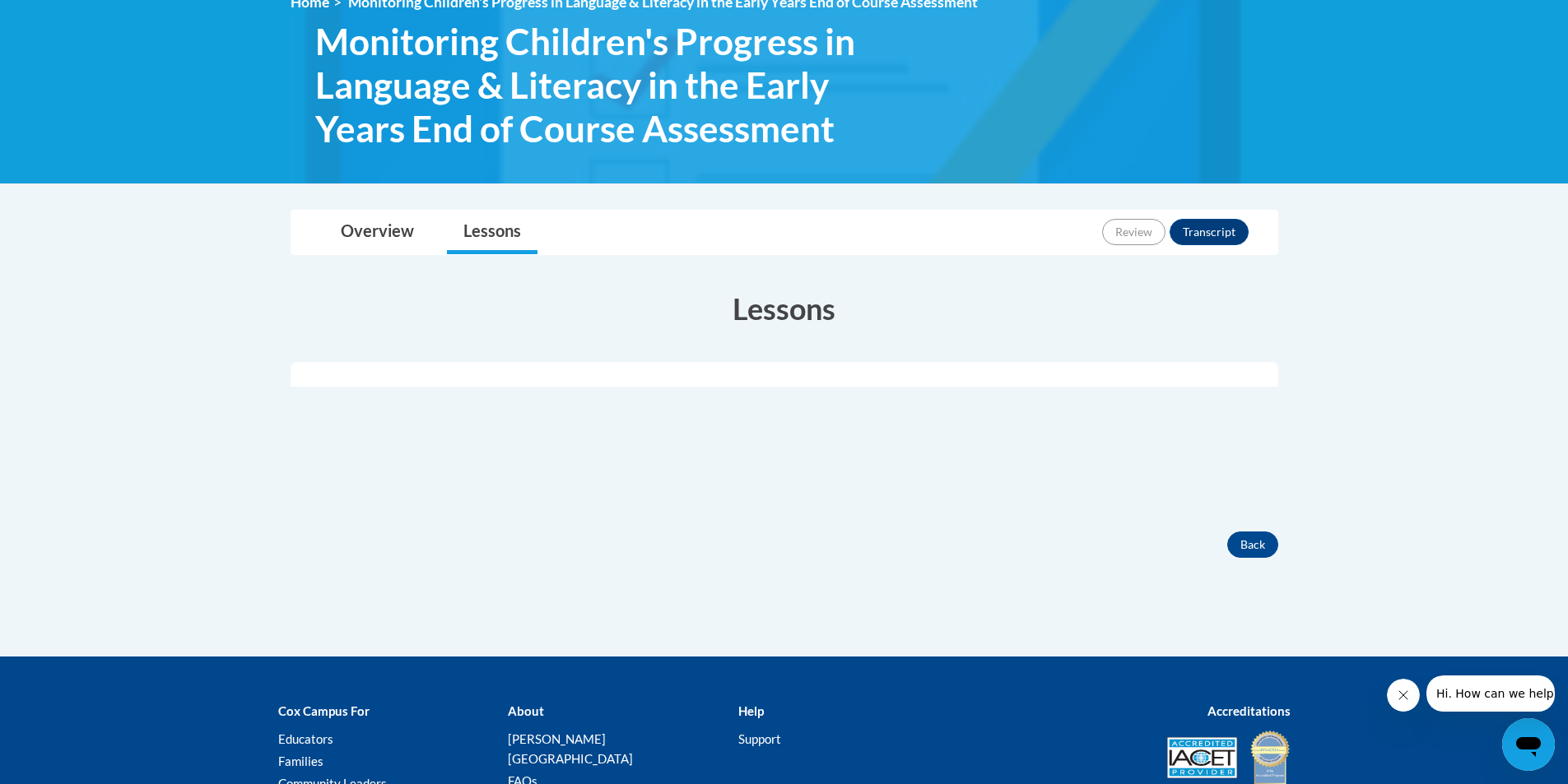
scroll to position [247, 0]
click at [1213, 233] on button "Transcript" at bounding box center [1209, 231] width 79 height 26
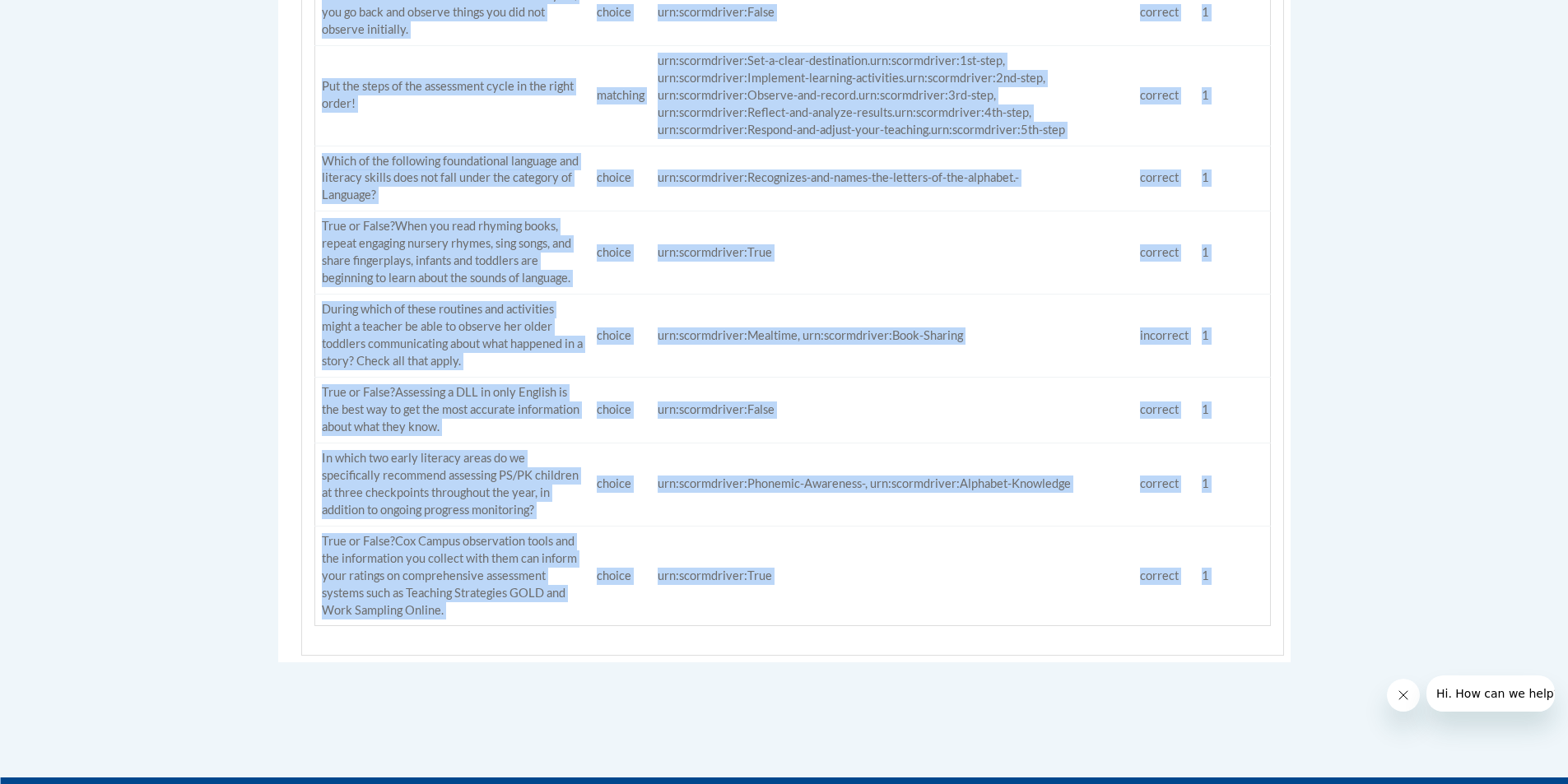
scroll to position [1563, 0]
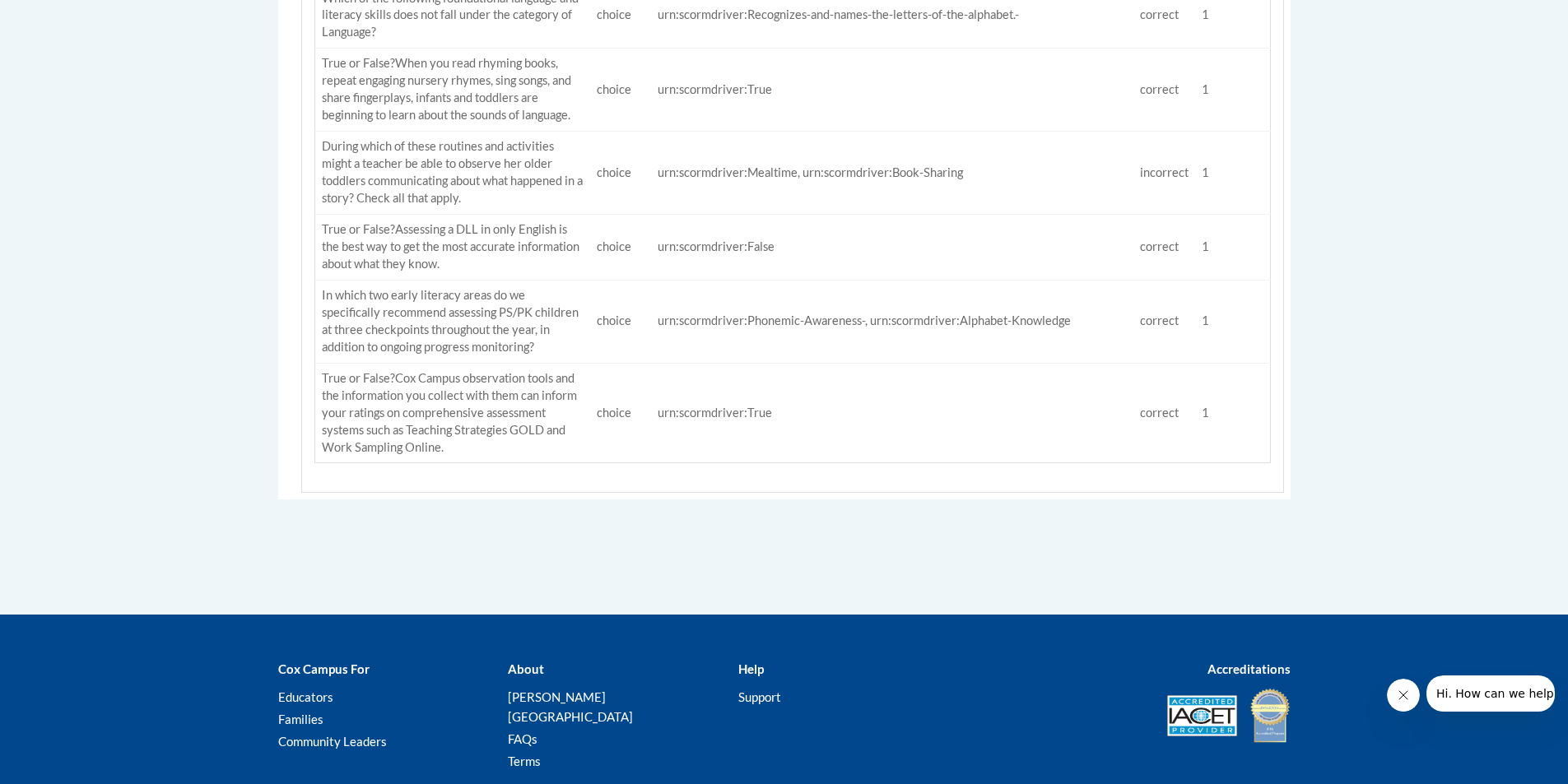
drag, startPoint x: 307, startPoint y: 114, endPoint x: 1210, endPoint y: 488, distance: 977.4
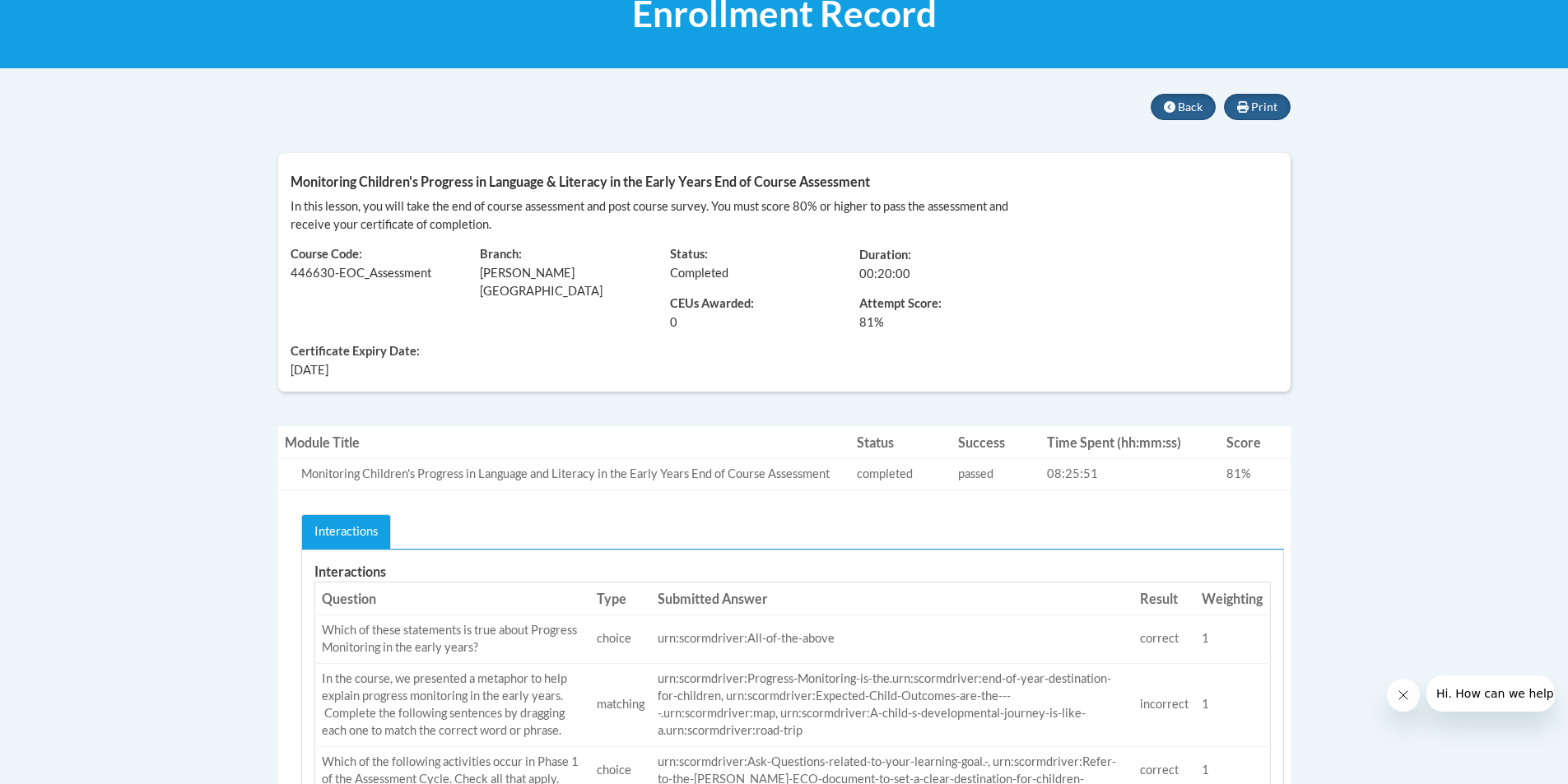
scroll to position [247, 0]
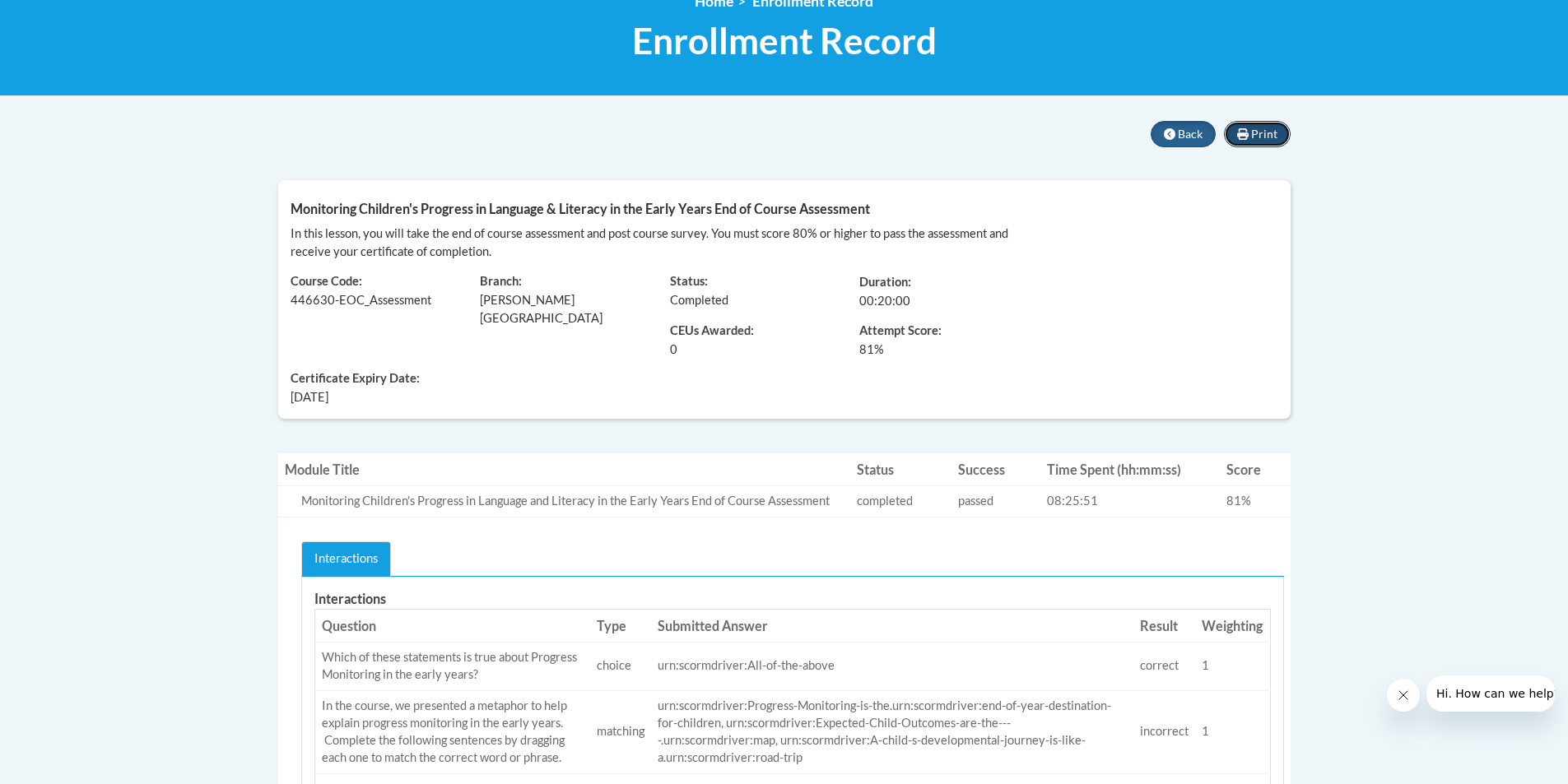
click at [1250, 133] on button "Print" at bounding box center [1257, 134] width 67 height 26
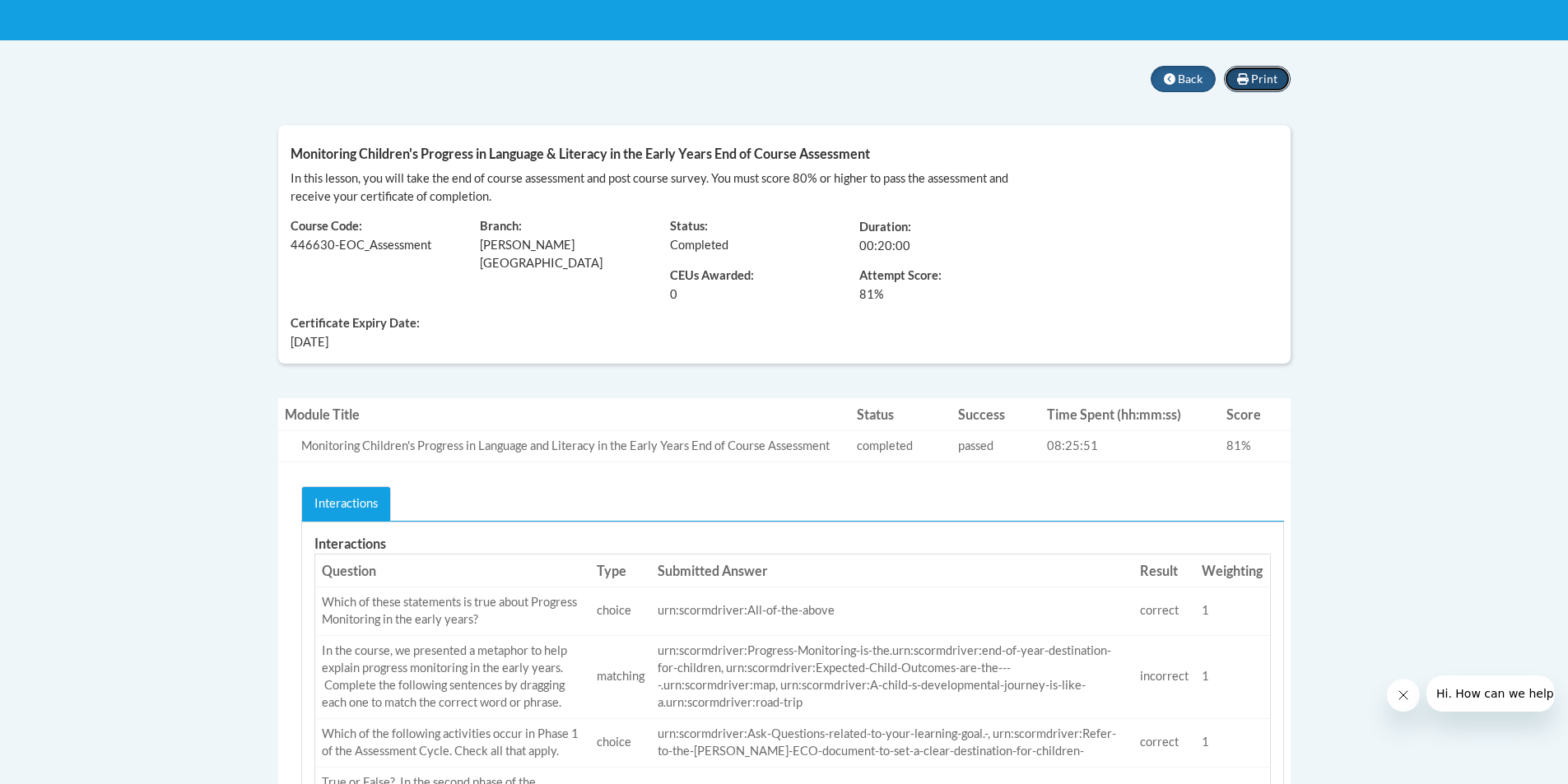
scroll to position [329, 0]
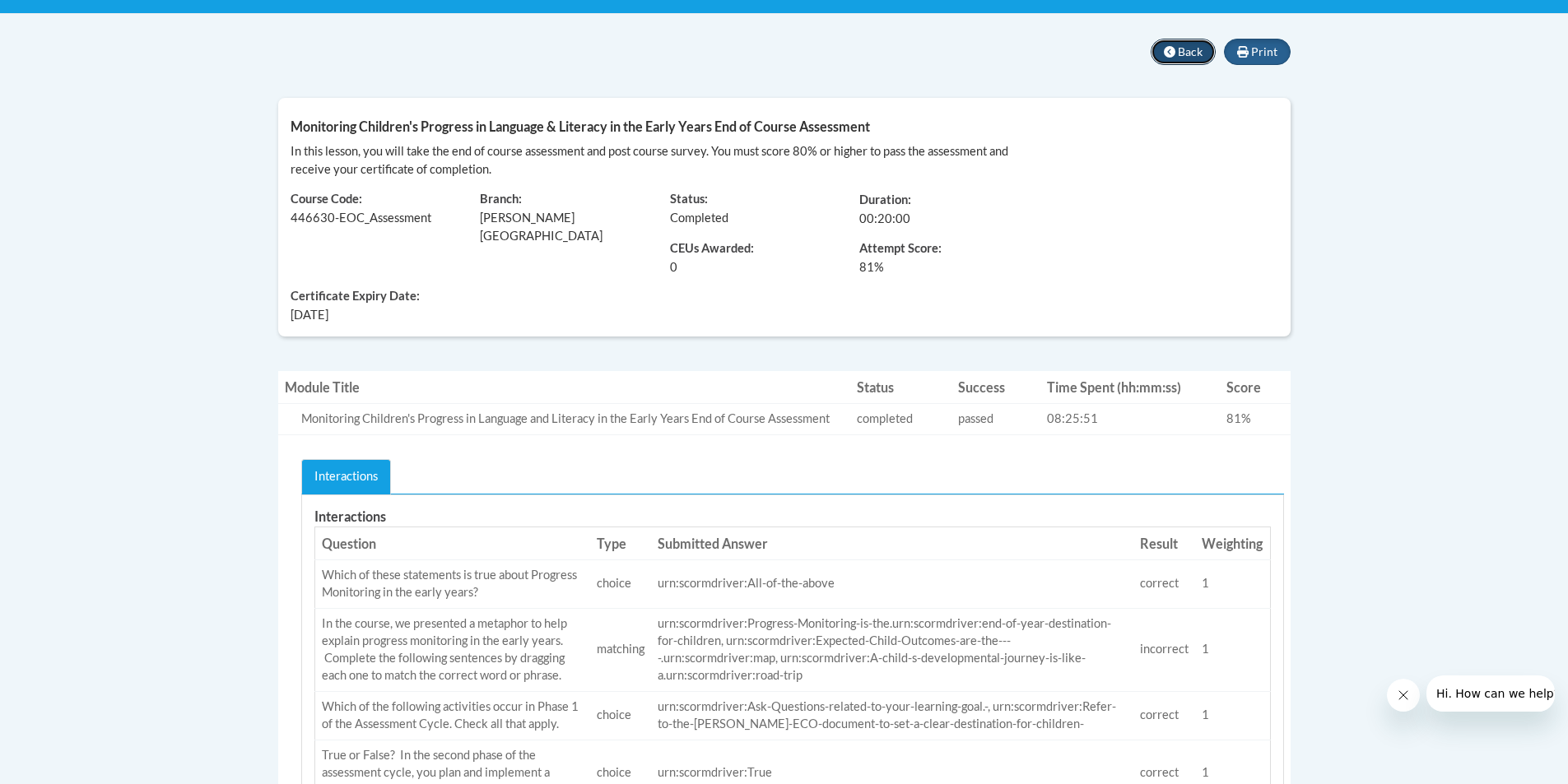
click at [1183, 61] on button "Back" at bounding box center [1183, 52] width 65 height 26
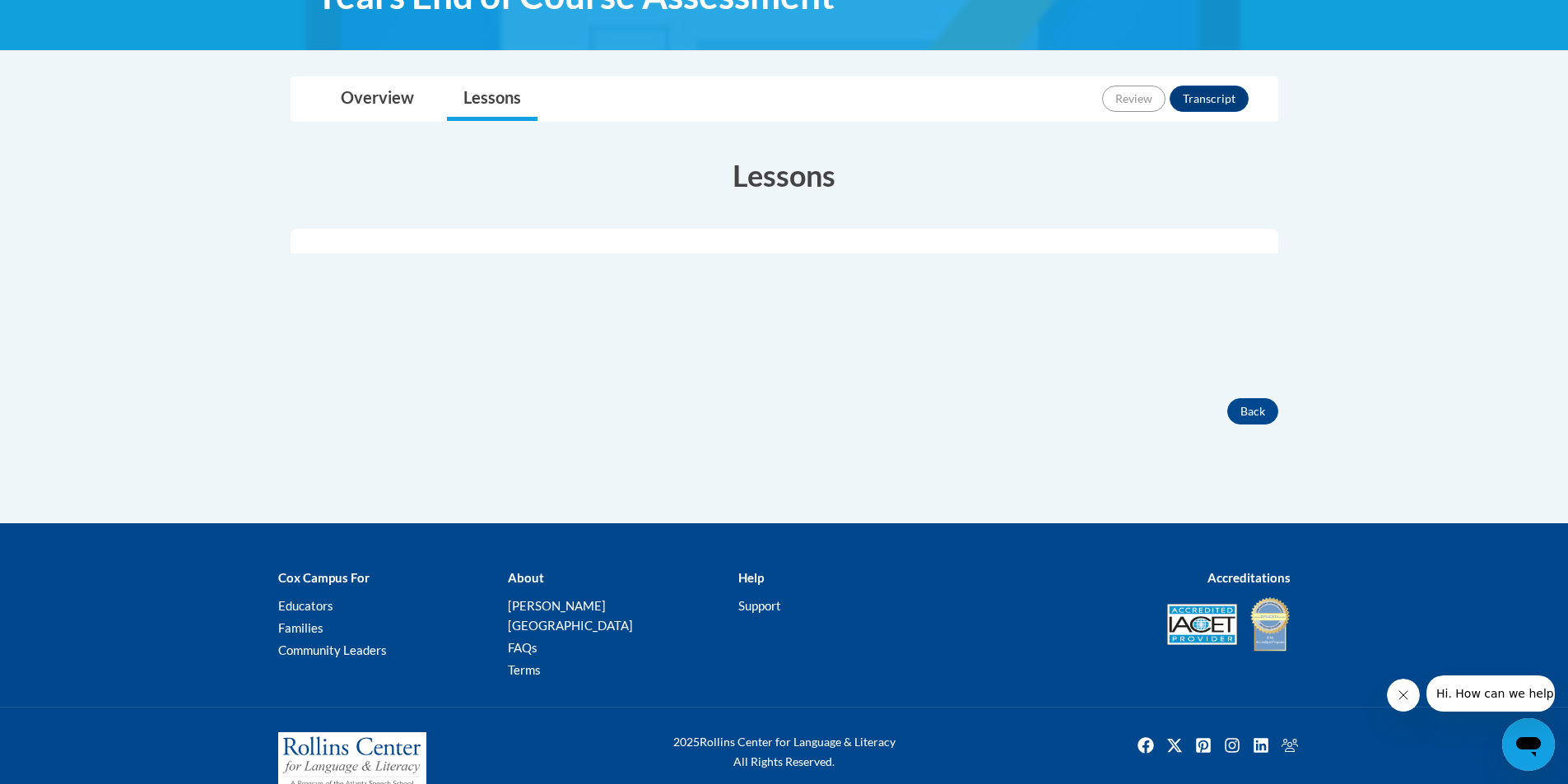
scroll to position [390, 0]
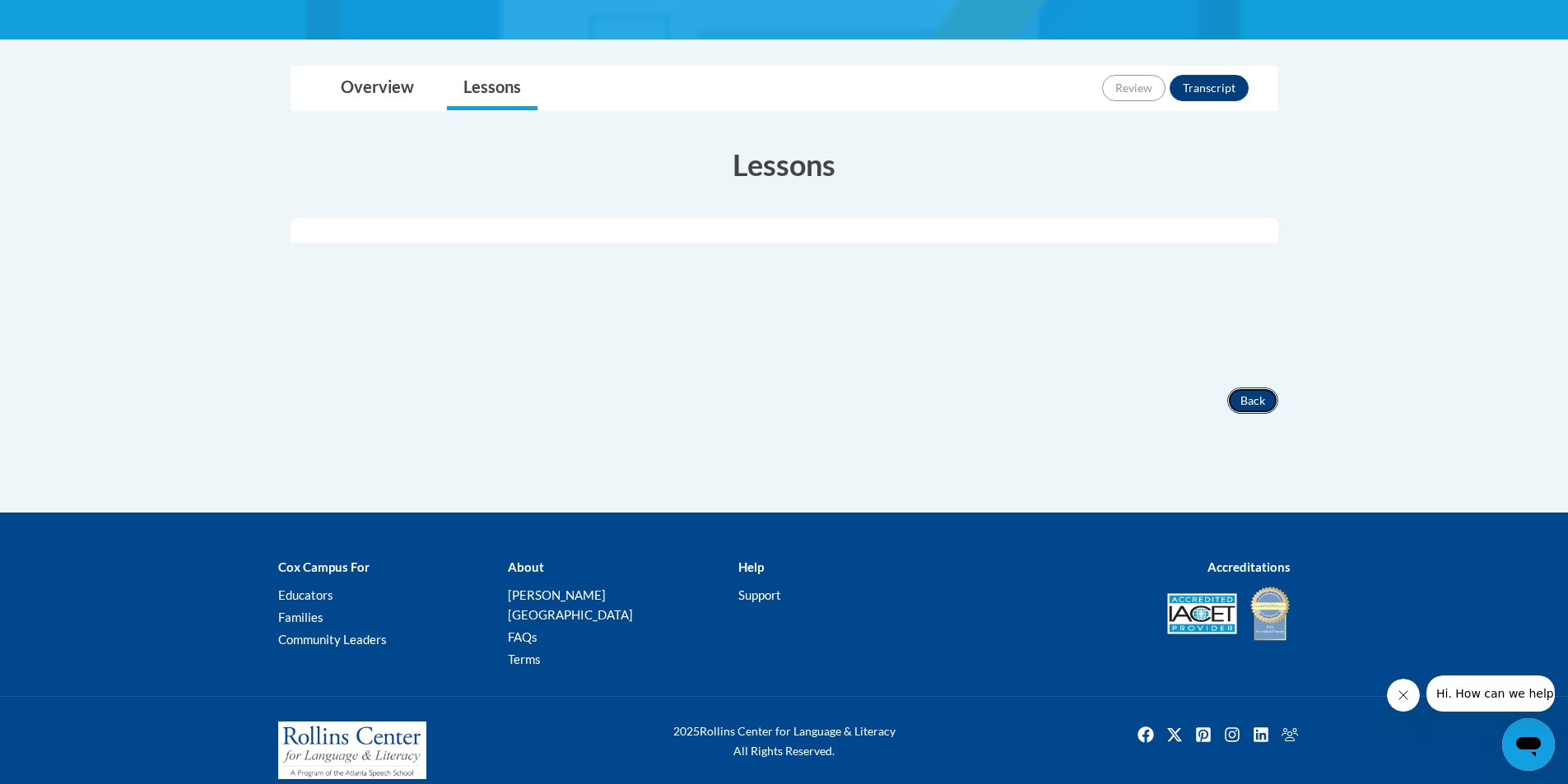
click at [1257, 403] on button "Back" at bounding box center [1252, 400] width 51 height 26
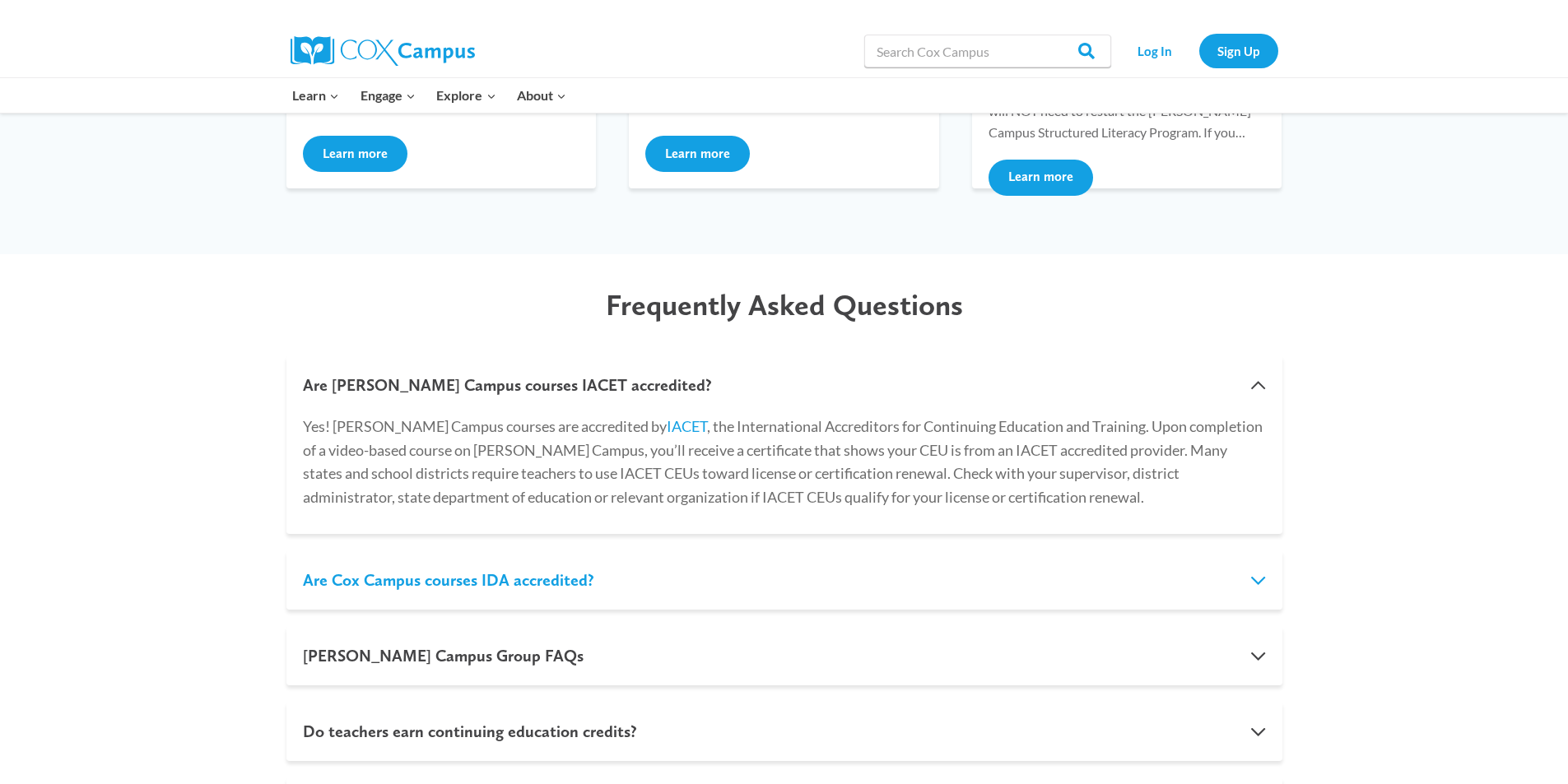
scroll to position [740, 0]
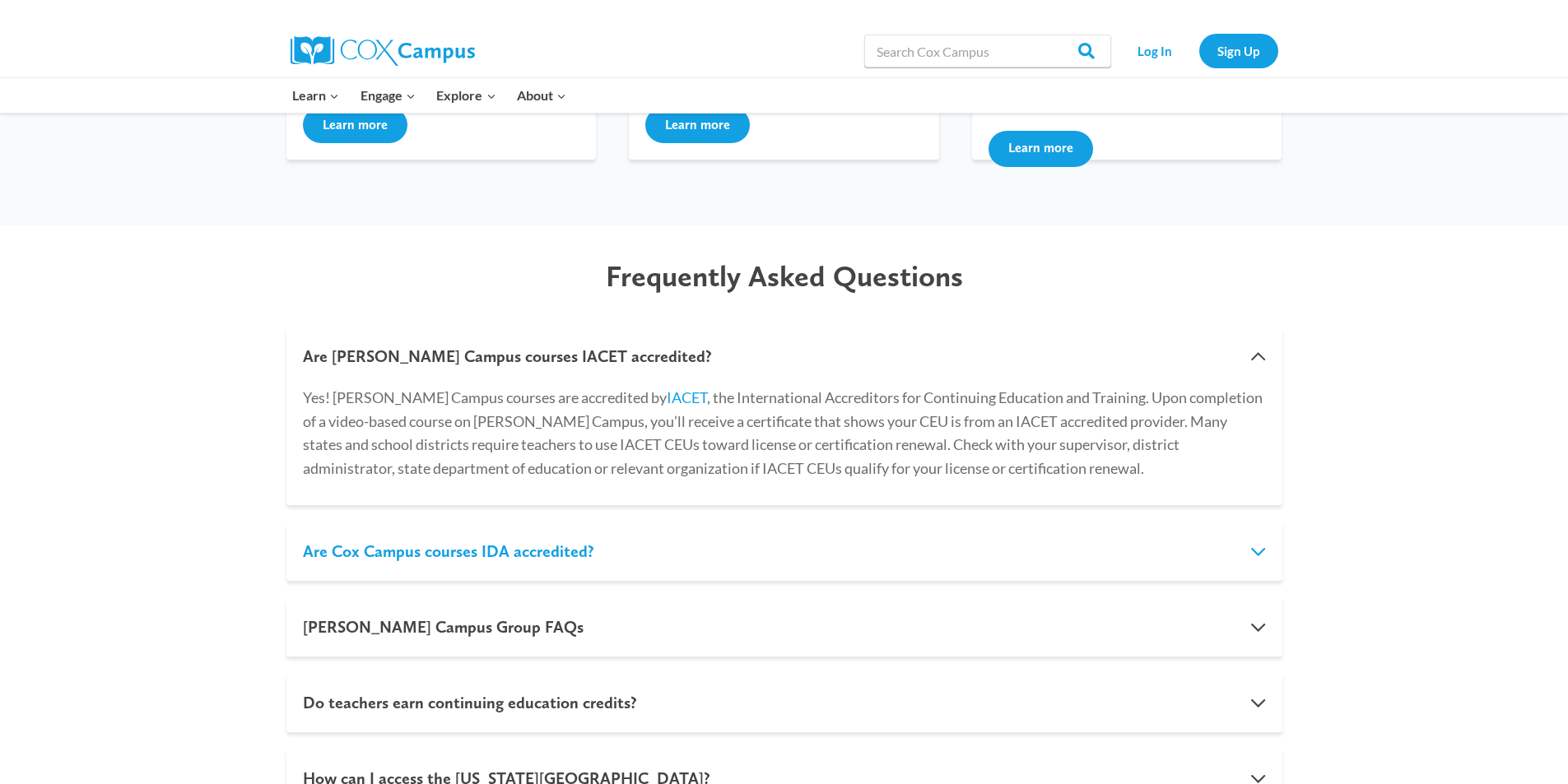
click at [1184, 547] on button "Are Cox Campus courses IDA accredited?" at bounding box center [784, 551] width 997 height 60
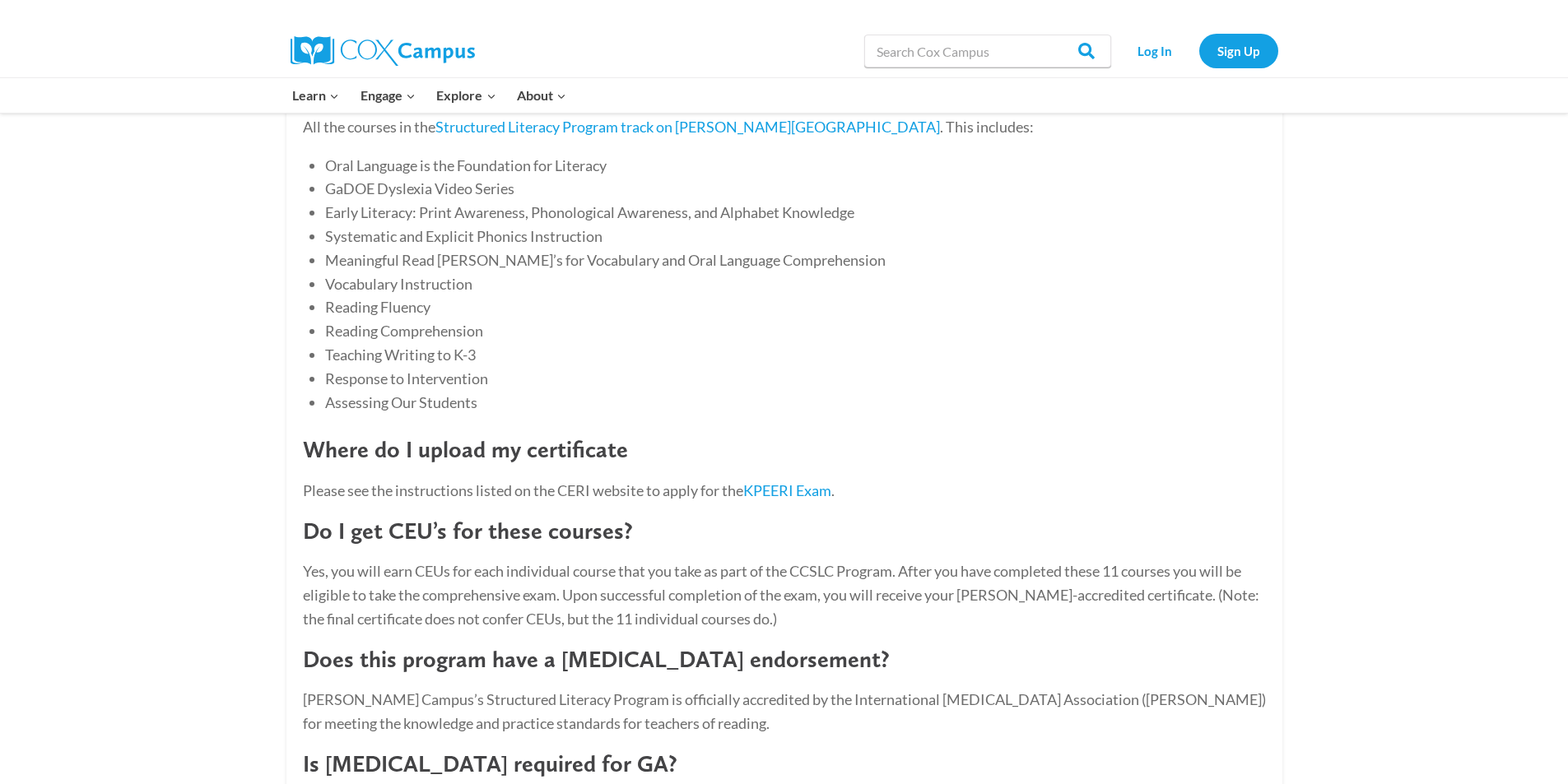
scroll to position [1399, 0]
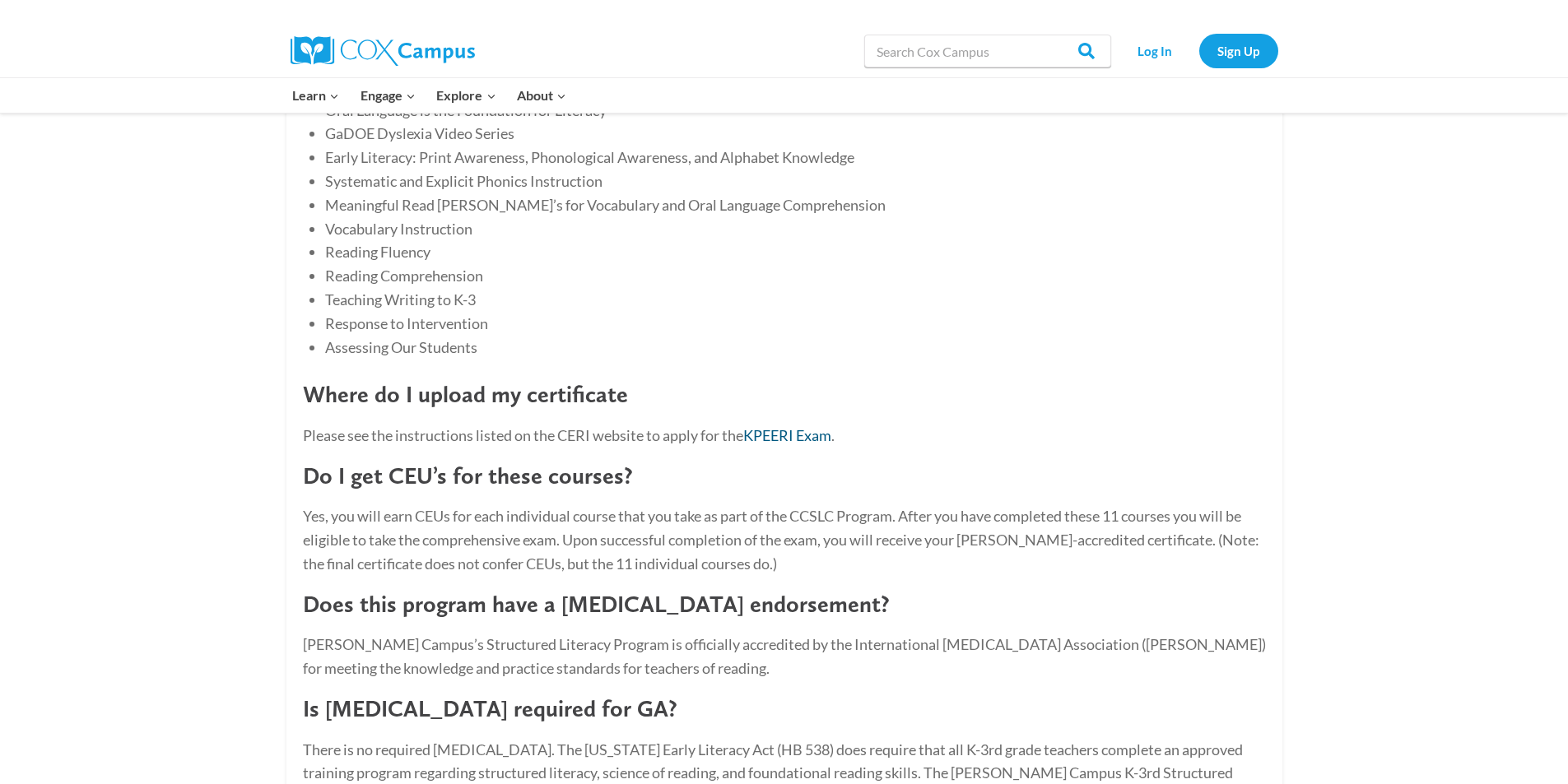
click at [798, 438] on link "KPEERI Exam" at bounding box center [787, 435] width 88 height 18
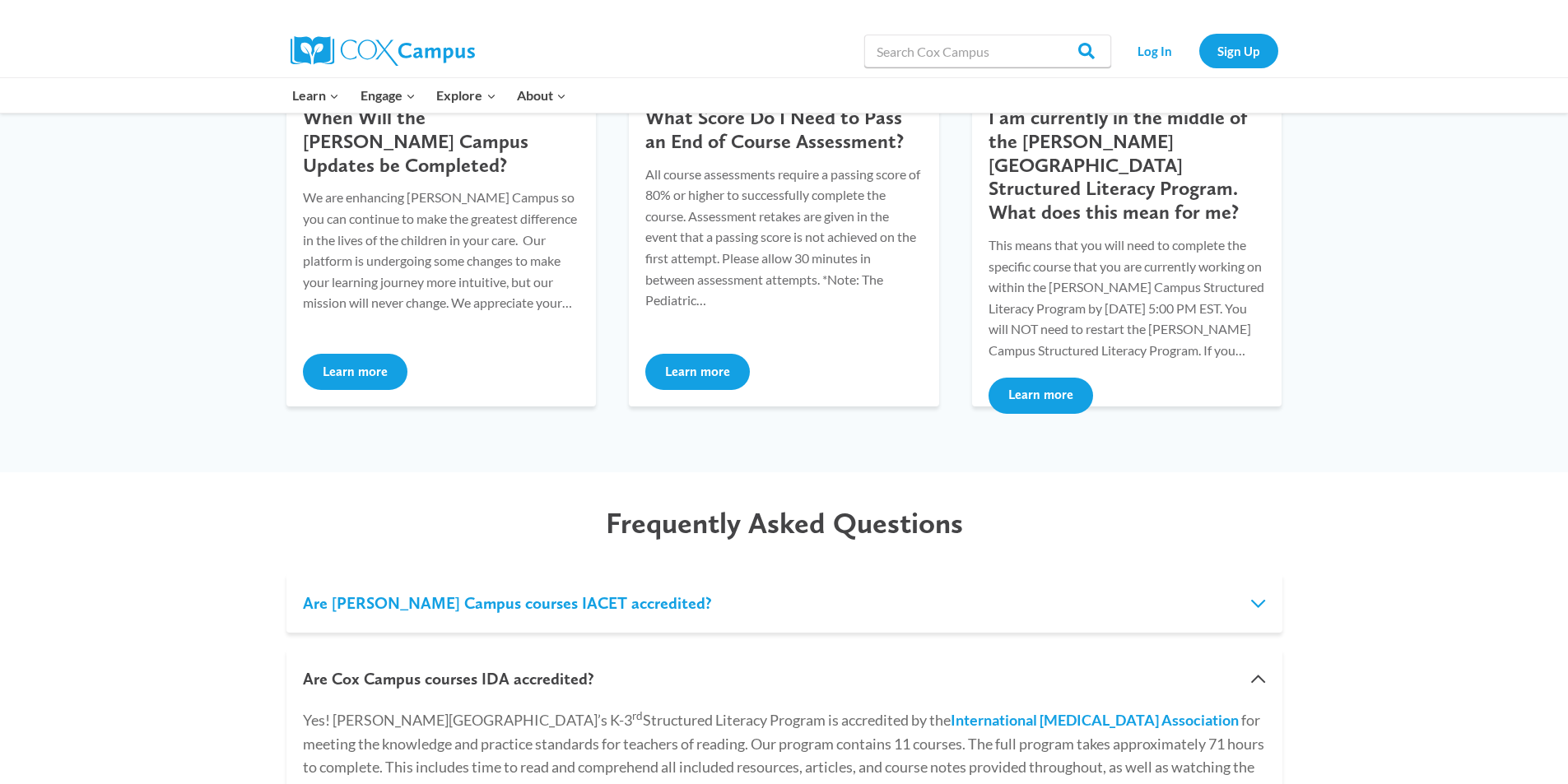
scroll to position [0, 0]
